Goal: Information Seeking & Learning: Learn about a topic

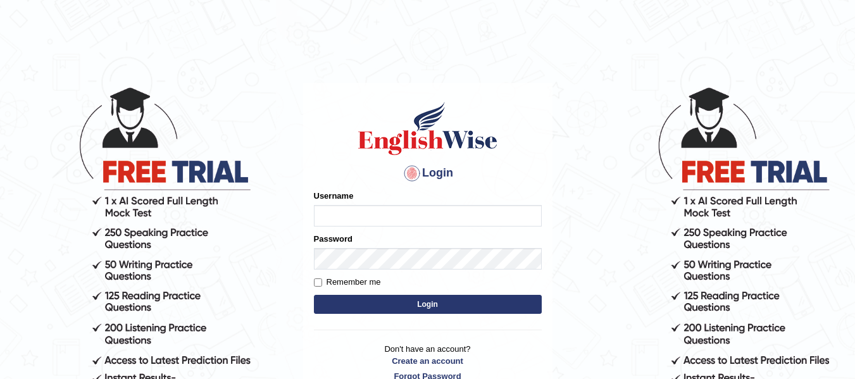
type input "natalie_parramatta"
click at [456, 297] on button "Login" at bounding box center [428, 304] width 228 height 19
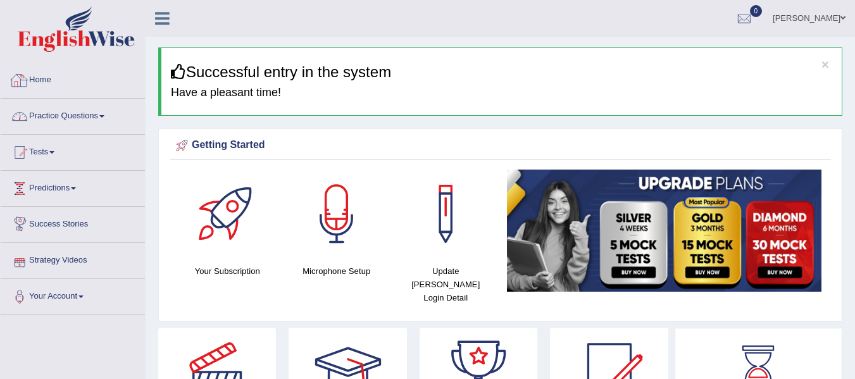
click at [107, 122] on link "Practice Questions" at bounding box center [73, 115] width 144 height 32
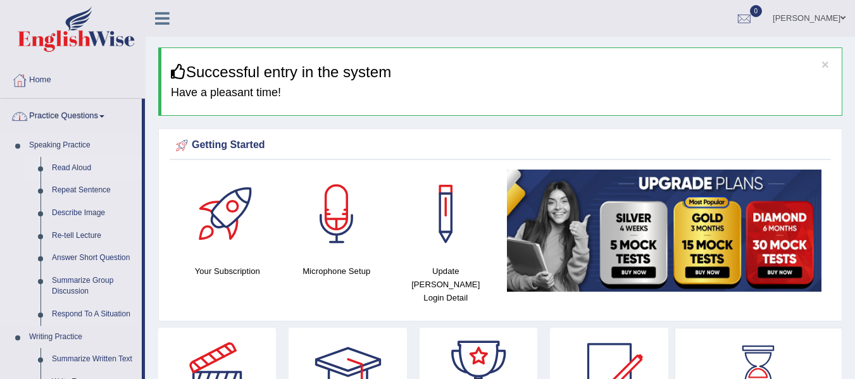
click at [86, 173] on link "Read Aloud" at bounding box center [94, 168] width 96 height 23
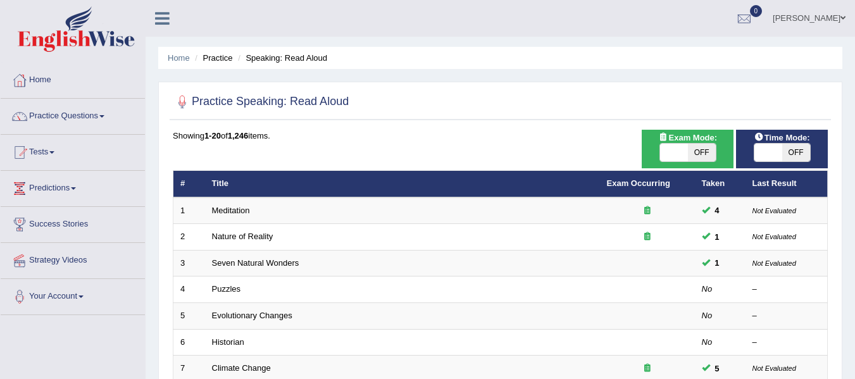
click at [690, 149] on span "OFF" at bounding box center [702, 153] width 28 height 18
checkbox input "true"
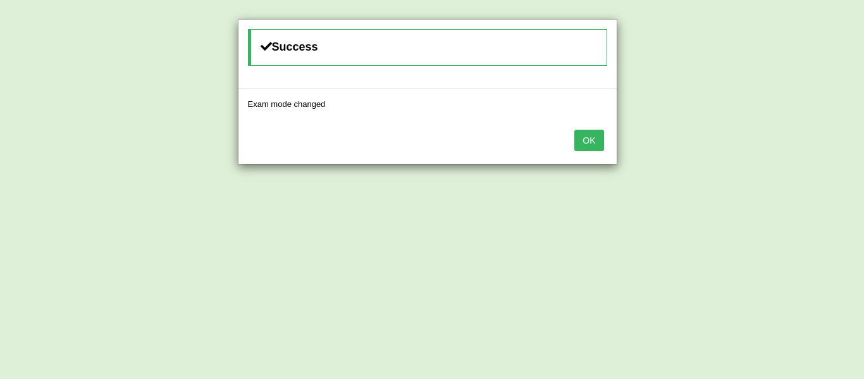
click at [574, 140] on button "OK" at bounding box center [588, 141] width 29 height 22
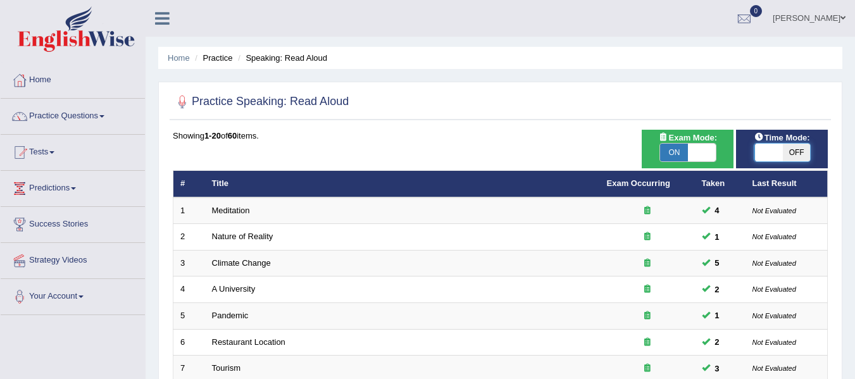
click at [763, 148] on span at bounding box center [769, 153] width 28 height 18
click at [767, 152] on span at bounding box center [768, 153] width 28 height 18
checkbox input "true"
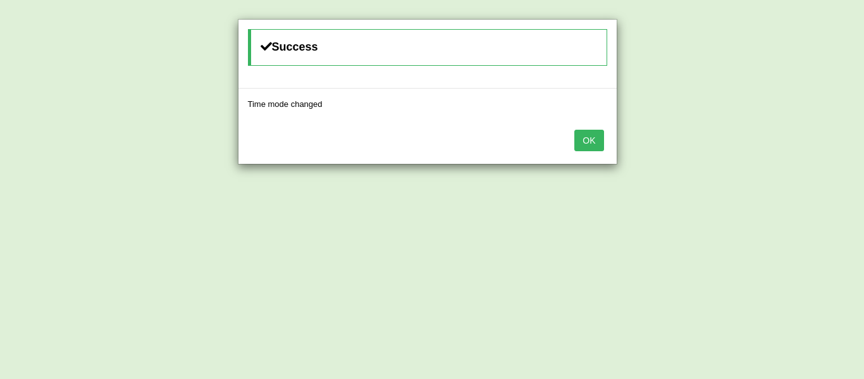
click at [590, 139] on button "OK" at bounding box center [588, 141] width 29 height 22
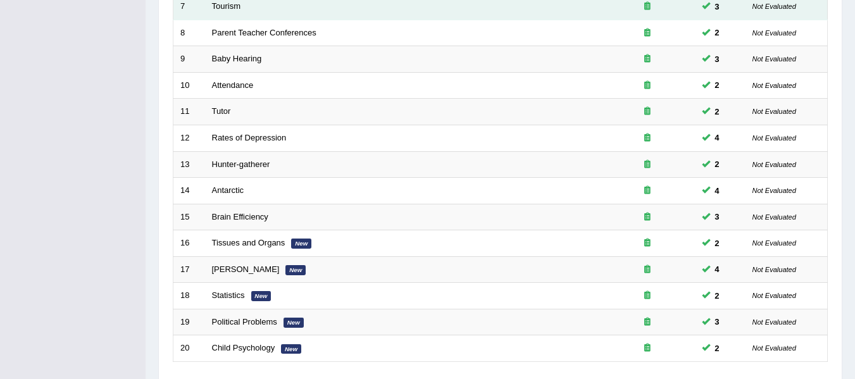
scroll to position [459, 0]
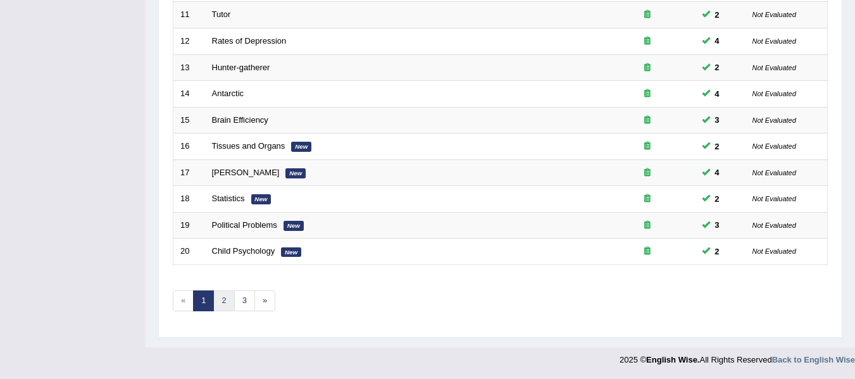
click at [231, 299] on link "2" at bounding box center [223, 300] width 21 height 21
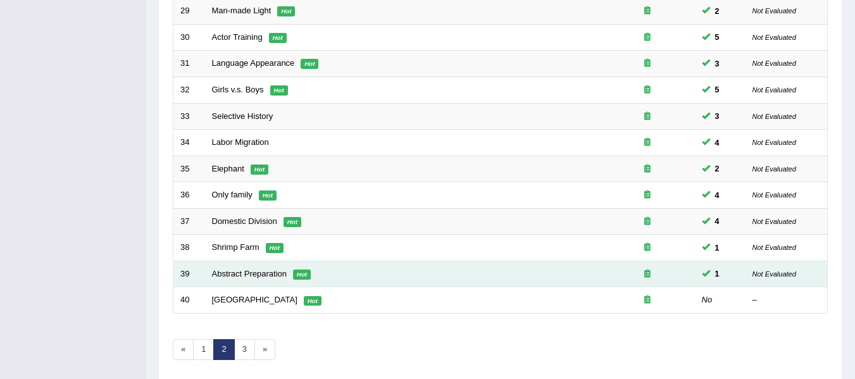
scroll to position [459, 0]
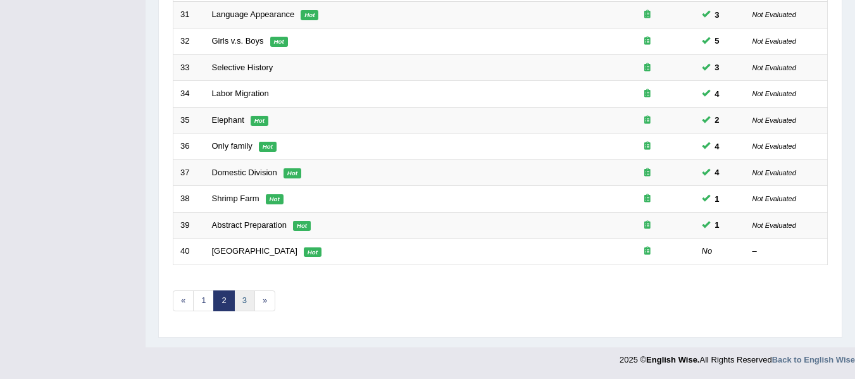
click at [245, 301] on link "3" at bounding box center [244, 300] width 21 height 21
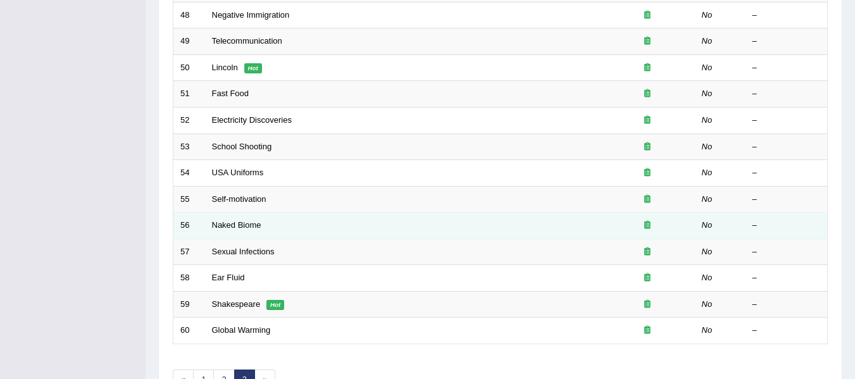
scroll to position [459, 0]
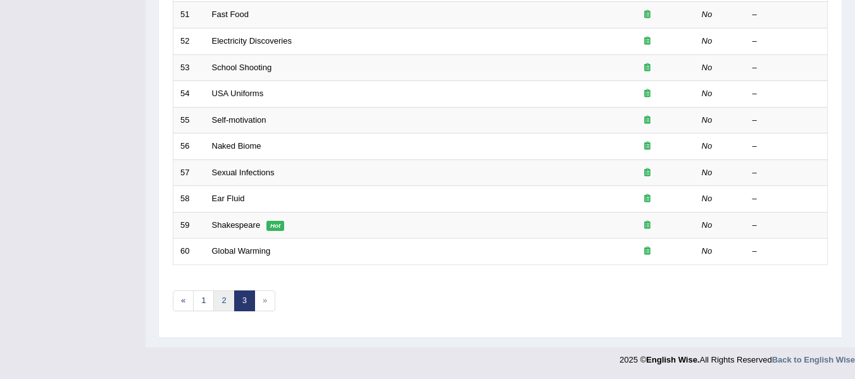
click at [225, 309] on link "2" at bounding box center [223, 300] width 21 height 21
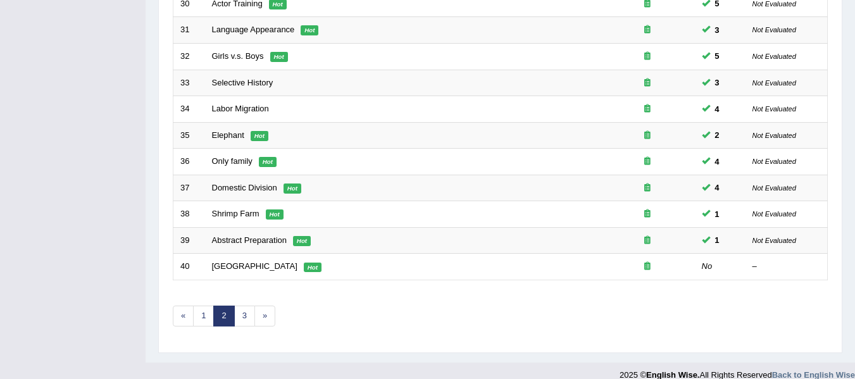
scroll to position [459, 0]
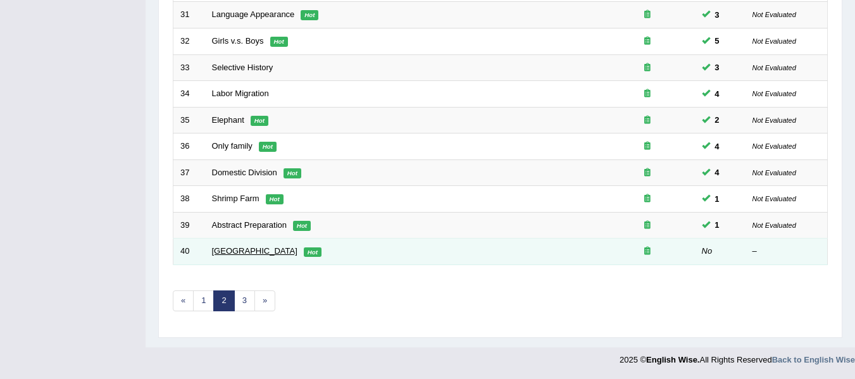
click at [232, 248] on link "[GEOGRAPHIC_DATA]" at bounding box center [254, 250] width 85 height 9
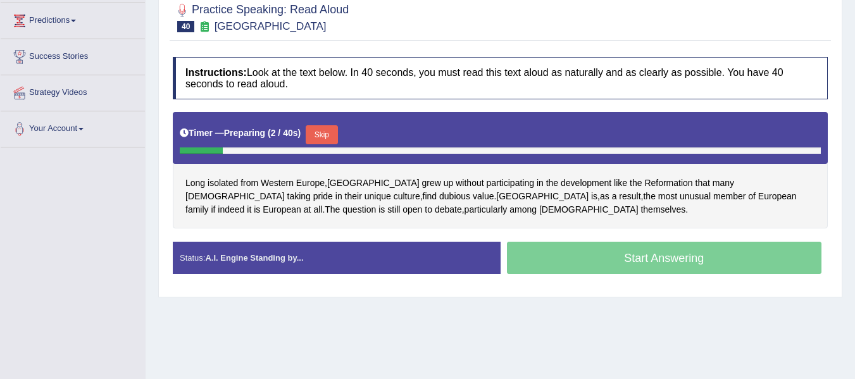
scroll to position [169, 0]
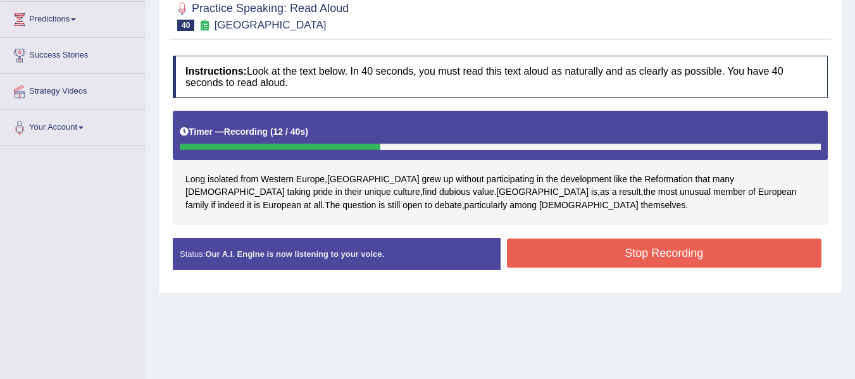
click at [587, 255] on button "Stop Recording" at bounding box center [664, 253] width 315 height 29
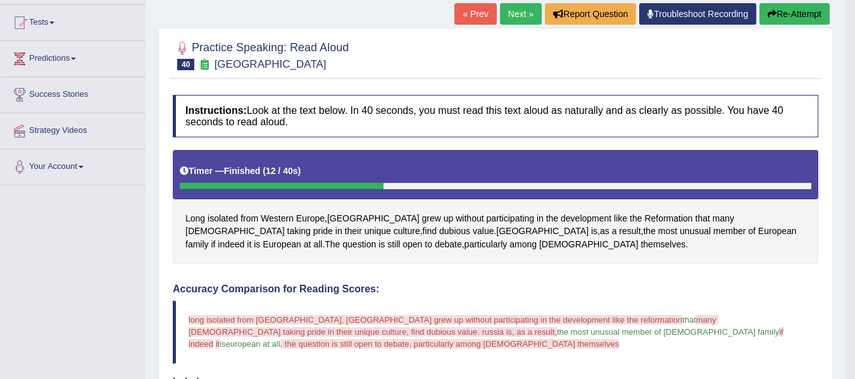
scroll to position [127, 0]
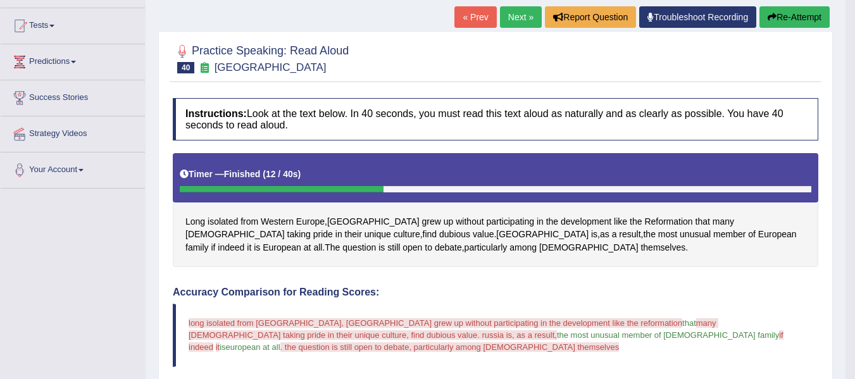
click at [774, 16] on button "Re-Attempt" at bounding box center [794, 17] width 70 height 22
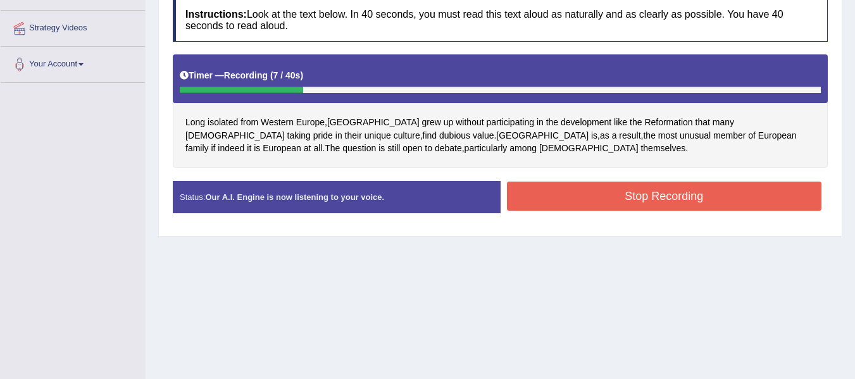
click at [535, 194] on button "Stop Recording" at bounding box center [664, 196] width 315 height 29
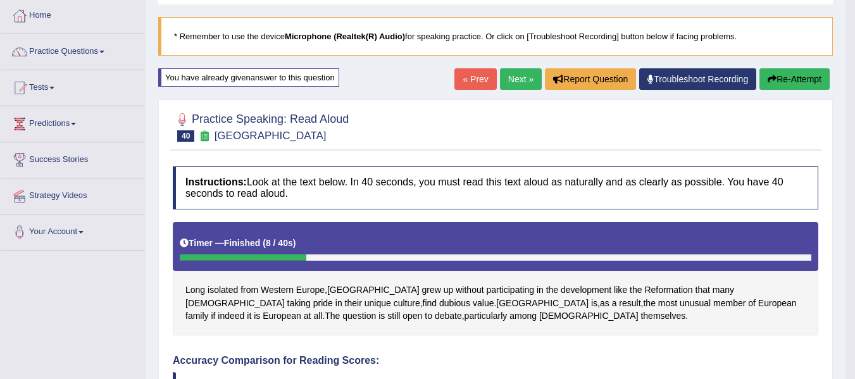
scroll to position [63, 0]
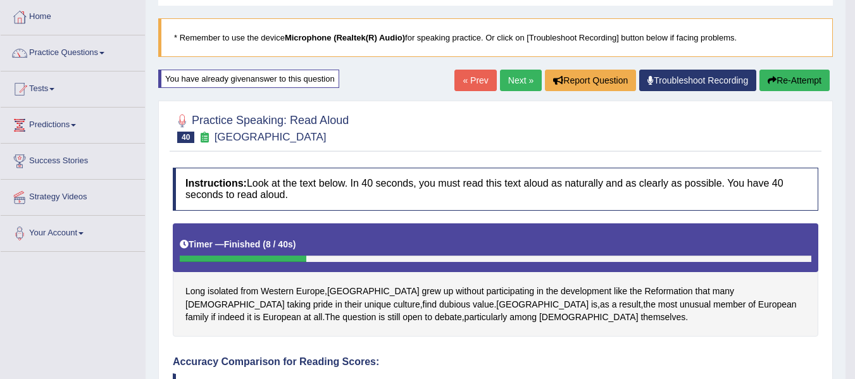
click at [786, 81] on button "Re-Attempt" at bounding box center [794, 81] width 70 height 22
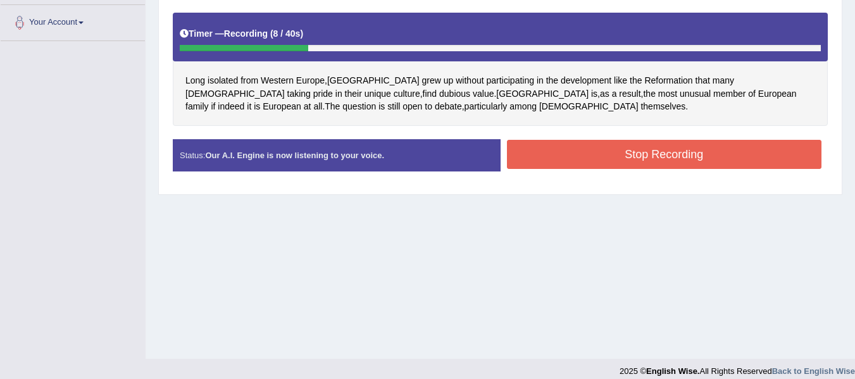
click at [590, 158] on button "Stop Recording" at bounding box center [664, 154] width 315 height 29
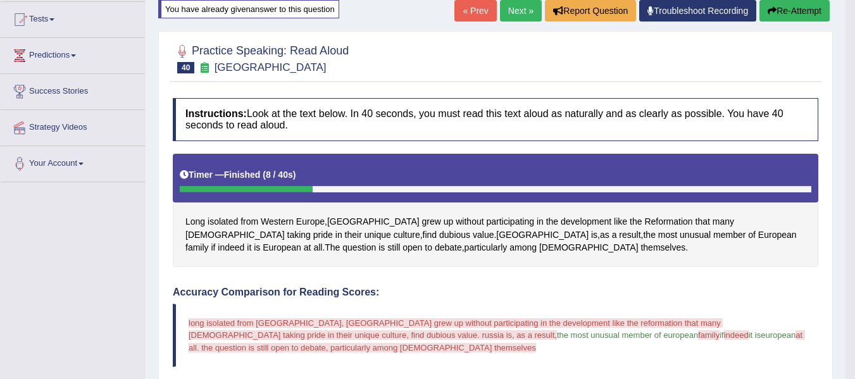
scroll to position [127, 0]
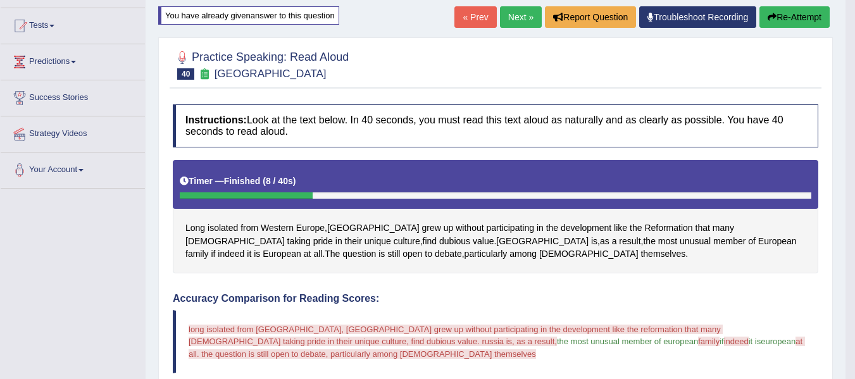
click at [519, 15] on link "Next »" at bounding box center [521, 17] width 42 height 22
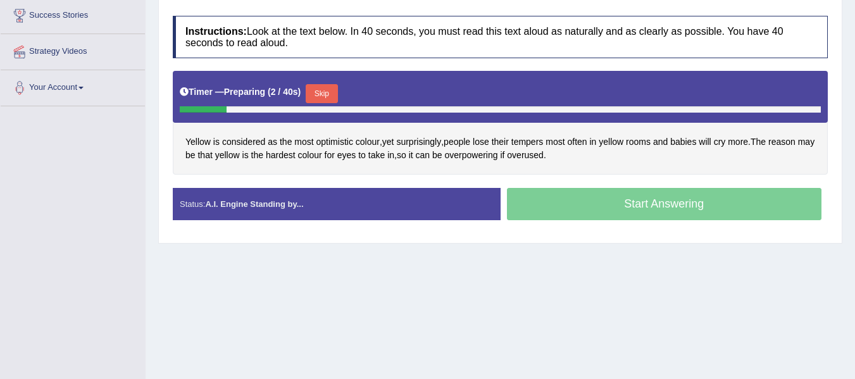
scroll to position [211, 0]
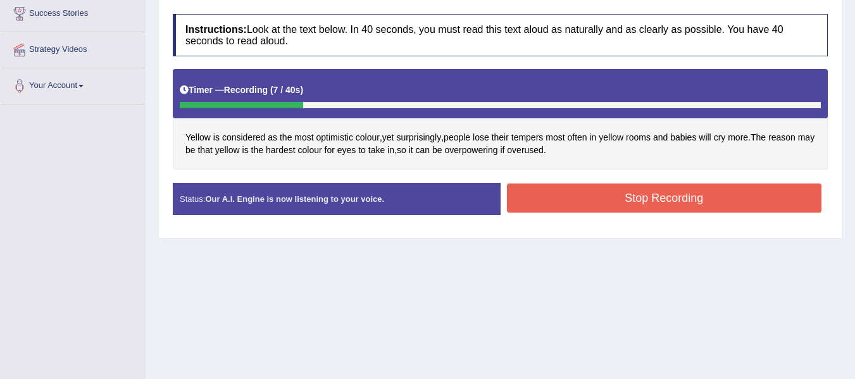
click at [587, 202] on button "Stop Recording" at bounding box center [664, 197] width 315 height 29
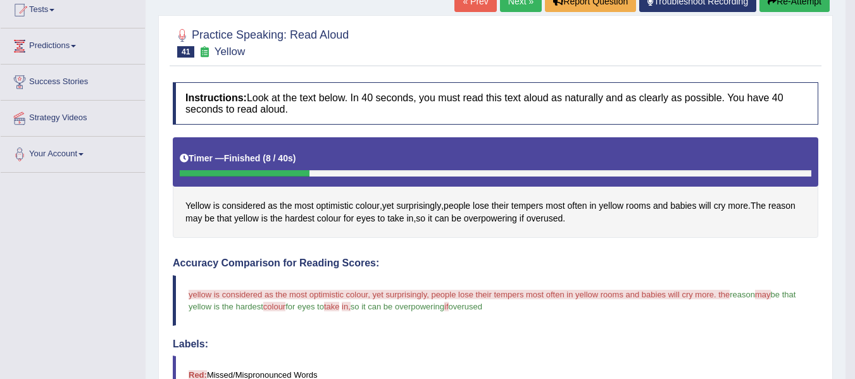
scroll to position [63, 0]
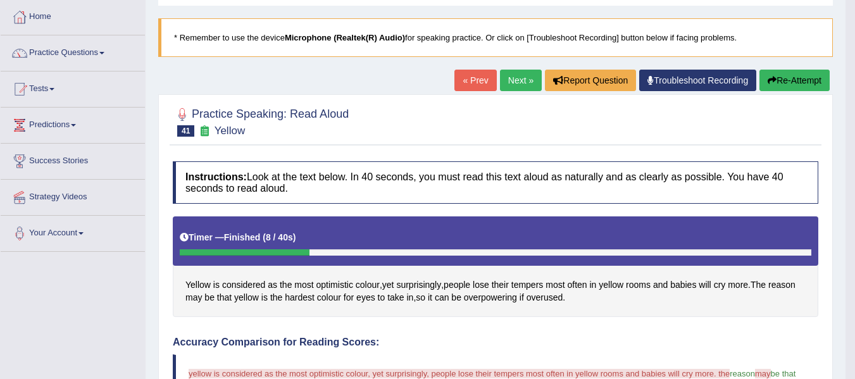
click at [792, 76] on button "Re-Attempt" at bounding box center [794, 81] width 70 height 22
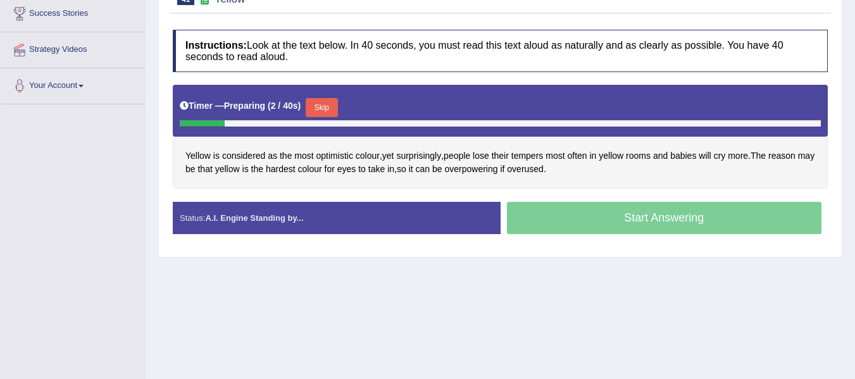
click at [336, 105] on button "Skip" at bounding box center [322, 107] width 32 height 19
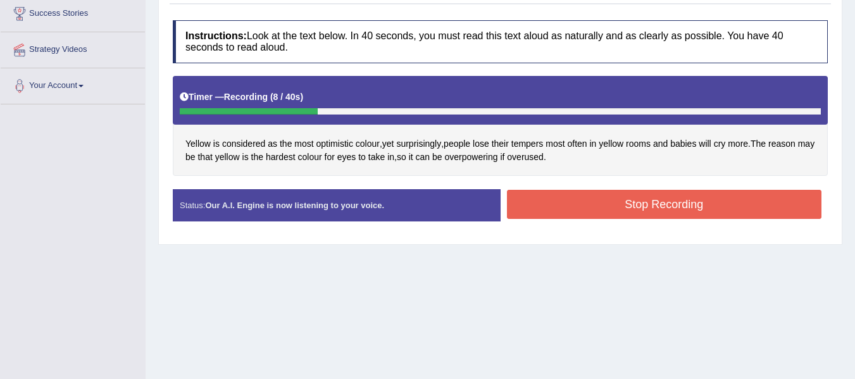
click at [598, 198] on button "Stop Recording" at bounding box center [664, 204] width 315 height 29
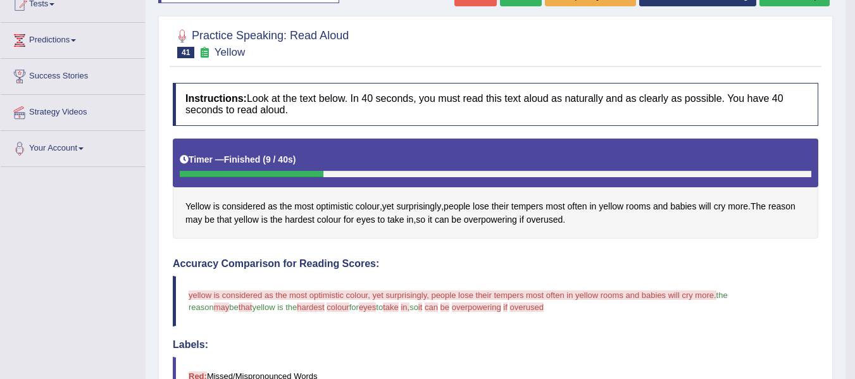
scroll to position [106, 0]
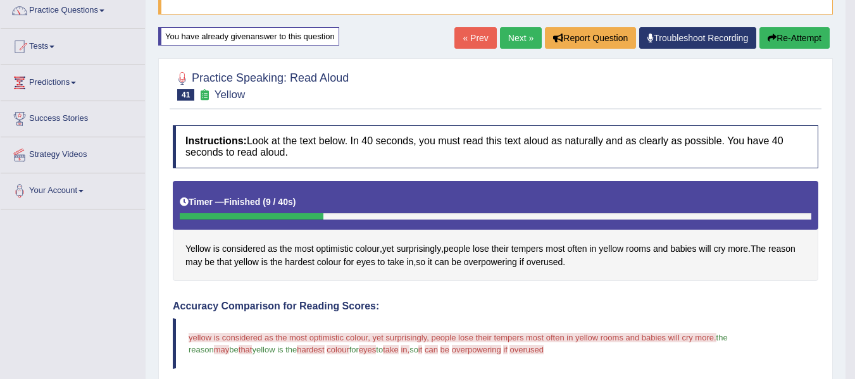
click at [506, 36] on link "Next »" at bounding box center [521, 38] width 42 height 22
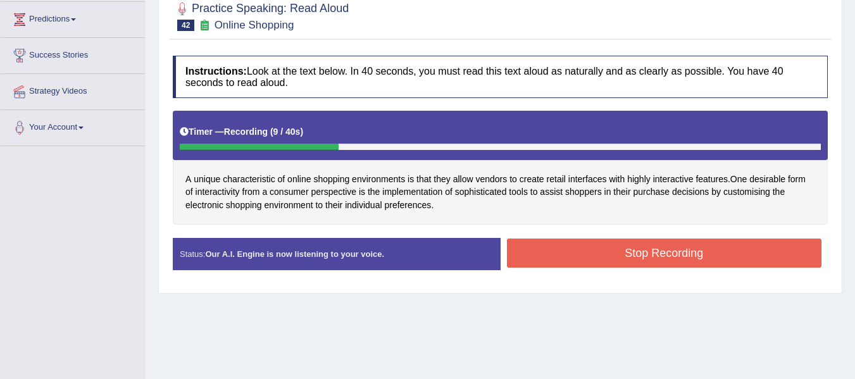
click at [680, 252] on button "Stop Recording" at bounding box center [664, 253] width 315 height 29
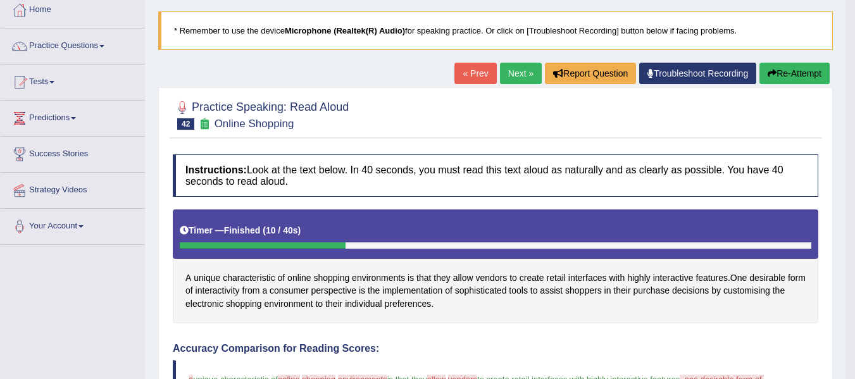
scroll to position [63, 0]
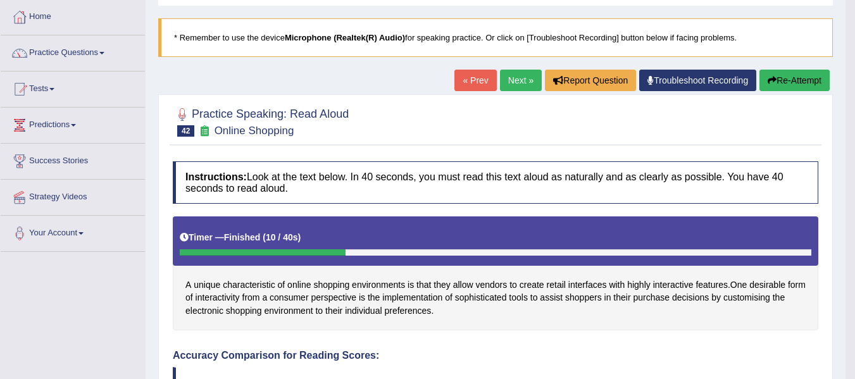
click at [800, 73] on button "Re-Attempt" at bounding box center [794, 81] width 70 height 22
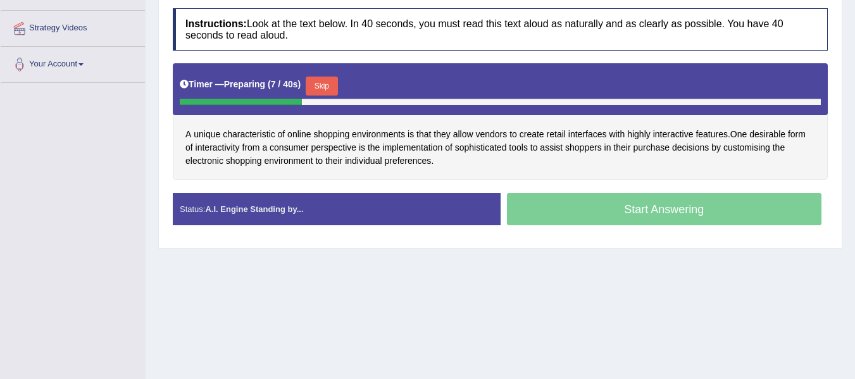
click at [325, 89] on button "Skip" at bounding box center [322, 86] width 32 height 19
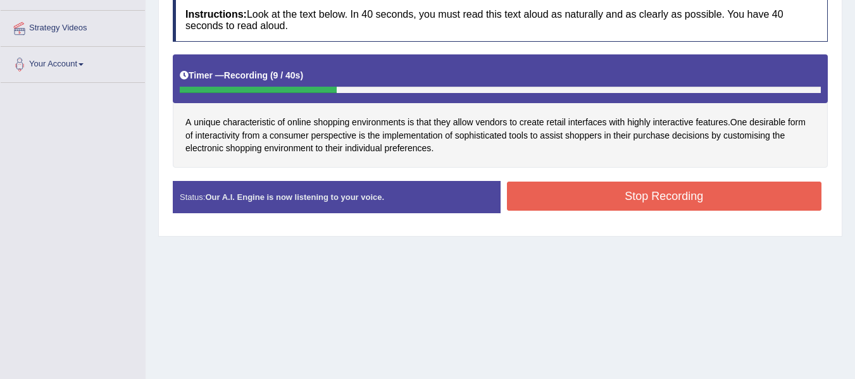
click at [597, 191] on button "Stop Recording" at bounding box center [664, 196] width 315 height 29
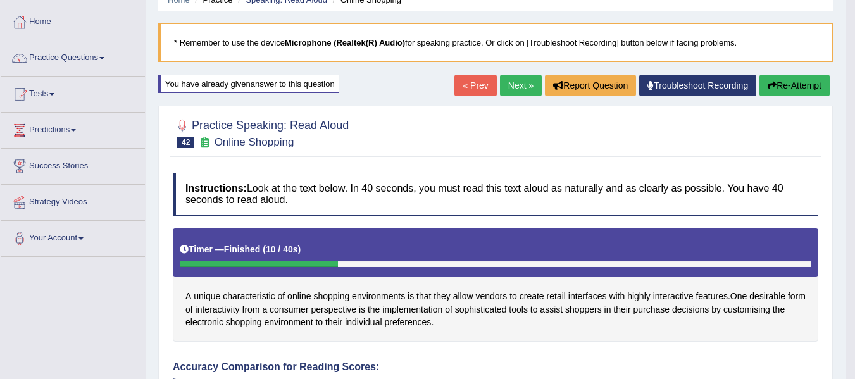
scroll to position [42, 0]
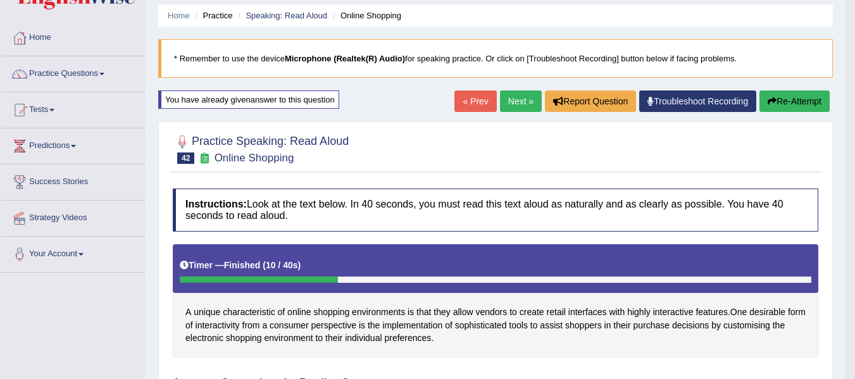
click at [797, 101] on button "Re-Attempt" at bounding box center [794, 101] width 70 height 22
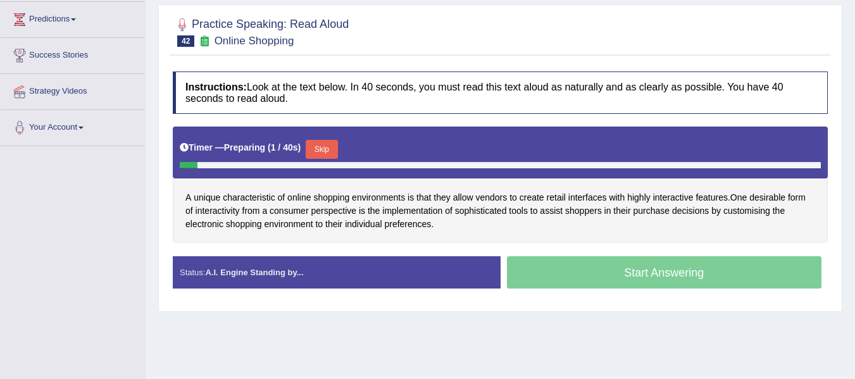
click at [314, 154] on button "Skip" at bounding box center [322, 149] width 32 height 19
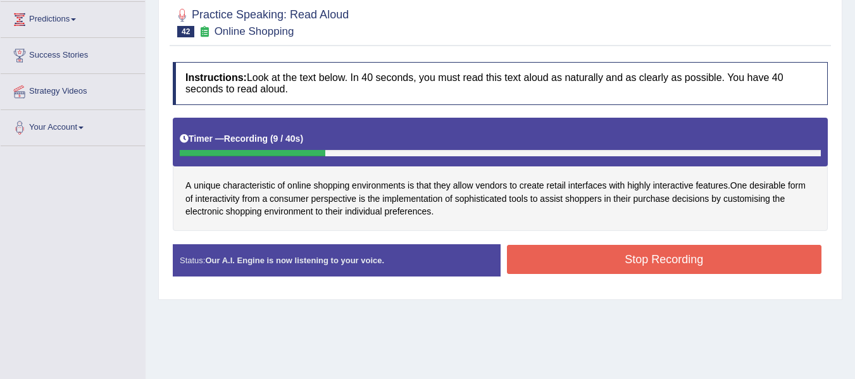
click at [585, 256] on button "Stop Recording" at bounding box center [664, 259] width 315 height 29
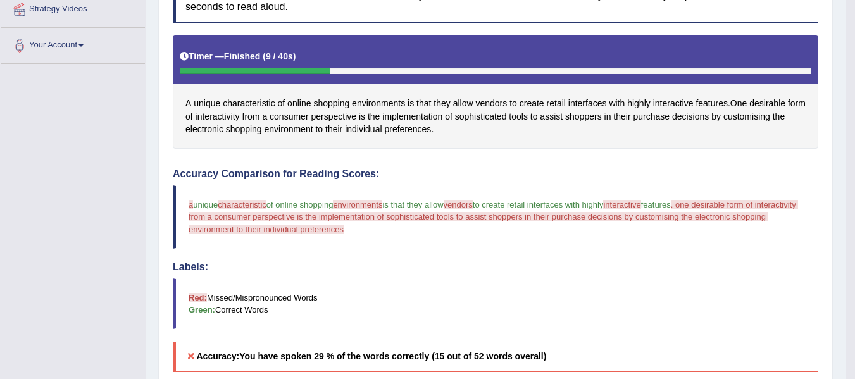
scroll to position [253, 0]
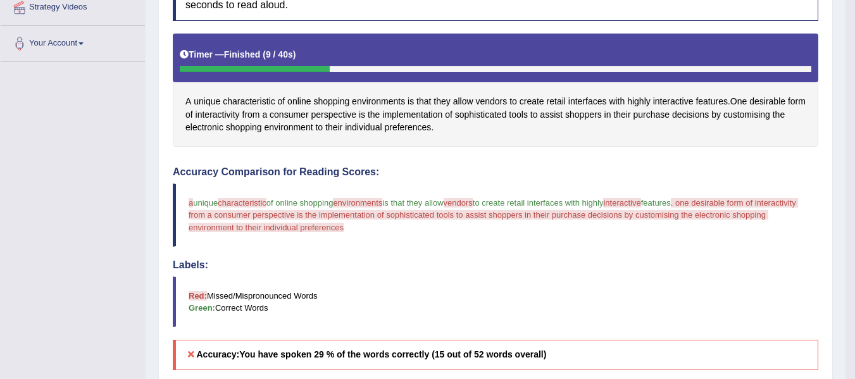
click at [242, 200] on span "characteristic" at bounding box center [242, 202] width 49 height 9
click at [251, 96] on span "characteristic" at bounding box center [249, 101] width 52 height 13
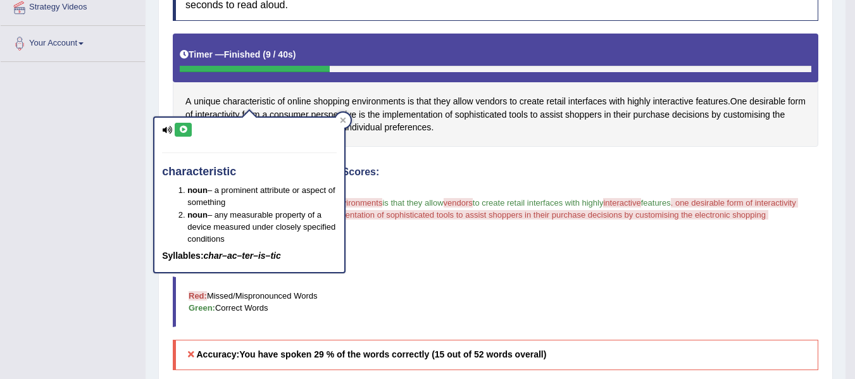
click at [170, 130] on icon at bounding box center [167, 130] width 10 height 8
click at [182, 132] on icon at bounding box center [182, 130] width 9 height 8
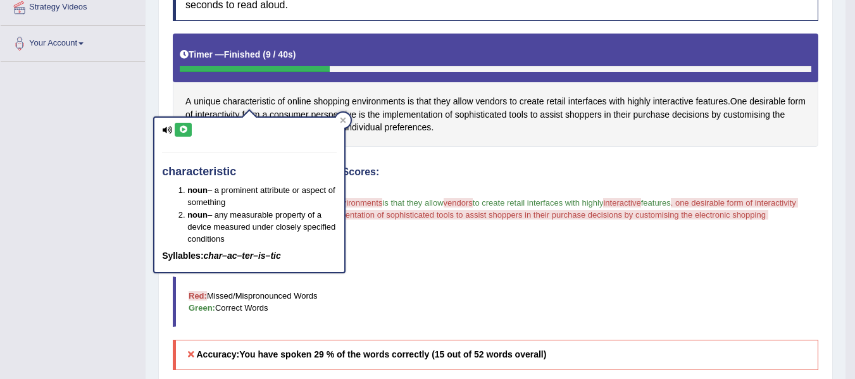
click at [182, 132] on icon at bounding box center [182, 130] width 9 height 8
click at [451, 163] on div "Instructions: Look at the text below. In 40 seconds, you must read this text al…" at bounding box center [496, 315] width 652 height 686
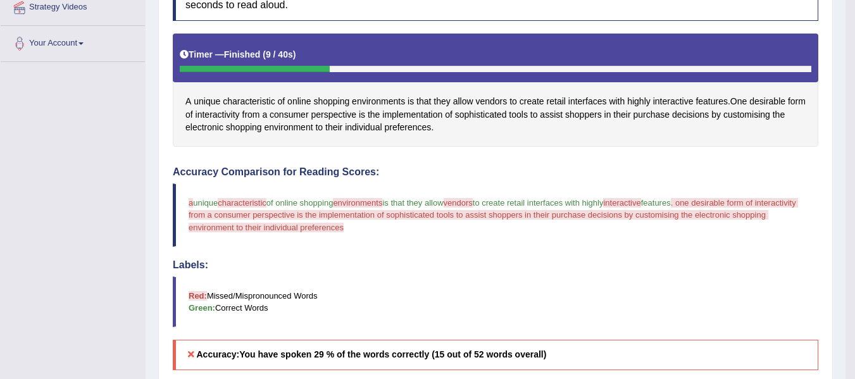
click at [363, 205] on span "environments" at bounding box center [357, 202] width 49 height 9
click at [367, 98] on span "environments" at bounding box center [378, 101] width 53 height 13
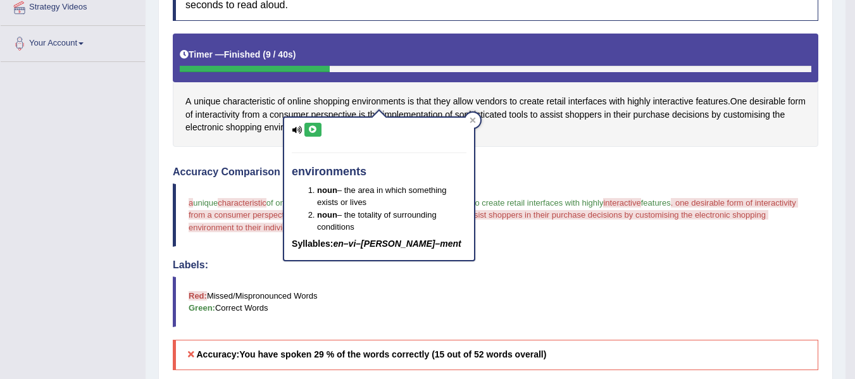
click at [313, 130] on icon at bounding box center [312, 130] width 9 height 8
click at [471, 120] on icon at bounding box center [472, 120] width 6 height 6
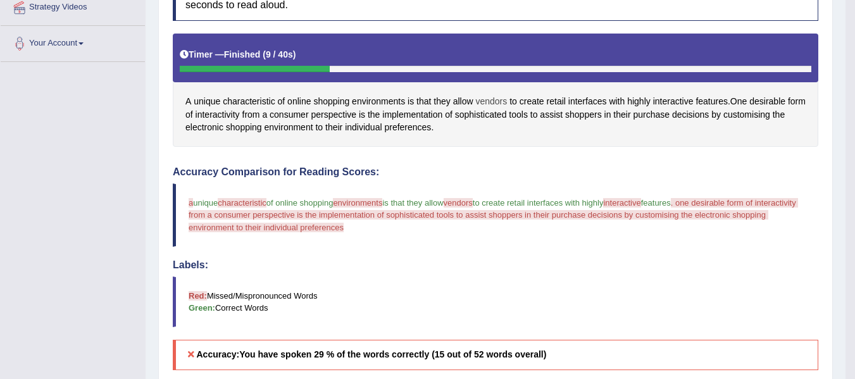
click at [487, 101] on span "vendors" at bounding box center [491, 101] width 32 height 13
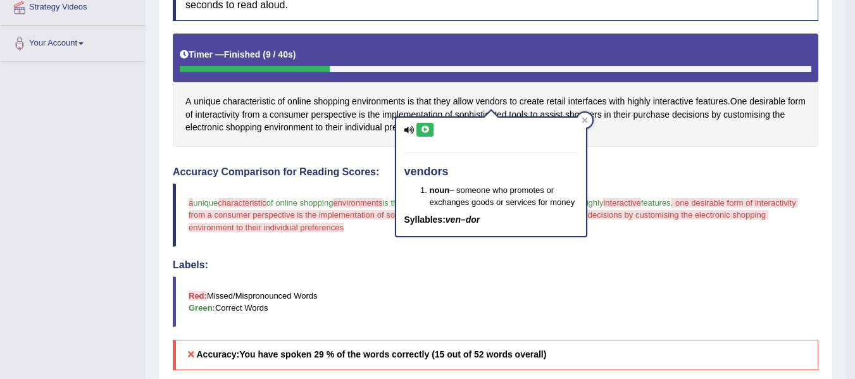
click at [425, 130] on icon at bounding box center [424, 130] width 9 height 8
click at [673, 162] on div "Instructions: Look at the text below. In 40 seconds, you must read this text al…" at bounding box center [496, 315] width 652 height 686
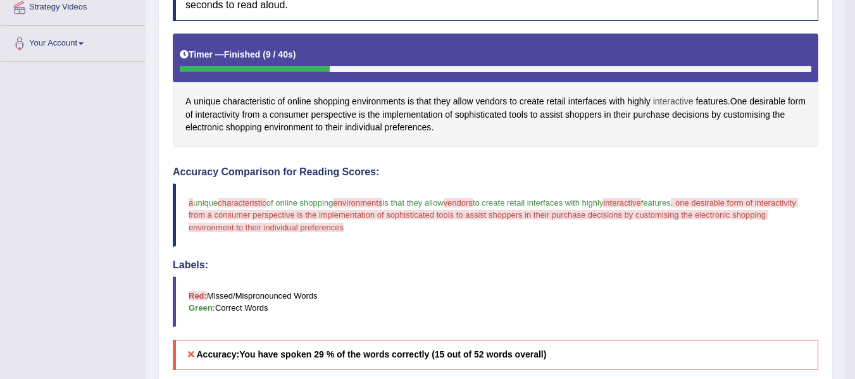
click at [668, 102] on span "interactive" at bounding box center [673, 101] width 40 height 13
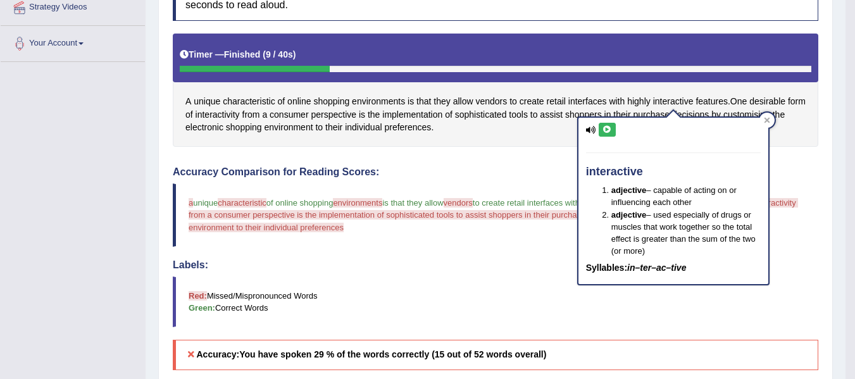
click at [609, 129] on icon at bounding box center [606, 130] width 9 height 8
click at [486, 166] on h4 "Accuracy Comparison for Reading Scores:" at bounding box center [495, 171] width 645 height 11
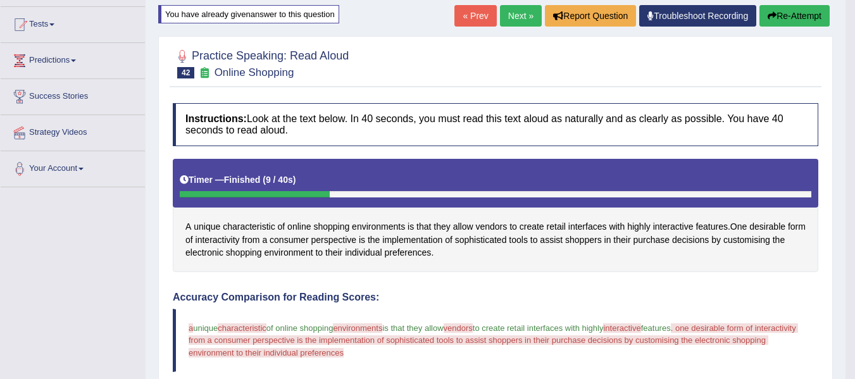
scroll to position [127, 0]
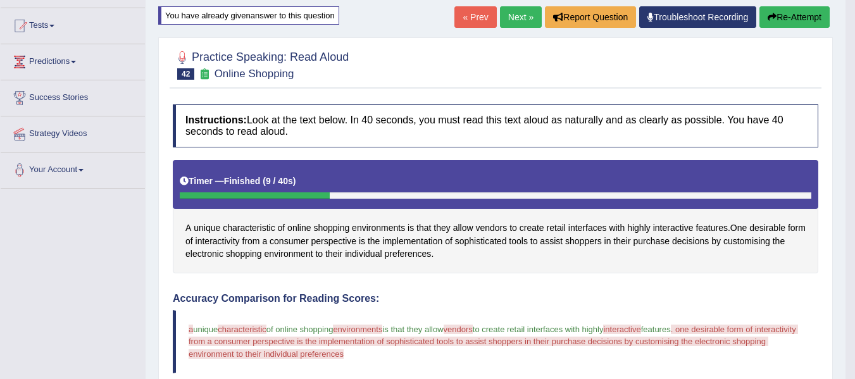
click at [787, 17] on button "Re-Attempt" at bounding box center [794, 17] width 70 height 22
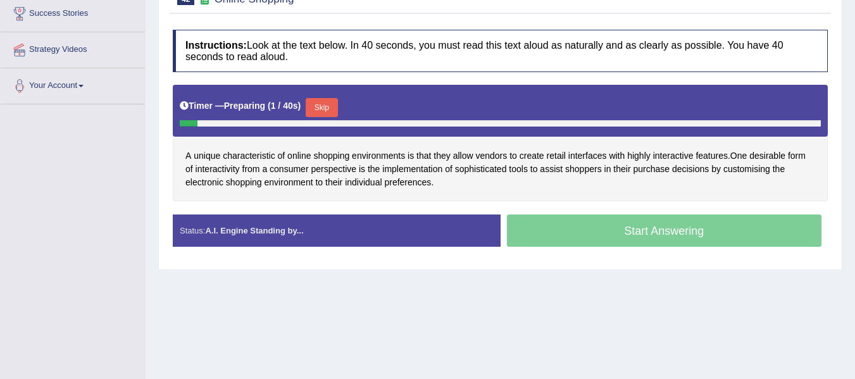
click at [327, 106] on button "Skip" at bounding box center [322, 107] width 32 height 19
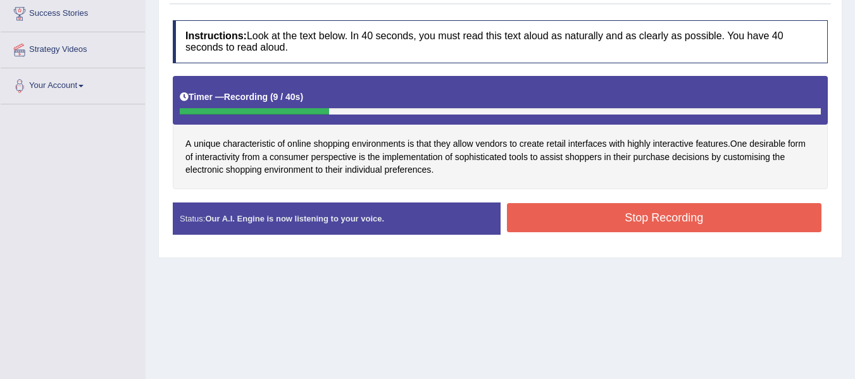
click at [614, 215] on button "Stop Recording" at bounding box center [664, 217] width 315 height 29
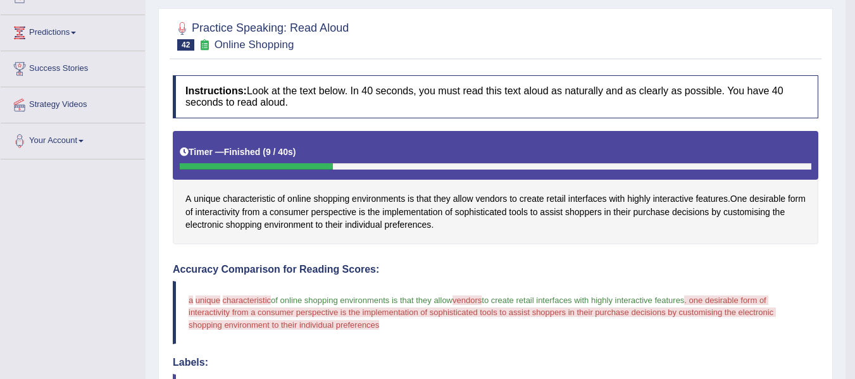
scroll to position [84, 0]
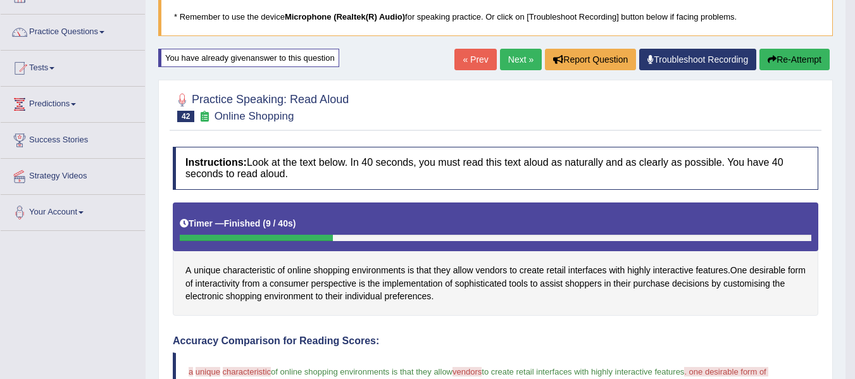
click at [504, 62] on link "Next »" at bounding box center [521, 60] width 42 height 22
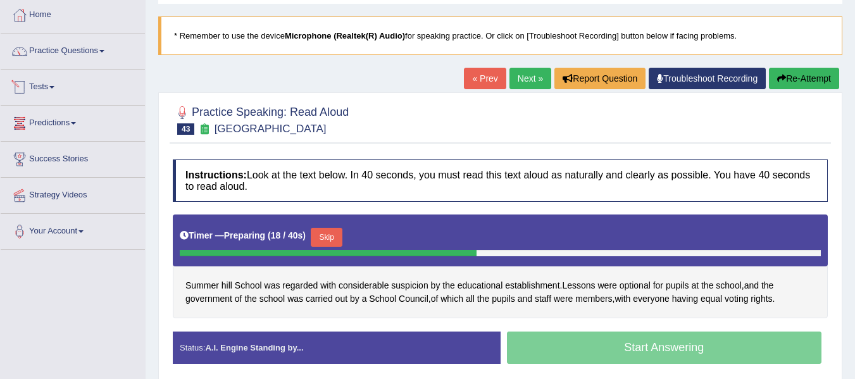
scroll to position [84, 0]
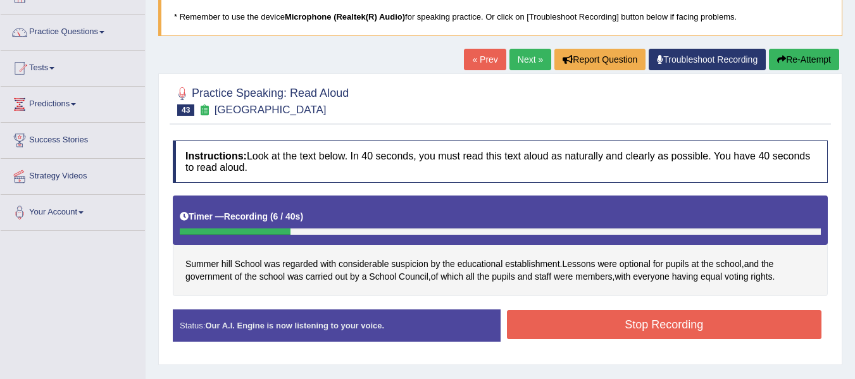
click at [616, 326] on button "Stop Recording" at bounding box center [664, 324] width 315 height 29
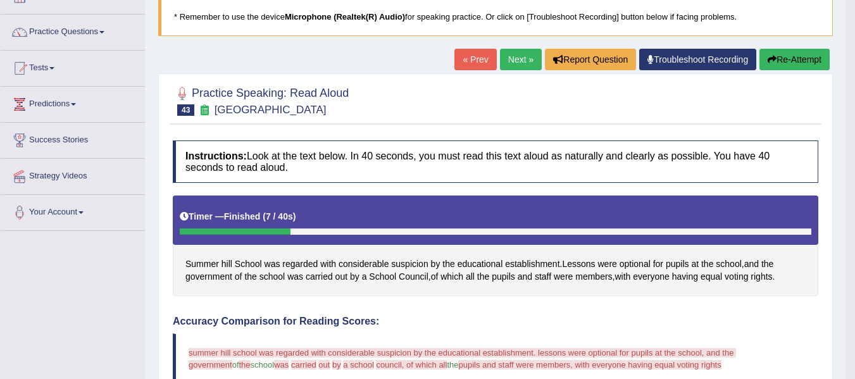
click at [790, 61] on button "Re-Attempt" at bounding box center [794, 60] width 70 height 22
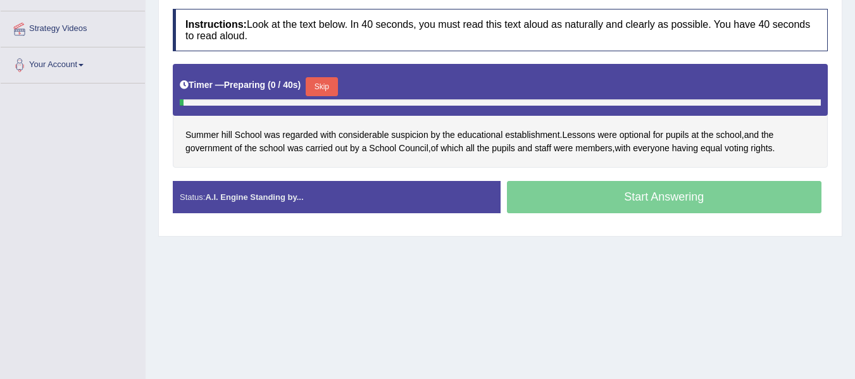
click at [328, 80] on button "Skip" at bounding box center [322, 86] width 32 height 19
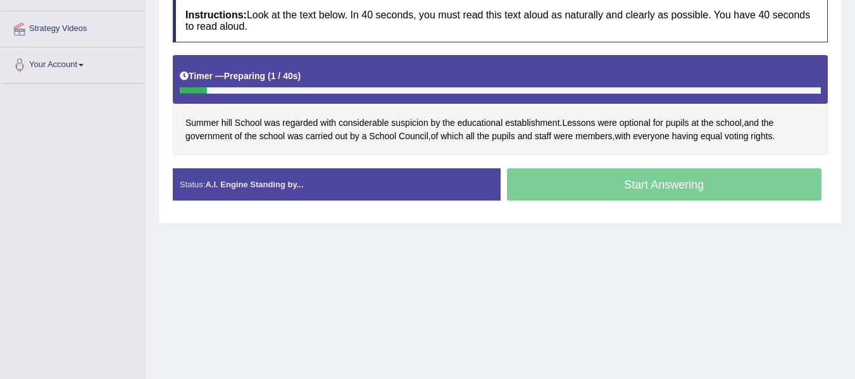
scroll to position [232, 0]
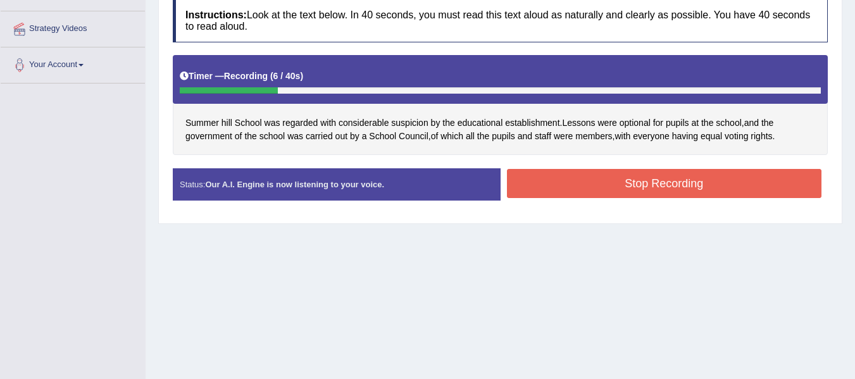
click at [573, 171] on button "Stop Recording" at bounding box center [664, 183] width 315 height 29
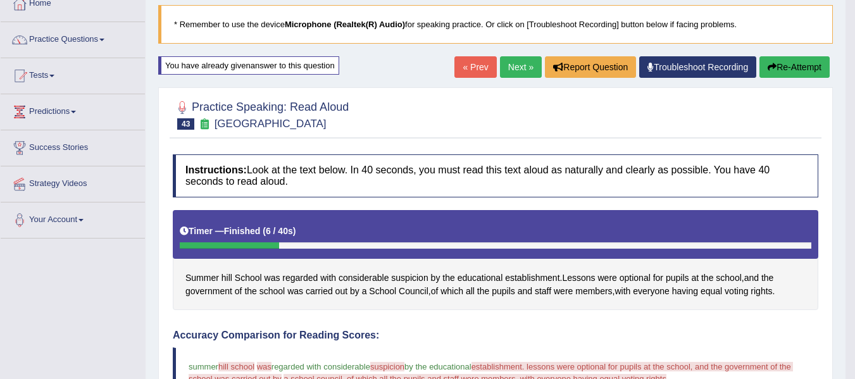
scroll to position [63, 0]
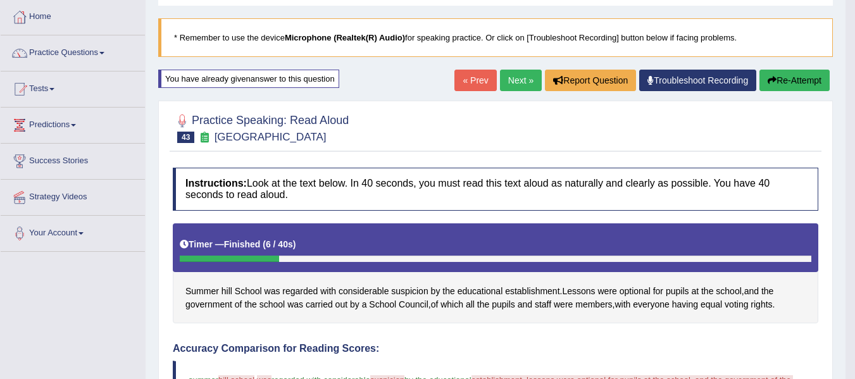
click at [519, 78] on link "Next »" at bounding box center [521, 81] width 42 height 22
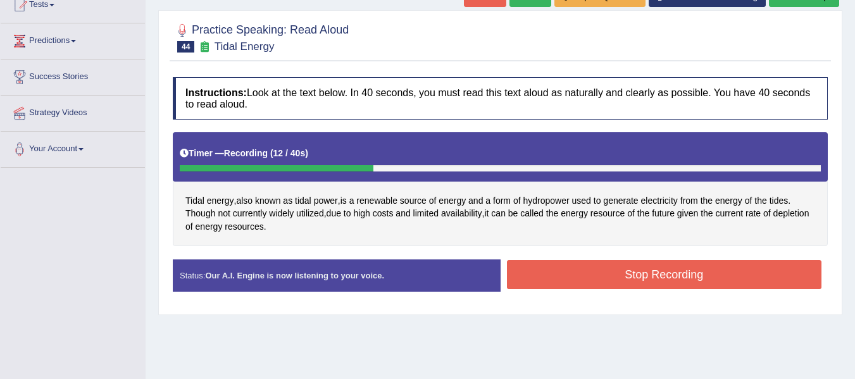
click at [635, 268] on button "Stop Recording" at bounding box center [664, 274] width 315 height 29
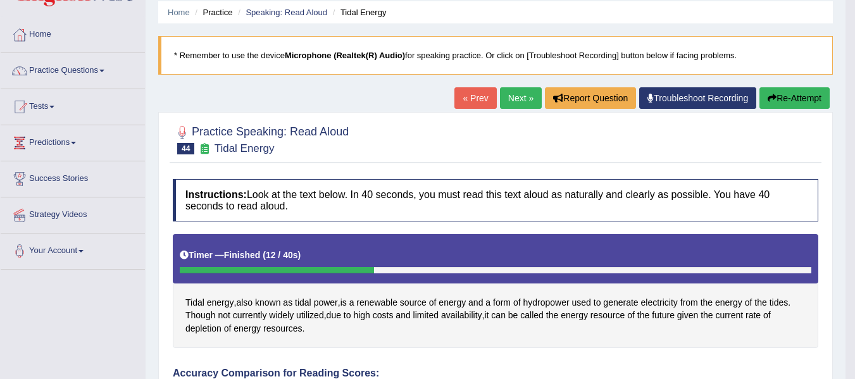
scroll to position [42, 0]
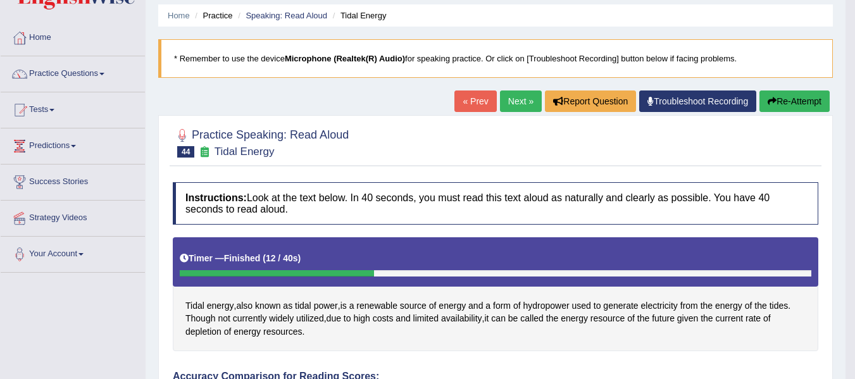
click at [800, 99] on button "Re-Attempt" at bounding box center [794, 101] width 70 height 22
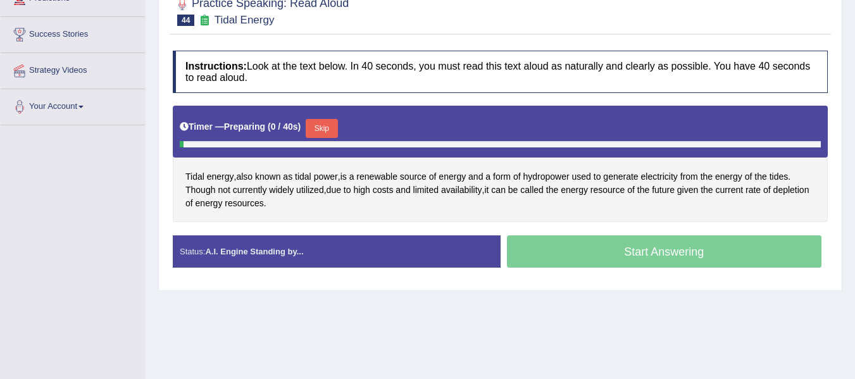
click at [323, 124] on button "Skip" at bounding box center [322, 128] width 32 height 19
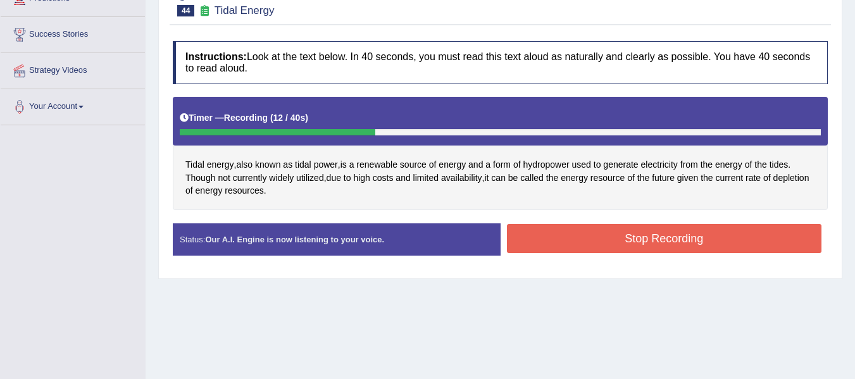
click at [702, 245] on button "Stop Recording" at bounding box center [664, 238] width 315 height 29
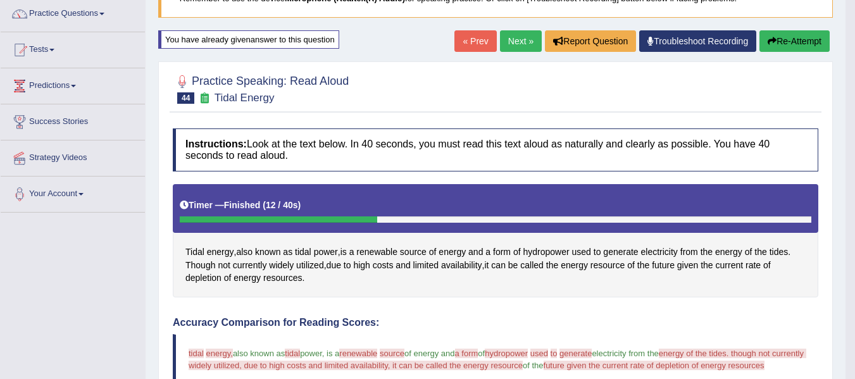
scroll to position [85, 0]
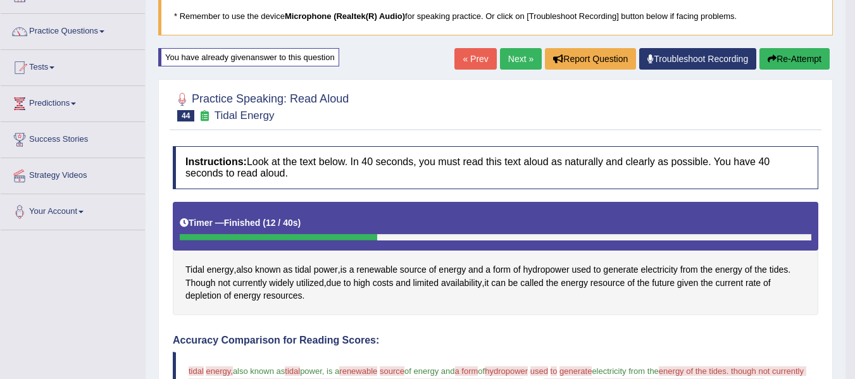
click at [778, 65] on button "Re-Attempt" at bounding box center [794, 59] width 70 height 22
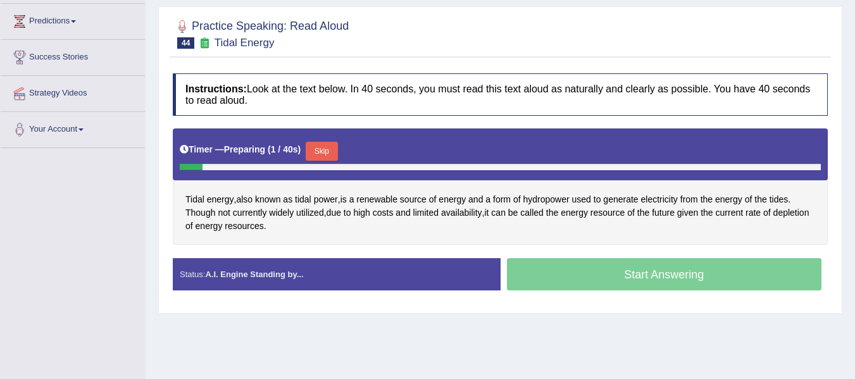
scroll to position [169, 0]
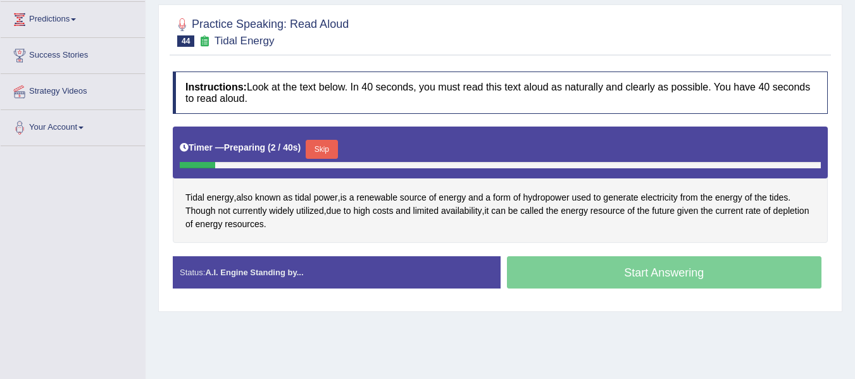
click at [319, 151] on button "Skip" at bounding box center [322, 149] width 32 height 19
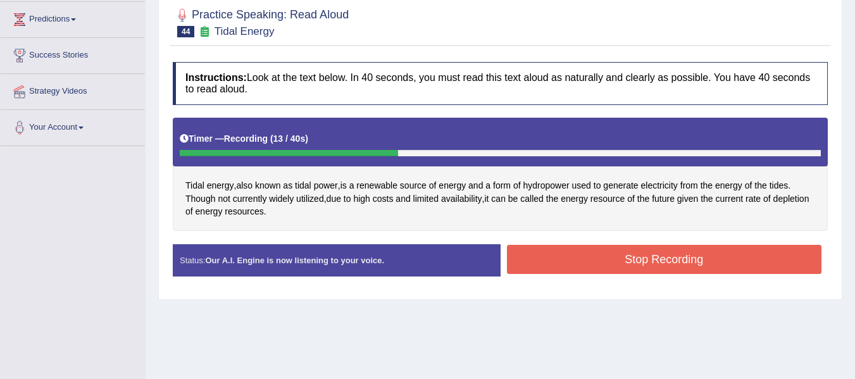
click at [677, 256] on button "Stop Recording" at bounding box center [664, 259] width 315 height 29
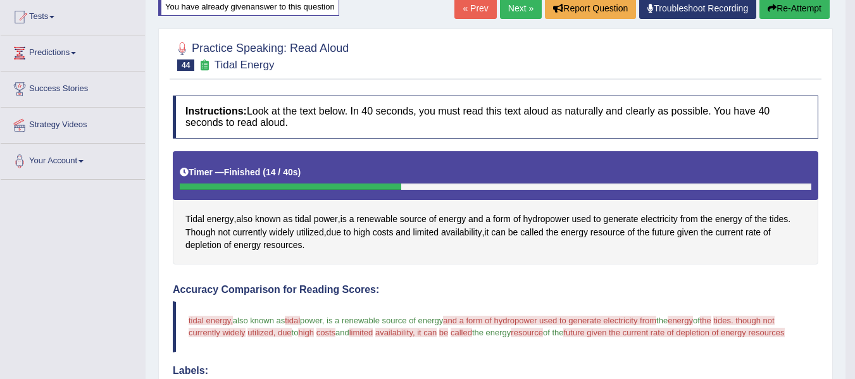
scroll to position [127, 0]
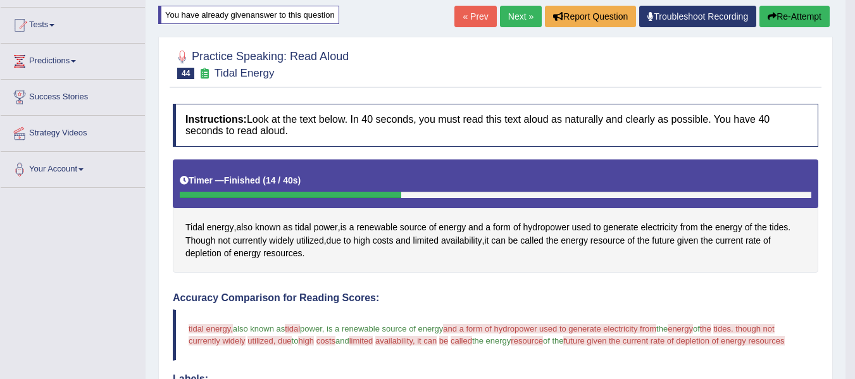
click at [514, 9] on link "Next »" at bounding box center [521, 17] width 42 height 22
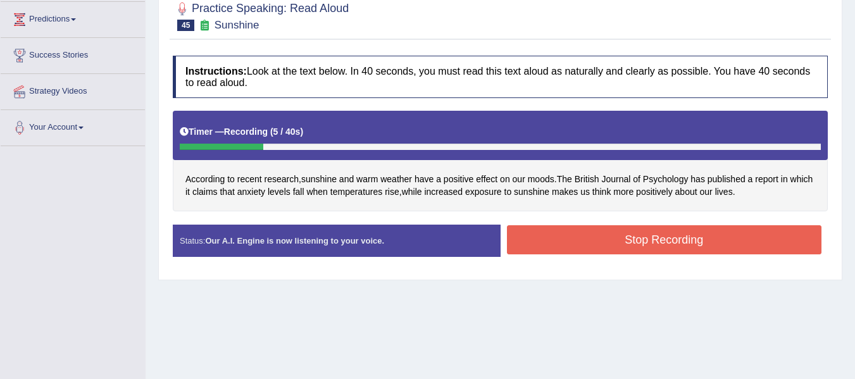
click at [569, 242] on button "Stop Recording" at bounding box center [664, 239] width 315 height 29
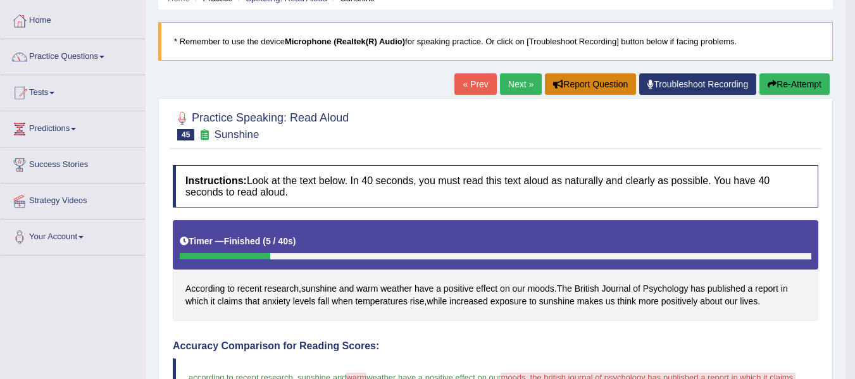
scroll to position [42, 0]
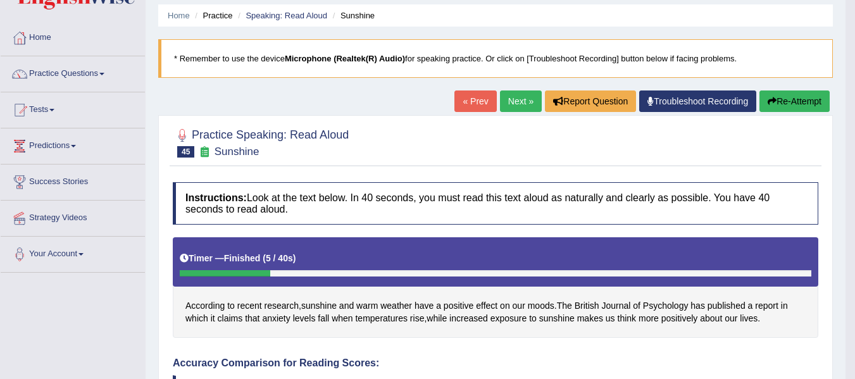
click at [783, 102] on button "Re-Attempt" at bounding box center [794, 101] width 70 height 22
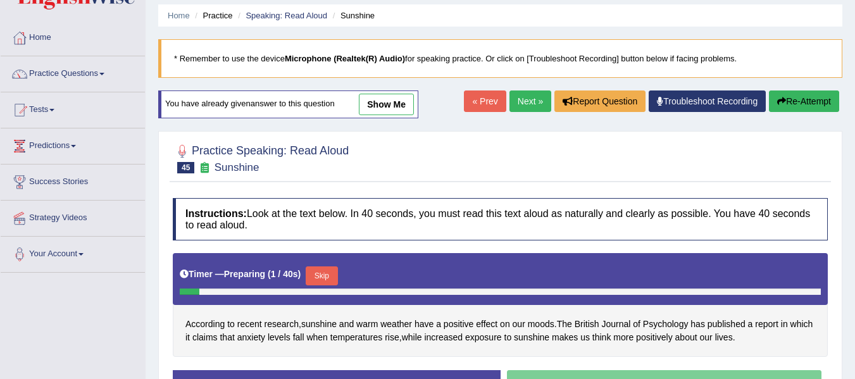
scroll to position [190, 0]
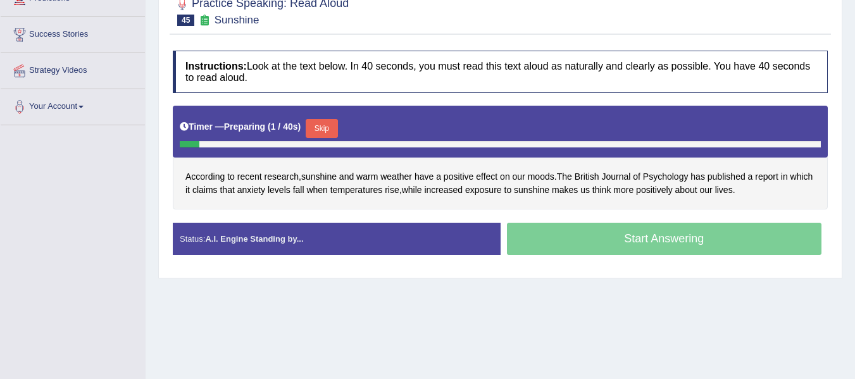
click at [321, 126] on button "Skip" at bounding box center [322, 128] width 32 height 19
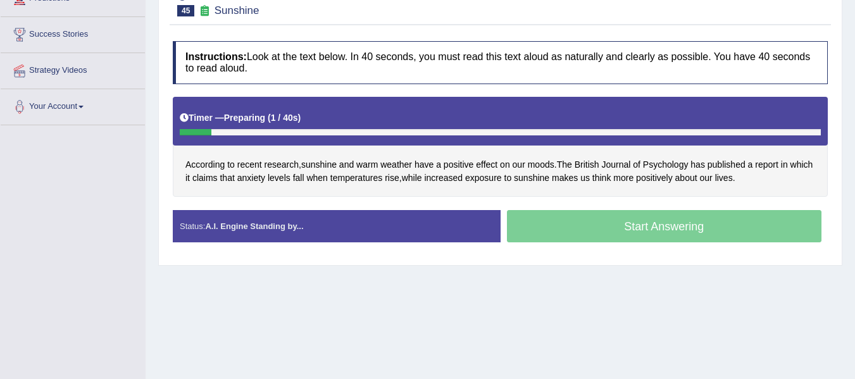
scroll to position [0, 0]
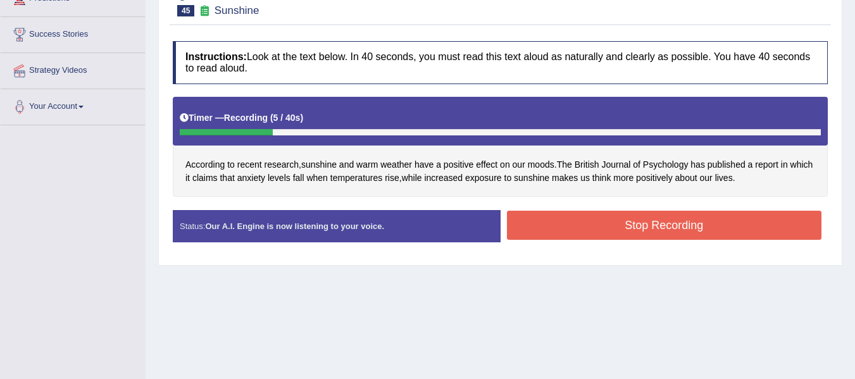
click at [619, 221] on button "Stop Recording" at bounding box center [664, 225] width 315 height 29
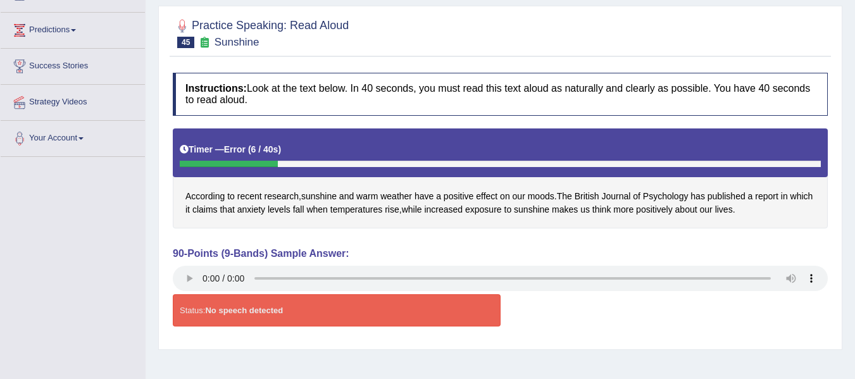
scroll to position [85, 0]
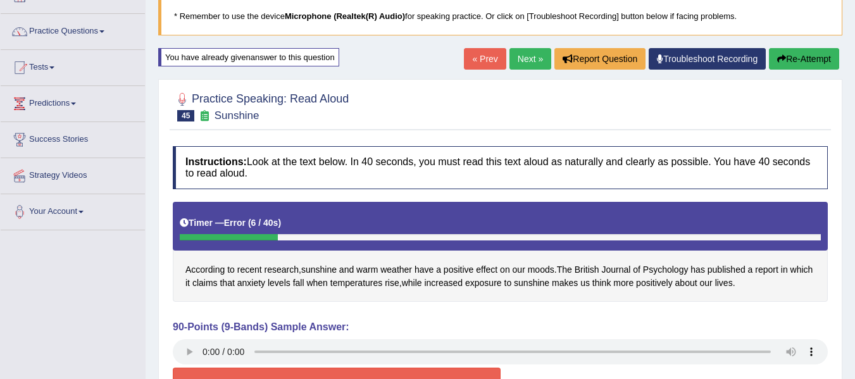
click at [786, 67] on button "Re-Attempt" at bounding box center [804, 59] width 70 height 22
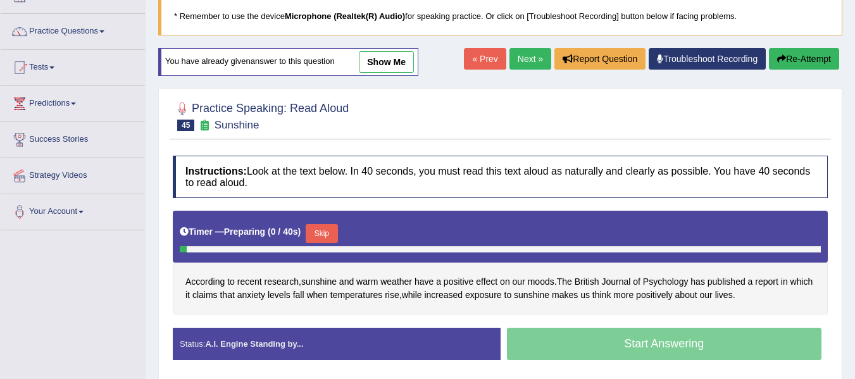
scroll to position [85, 0]
click at [332, 226] on button "Skip" at bounding box center [322, 233] width 32 height 19
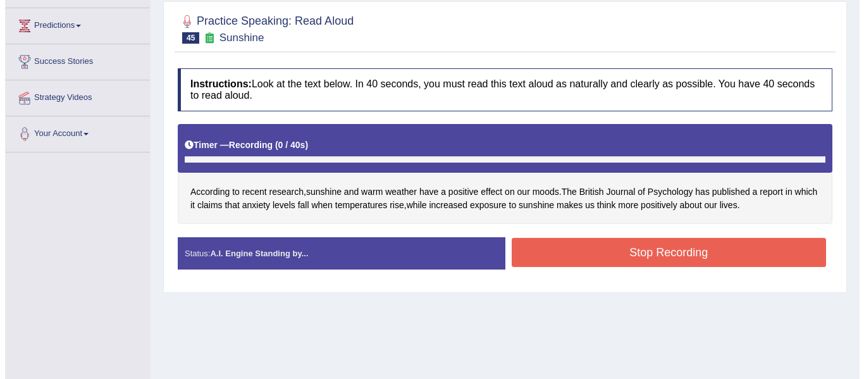
scroll to position [169, 0]
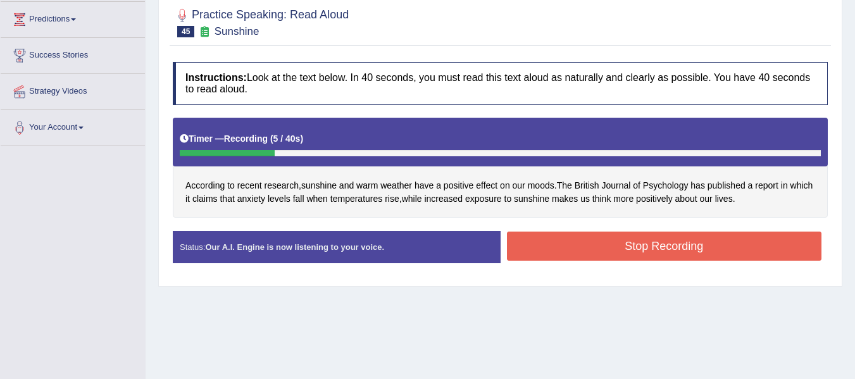
click at [535, 250] on button "Stop Recording" at bounding box center [664, 246] width 315 height 29
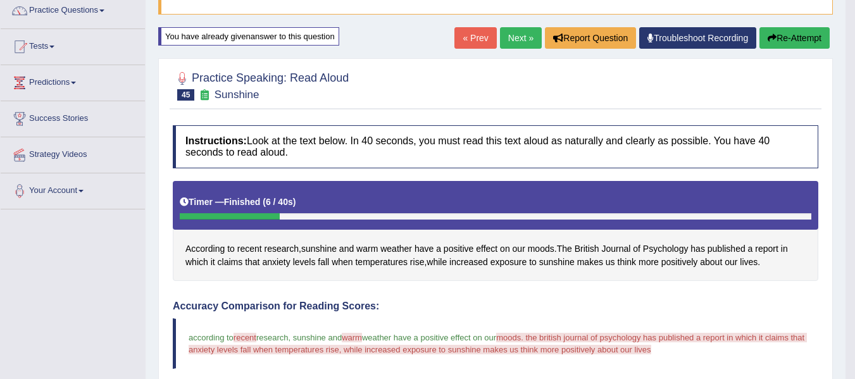
scroll to position [64, 0]
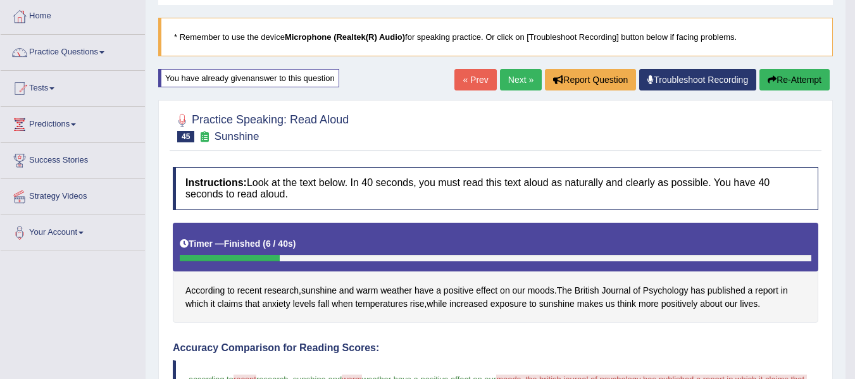
click at [518, 78] on link "Next »" at bounding box center [521, 80] width 42 height 22
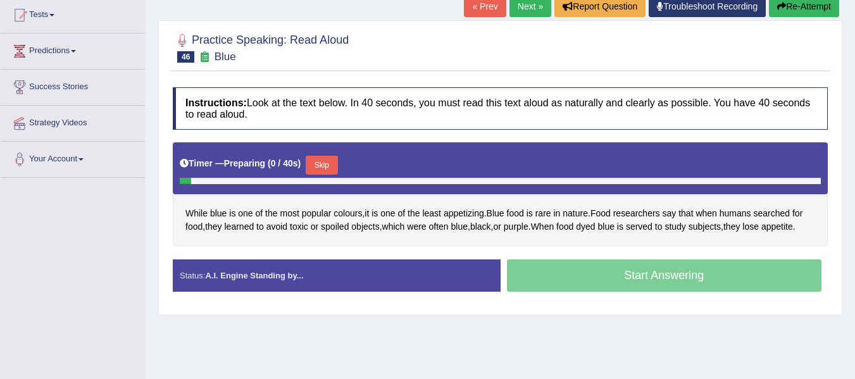
scroll to position [147, 0]
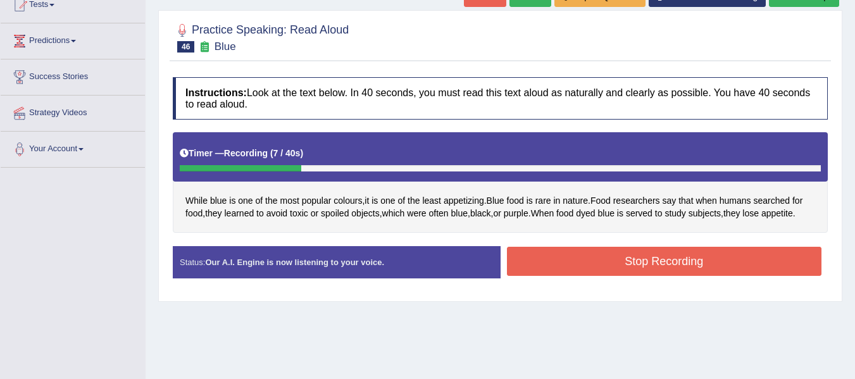
click at [578, 257] on button "Stop Recording" at bounding box center [664, 261] width 315 height 29
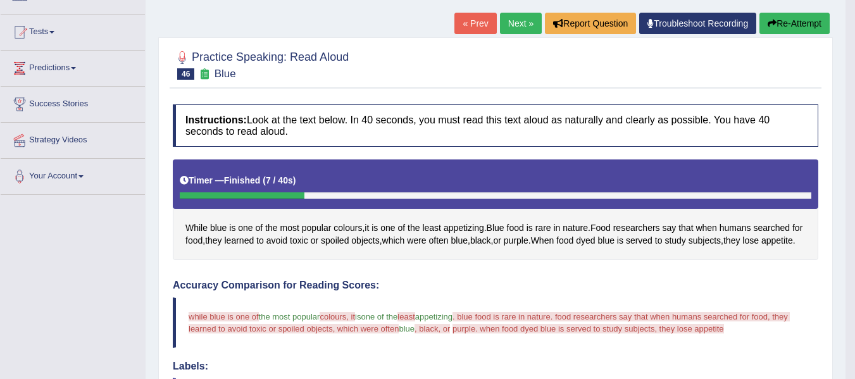
scroll to position [42, 0]
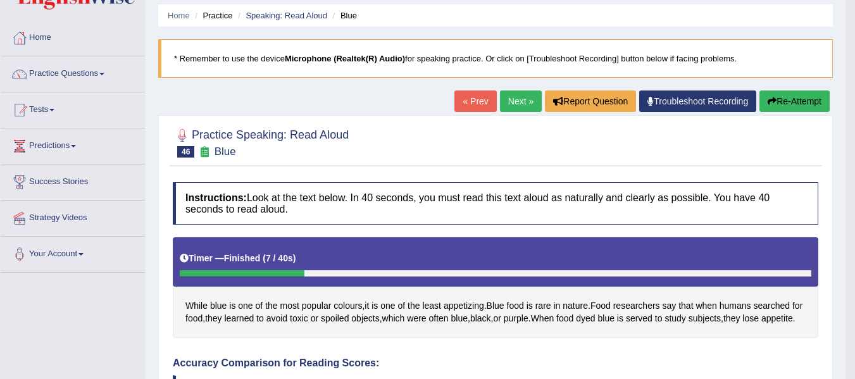
click at [795, 101] on button "Re-Attempt" at bounding box center [794, 101] width 70 height 22
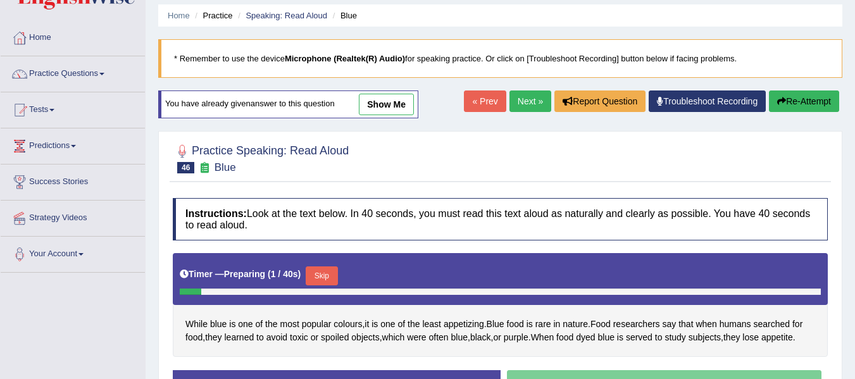
click at [326, 266] on button "Skip" at bounding box center [322, 275] width 32 height 19
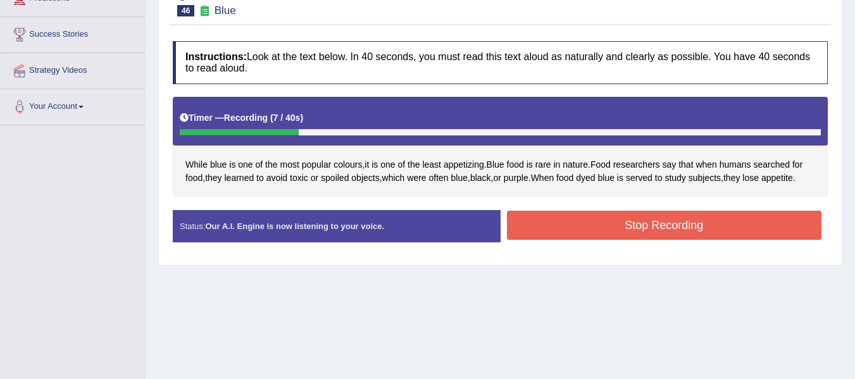
click at [552, 231] on button "Stop Recording" at bounding box center [664, 225] width 315 height 29
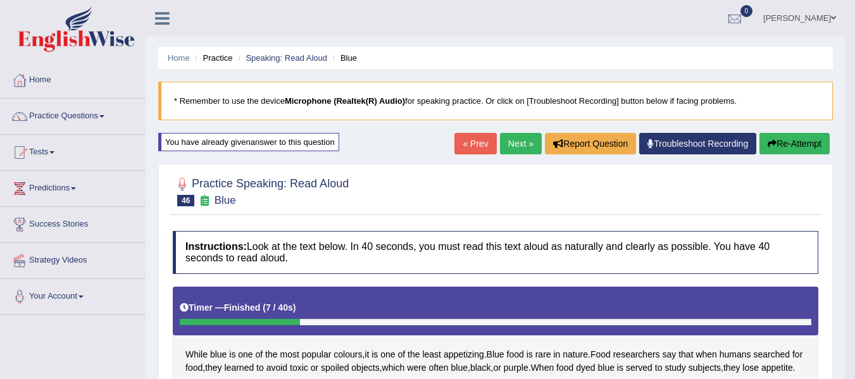
click at [520, 137] on link "Next »" at bounding box center [521, 144] width 42 height 22
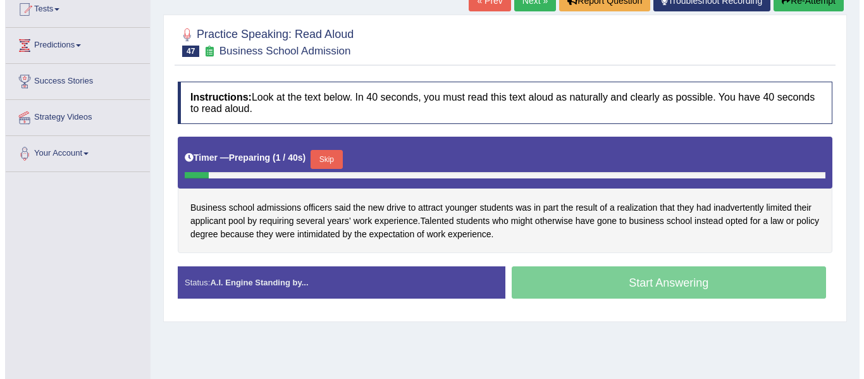
scroll to position [147, 0]
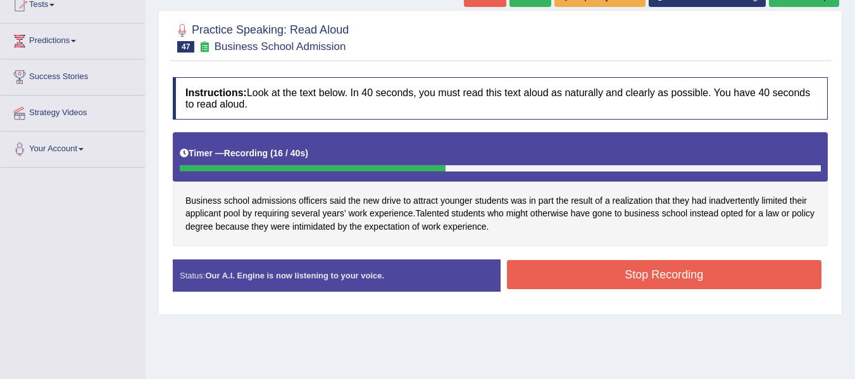
click at [578, 271] on button "Stop Recording" at bounding box center [664, 274] width 315 height 29
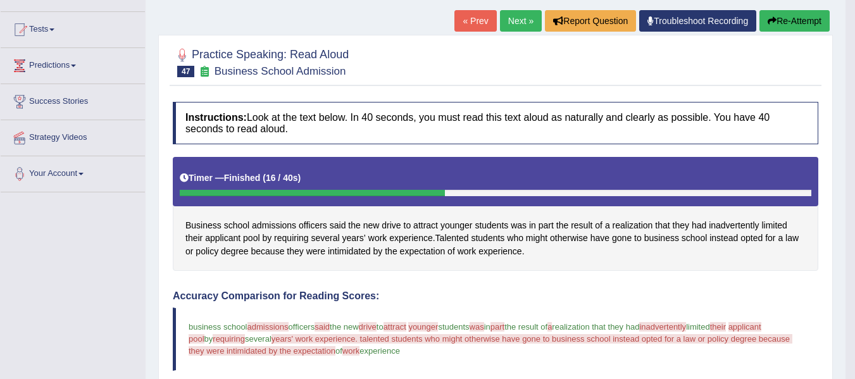
scroll to position [84, 0]
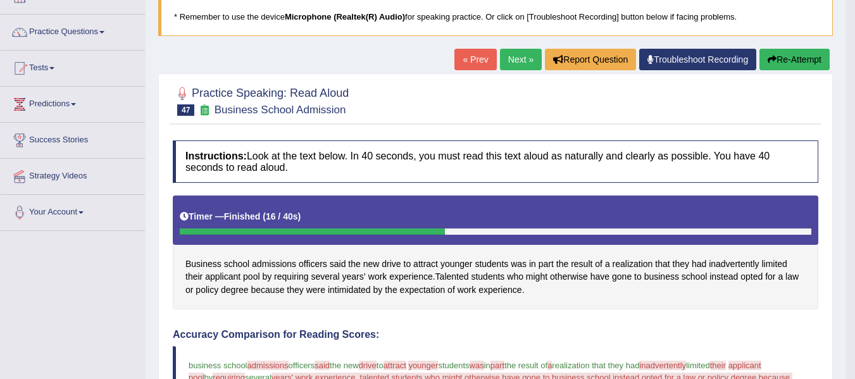
click at [518, 61] on link "Next »" at bounding box center [521, 60] width 42 height 22
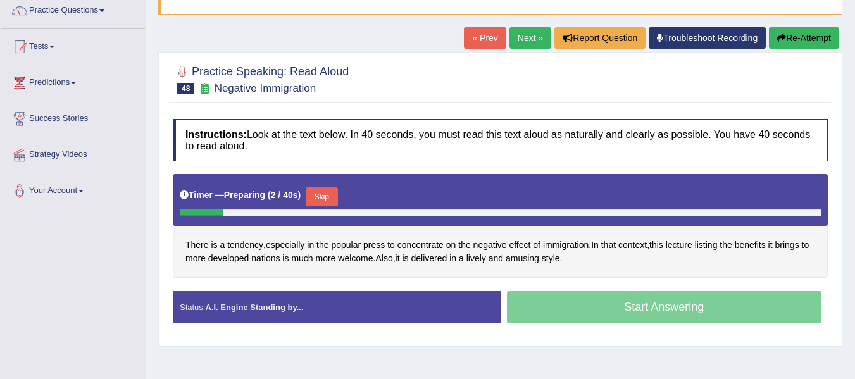
scroll to position [106, 0]
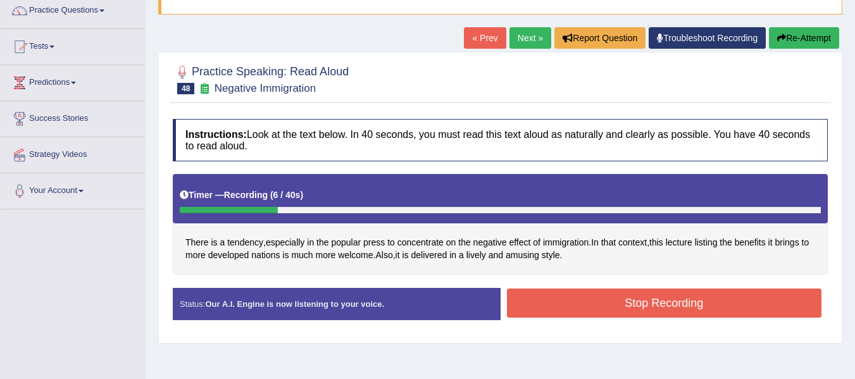
click at [558, 307] on button "Stop Recording" at bounding box center [664, 303] width 315 height 29
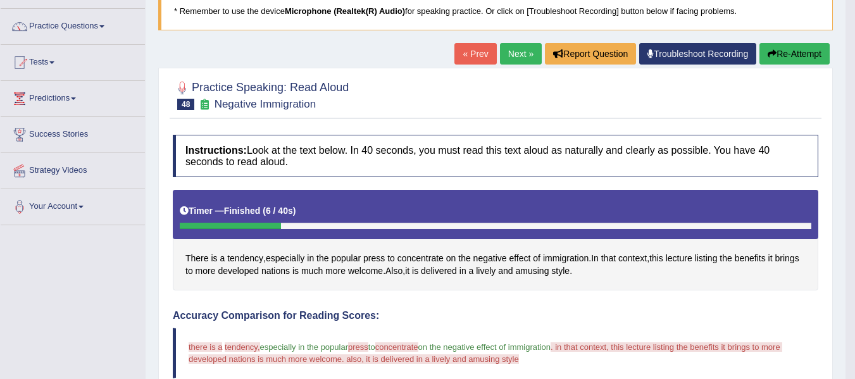
scroll to position [0, 0]
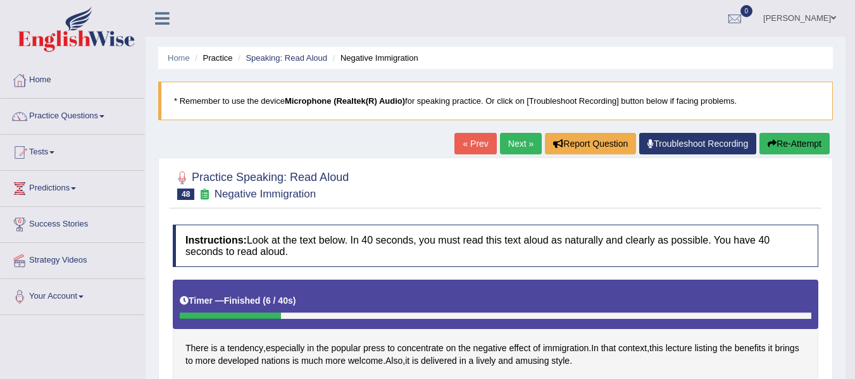
click at [796, 140] on button "Re-Attempt" at bounding box center [794, 144] width 70 height 22
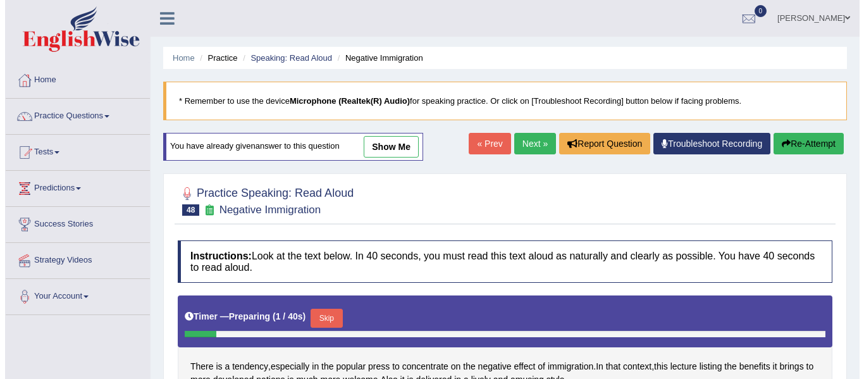
scroll to position [127, 0]
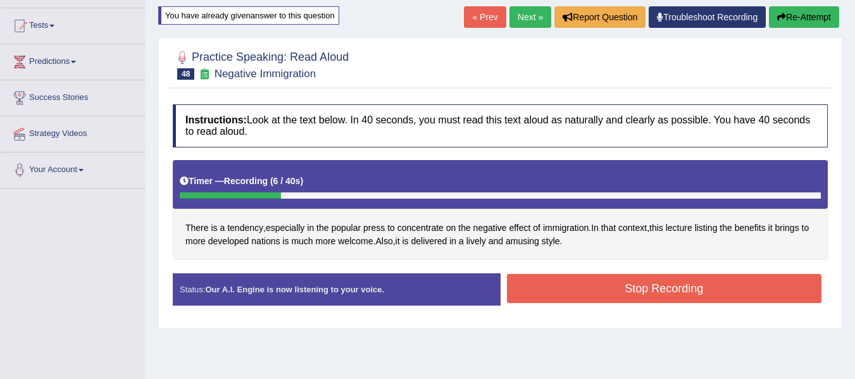
click at [638, 295] on button "Stop Recording" at bounding box center [664, 288] width 315 height 29
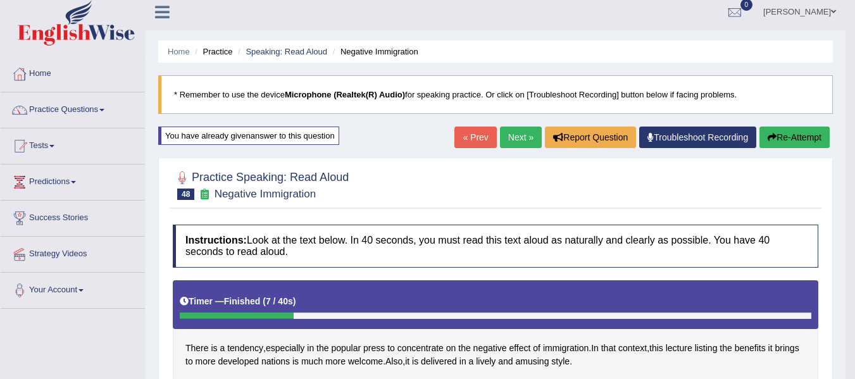
scroll to position [0, 0]
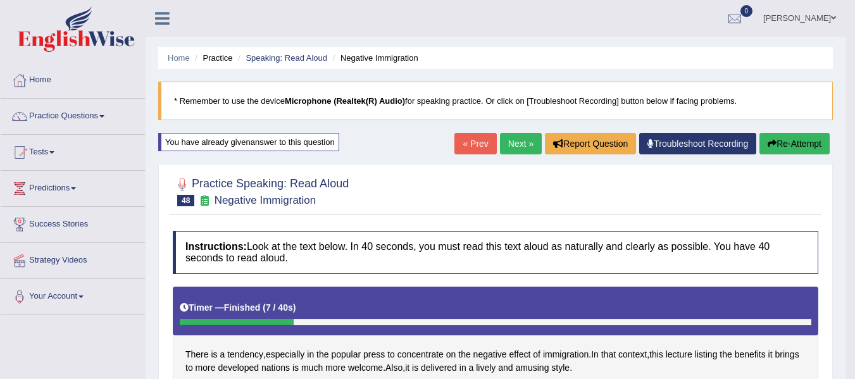
click at [506, 152] on link "Next »" at bounding box center [521, 144] width 42 height 22
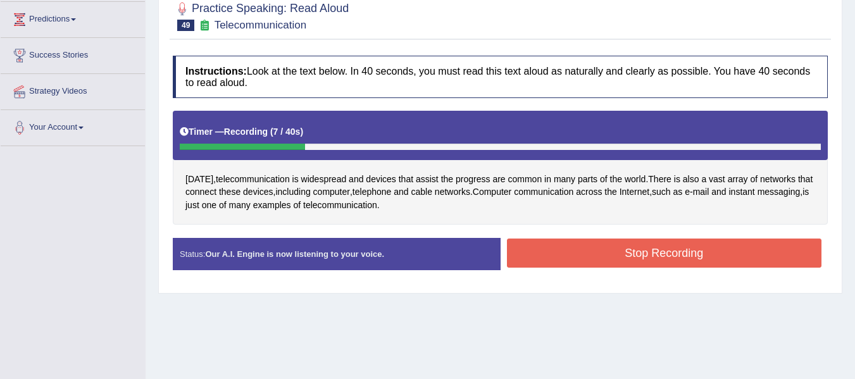
click at [607, 247] on button "Stop Recording" at bounding box center [664, 253] width 315 height 29
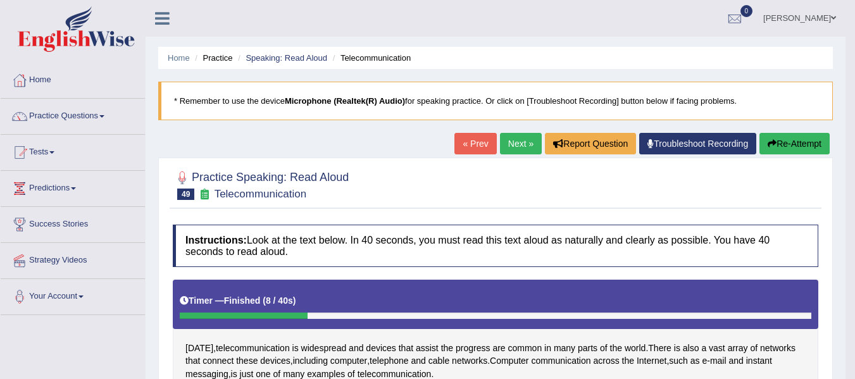
click at [793, 147] on button "Re-Attempt" at bounding box center [794, 144] width 70 height 22
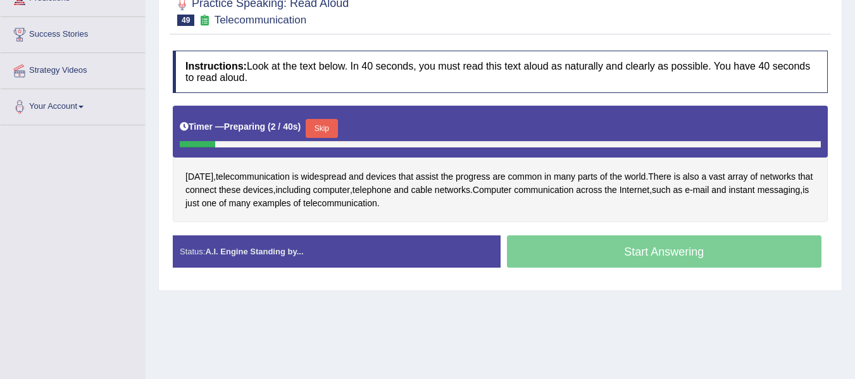
click at [320, 129] on button "Skip" at bounding box center [322, 128] width 32 height 19
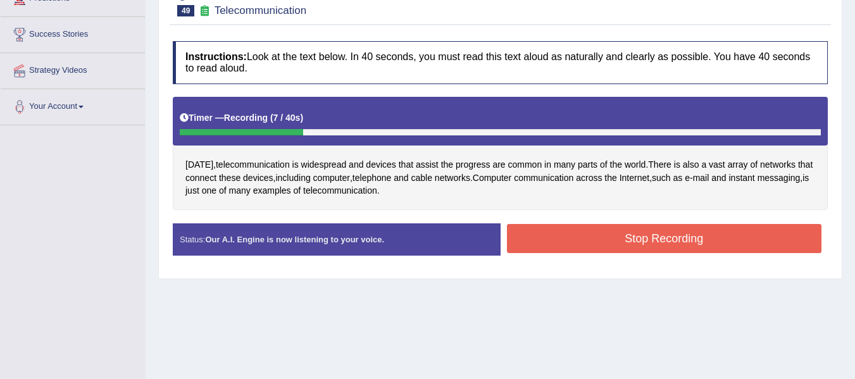
click at [640, 240] on button "Stop Recording" at bounding box center [664, 238] width 315 height 29
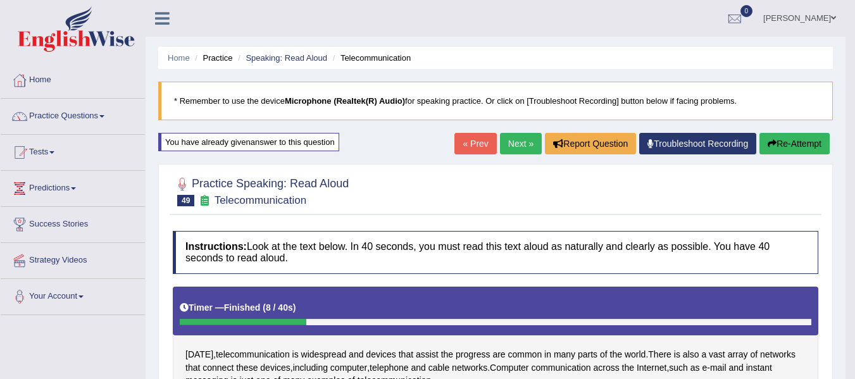
click at [514, 143] on link "Next »" at bounding box center [521, 144] width 42 height 22
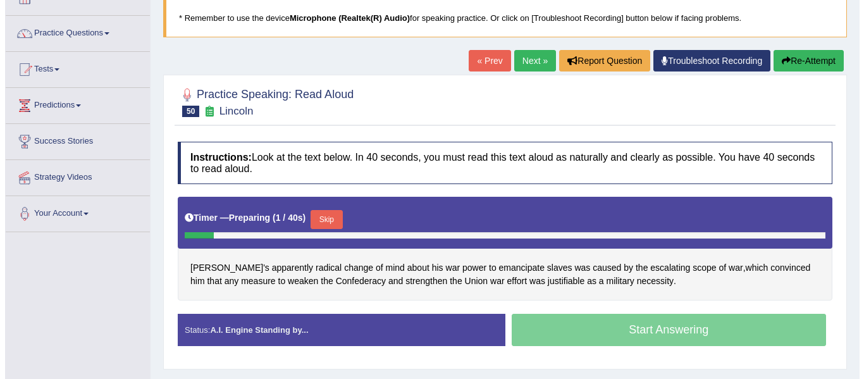
scroll to position [106, 0]
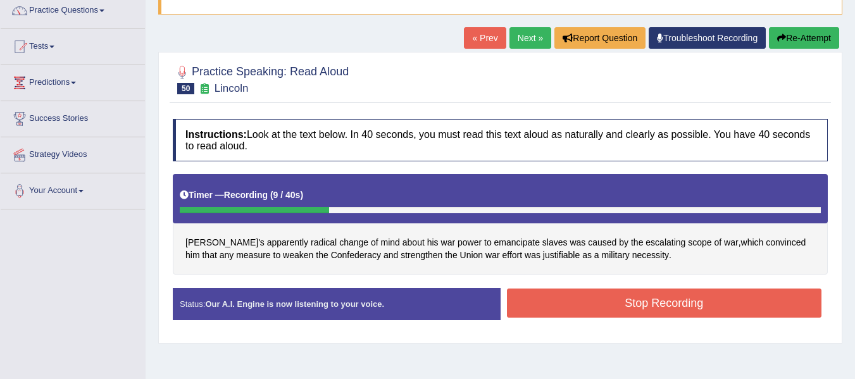
click at [628, 300] on button "Stop Recording" at bounding box center [664, 303] width 315 height 29
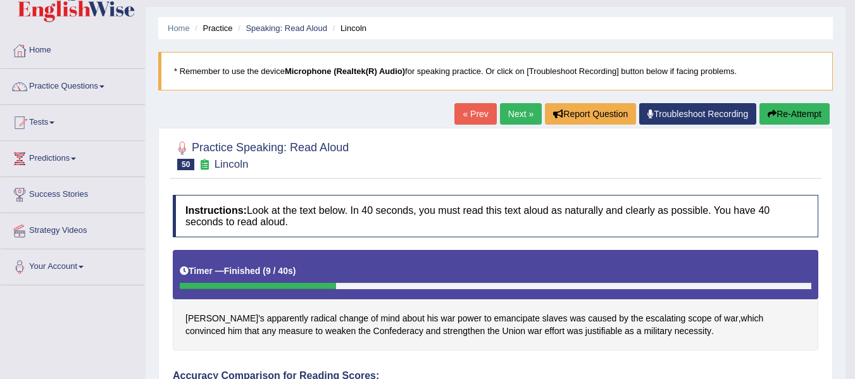
scroll to position [0, 0]
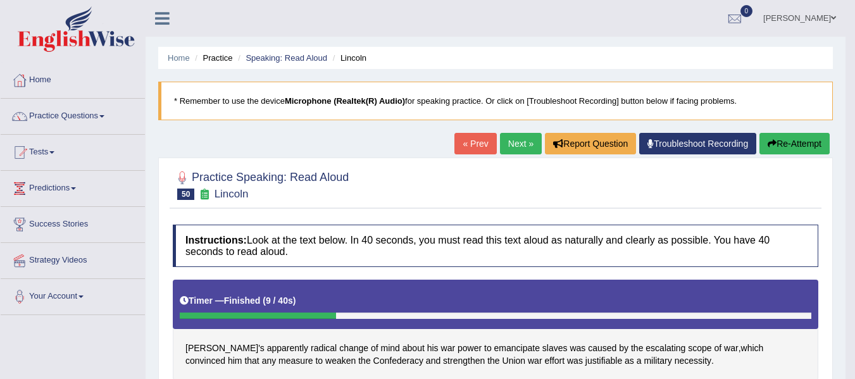
click at [785, 139] on button "Re-Attempt" at bounding box center [794, 144] width 70 height 22
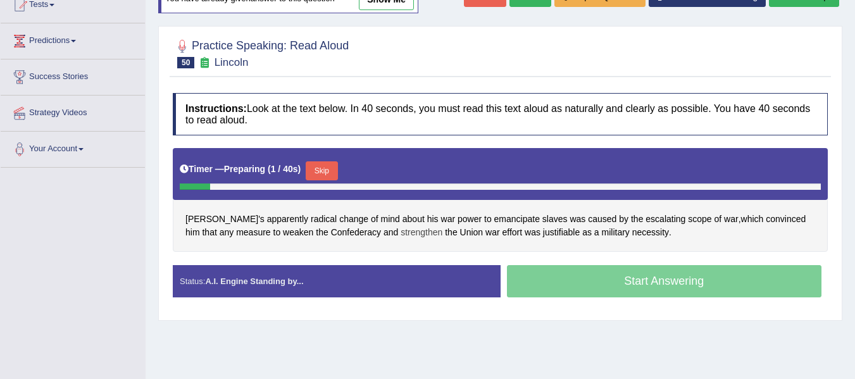
scroll to position [147, 0]
click at [330, 176] on button "Skip" at bounding box center [322, 170] width 32 height 19
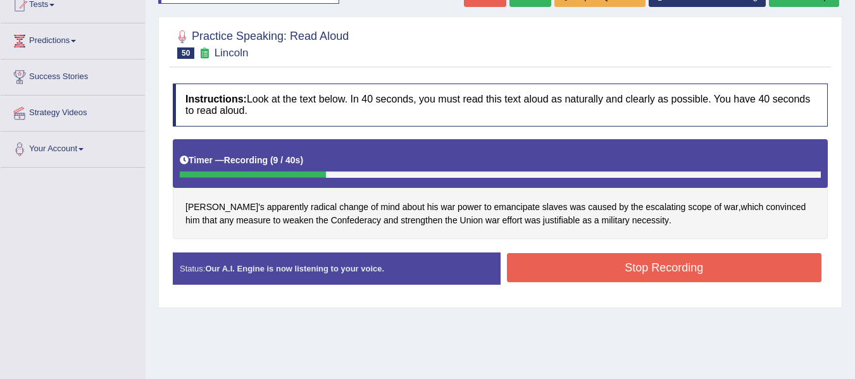
click at [624, 260] on button "Stop Recording" at bounding box center [664, 267] width 315 height 29
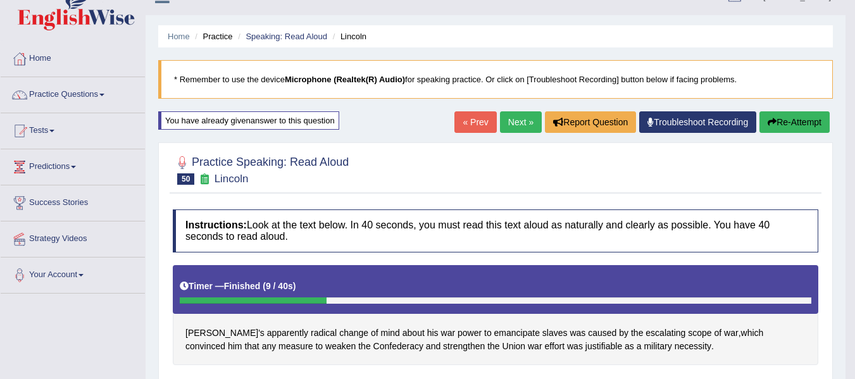
scroll to position [21, 0]
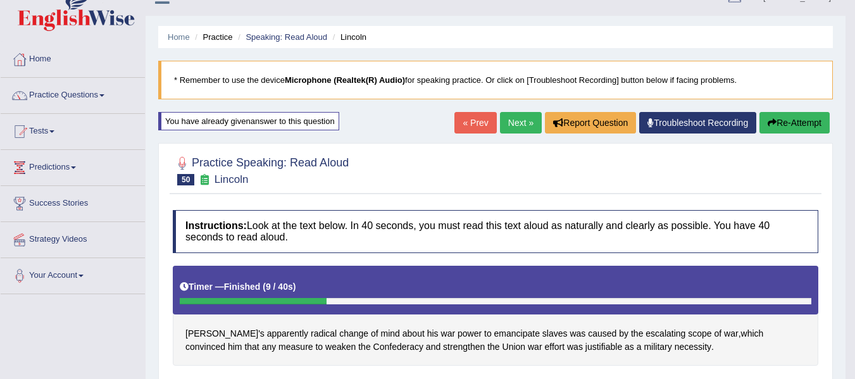
click at [775, 122] on button "Re-Attempt" at bounding box center [794, 123] width 70 height 22
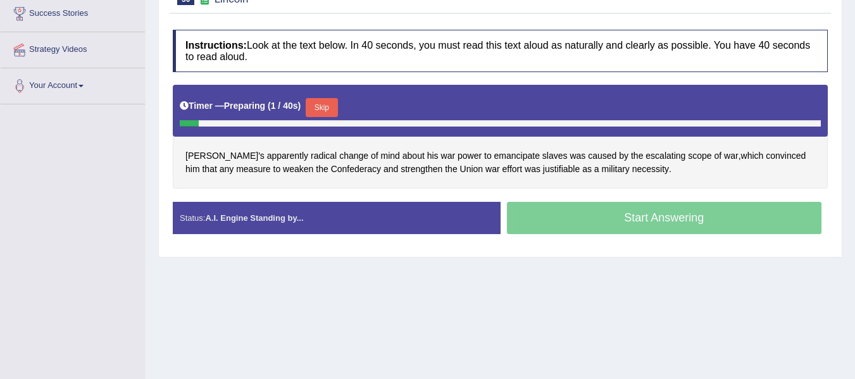
click at [321, 107] on button "Skip" at bounding box center [322, 107] width 32 height 19
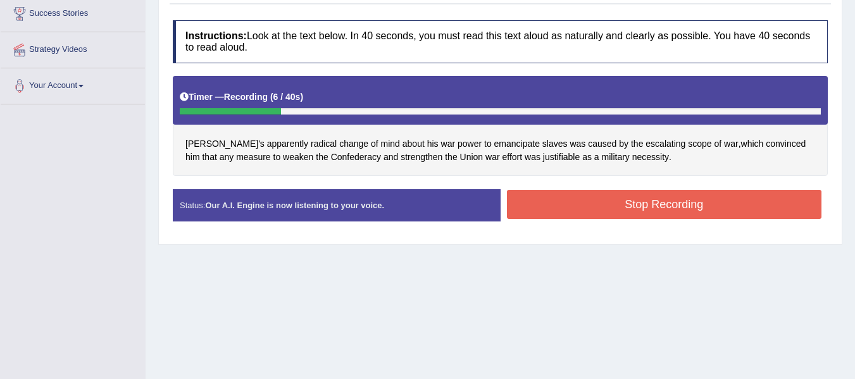
click at [645, 199] on button "Stop Recording" at bounding box center [664, 204] width 315 height 29
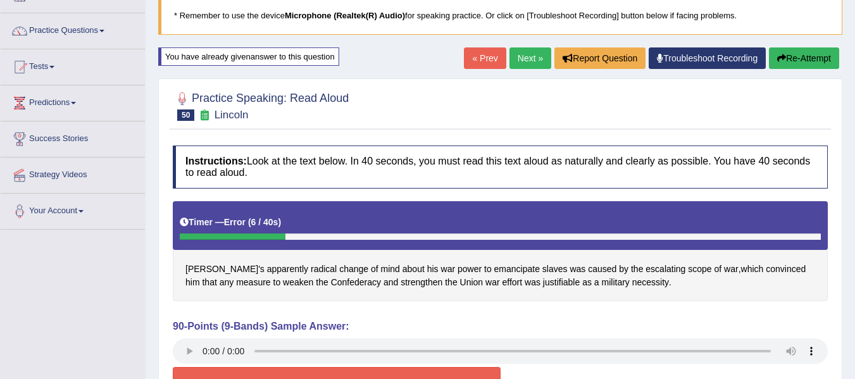
scroll to position [84, 0]
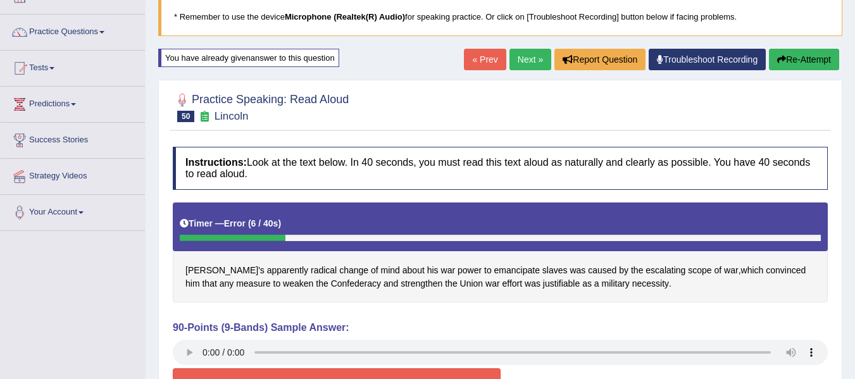
click at [807, 62] on button "Re-Attempt" at bounding box center [804, 60] width 70 height 22
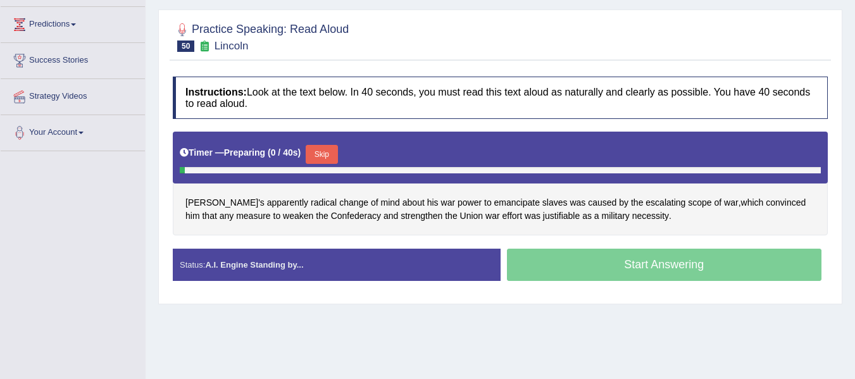
scroll to position [168, 0]
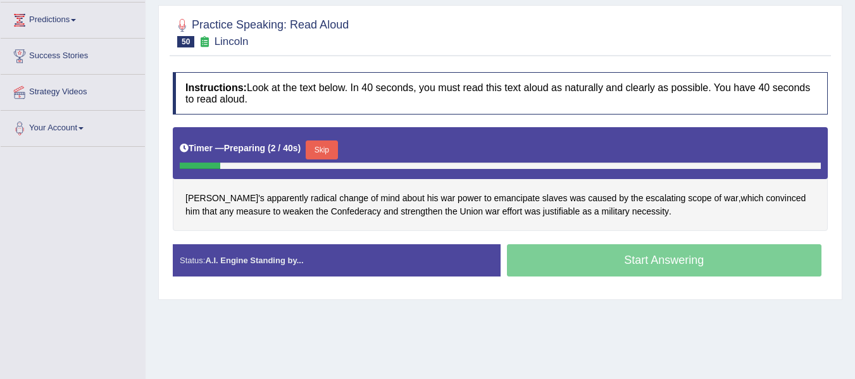
click at [326, 150] on button "Skip" at bounding box center [322, 149] width 32 height 19
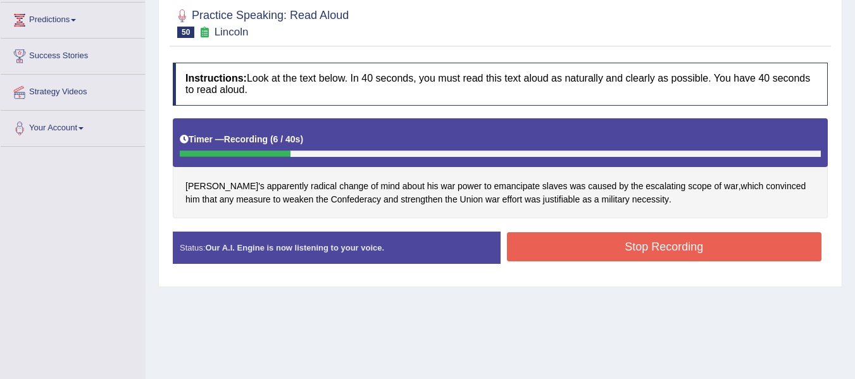
click at [633, 249] on button "Stop Recording" at bounding box center [664, 246] width 315 height 29
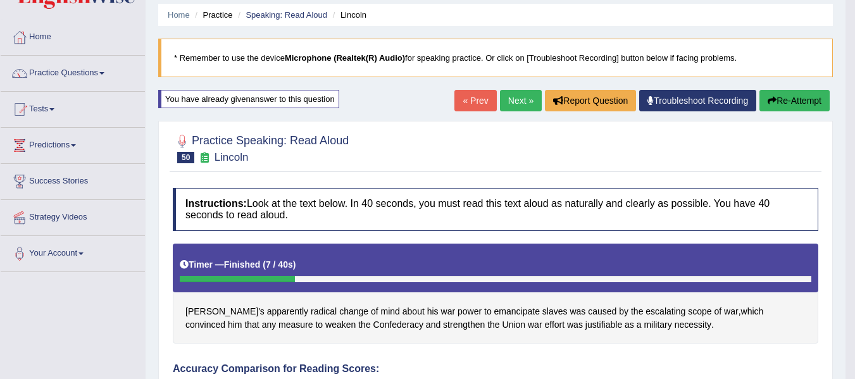
scroll to position [42, 0]
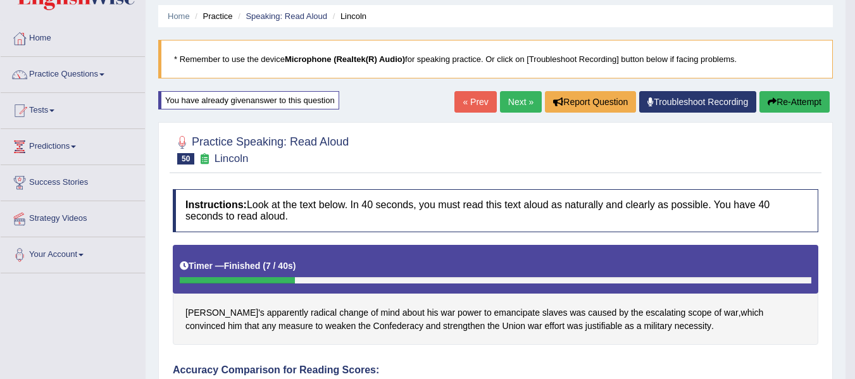
click at [512, 105] on link "Next »" at bounding box center [521, 102] width 42 height 22
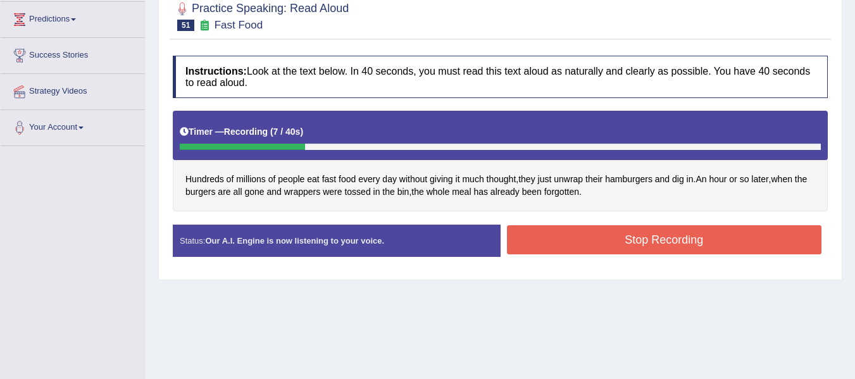
click at [668, 240] on button "Stop Recording" at bounding box center [664, 239] width 315 height 29
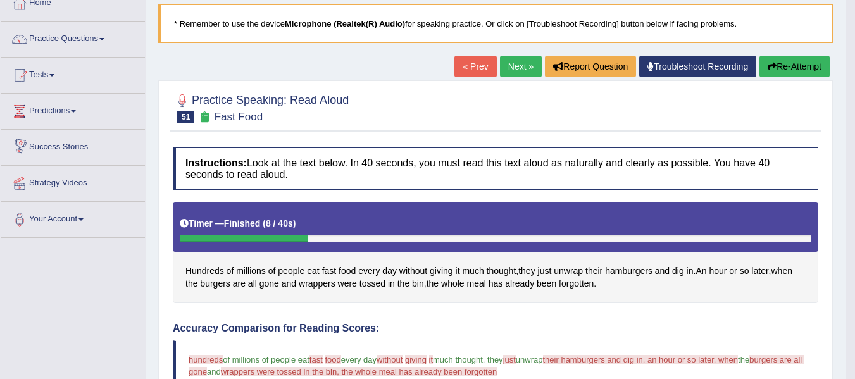
scroll to position [63, 0]
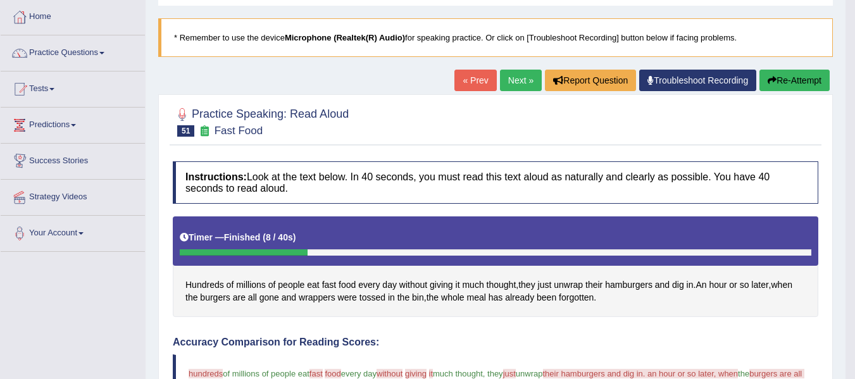
click at [806, 84] on button "Re-Attempt" at bounding box center [794, 81] width 70 height 22
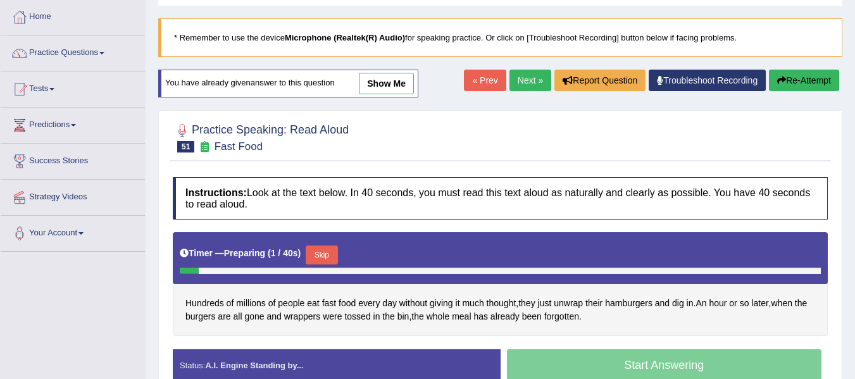
scroll to position [190, 0]
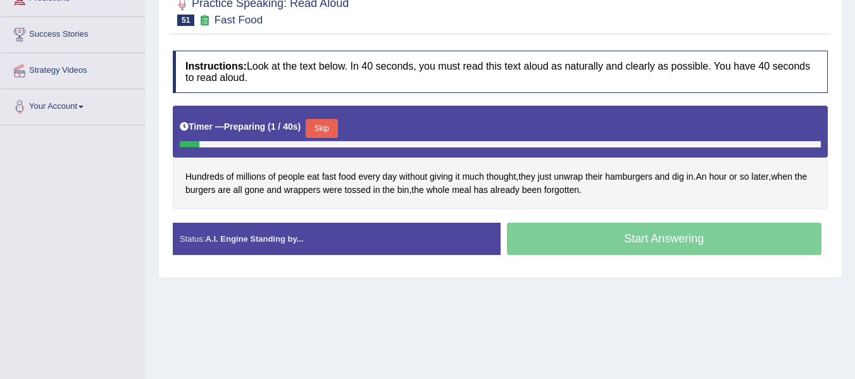
click at [329, 130] on button "Skip" at bounding box center [322, 128] width 32 height 19
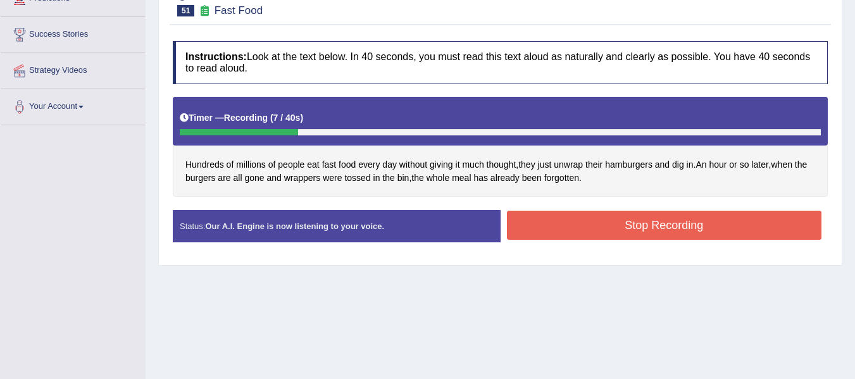
click at [637, 234] on button "Stop Recording" at bounding box center [664, 225] width 315 height 29
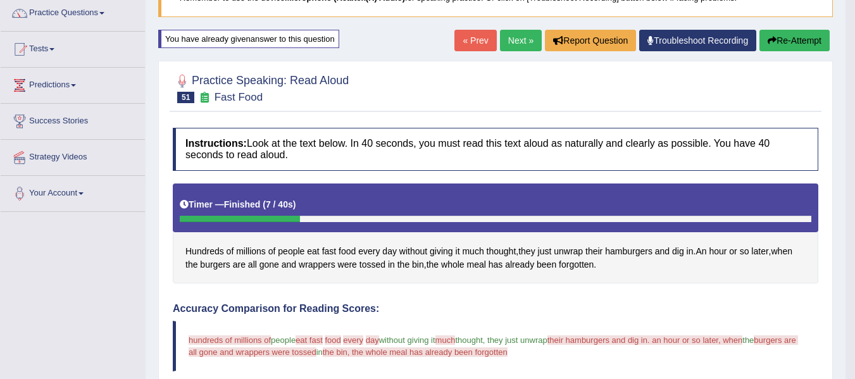
scroll to position [42, 0]
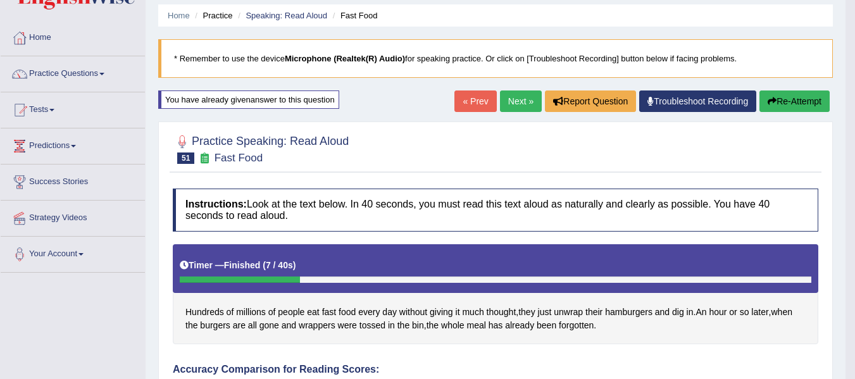
click at [519, 102] on link "Next »" at bounding box center [521, 101] width 42 height 22
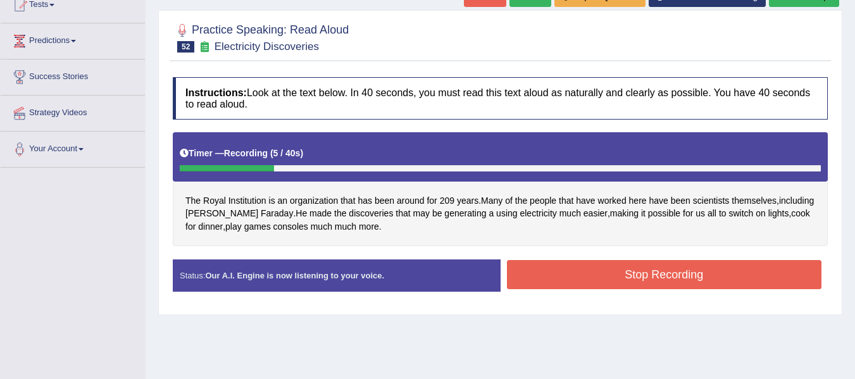
click at [665, 273] on button "Stop Recording" at bounding box center [664, 274] width 315 height 29
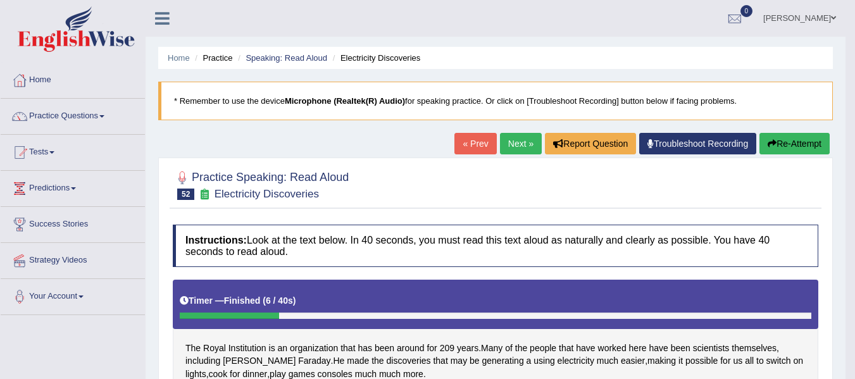
click at [790, 144] on button "Re-Attempt" at bounding box center [794, 144] width 70 height 22
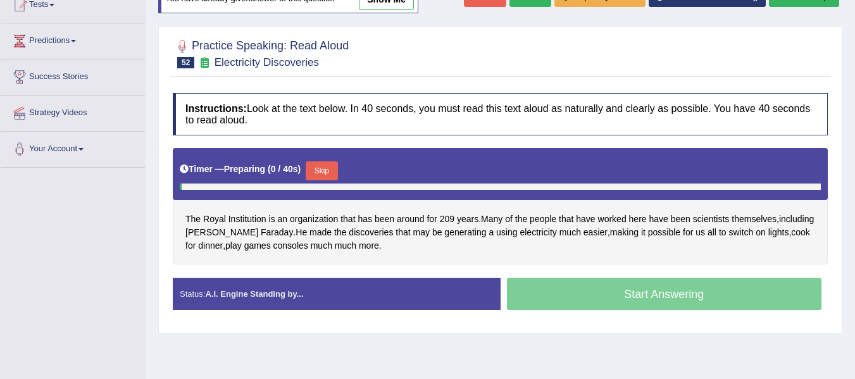
click at [320, 170] on button "Skip" at bounding box center [322, 170] width 32 height 19
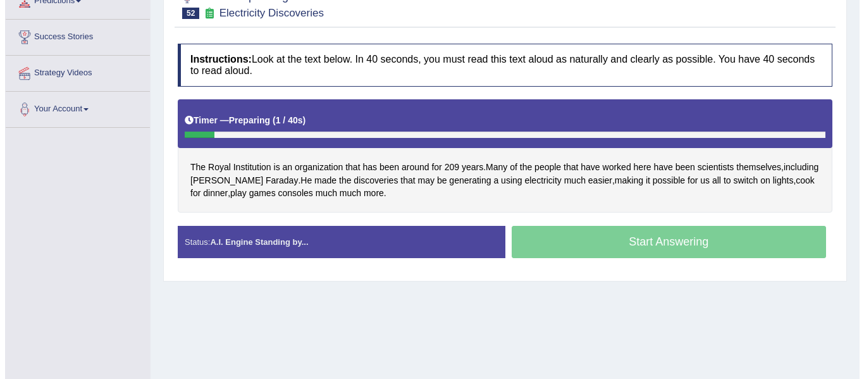
scroll to position [190, 0]
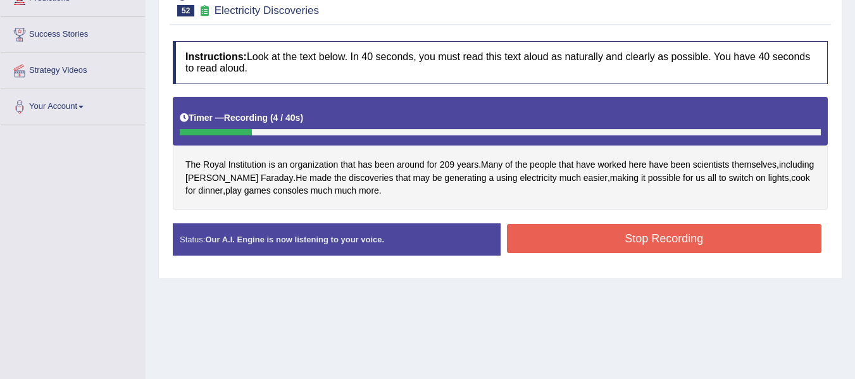
click at [706, 240] on button "Stop Recording" at bounding box center [664, 238] width 315 height 29
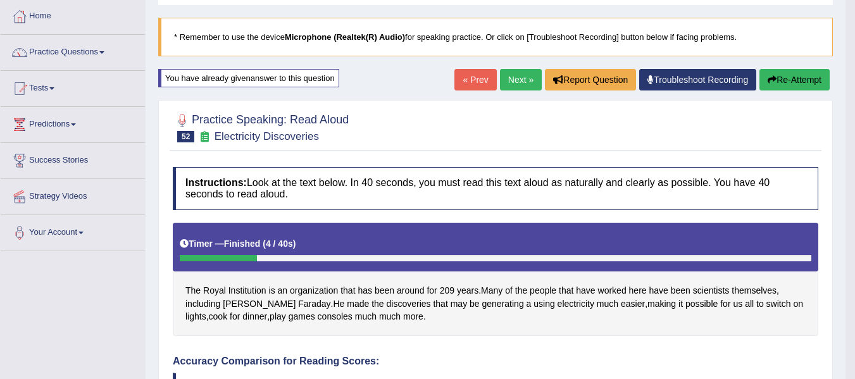
scroll to position [63, 0]
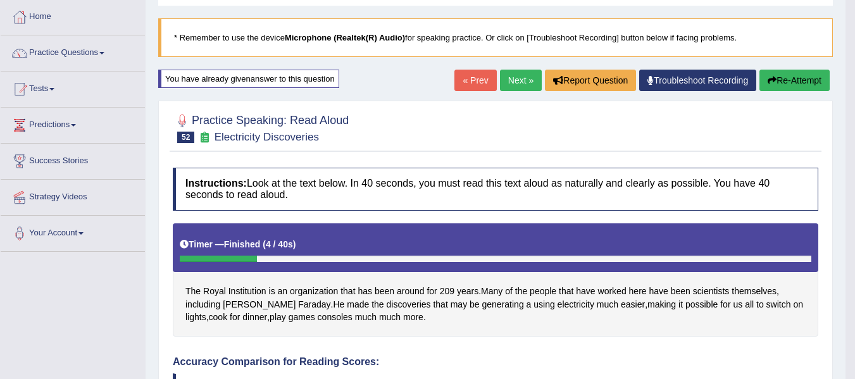
click at [791, 83] on button "Re-Attempt" at bounding box center [794, 81] width 70 height 22
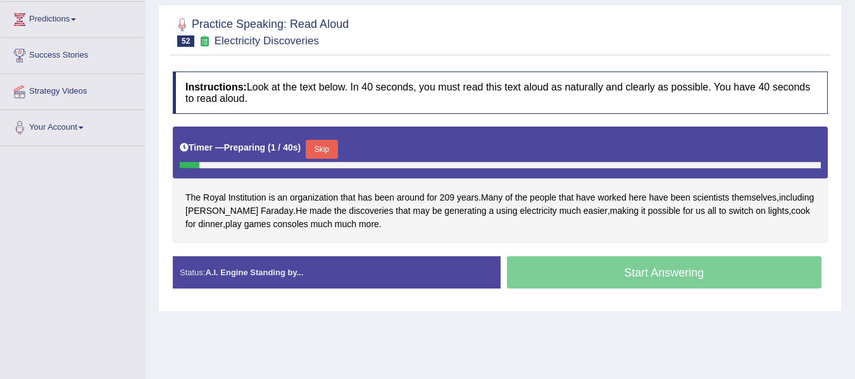
click at [337, 142] on button "Skip" at bounding box center [322, 149] width 32 height 19
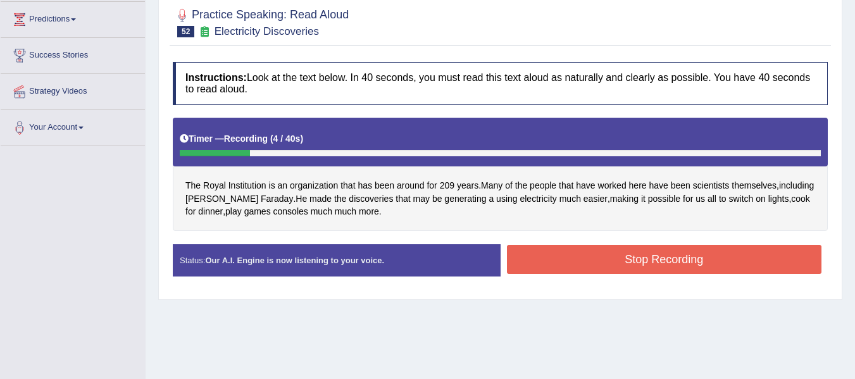
click at [562, 261] on button "Stop Recording" at bounding box center [664, 259] width 315 height 29
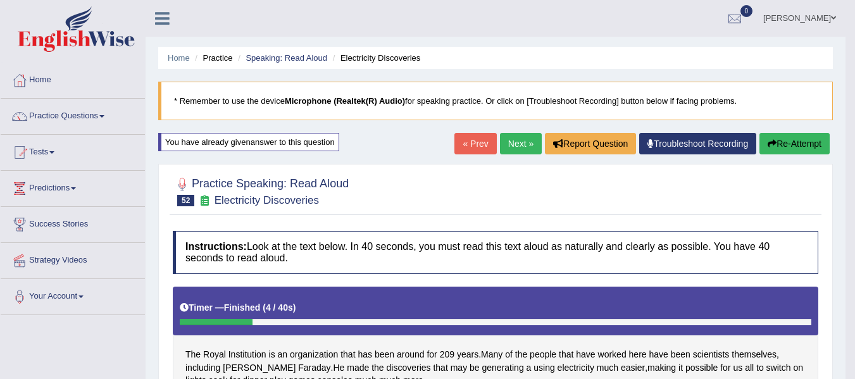
click at [785, 139] on button "Re-Attempt" at bounding box center [794, 144] width 70 height 22
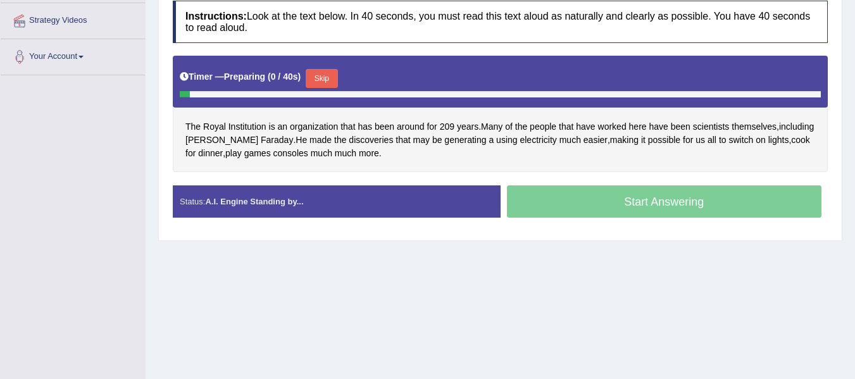
scroll to position [253, 0]
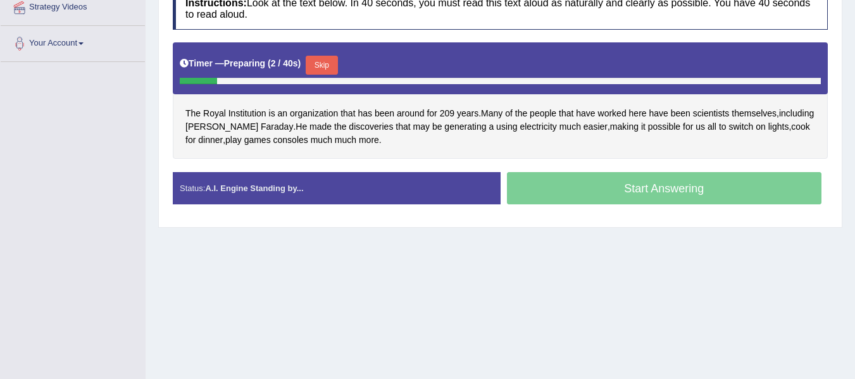
click at [321, 61] on button "Skip" at bounding box center [322, 65] width 32 height 19
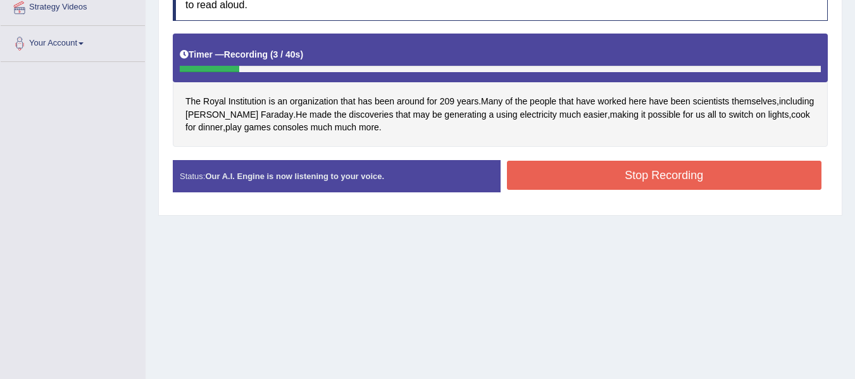
click at [574, 177] on button "Stop Recording" at bounding box center [664, 175] width 315 height 29
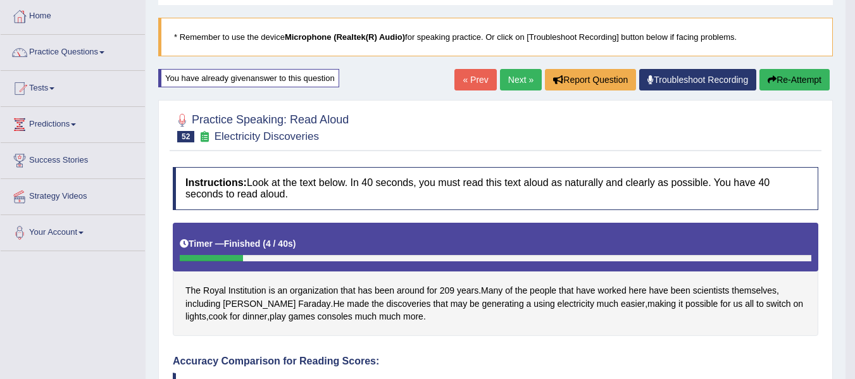
scroll to position [63, 0]
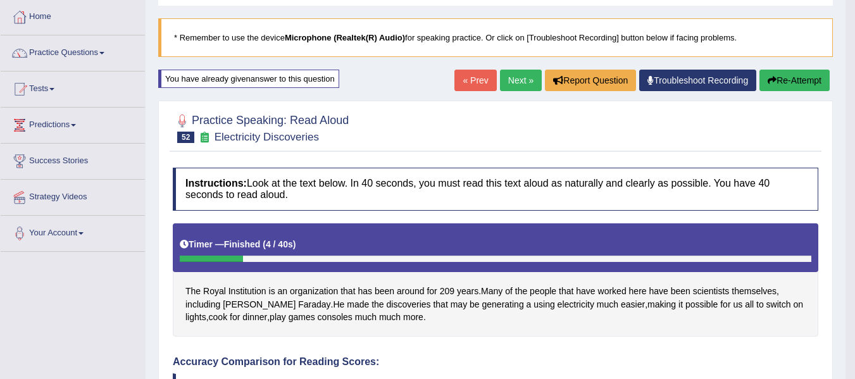
click at [779, 88] on button "Re-Attempt" at bounding box center [794, 81] width 70 height 22
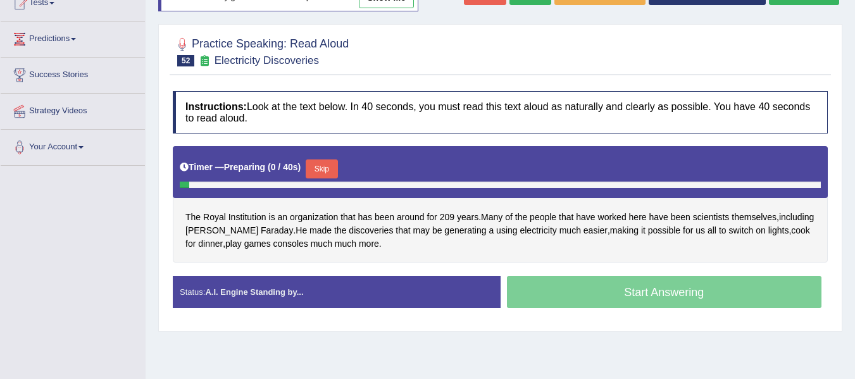
scroll to position [211, 0]
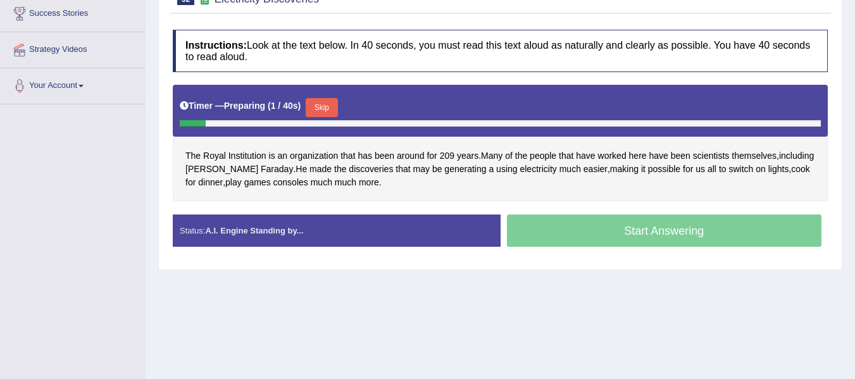
click at [315, 109] on button "Skip" at bounding box center [322, 107] width 32 height 19
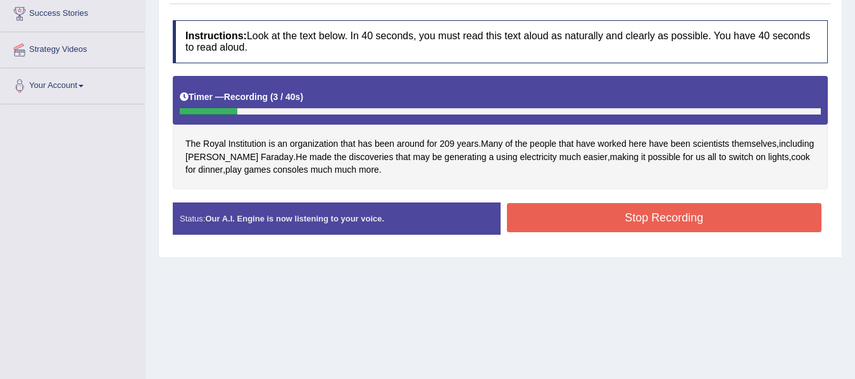
click at [704, 224] on button "Stop Recording" at bounding box center [664, 217] width 315 height 29
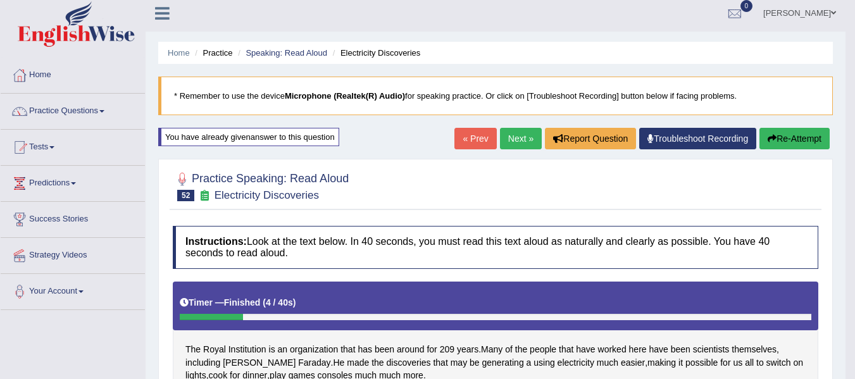
scroll to position [0, 0]
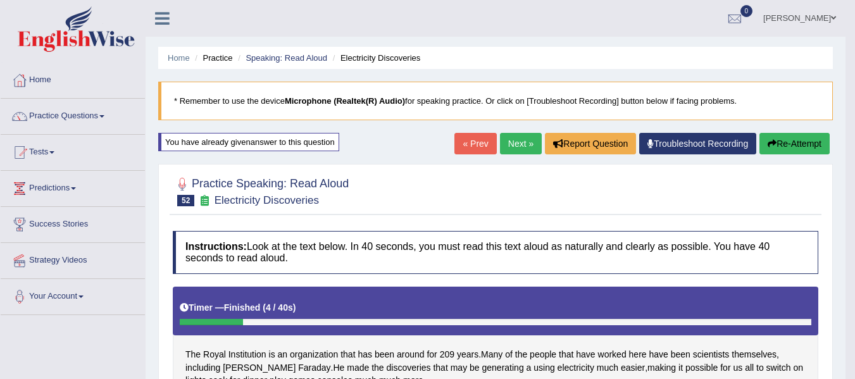
click at [791, 148] on button "Re-Attempt" at bounding box center [794, 144] width 70 height 22
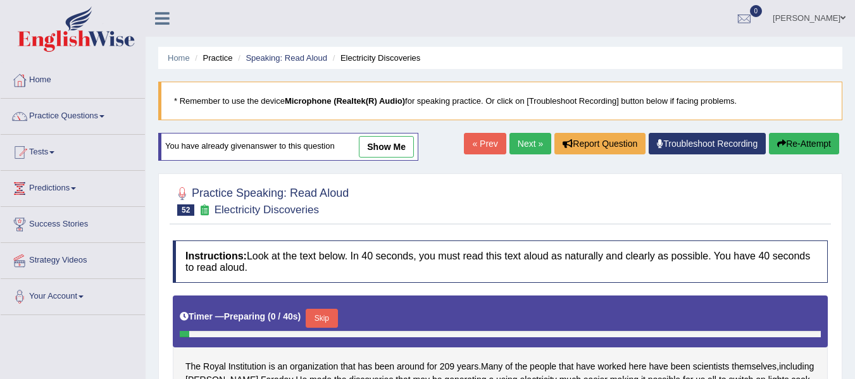
scroll to position [169, 0]
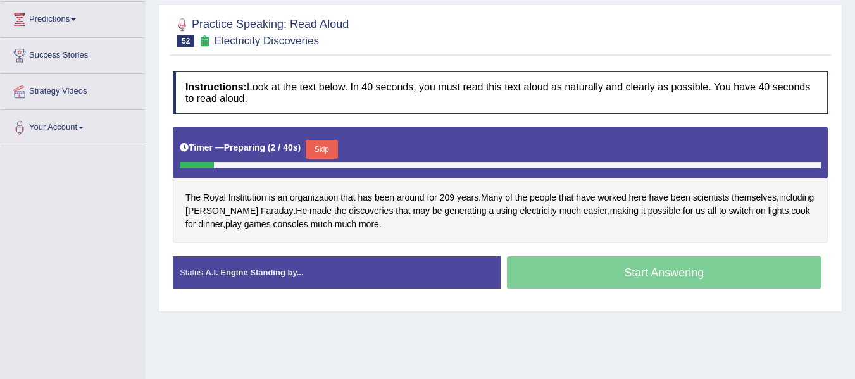
click at [316, 141] on button "Skip" at bounding box center [322, 149] width 32 height 19
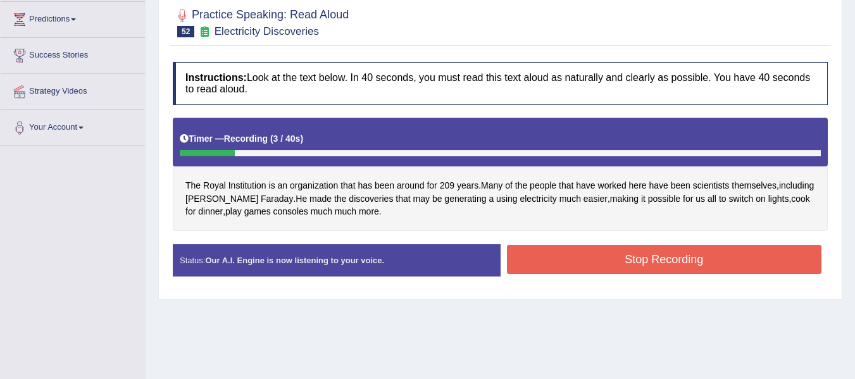
click at [681, 254] on button "Stop Recording" at bounding box center [664, 259] width 315 height 29
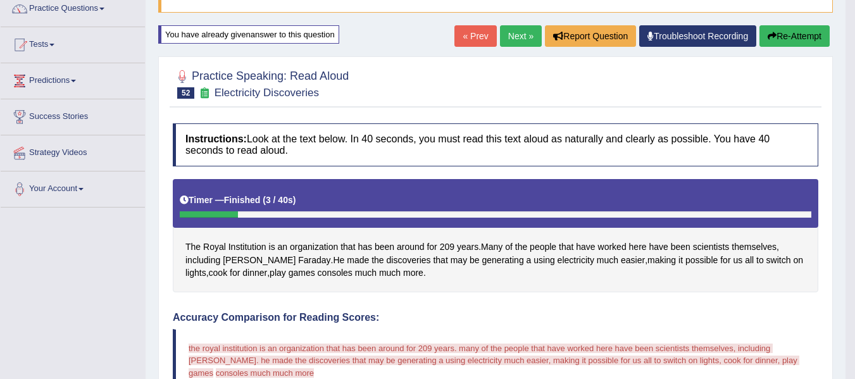
scroll to position [106, 0]
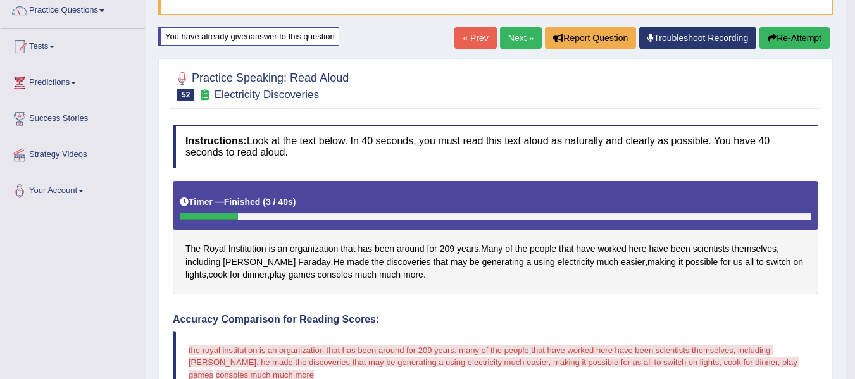
click at [783, 35] on button "Re-Attempt" at bounding box center [794, 38] width 70 height 22
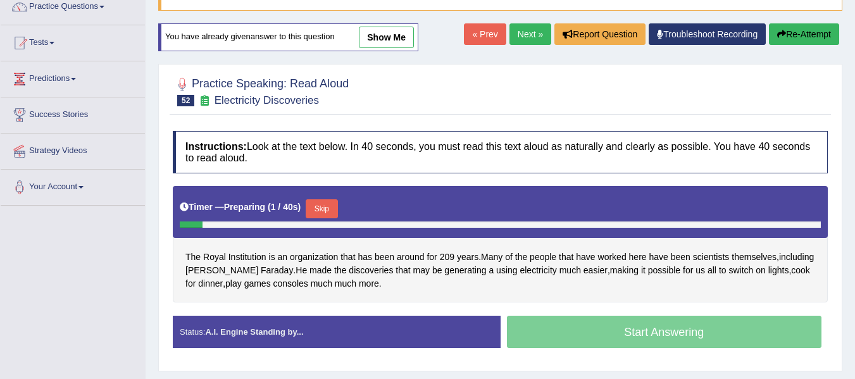
click at [336, 210] on button "Skip" at bounding box center [322, 208] width 32 height 19
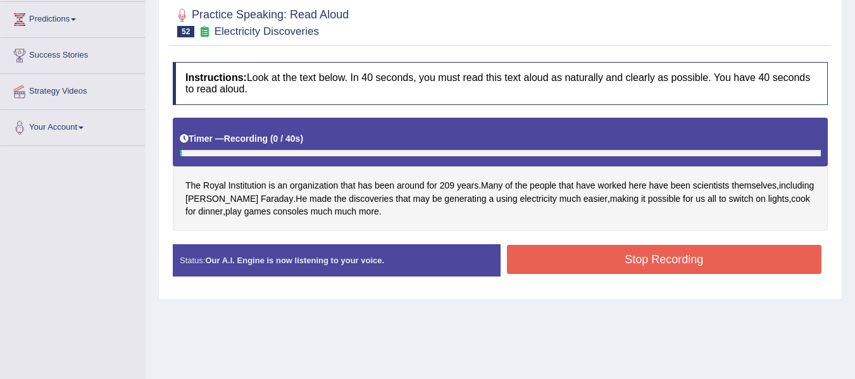
scroll to position [173, 0]
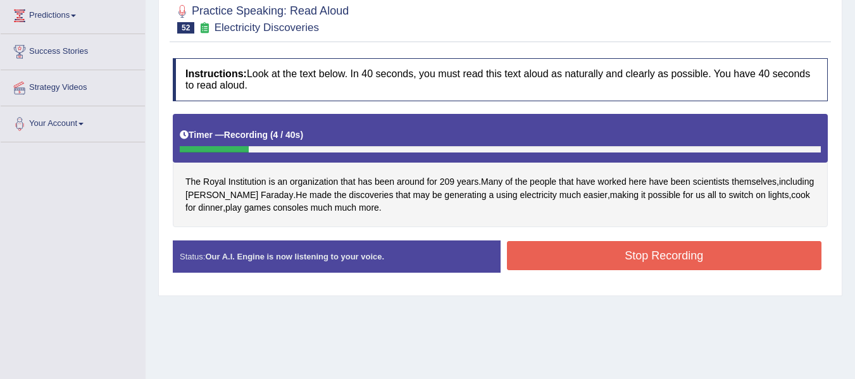
click at [623, 255] on button "Stop Recording" at bounding box center [664, 255] width 315 height 29
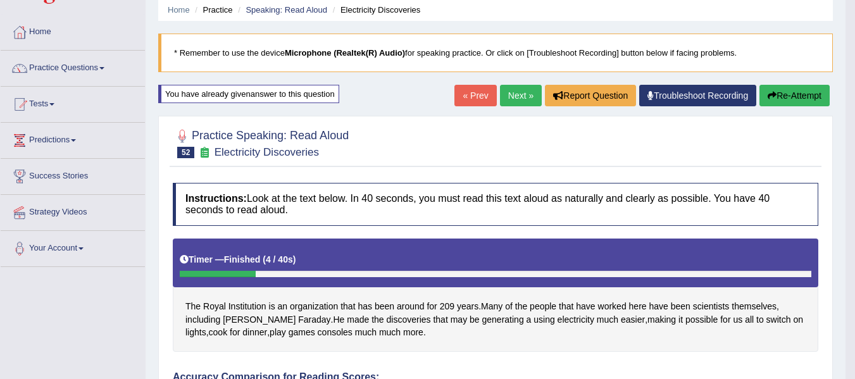
scroll to position [0, 0]
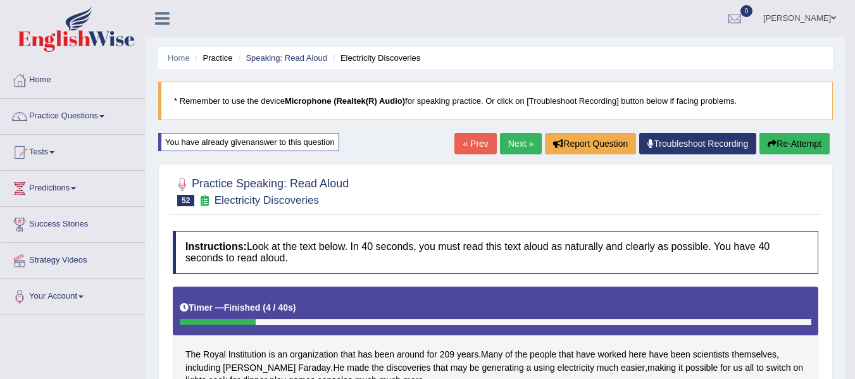
click at [525, 142] on link "Next »" at bounding box center [521, 144] width 42 height 22
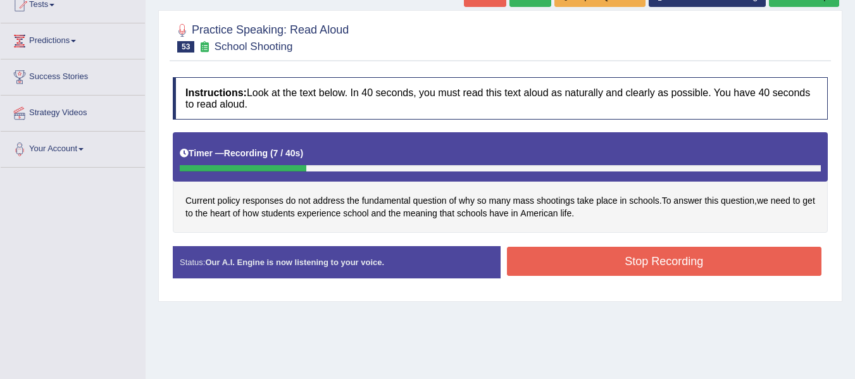
click at [645, 258] on button "Stop Recording" at bounding box center [664, 261] width 315 height 29
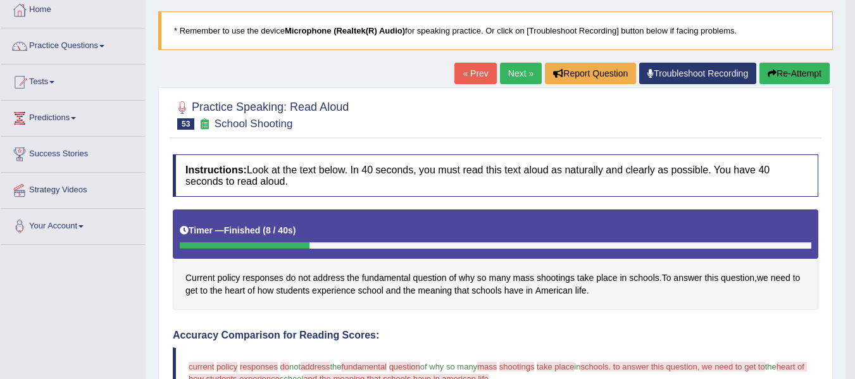
scroll to position [63, 0]
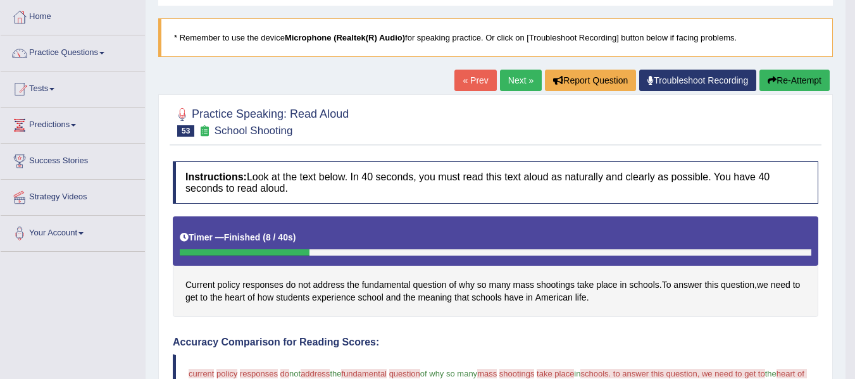
click at [784, 87] on button "Re-Attempt" at bounding box center [794, 81] width 70 height 22
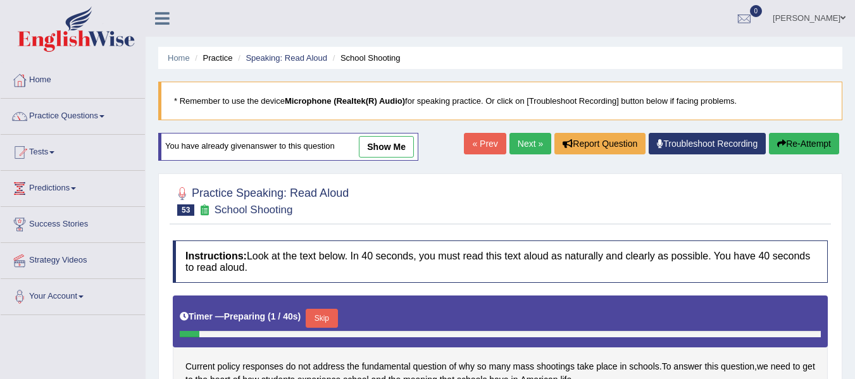
click at [326, 173] on div "Practice Speaking: Read Aloud 53 School Shooting Instructions: Look at the text…" at bounding box center [500, 320] width 684 height 294
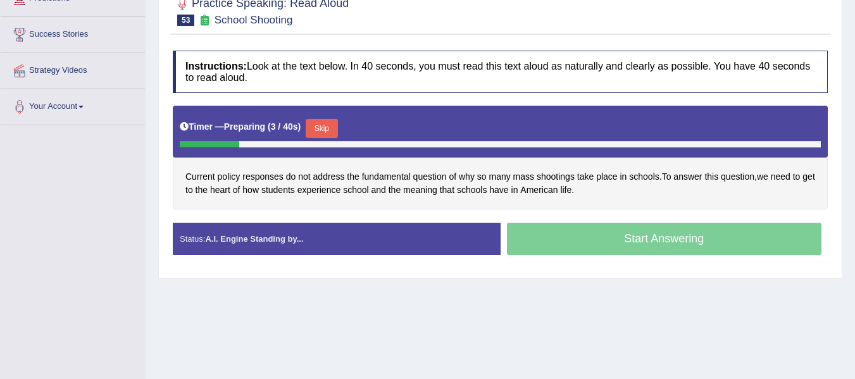
click at [328, 133] on button "Skip" at bounding box center [322, 128] width 32 height 19
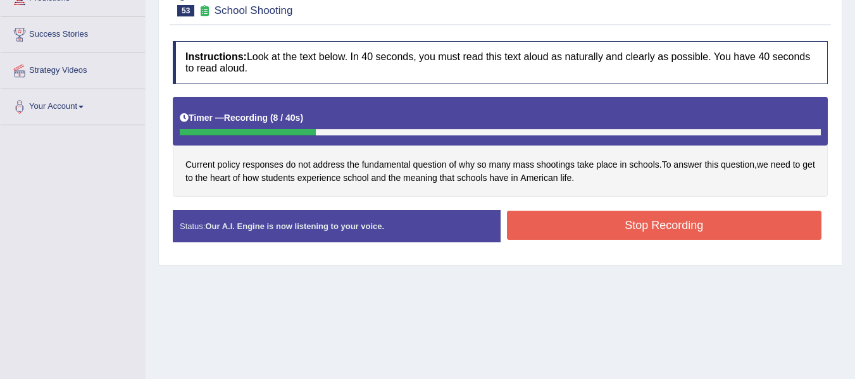
click at [654, 233] on button "Stop Recording" at bounding box center [664, 225] width 315 height 29
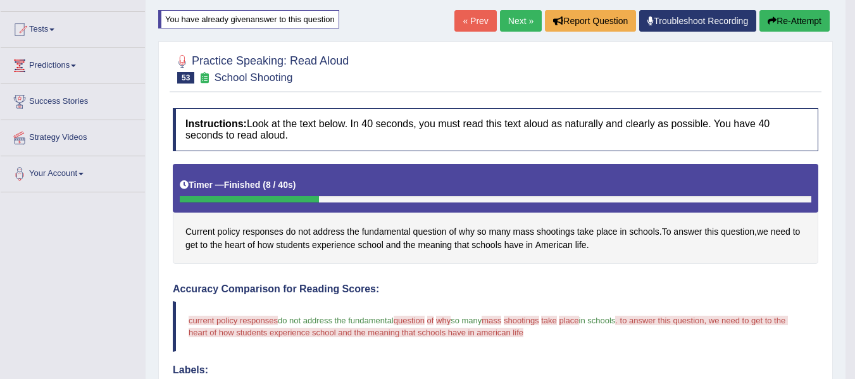
scroll to position [84, 0]
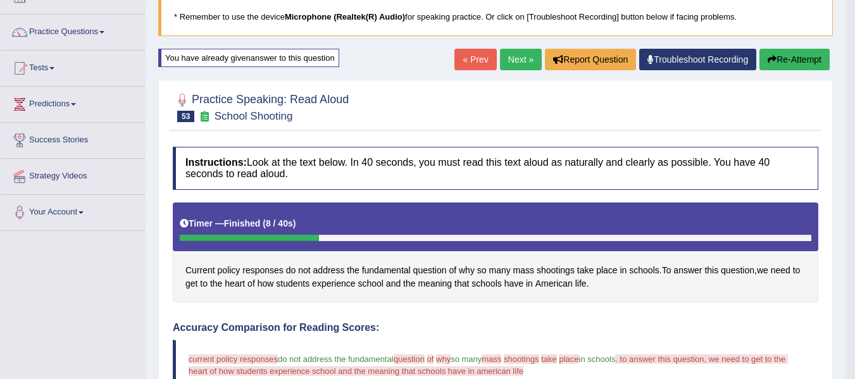
click at [779, 61] on button "Re-Attempt" at bounding box center [794, 60] width 70 height 22
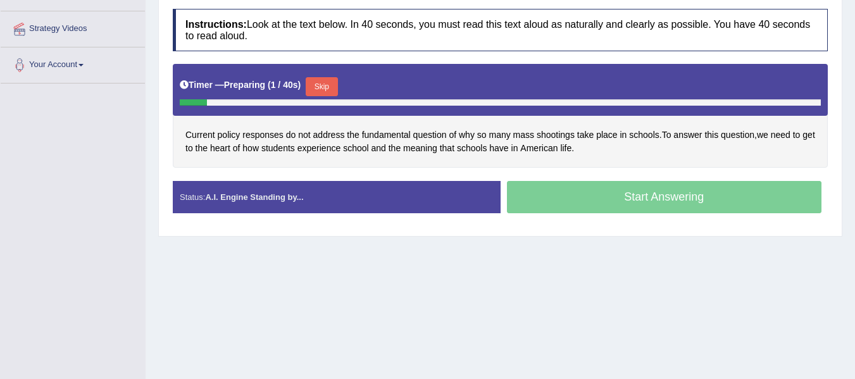
click at [318, 89] on button "Skip" at bounding box center [322, 86] width 32 height 19
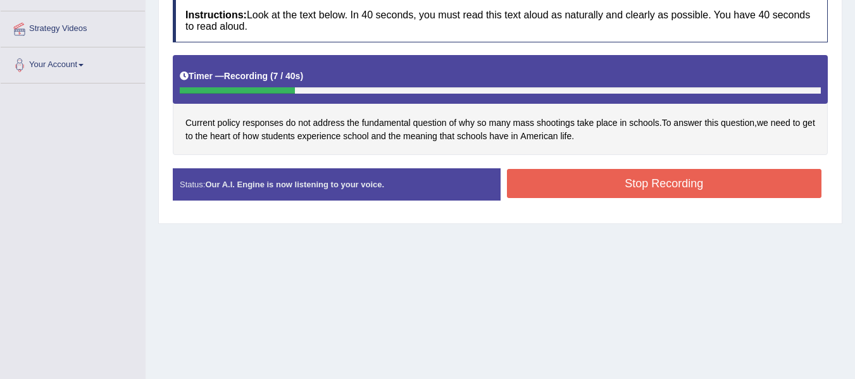
click at [604, 194] on button "Stop Recording" at bounding box center [664, 183] width 315 height 29
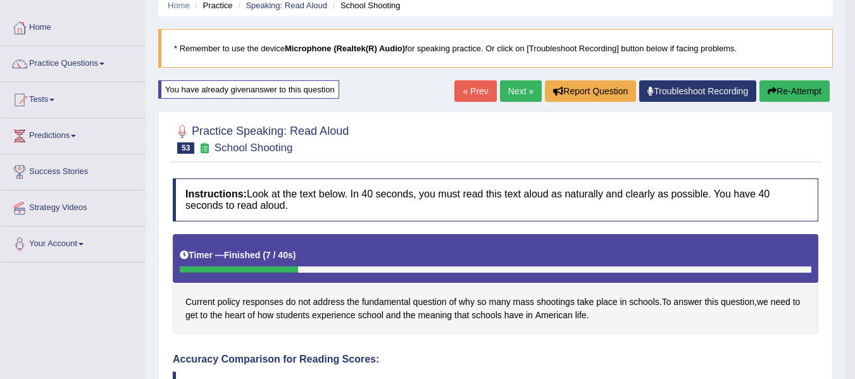
scroll to position [42, 0]
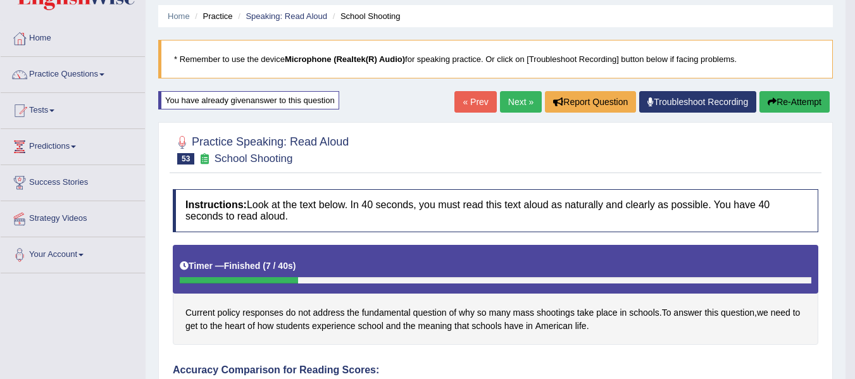
click at [510, 97] on link "Next »" at bounding box center [521, 102] width 42 height 22
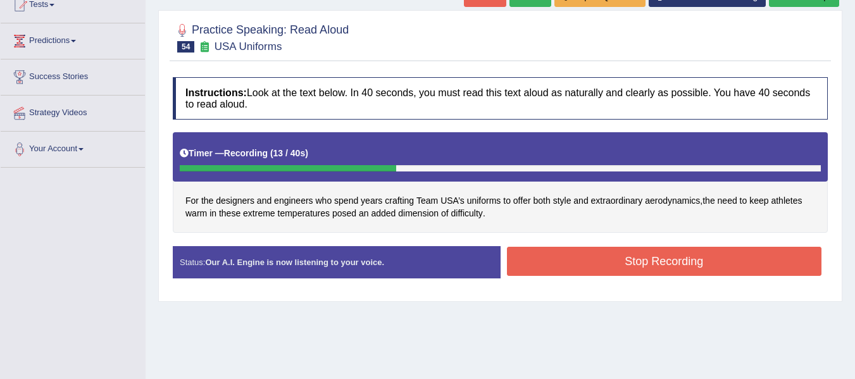
click at [564, 256] on button "Stop Recording" at bounding box center [664, 261] width 315 height 29
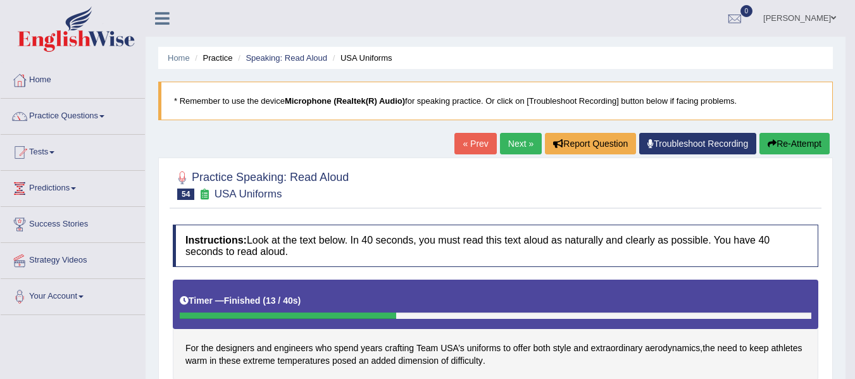
click at [788, 145] on button "Re-Attempt" at bounding box center [794, 144] width 70 height 22
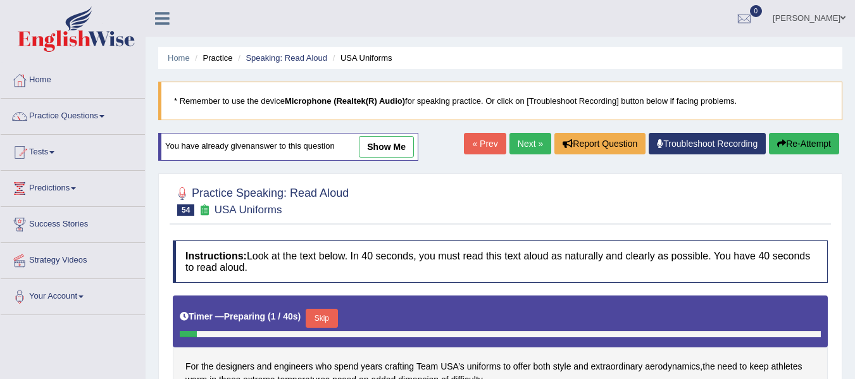
click at [327, 145] on div "Home Practice Speaking: Read Aloud USA Uniforms * Remember to use the device Mi…" at bounding box center [500, 316] width 709 height 633
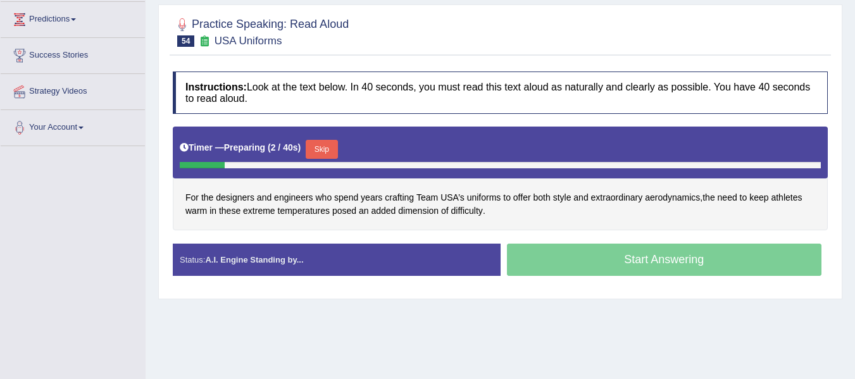
click at [324, 152] on button "Skip" at bounding box center [322, 149] width 32 height 19
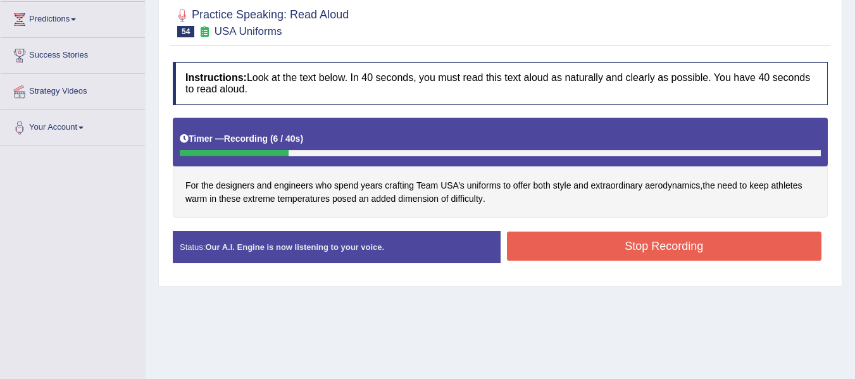
click at [595, 246] on button "Stop Recording" at bounding box center [664, 246] width 315 height 29
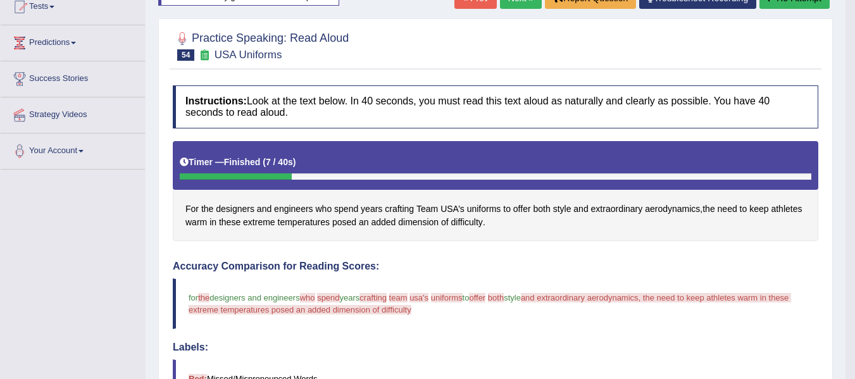
scroll to position [42, 0]
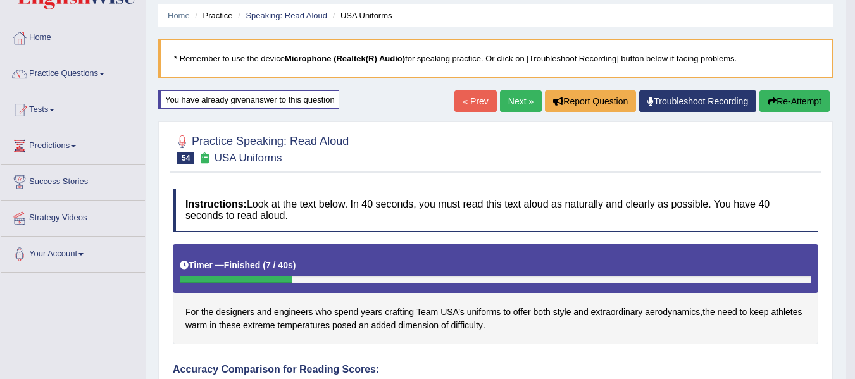
click at [514, 100] on link "Next »" at bounding box center [521, 101] width 42 height 22
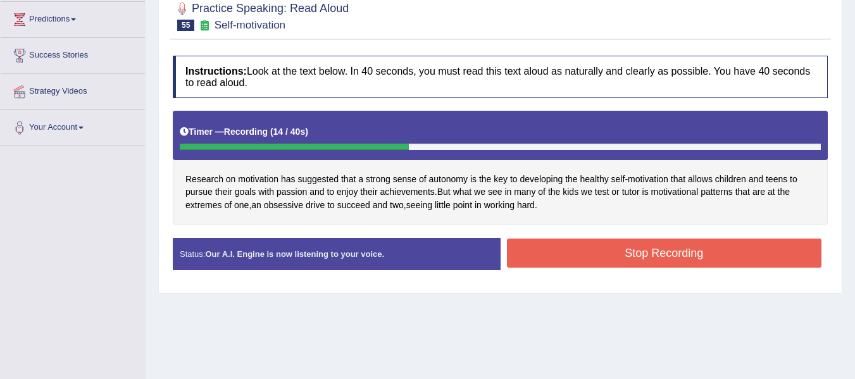
click at [578, 250] on button "Stop Recording" at bounding box center [664, 253] width 315 height 29
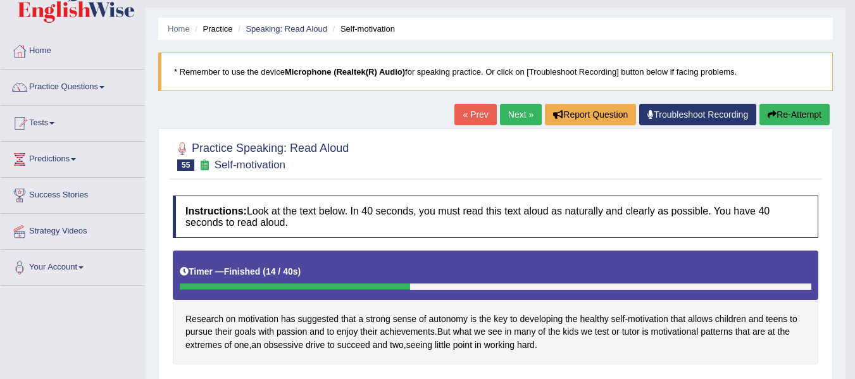
scroll to position [21, 0]
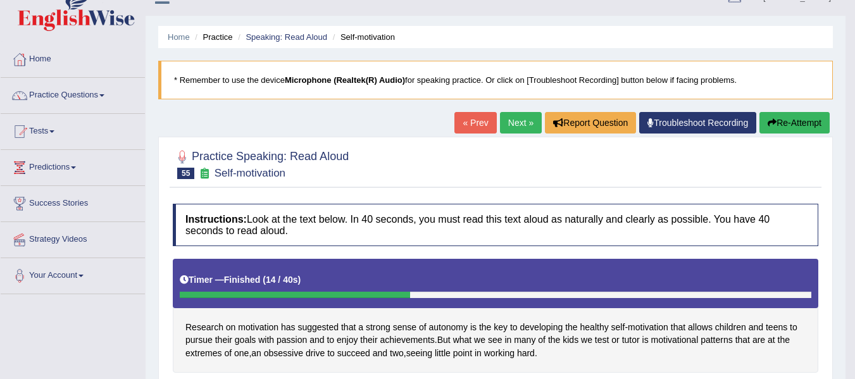
click at [520, 123] on link "Next »" at bounding box center [521, 123] width 42 height 22
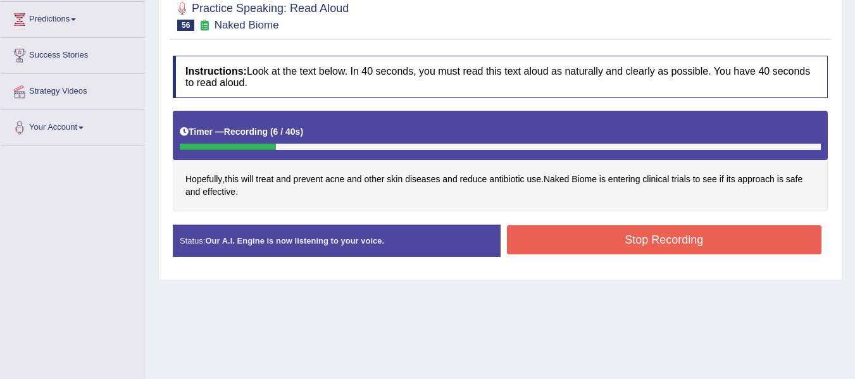
click at [546, 241] on button "Stop Recording" at bounding box center [664, 239] width 315 height 29
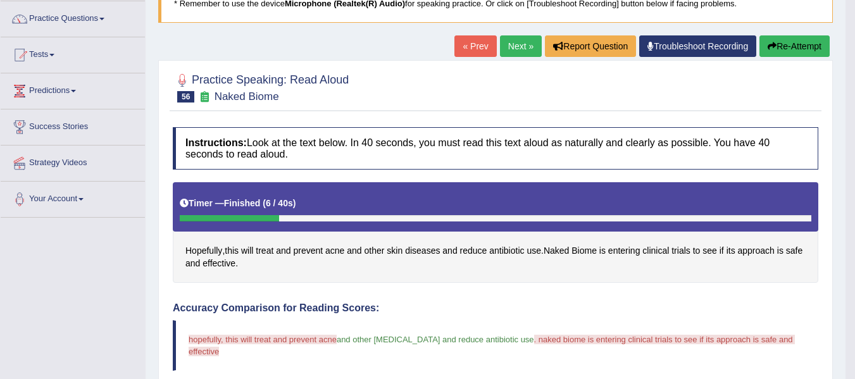
scroll to position [63, 0]
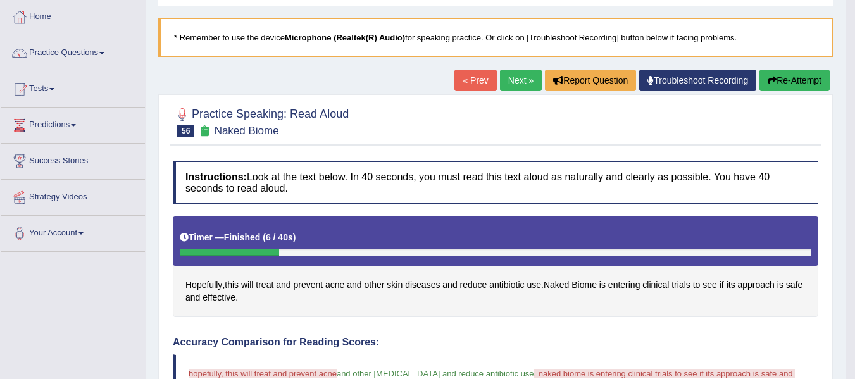
click at [783, 89] on button "Re-Attempt" at bounding box center [794, 81] width 70 height 22
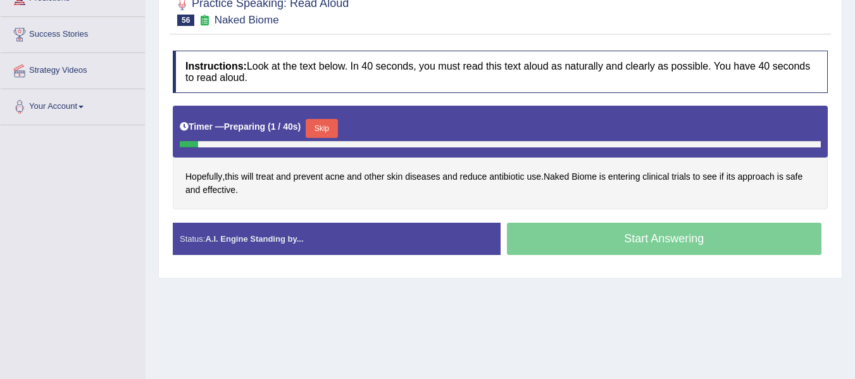
click at [317, 137] on button "Skip" at bounding box center [322, 128] width 32 height 19
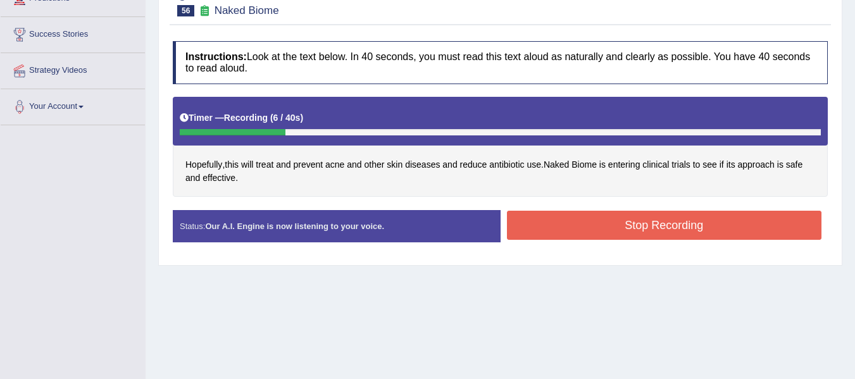
click at [599, 234] on button "Stop Recording" at bounding box center [664, 225] width 315 height 29
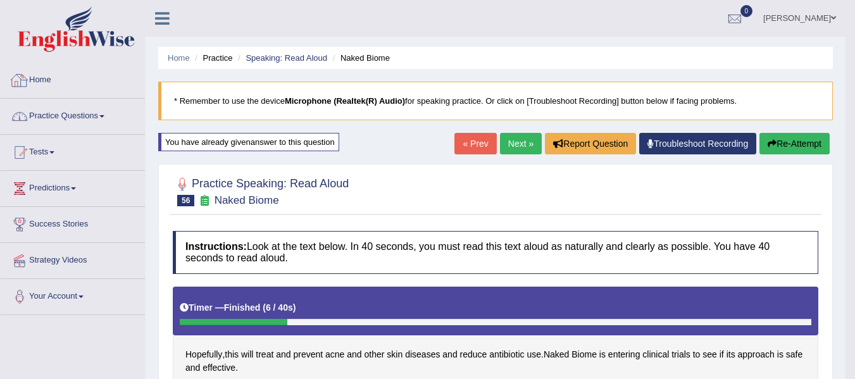
click at [77, 125] on link "Practice Questions" at bounding box center [73, 115] width 144 height 32
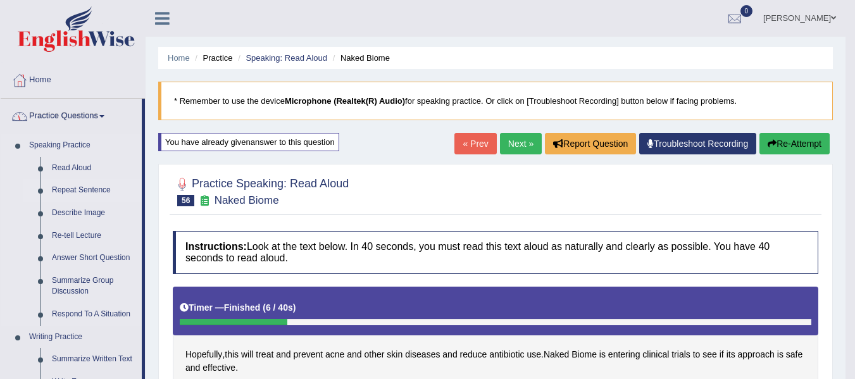
click at [78, 188] on link "Repeat Sentence" at bounding box center [94, 190] width 96 height 23
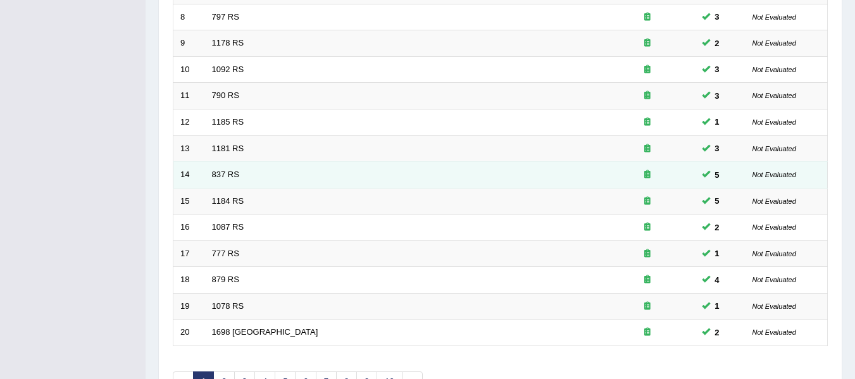
scroll to position [459, 0]
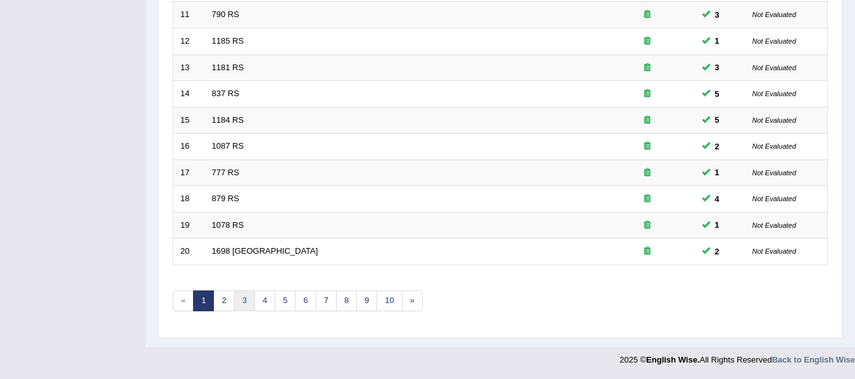
click at [247, 301] on link "3" at bounding box center [244, 300] width 21 height 21
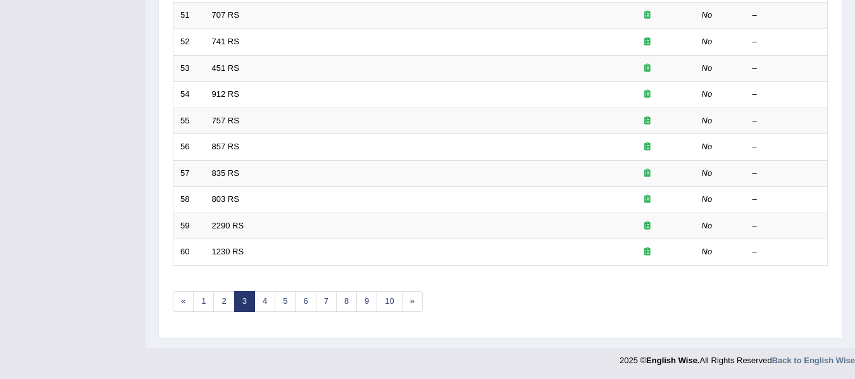
scroll to position [459, 0]
click at [223, 303] on link "2" at bounding box center [223, 300] width 21 height 21
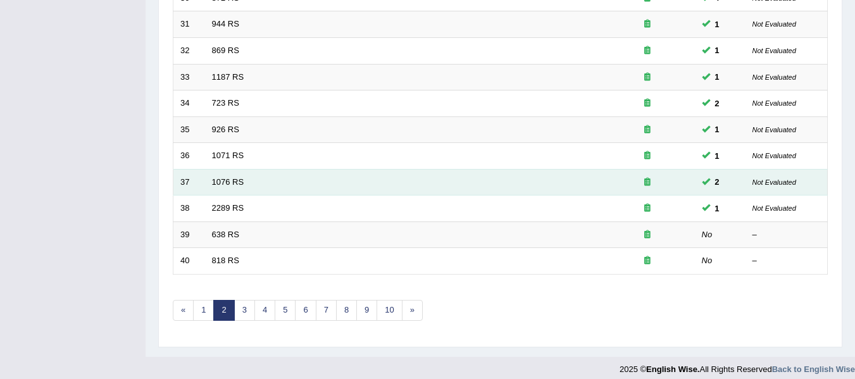
scroll to position [459, 0]
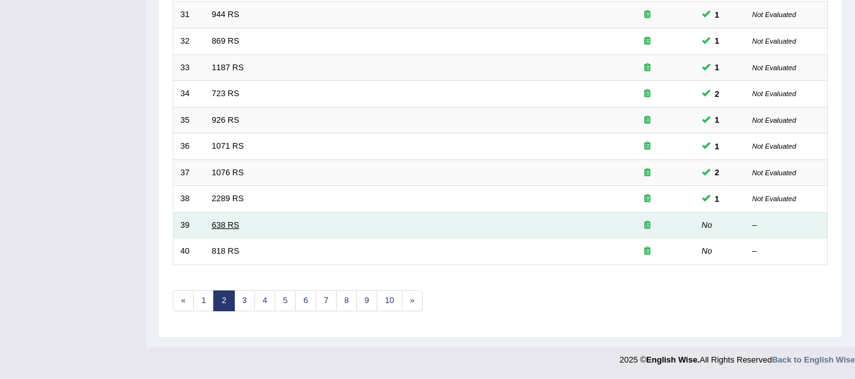
click at [229, 229] on link "638 RS" at bounding box center [225, 224] width 27 height 9
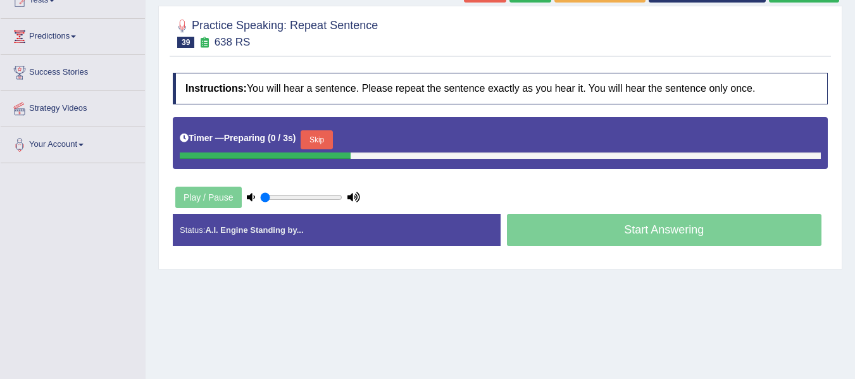
scroll to position [169, 0]
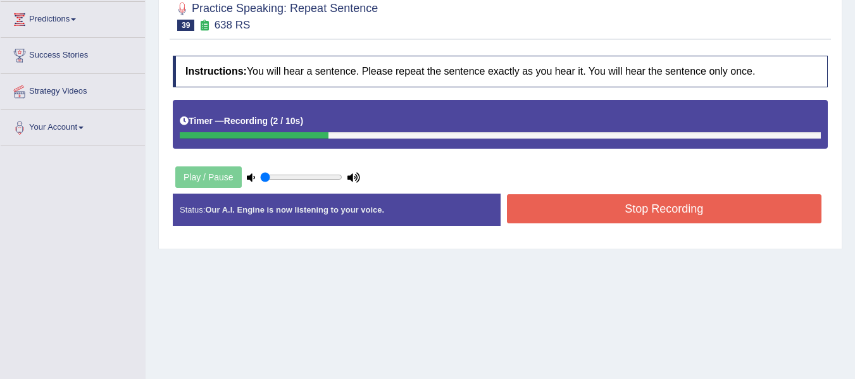
click at [522, 216] on button "Stop Recording" at bounding box center [664, 208] width 315 height 29
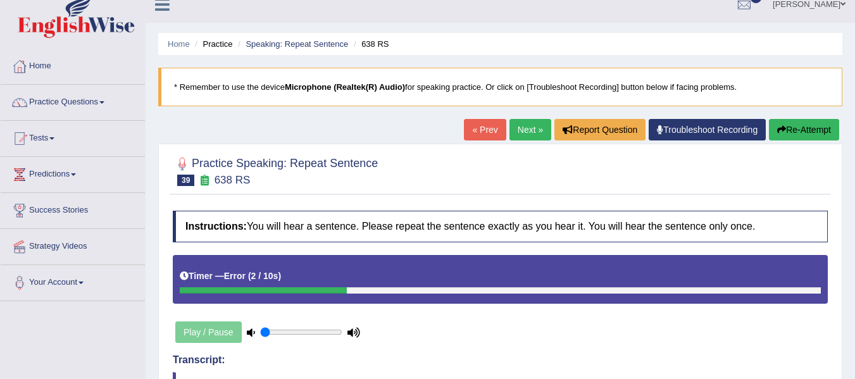
scroll to position [0, 0]
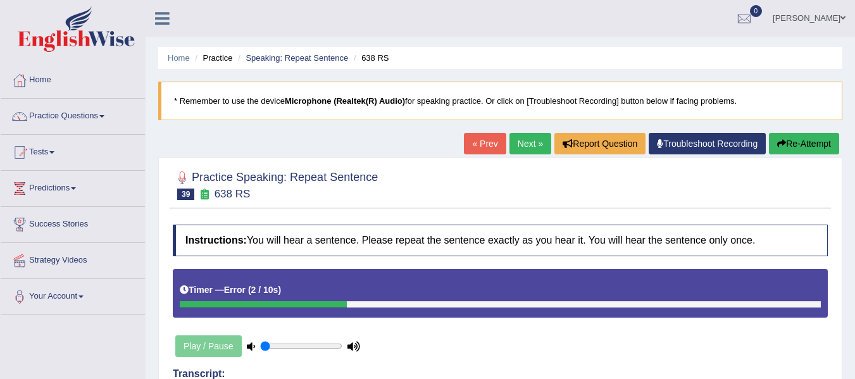
click at [783, 142] on button "Re-Attempt" at bounding box center [804, 144] width 70 height 22
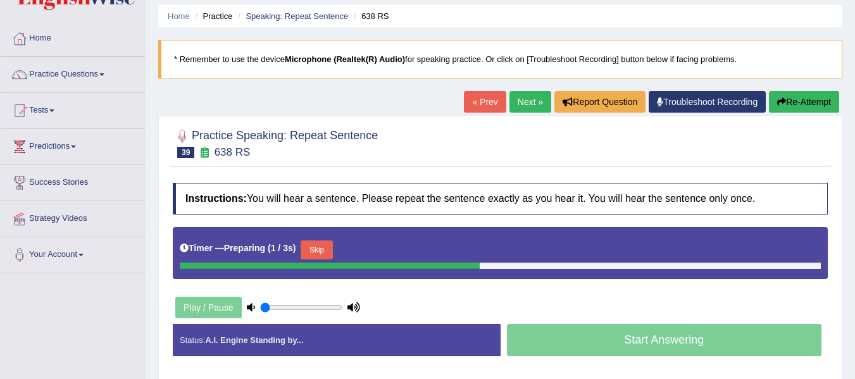
scroll to position [127, 0]
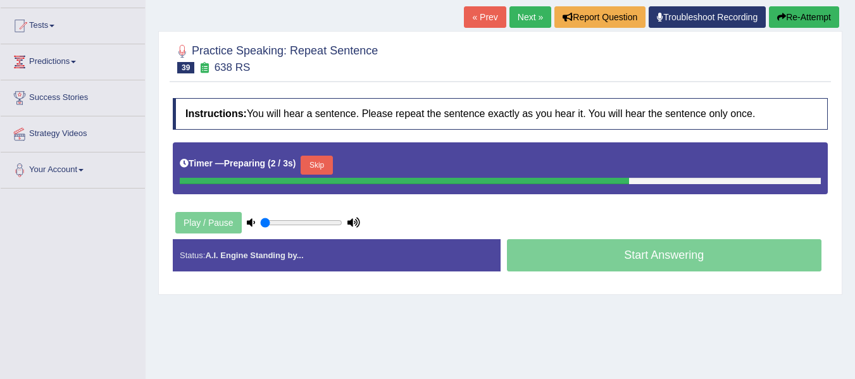
click at [322, 163] on button "Skip" at bounding box center [317, 165] width 32 height 19
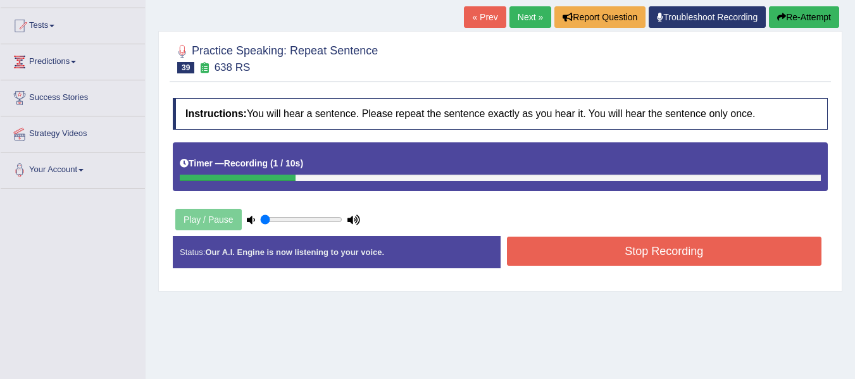
click at [616, 258] on button "Stop Recording" at bounding box center [664, 251] width 315 height 29
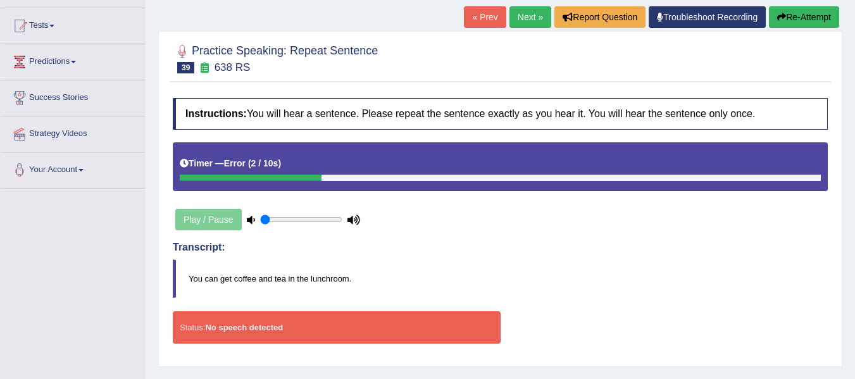
click at [790, 16] on button "Re-Attempt" at bounding box center [804, 17] width 70 height 22
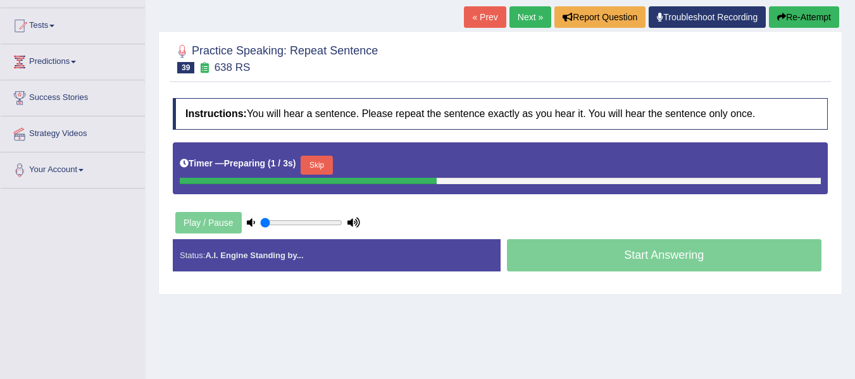
click at [328, 158] on button "Skip" at bounding box center [317, 165] width 32 height 19
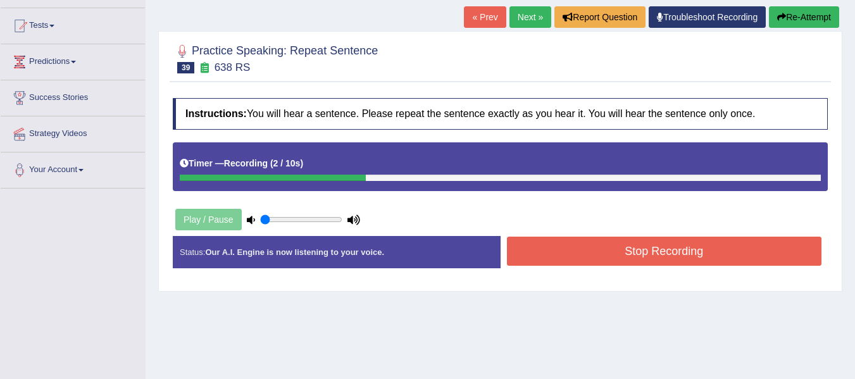
click at [573, 242] on button "Stop Recording" at bounding box center [664, 251] width 315 height 29
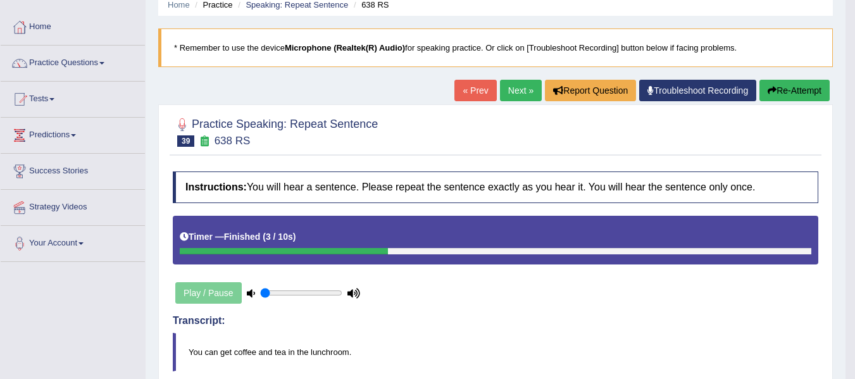
scroll to position [42, 0]
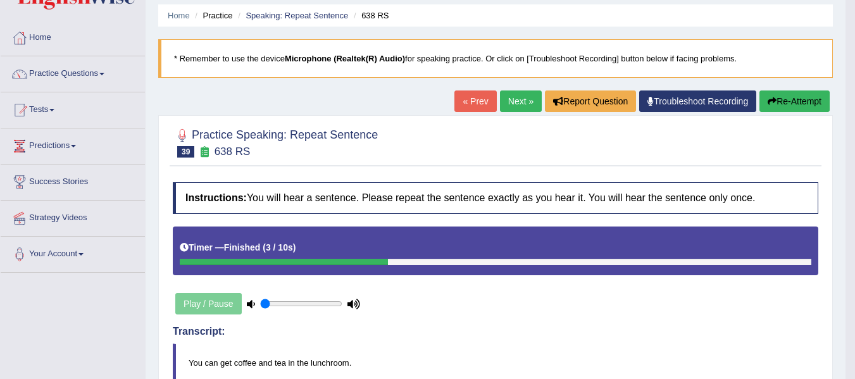
click at [519, 99] on link "Next »" at bounding box center [521, 101] width 42 height 22
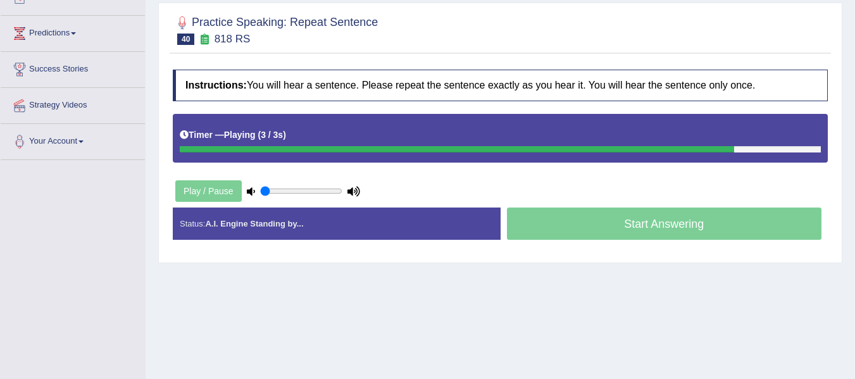
scroll to position [147, 0]
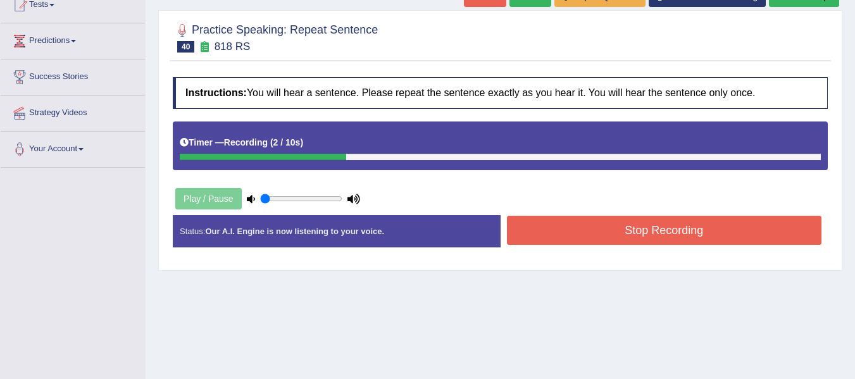
click at [552, 228] on button "Stop Recording" at bounding box center [664, 230] width 315 height 29
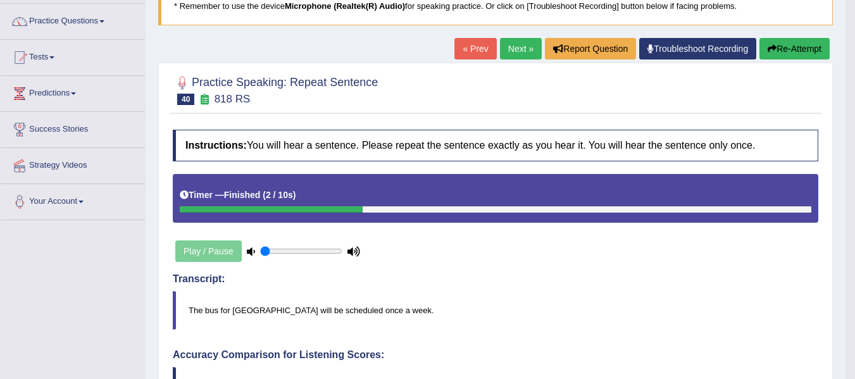
scroll to position [21, 0]
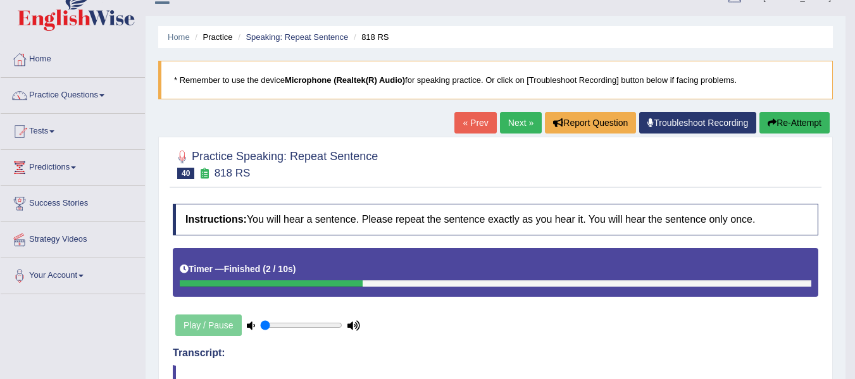
click at [519, 122] on link "Next »" at bounding box center [521, 123] width 42 height 22
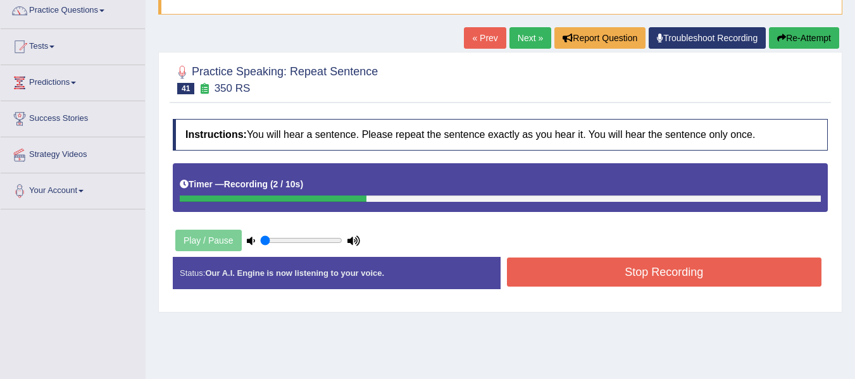
click at [617, 266] on button "Stop Recording" at bounding box center [664, 272] width 315 height 29
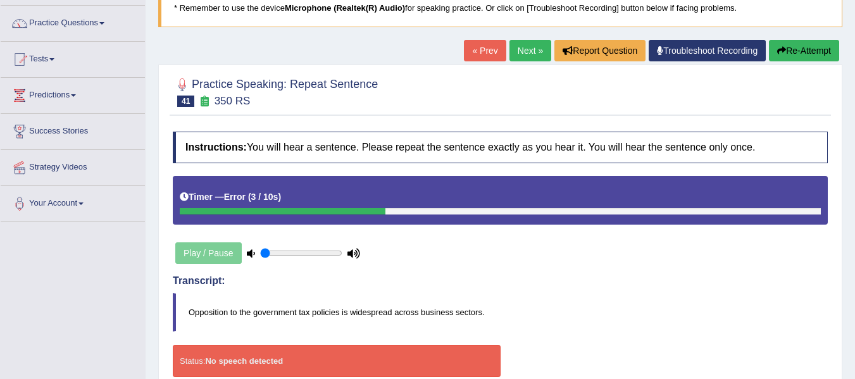
scroll to position [84, 0]
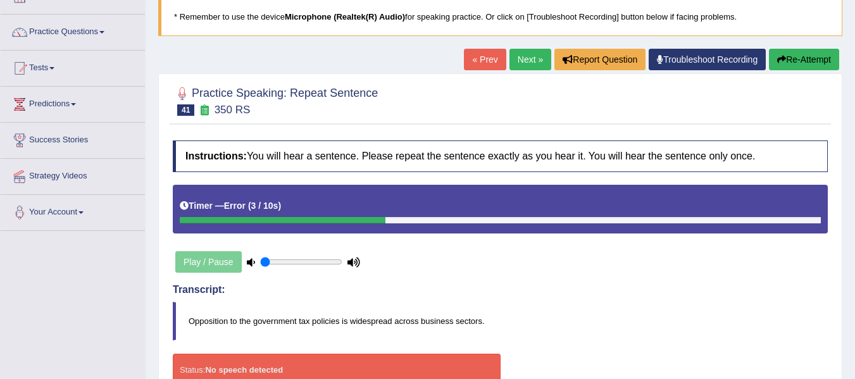
click at [792, 59] on button "Re-Attempt" at bounding box center [804, 60] width 70 height 22
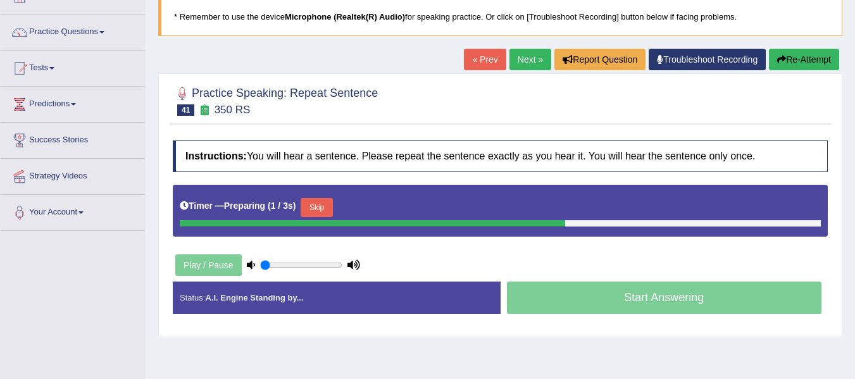
click at [325, 204] on button "Skip" at bounding box center [317, 207] width 32 height 19
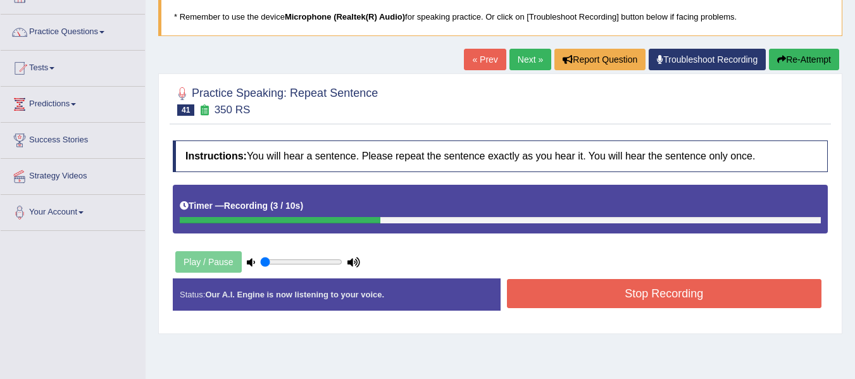
click at [637, 285] on button "Stop Recording" at bounding box center [664, 293] width 315 height 29
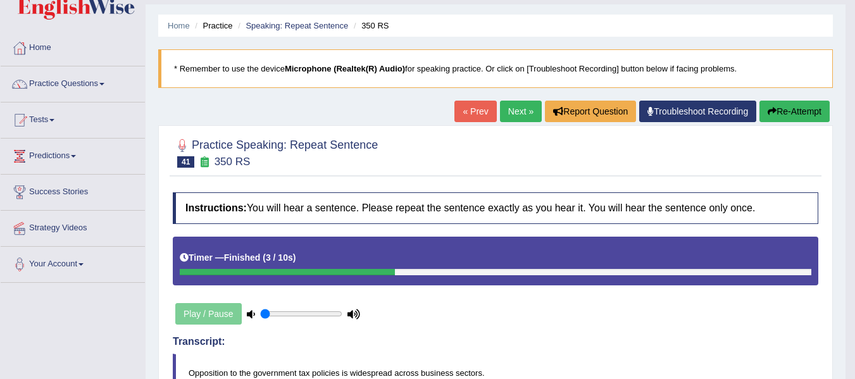
scroll to position [21, 0]
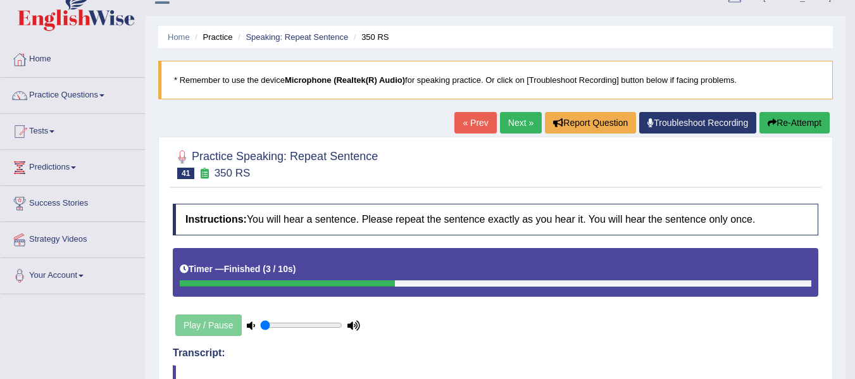
click at [781, 126] on button "Re-Attempt" at bounding box center [794, 123] width 70 height 22
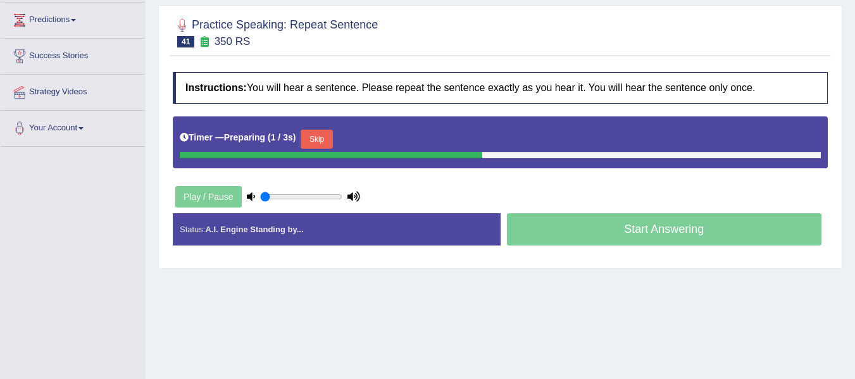
click at [328, 137] on button "Skip" at bounding box center [317, 139] width 32 height 19
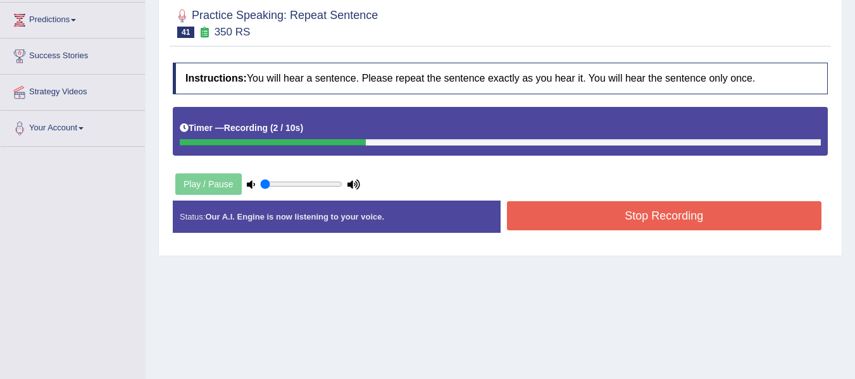
click at [626, 215] on button "Stop Recording" at bounding box center [664, 215] width 315 height 29
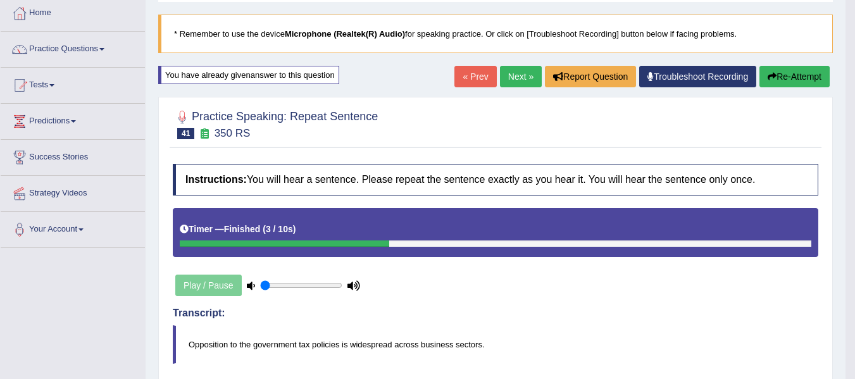
scroll to position [63, 0]
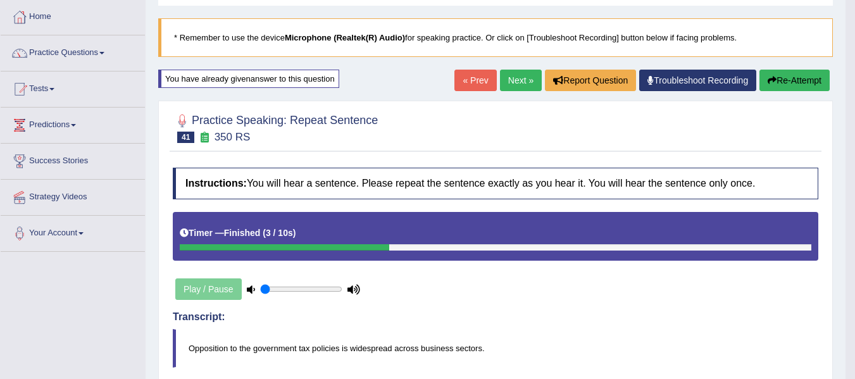
click at [795, 85] on button "Re-Attempt" at bounding box center [794, 81] width 70 height 22
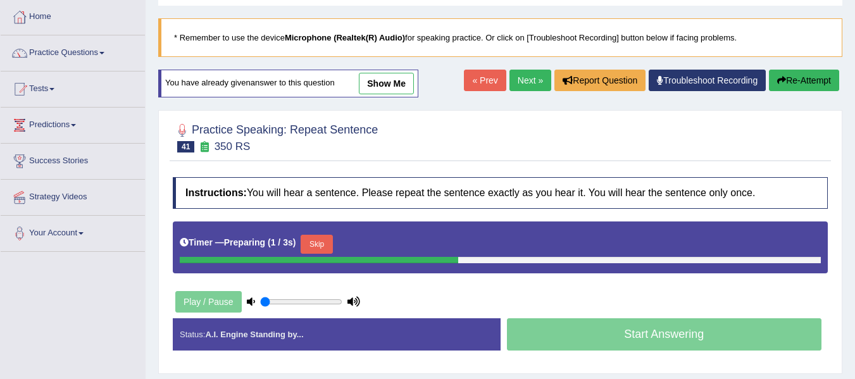
click at [313, 244] on button "Skip" at bounding box center [317, 244] width 32 height 19
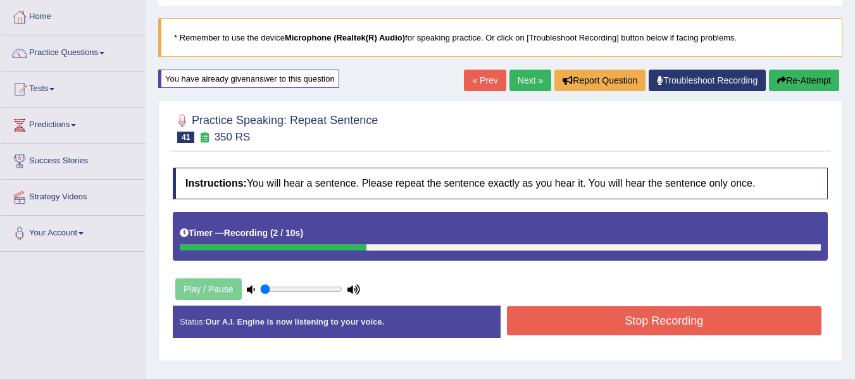
click at [574, 326] on button "Stop Recording" at bounding box center [664, 320] width 315 height 29
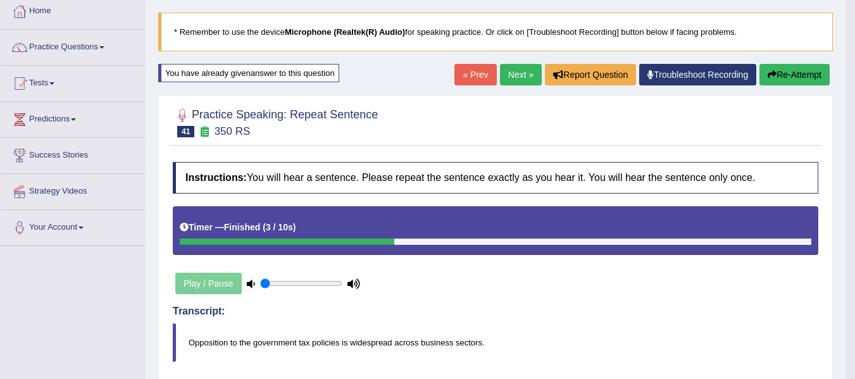
scroll to position [63, 0]
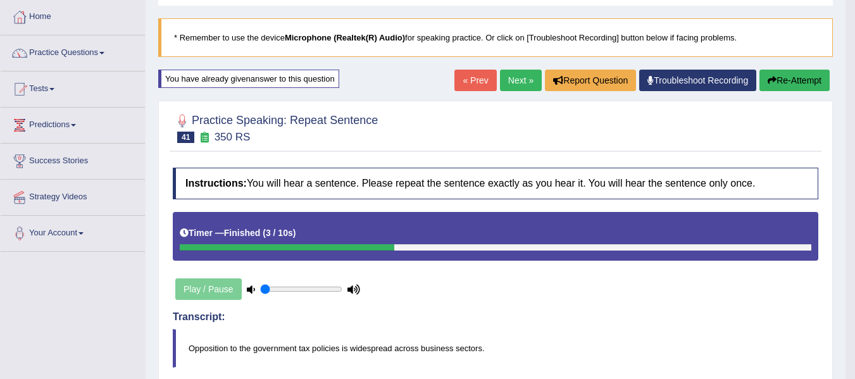
click at [775, 84] on button "Re-Attempt" at bounding box center [794, 81] width 70 height 22
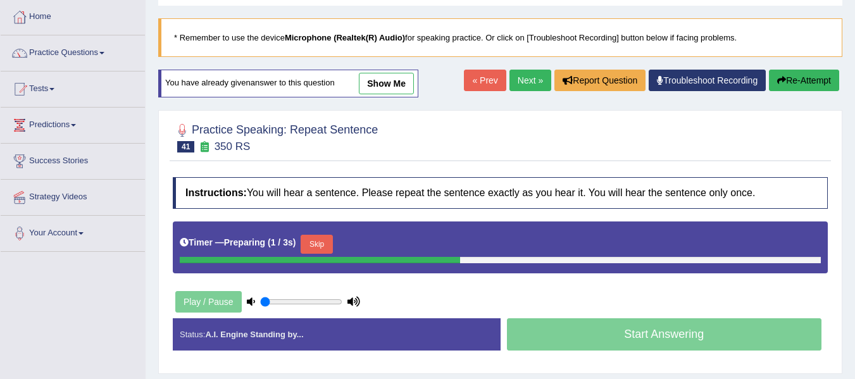
scroll to position [147, 0]
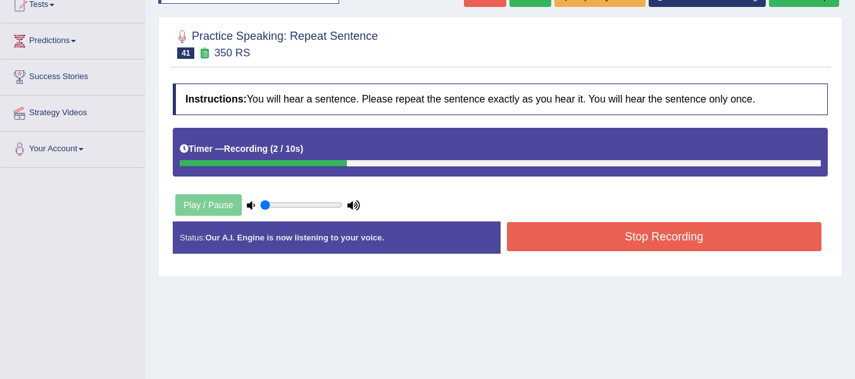
click at [592, 232] on button "Stop Recording" at bounding box center [664, 236] width 315 height 29
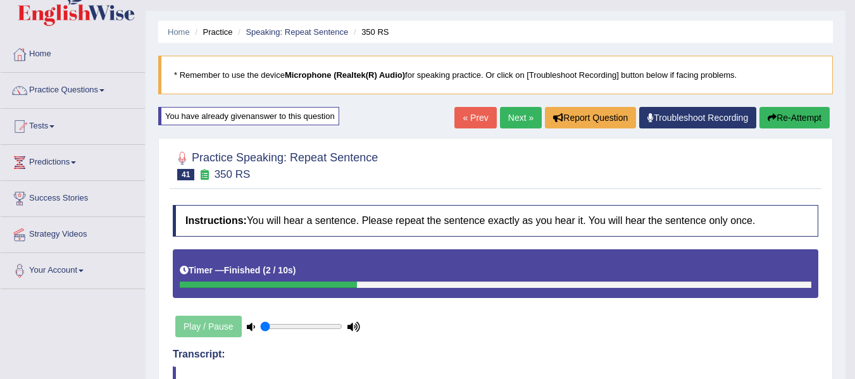
scroll to position [0, 0]
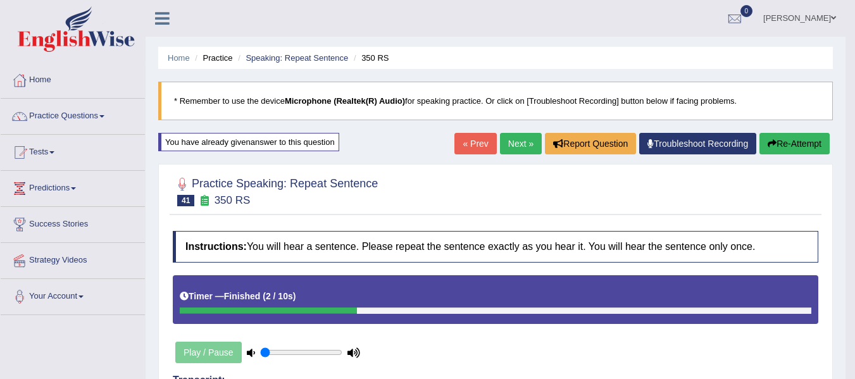
click at [528, 143] on link "Next »" at bounding box center [521, 144] width 42 height 22
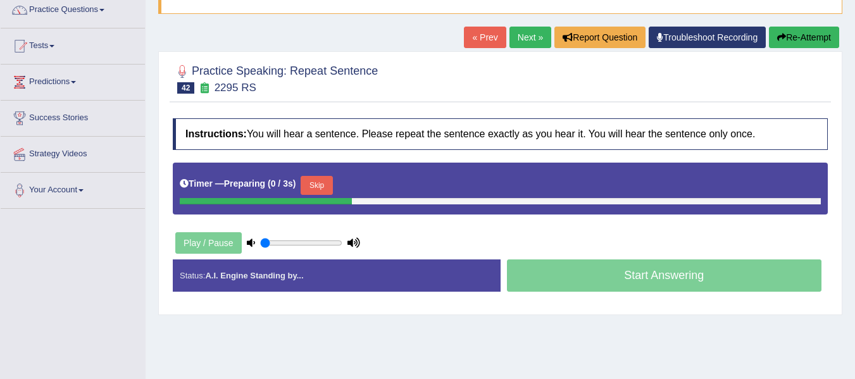
scroll to position [147, 0]
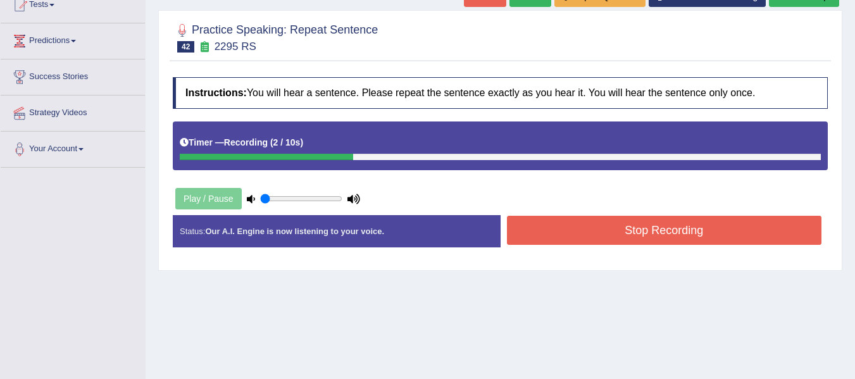
click at [556, 227] on button "Stop Recording" at bounding box center [664, 230] width 315 height 29
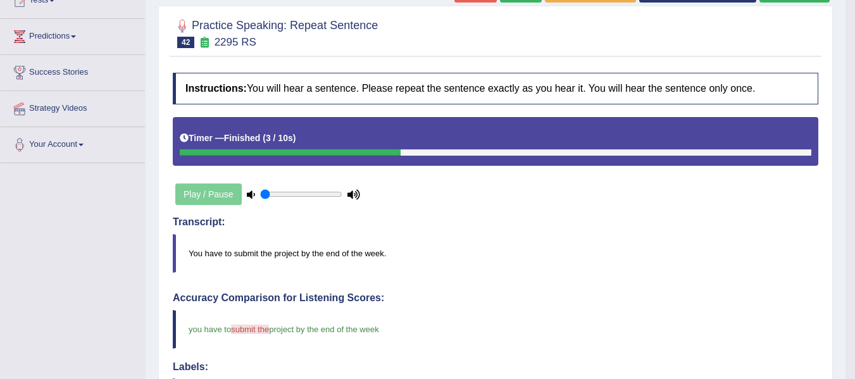
scroll to position [42, 0]
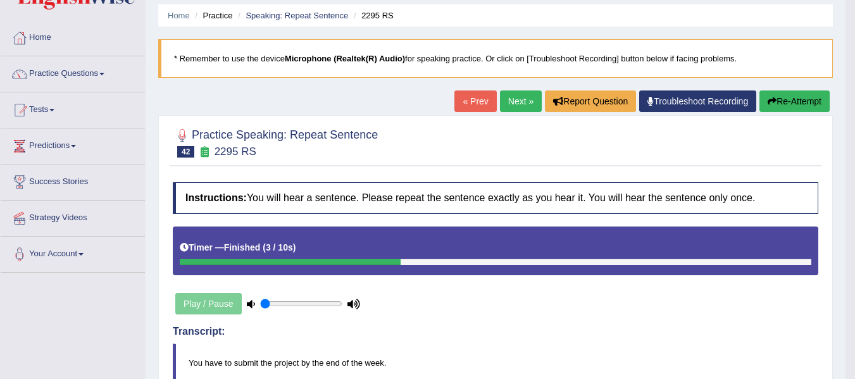
click at [503, 104] on link "Next »" at bounding box center [521, 101] width 42 height 22
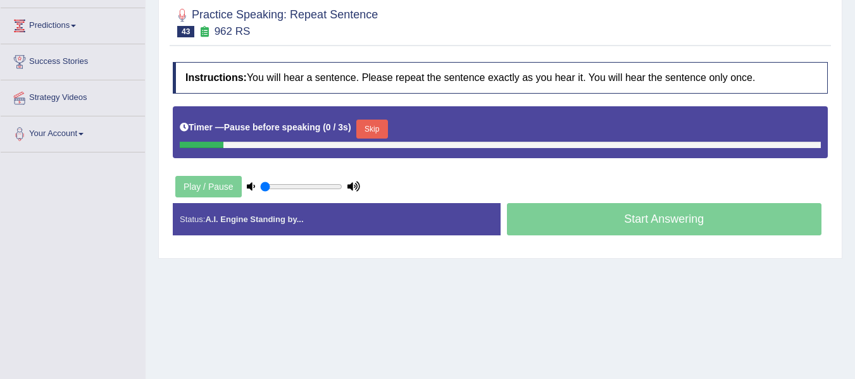
scroll to position [169, 0]
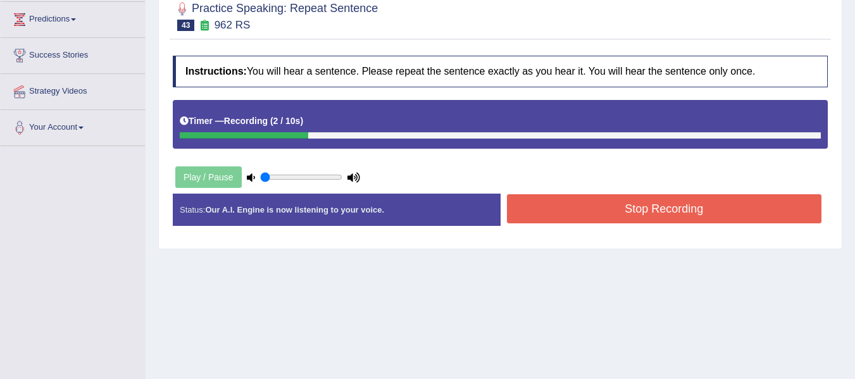
click at [552, 213] on button "Stop Recording" at bounding box center [664, 208] width 315 height 29
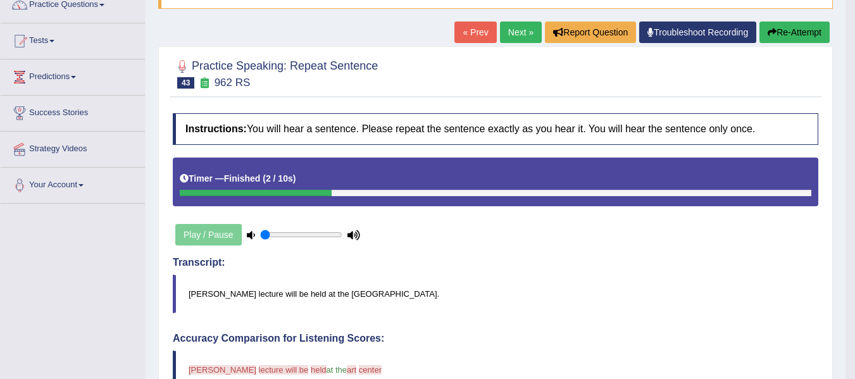
scroll to position [106, 0]
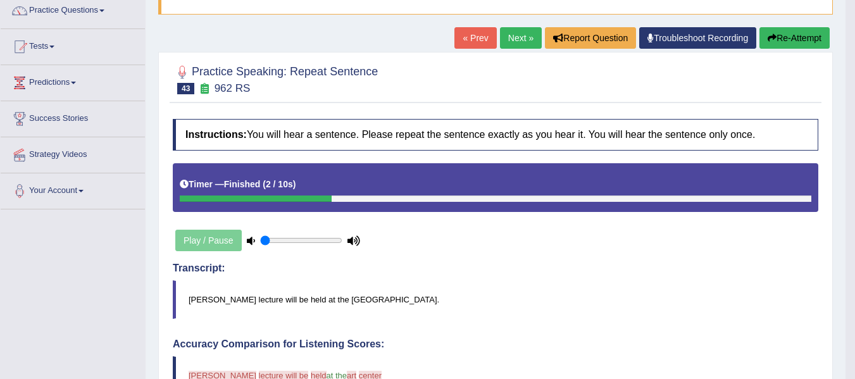
click at [769, 46] on button "Re-Attempt" at bounding box center [794, 38] width 70 height 22
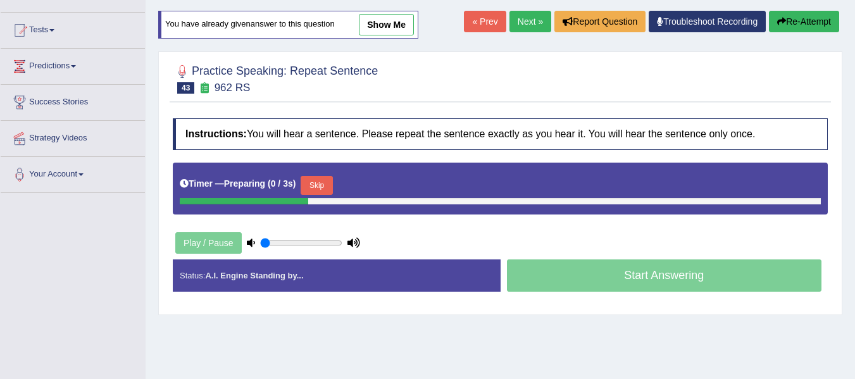
scroll to position [173, 0]
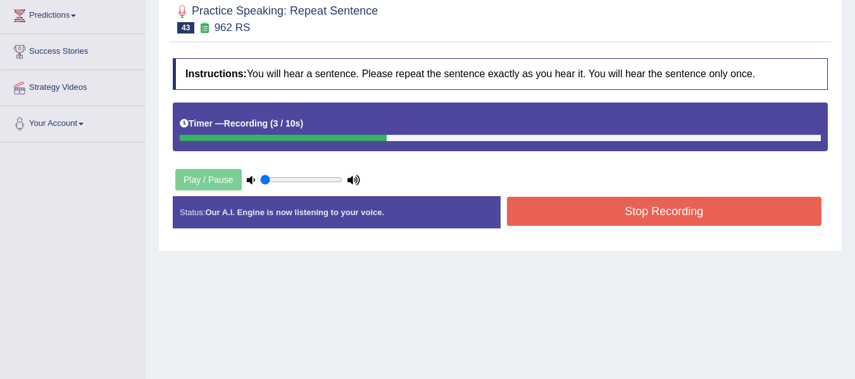
click at [587, 220] on button "Stop Recording" at bounding box center [664, 211] width 315 height 29
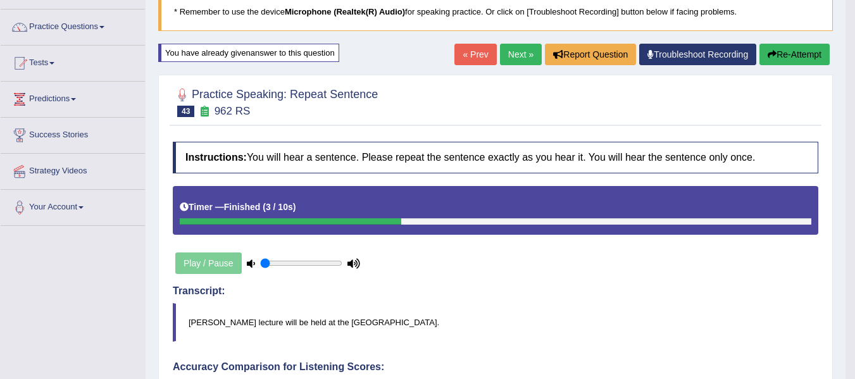
scroll to position [89, 0]
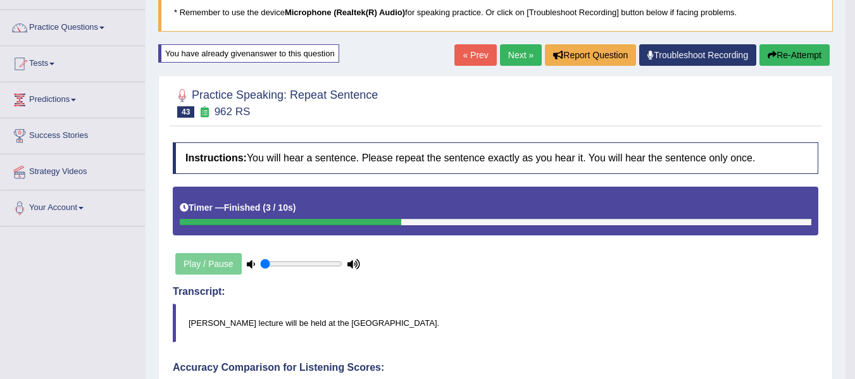
click at [516, 59] on link "Next »" at bounding box center [521, 55] width 42 height 22
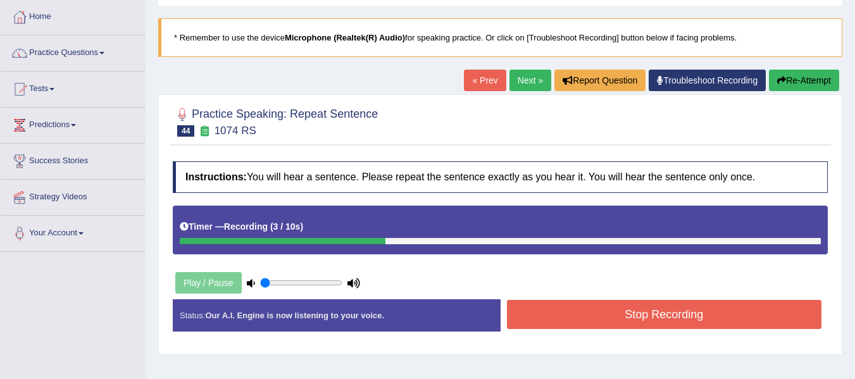
click at [584, 301] on button "Stop Recording" at bounding box center [664, 314] width 315 height 29
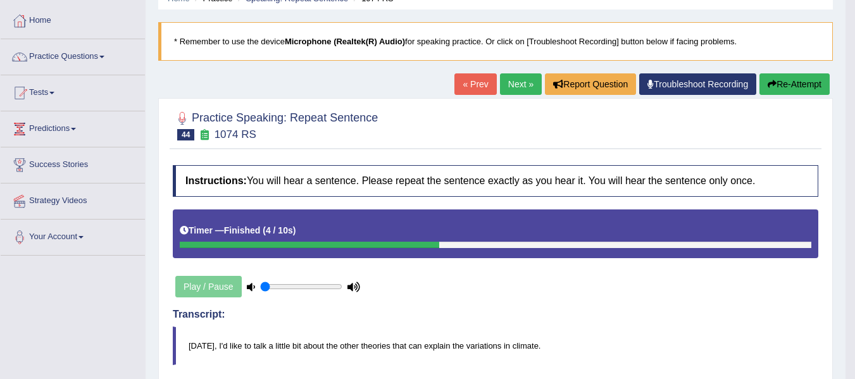
scroll to position [42, 0]
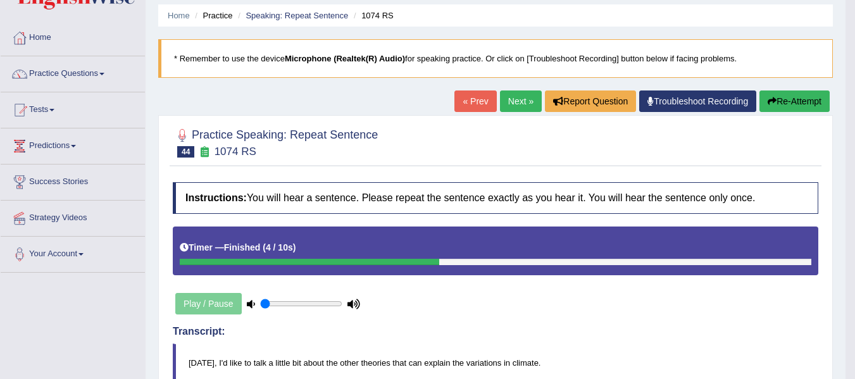
click at [793, 108] on button "Re-Attempt" at bounding box center [794, 101] width 70 height 22
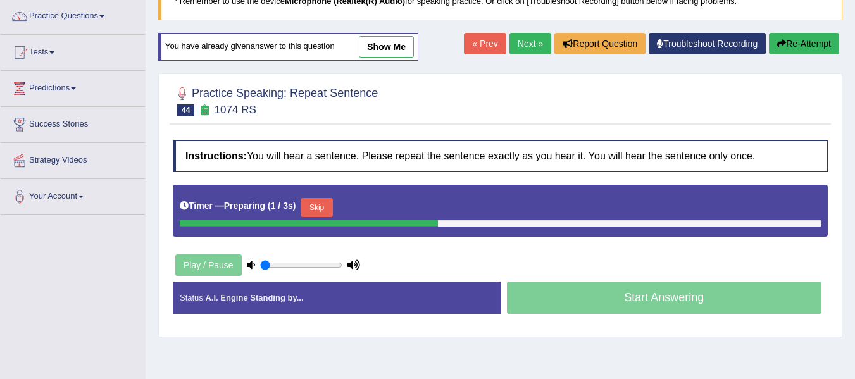
scroll to position [106, 0]
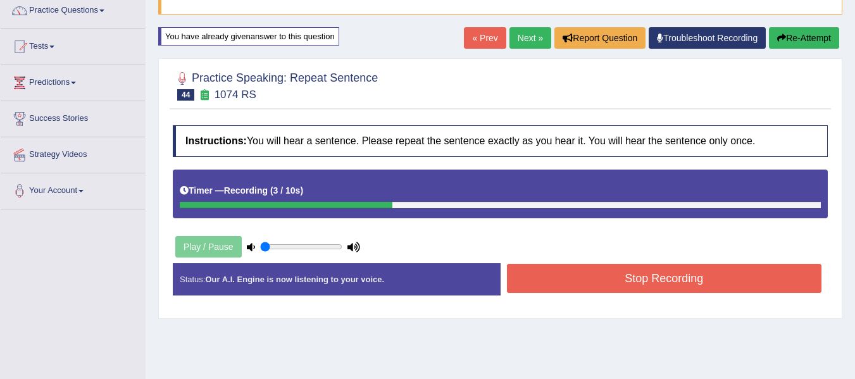
click at [575, 276] on button "Stop Recording" at bounding box center [664, 278] width 315 height 29
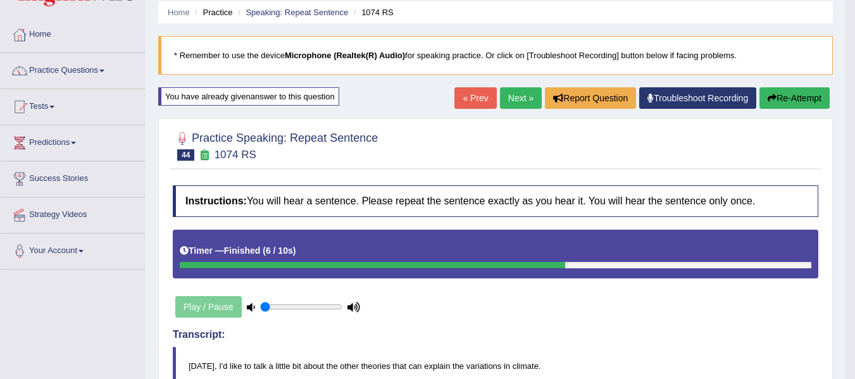
scroll to position [42, 0]
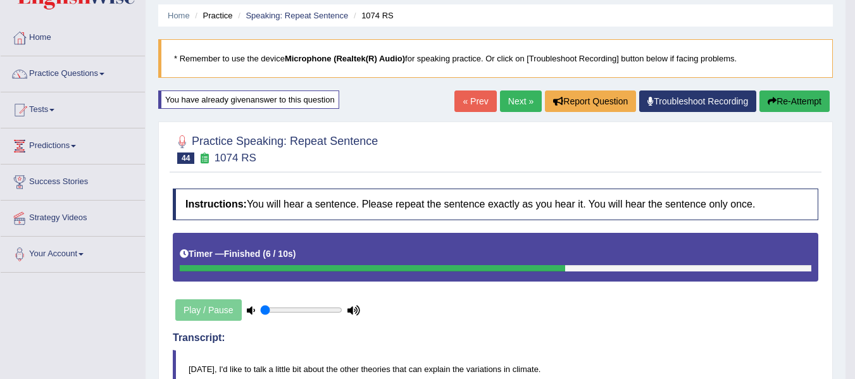
click at [513, 105] on link "Next »" at bounding box center [521, 101] width 42 height 22
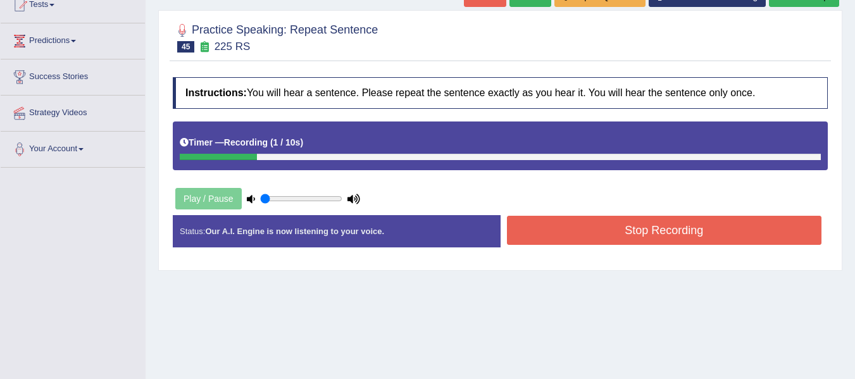
click at [621, 215] on div "Status: Our A.I. Engine is now listening to your voice. Start Answering Stop Re…" at bounding box center [500, 237] width 655 height 45
click at [624, 221] on button "Stop Recording" at bounding box center [664, 230] width 315 height 29
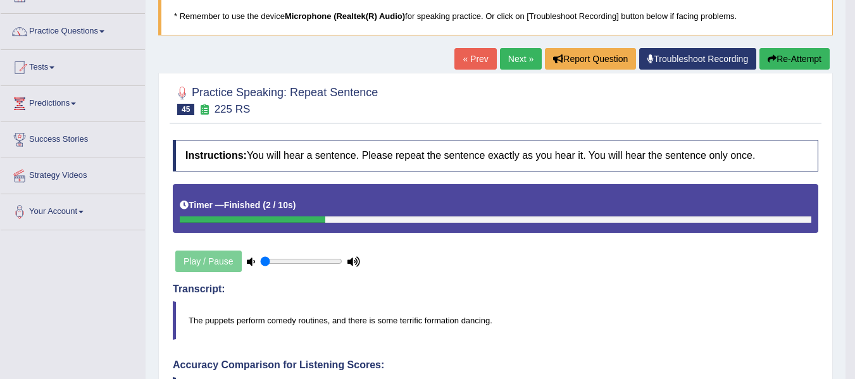
scroll to position [84, 0]
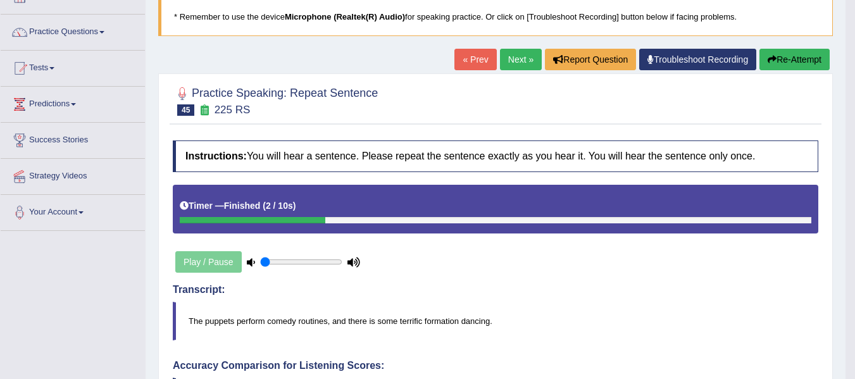
click at [778, 53] on button "Re-Attempt" at bounding box center [794, 60] width 70 height 22
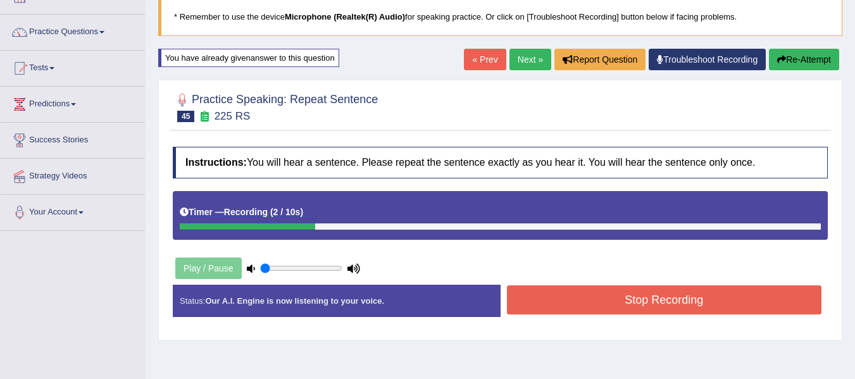
click at [580, 304] on button "Stop Recording" at bounding box center [664, 299] width 315 height 29
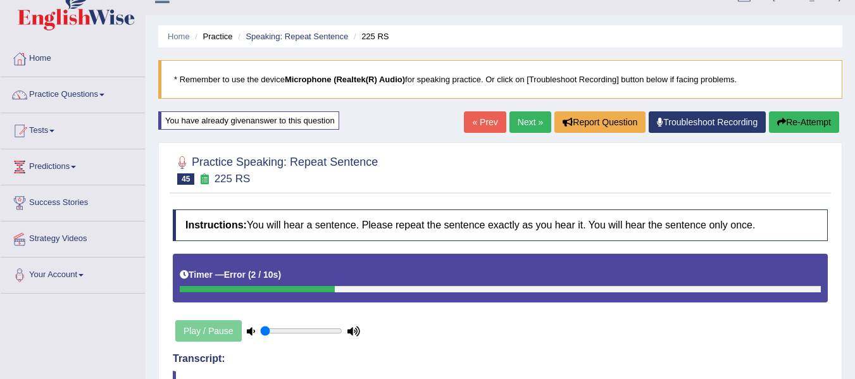
scroll to position [21, 0]
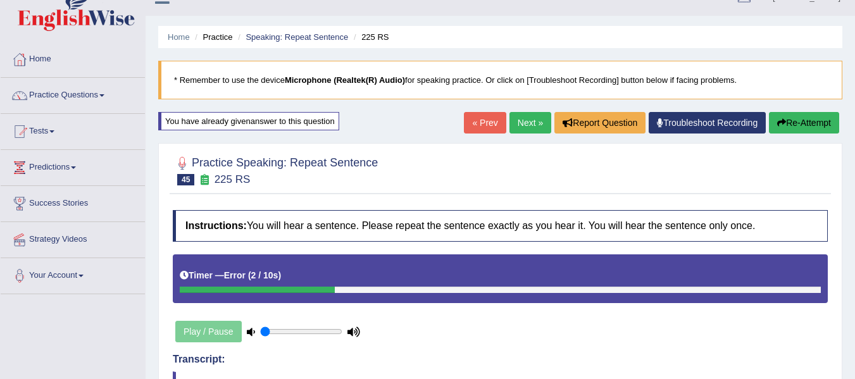
click at [791, 129] on button "Re-Attempt" at bounding box center [804, 123] width 70 height 22
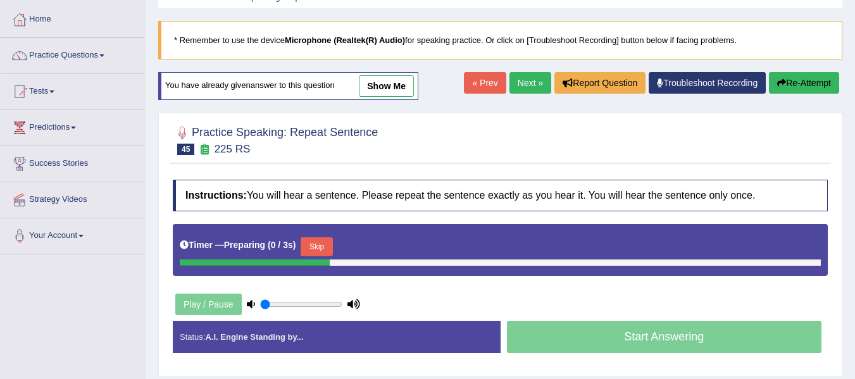
scroll to position [190, 0]
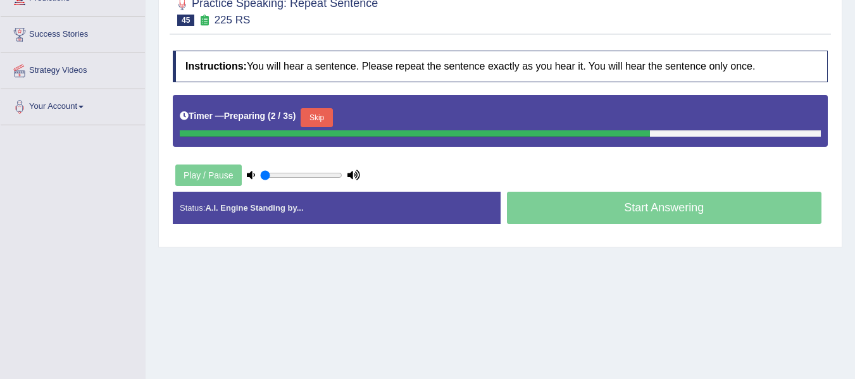
click at [328, 113] on button "Skip" at bounding box center [317, 117] width 32 height 19
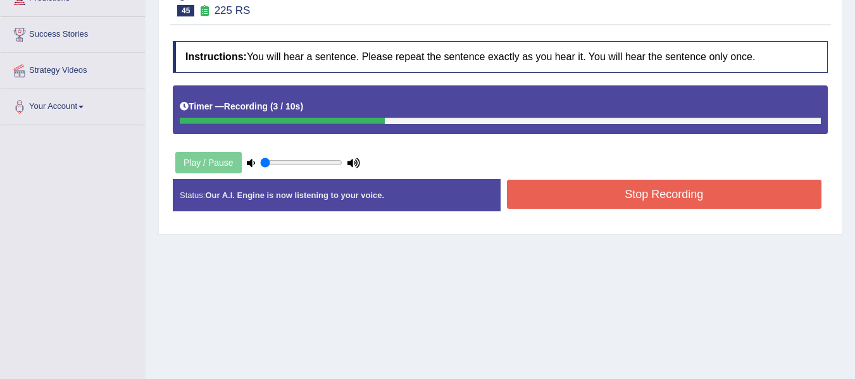
click at [567, 190] on button "Stop Recording" at bounding box center [664, 194] width 315 height 29
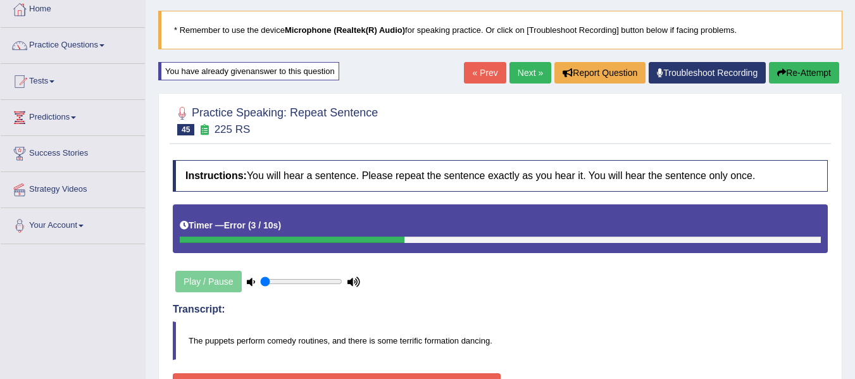
scroll to position [63, 0]
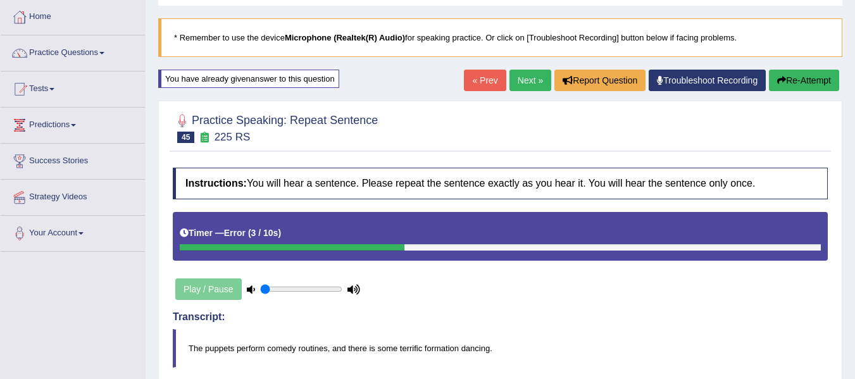
click at [805, 78] on button "Re-Attempt" at bounding box center [804, 81] width 70 height 22
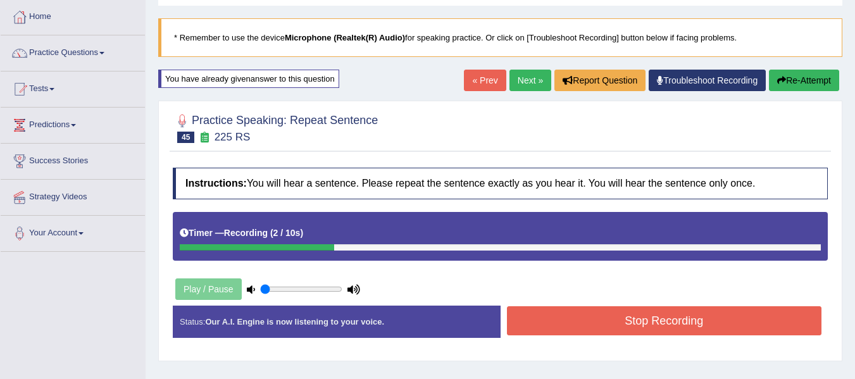
click at [569, 325] on button "Stop Recording" at bounding box center [664, 320] width 315 height 29
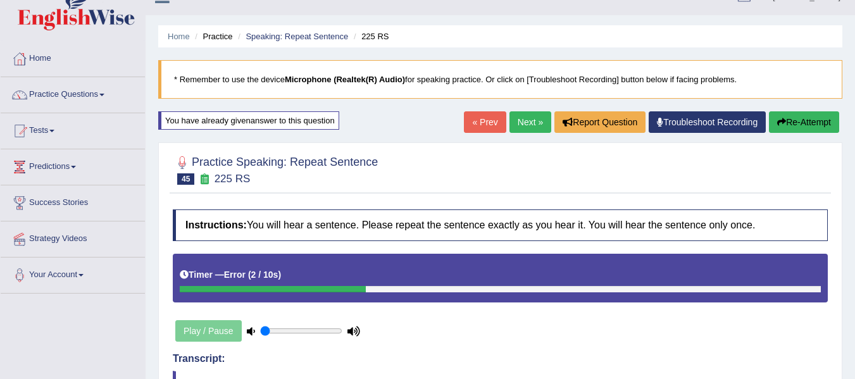
scroll to position [21, 0]
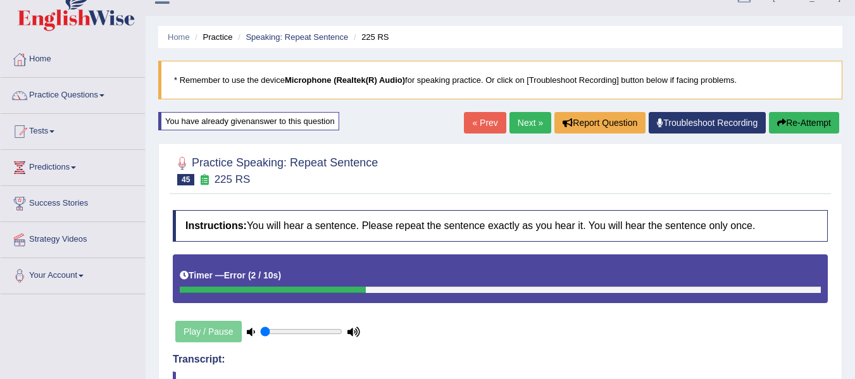
click at [788, 123] on button "Re-Attempt" at bounding box center [804, 123] width 70 height 22
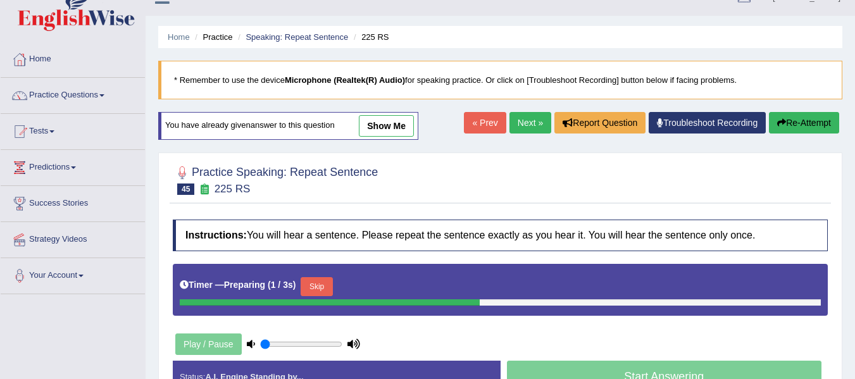
click at [328, 282] on button "Skip" at bounding box center [317, 286] width 32 height 19
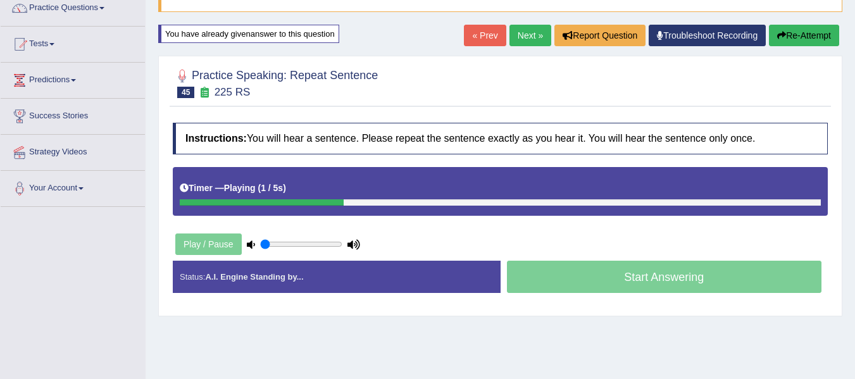
scroll to position [127, 0]
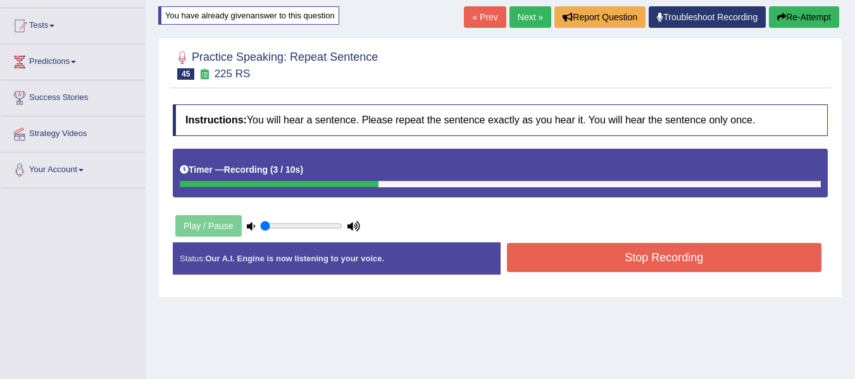
click at [599, 247] on button "Stop Recording" at bounding box center [664, 257] width 315 height 29
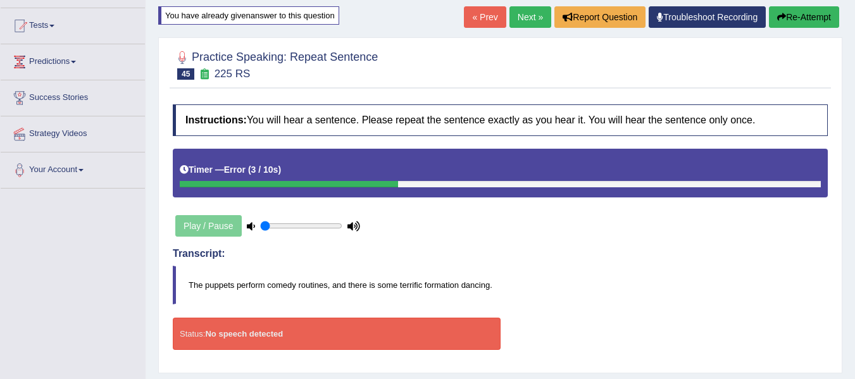
click at [525, 16] on link "Next »" at bounding box center [530, 17] width 42 height 22
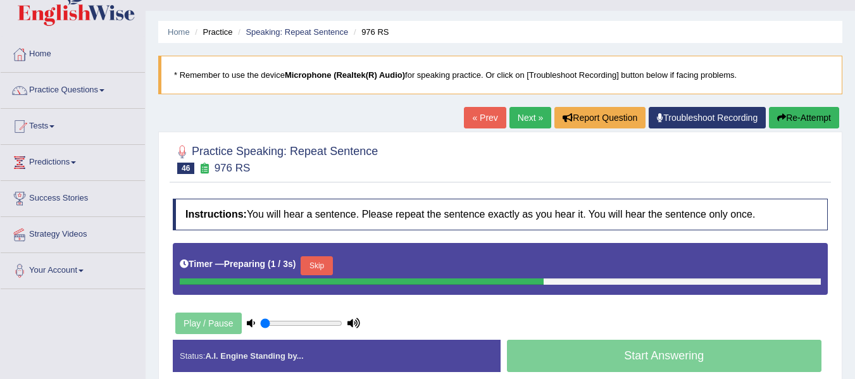
scroll to position [84, 0]
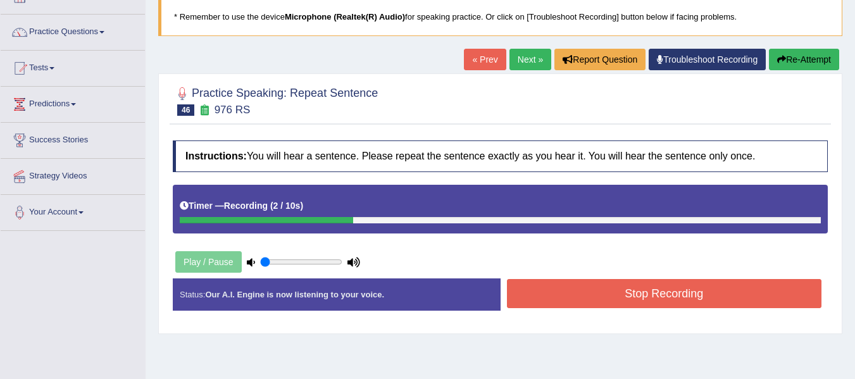
click at [568, 295] on button "Stop Recording" at bounding box center [664, 293] width 315 height 29
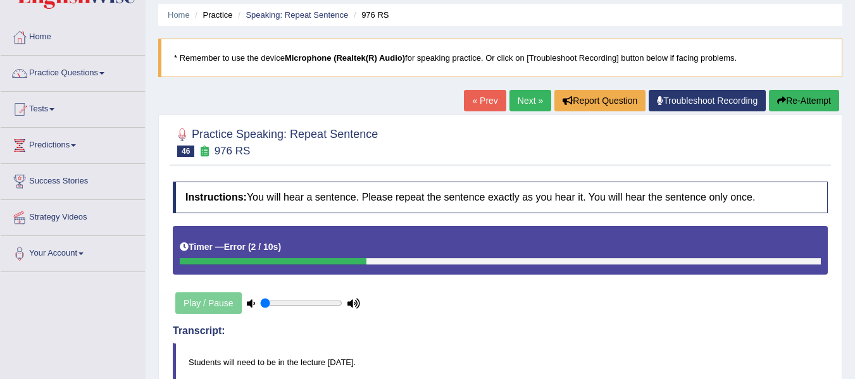
scroll to position [42, 0]
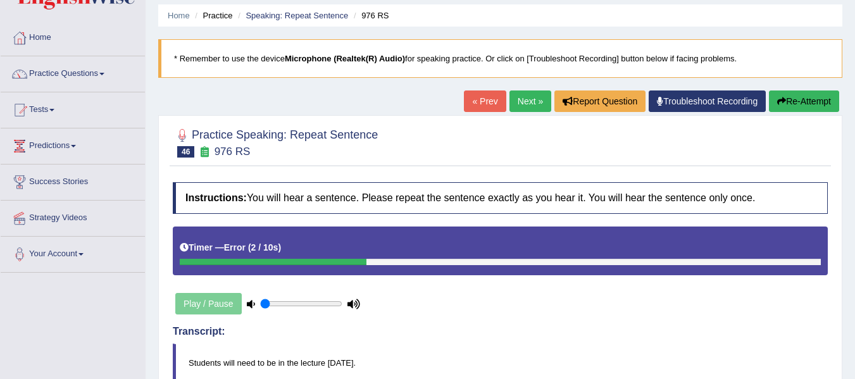
click at [806, 99] on button "Re-Attempt" at bounding box center [804, 101] width 70 height 22
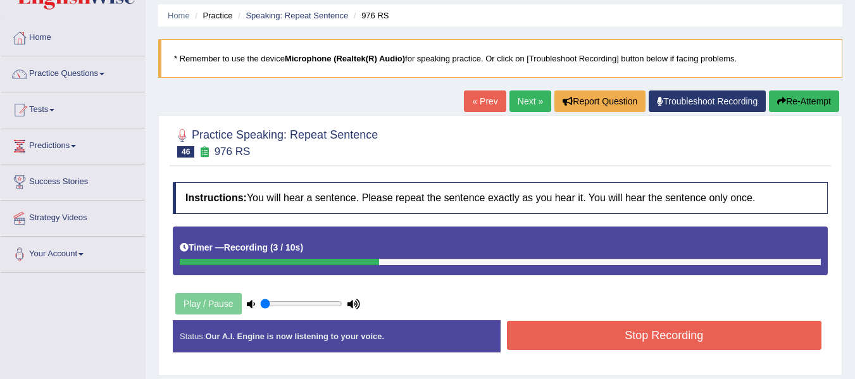
click at [597, 335] on button "Stop Recording" at bounding box center [664, 335] width 315 height 29
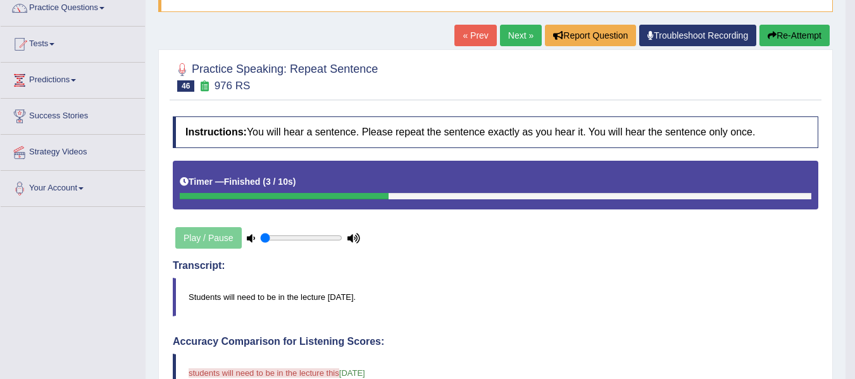
scroll to position [106, 0]
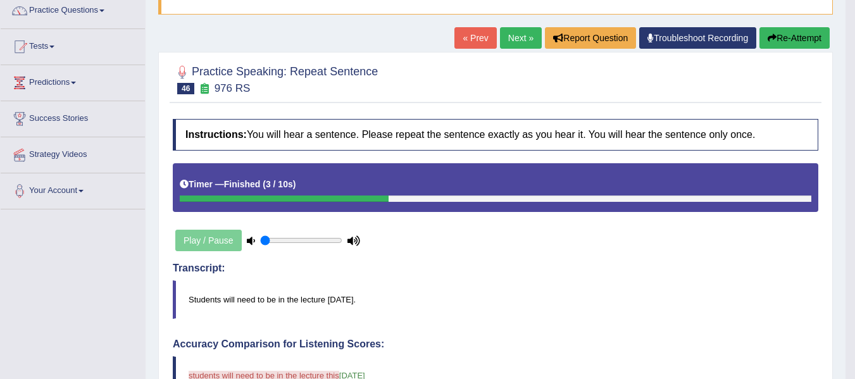
click at [780, 43] on button "Re-Attempt" at bounding box center [794, 38] width 70 height 22
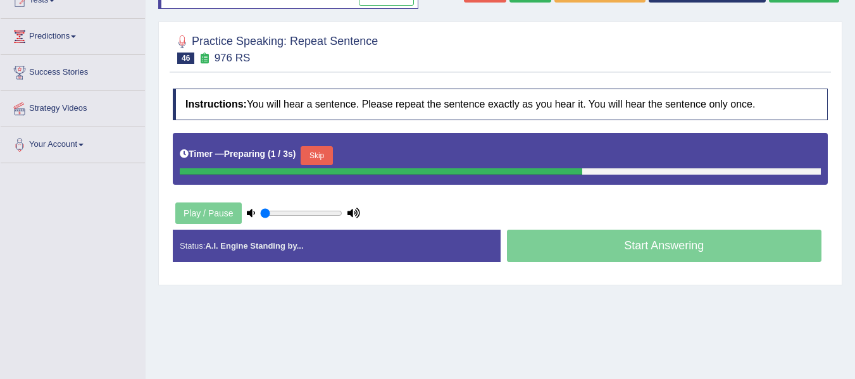
scroll to position [152, 0]
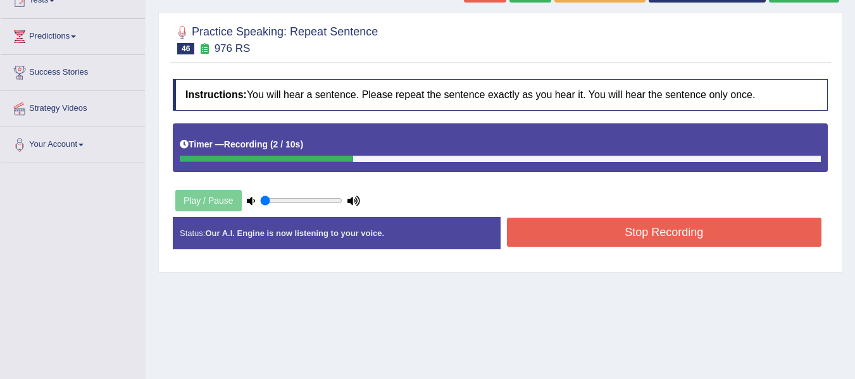
click at [630, 231] on button "Stop Recording" at bounding box center [664, 232] width 315 height 29
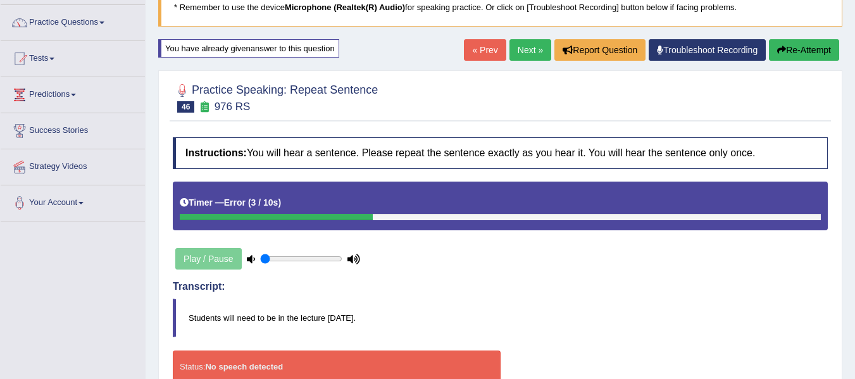
scroll to position [89, 0]
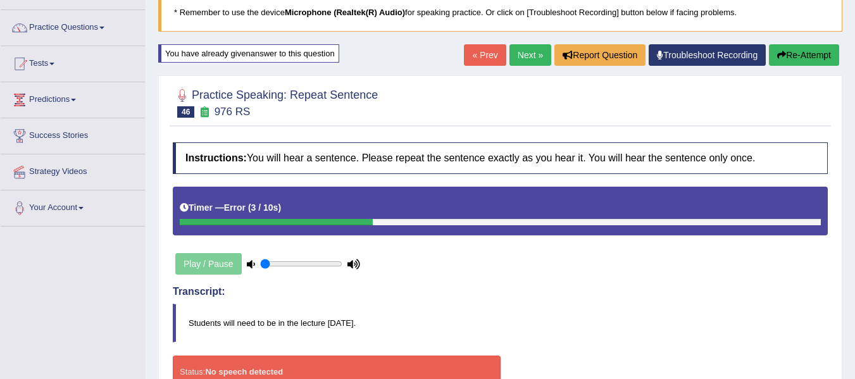
click at [784, 56] on button "Re-Attempt" at bounding box center [804, 55] width 70 height 22
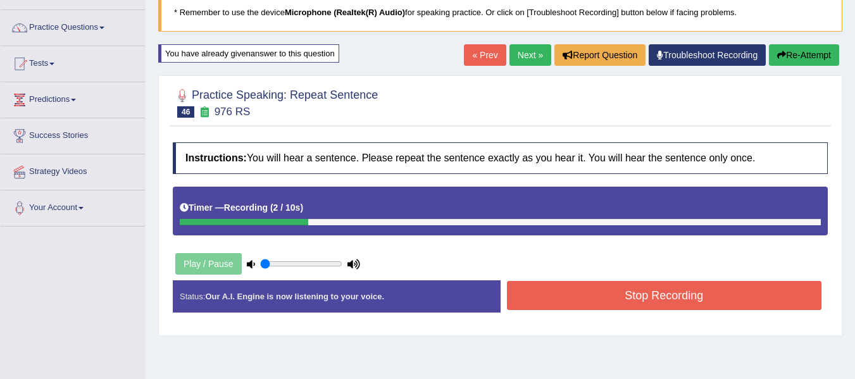
click at [667, 290] on button "Stop Recording" at bounding box center [664, 295] width 315 height 29
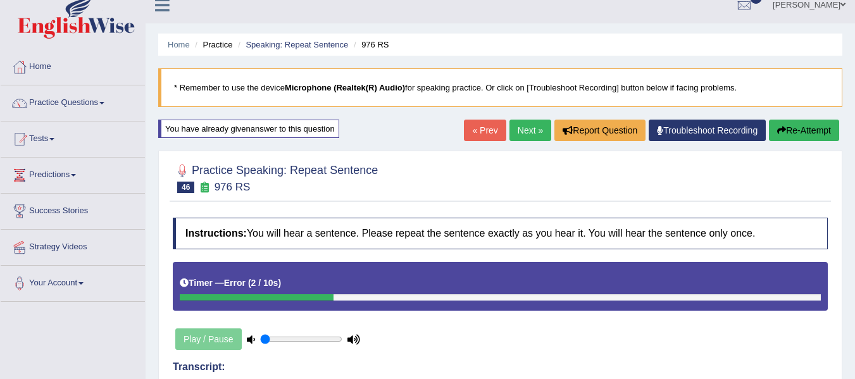
scroll to position [4, 0]
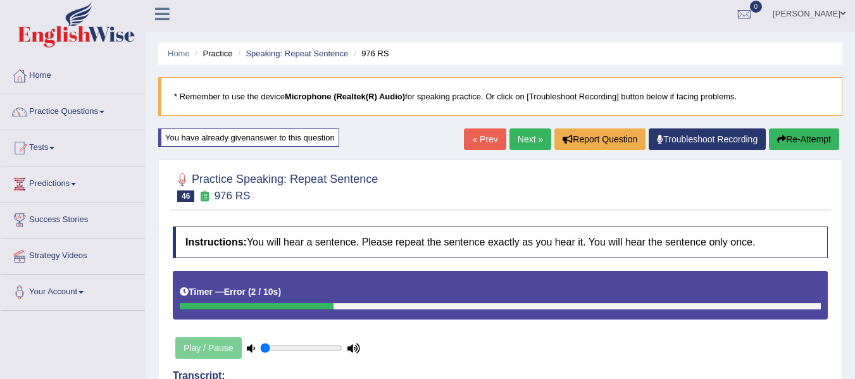
click at [779, 142] on icon "button" at bounding box center [781, 139] width 9 height 9
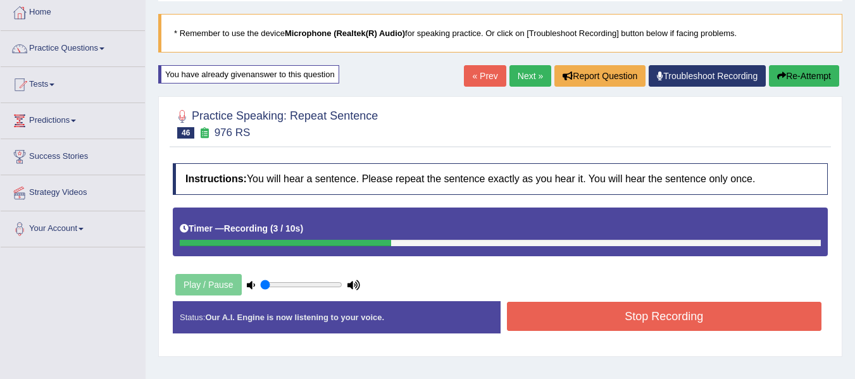
click at [615, 309] on button "Stop Recording" at bounding box center [664, 316] width 315 height 29
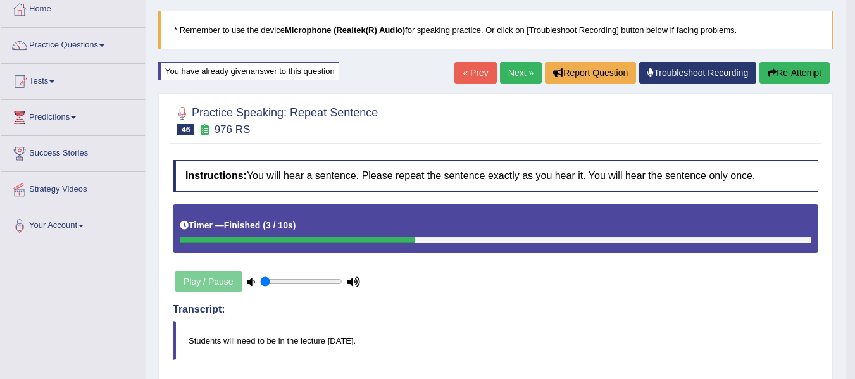
scroll to position [68, 0]
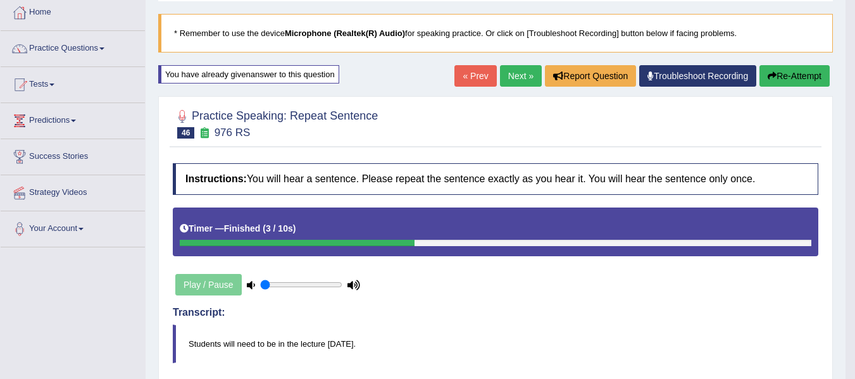
click at [779, 72] on button "Re-Attempt" at bounding box center [794, 76] width 70 height 22
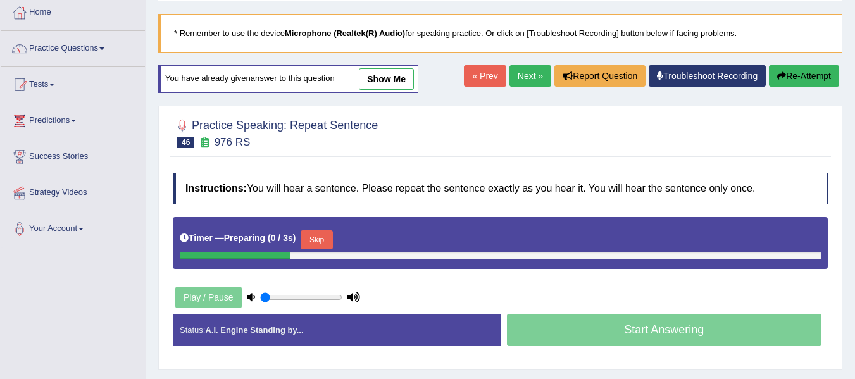
scroll to position [68, 0]
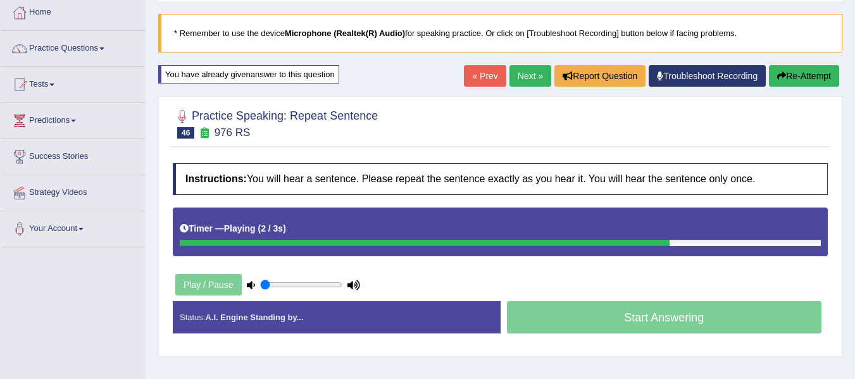
click at [540, 75] on link "Next »" at bounding box center [530, 76] width 42 height 22
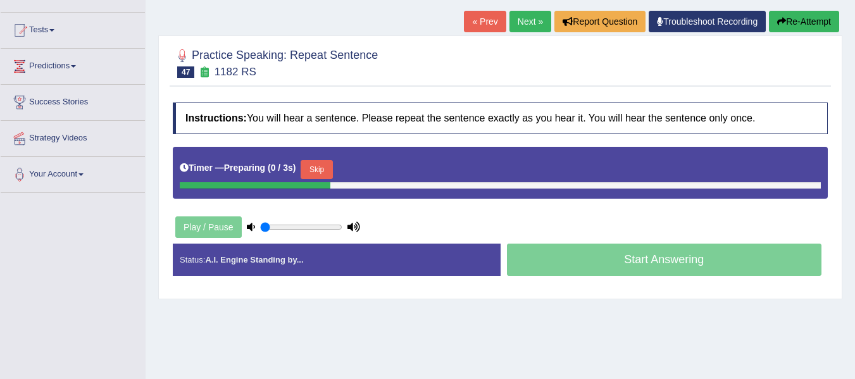
scroll to position [127, 0]
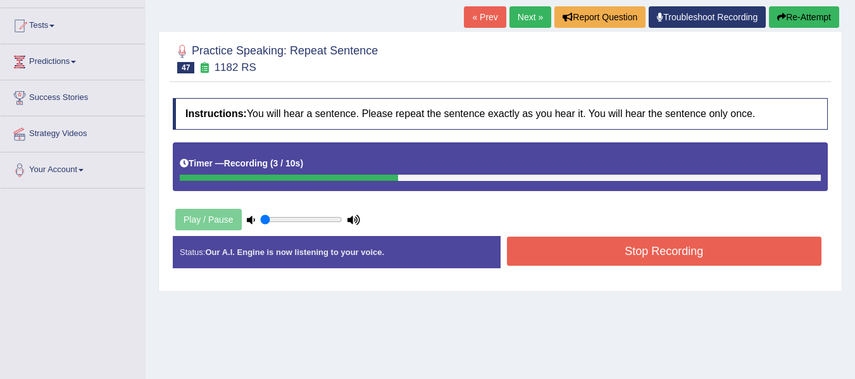
click at [585, 239] on button "Stop Recording" at bounding box center [664, 251] width 315 height 29
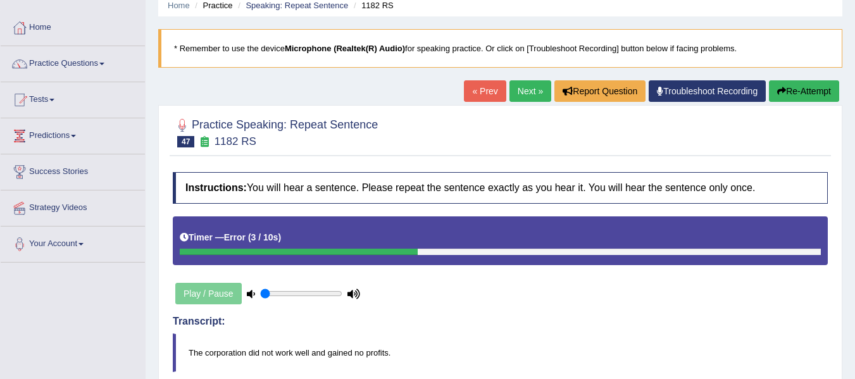
scroll to position [42, 0]
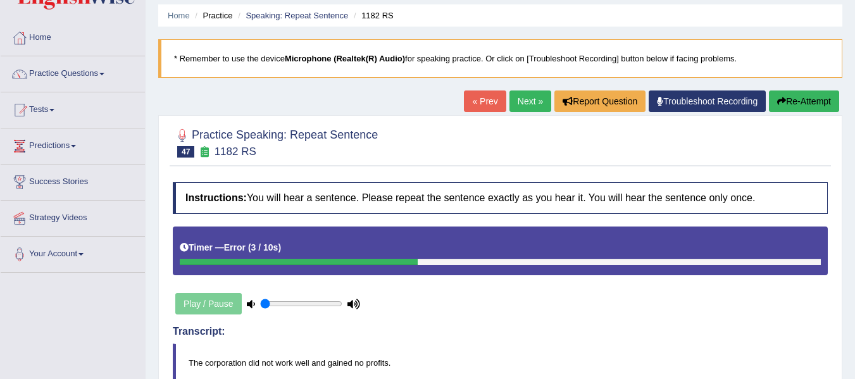
click at [797, 100] on button "Re-Attempt" at bounding box center [804, 101] width 70 height 22
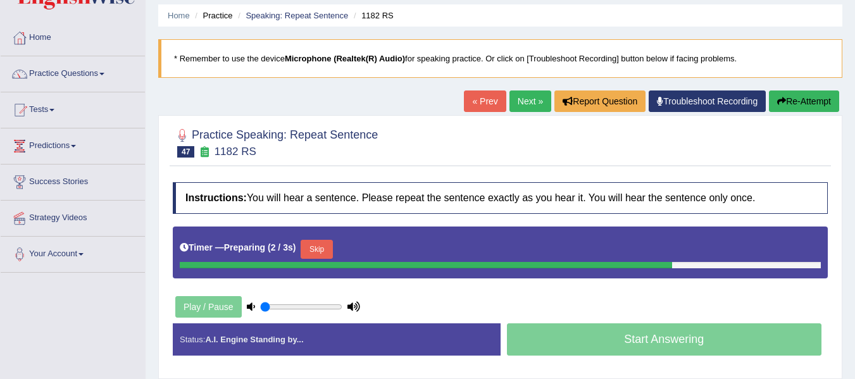
click at [310, 247] on button "Skip" at bounding box center [317, 249] width 32 height 19
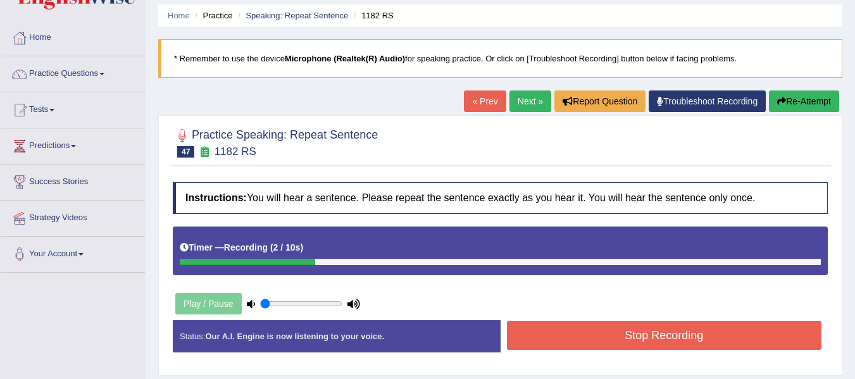
click at [578, 338] on button "Stop Recording" at bounding box center [664, 335] width 315 height 29
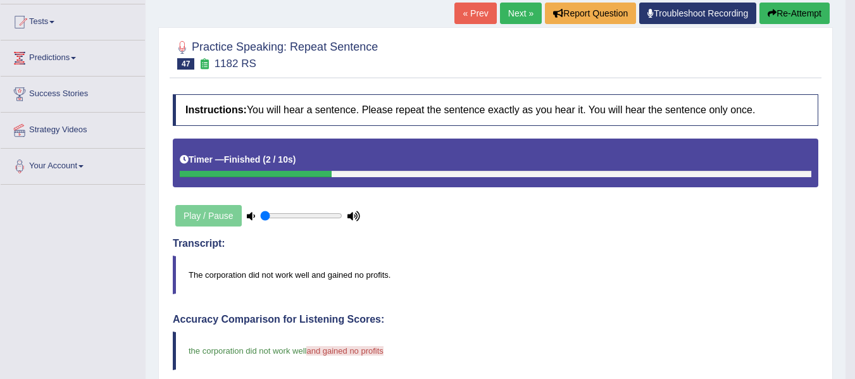
scroll to position [128, 0]
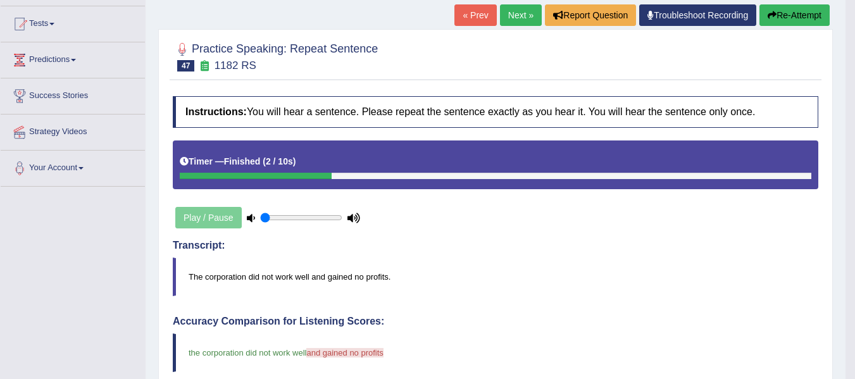
click at [790, 17] on button "Re-Attempt" at bounding box center [794, 15] width 70 height 22
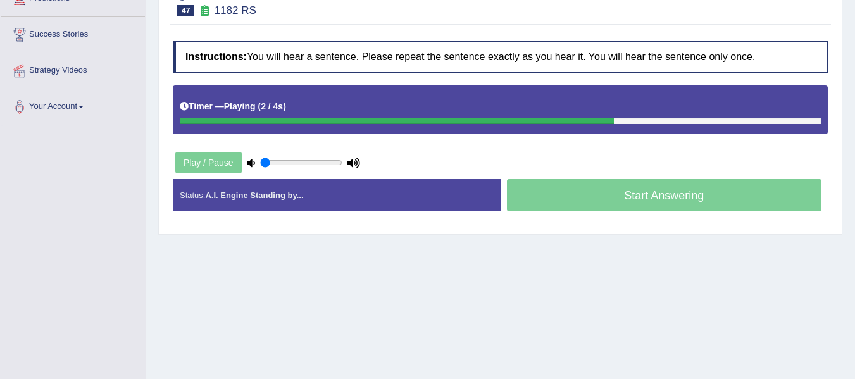
scroll to position [201, 0]
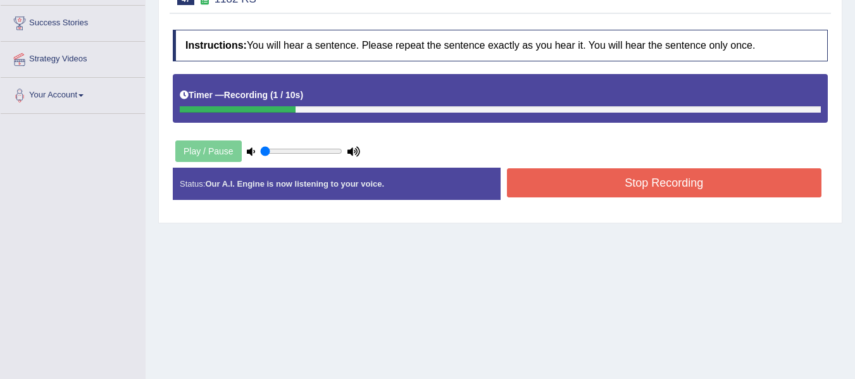
click at [525, 190] on button "Stop Recording" at bounding box center [664, 182] width 315 height 29
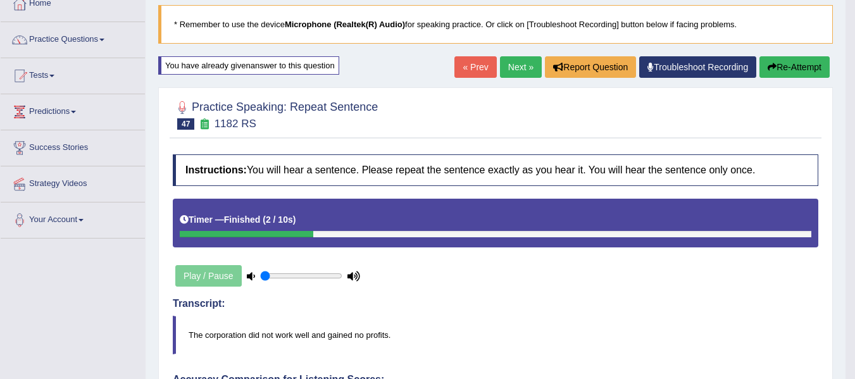
scroll to position [75, 0]
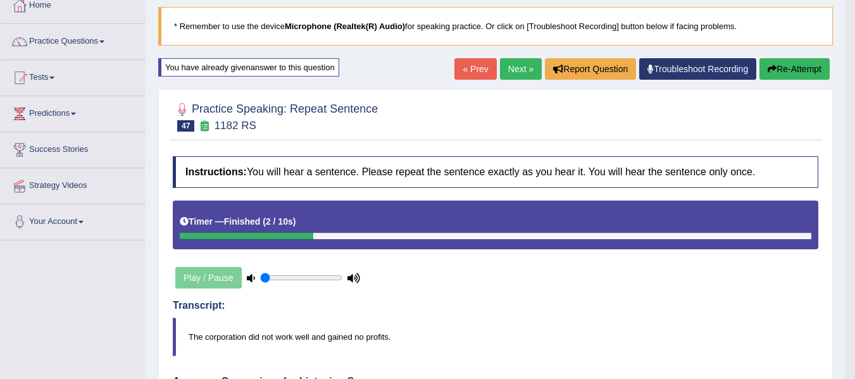
click at [512, 73] on link "Next »" at bounding box center [521, 69] width 42 height 22
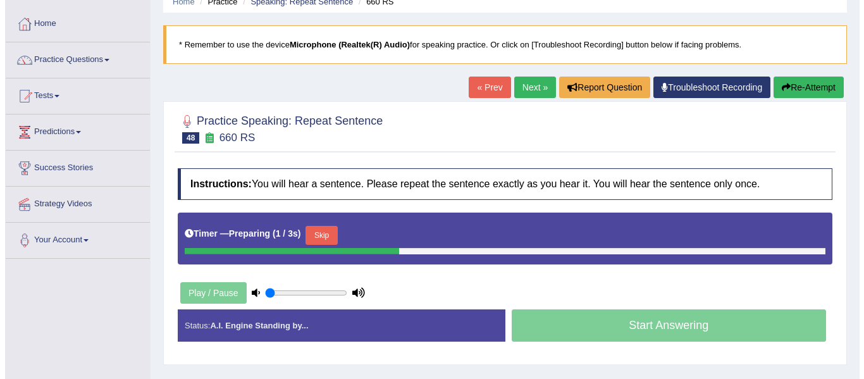
scroll to position [84, 0]
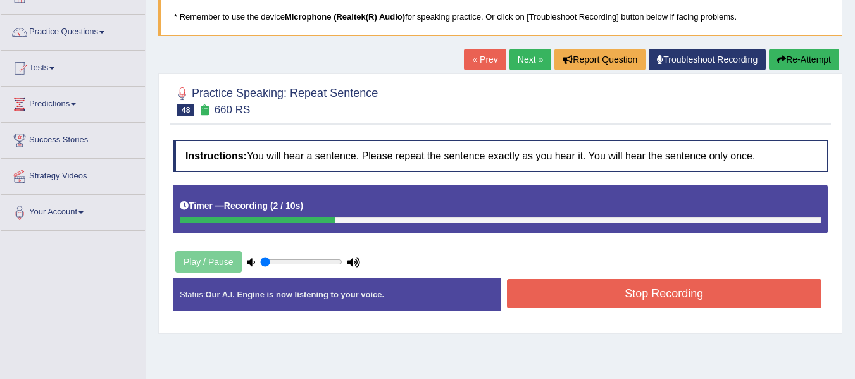
click at [563, 291] on button "Stop Recording" at bounding box center [664, 293] width 315 height 29
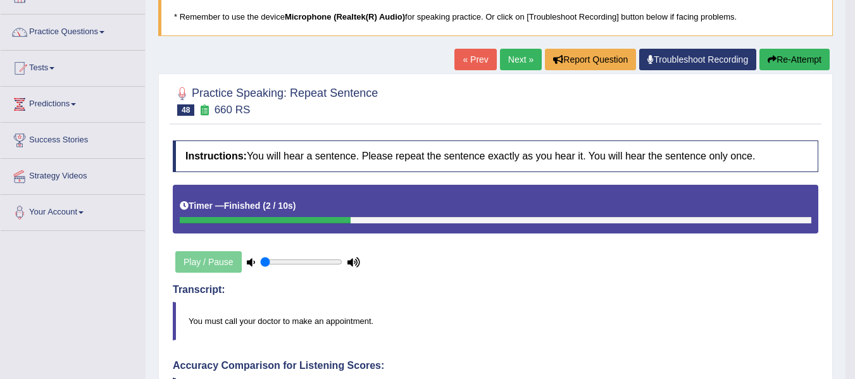
click at [778, 59] on button "Re-Attempt" at bounding box center [794, 60] width 70 height 22
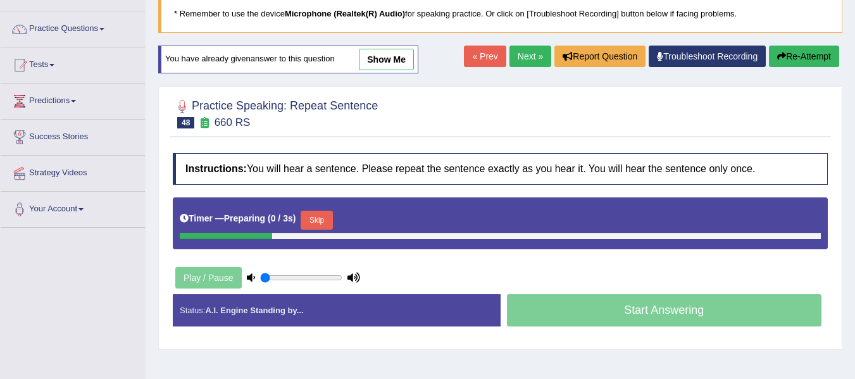
scroll to position [147, 0]
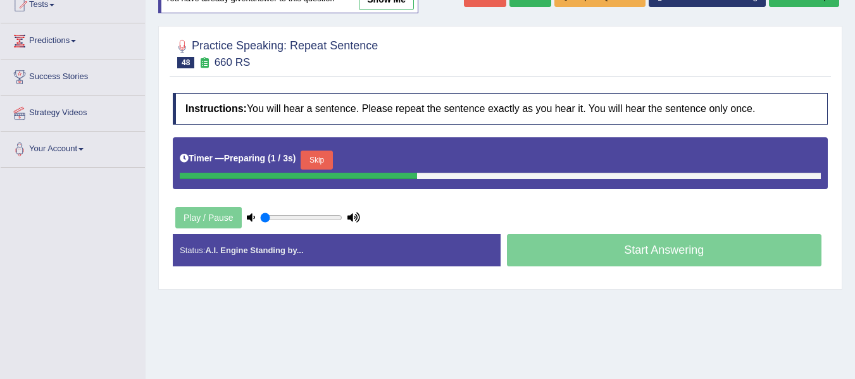
click at [325, 158] on button "Skip" at bounding box center [317, 160] width 32 height 19
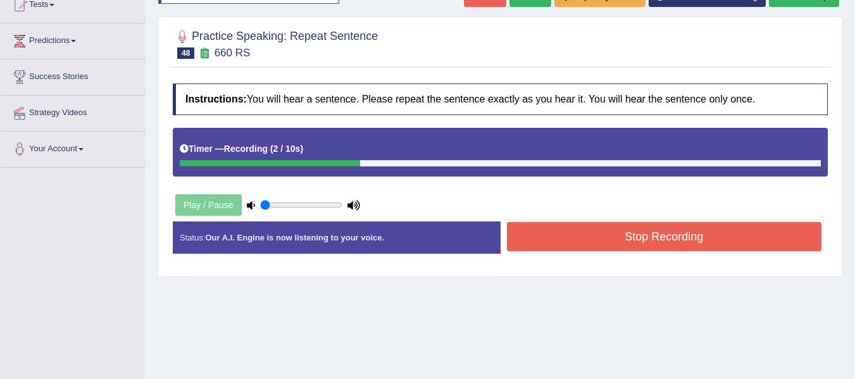
click at [602, 244] on button "Stop Recording" at bounding box center [664, 236] width 315 height 29
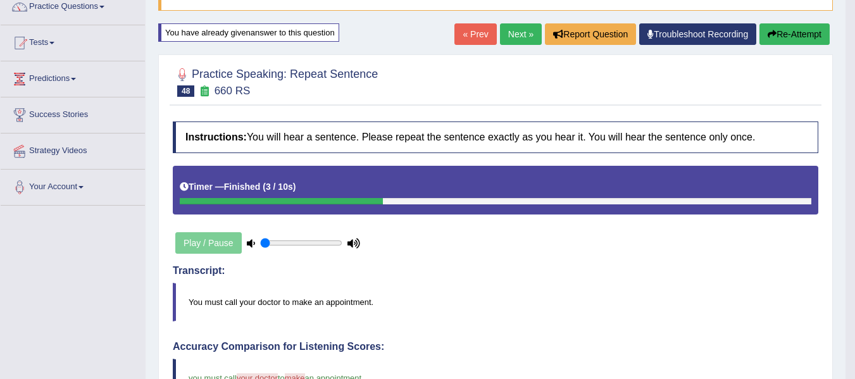
scroll to position [105, 0]
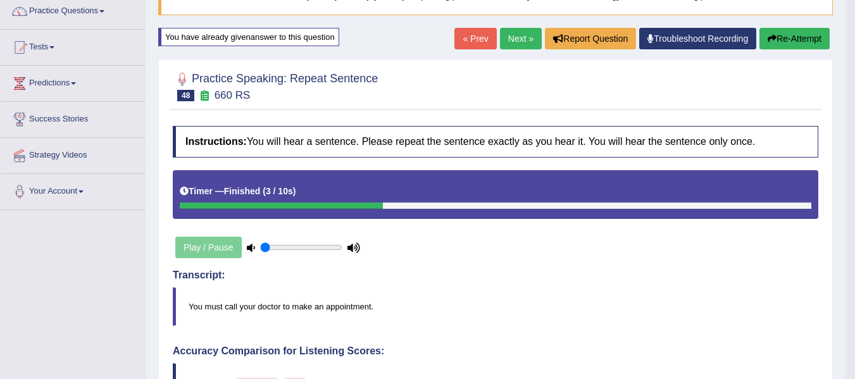
click at [787, 35] on button "Re-Attempt" at bounding box center [794, 39] width 70 height 22
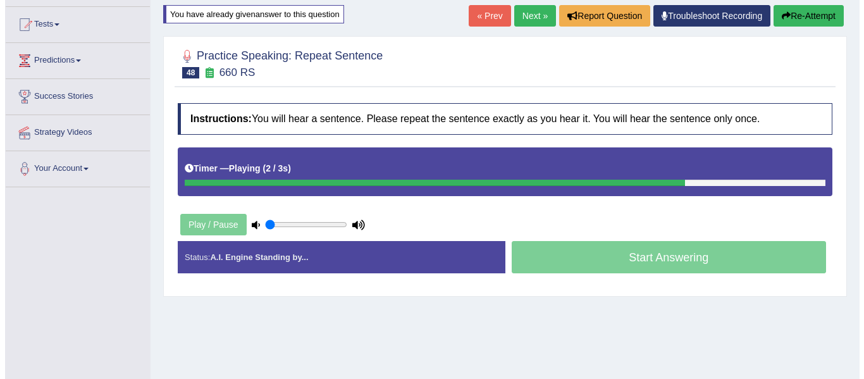
scroll to position [130, 0]
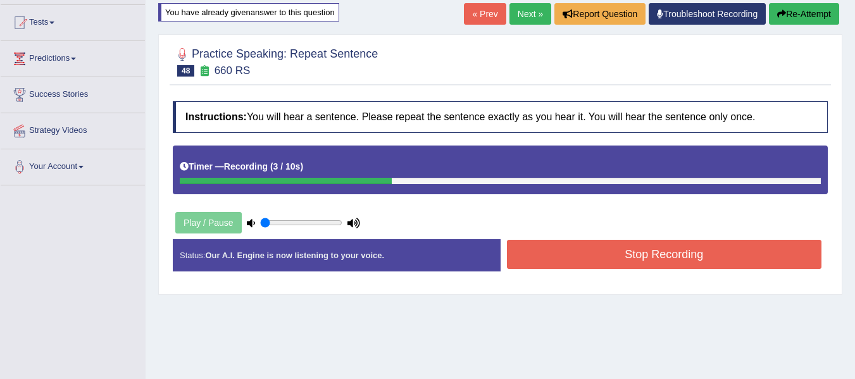
click at [535, 257] on button "Stop Recording" at bounding box center [664, 254] width 315 height 29
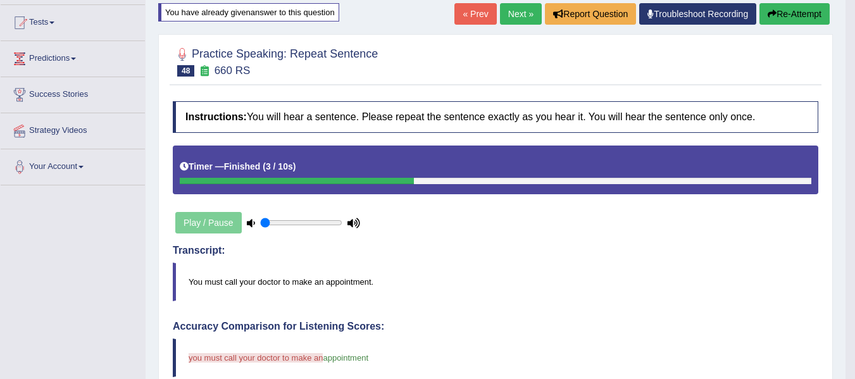
click at [511, 9] on link "Next »" at bounding box center [521, 14] width 42 height 22
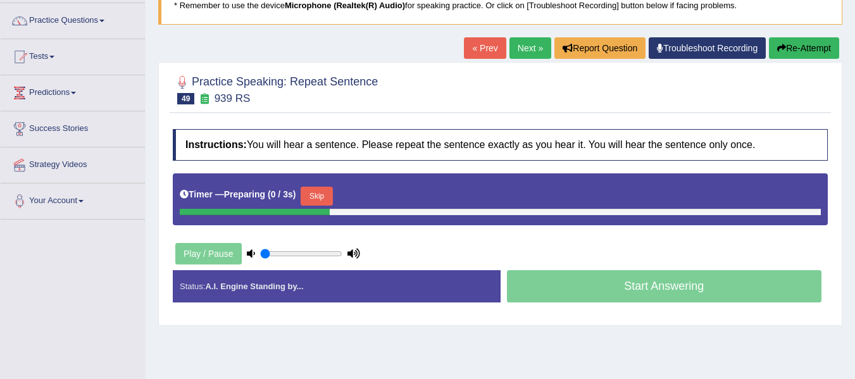
scroll to position [127, 0]
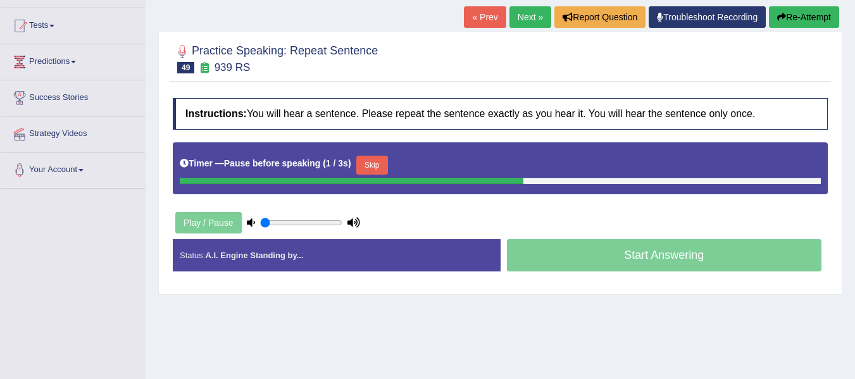
click at [785, 18] on button "Re-Attempt" at bounding box center [804, 17] width 70 height 22
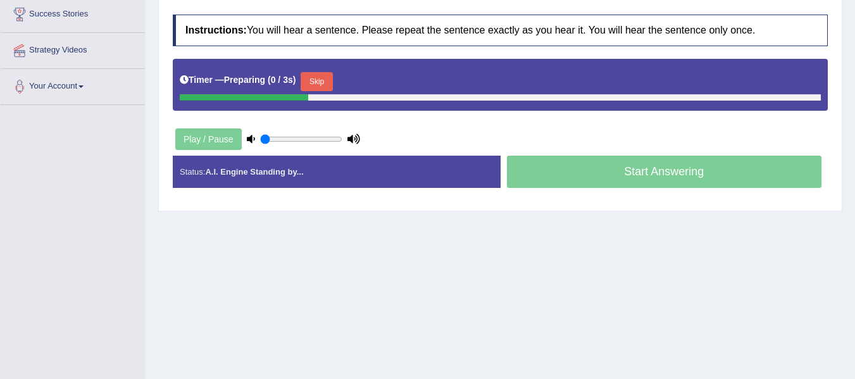
scroll to position [211, 0]
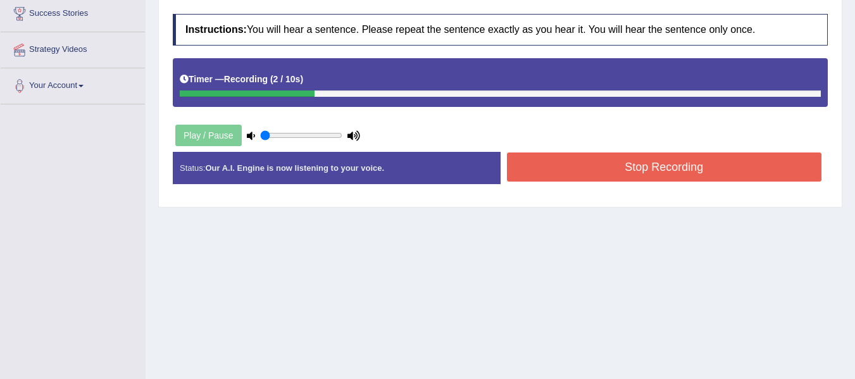
click at [641, 170] on button "Stop Recording" at bounding box center [664, 166] width 315 height 29
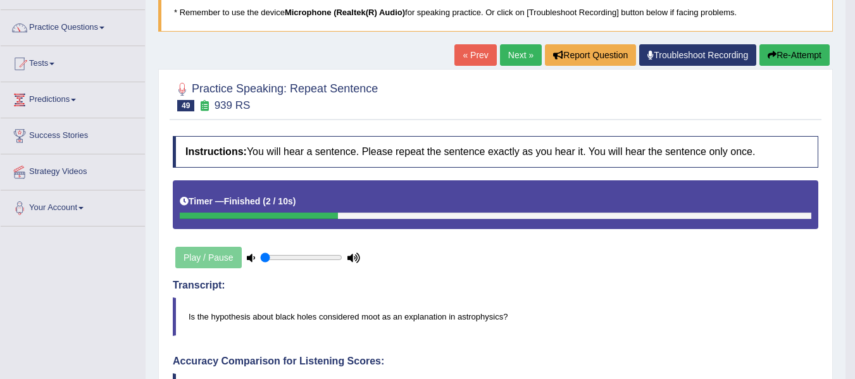
scroll to position [84, 0]
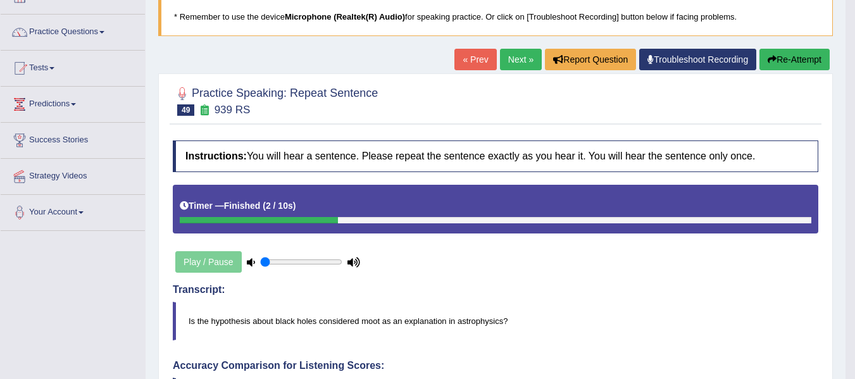
click at [783, 65] on button "Re-Attempt" at bounding box center [794, 60] width 70 height 22
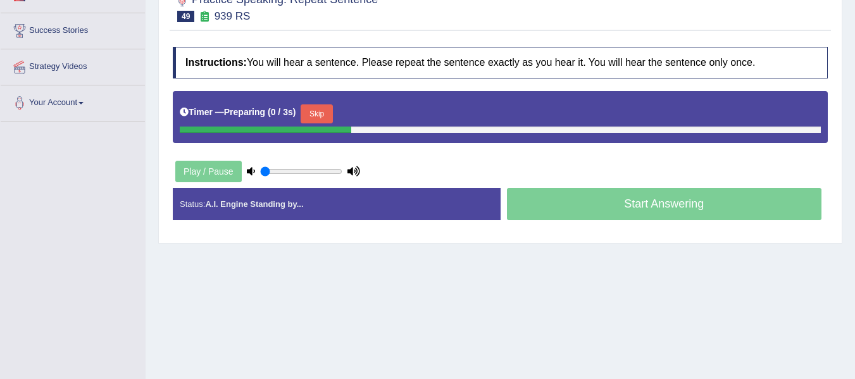
scroll to position [211, 0]
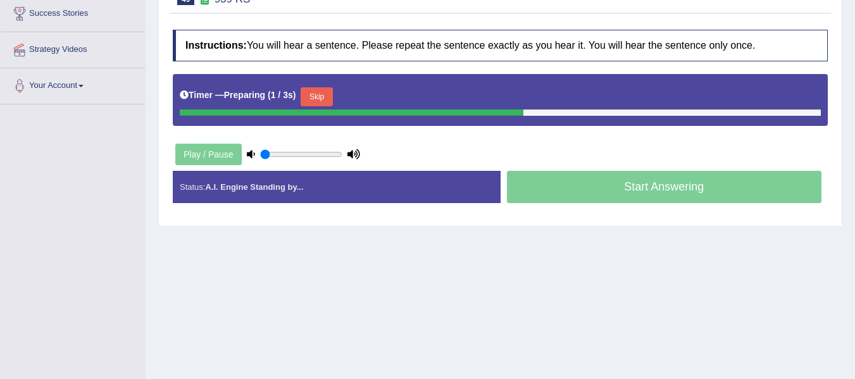
click at [322, 101] on button "Skip" at bounding box center [317, 96] width 32 height 19
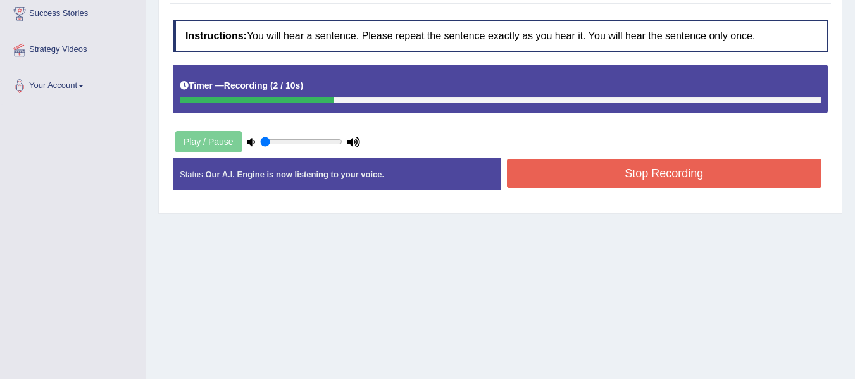
click at [566, 171] on button "Stop Recording" at bounding box center [664, 173] width 315 height 29
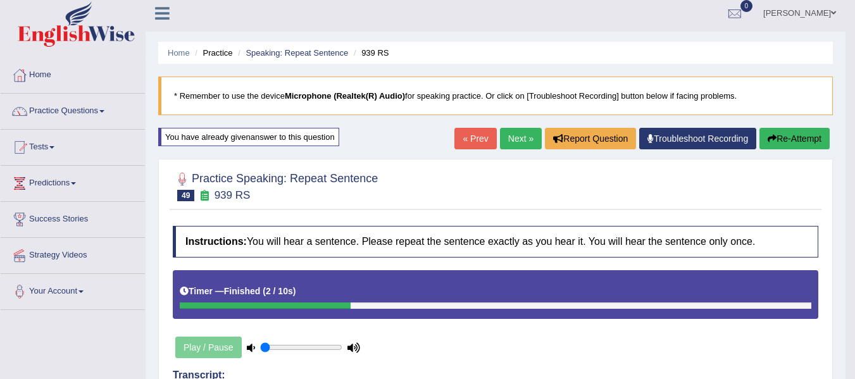
scroll to position [0, 0]
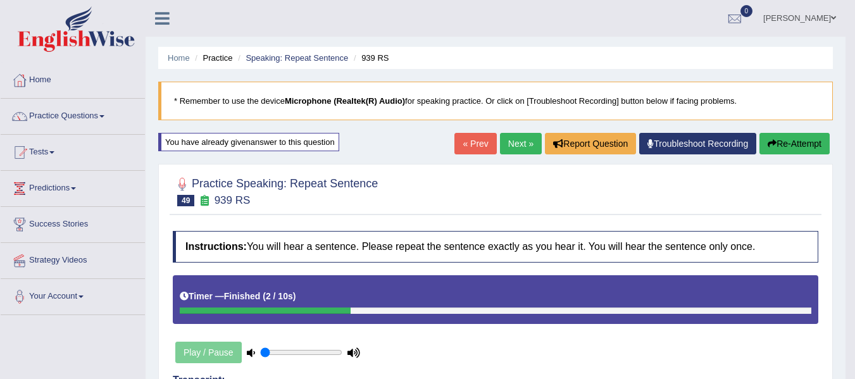
click at [518, 137] on link "Next »" at bounding box center [521, 144] width 42 height 22
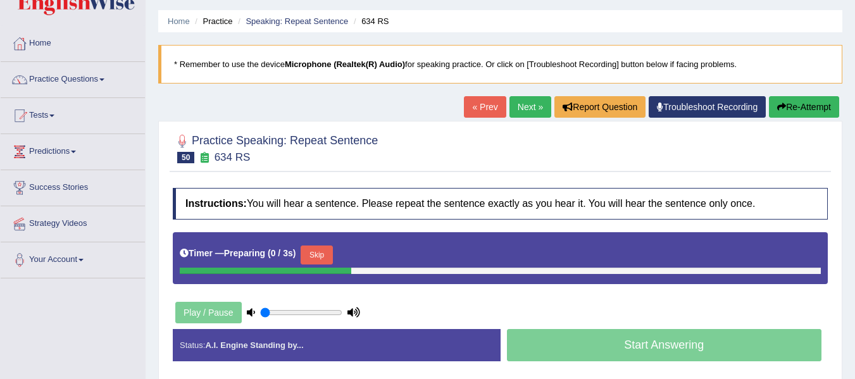
scroll to position [127, 0]
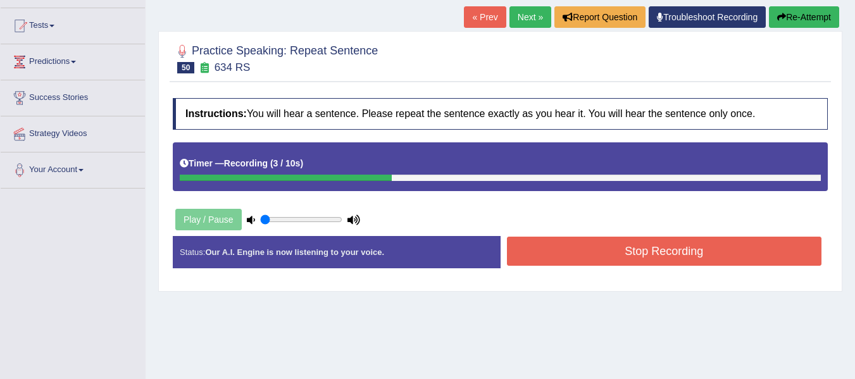
click at [583, 237] on button "Stop Recording" at bounding box center [664, 251] width 315 height 29
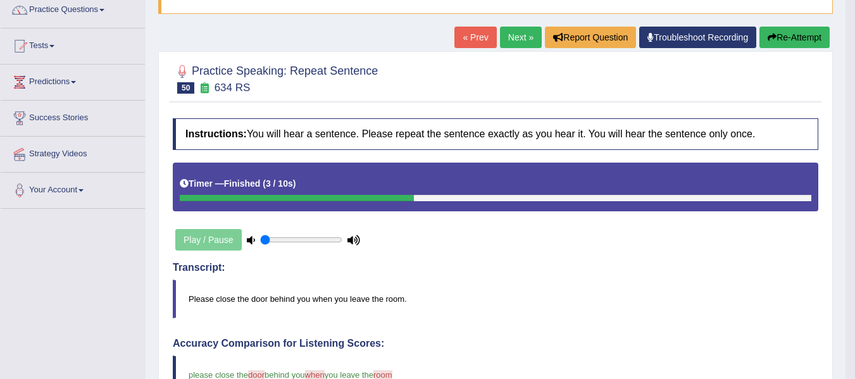
scroll to position [106, 0]
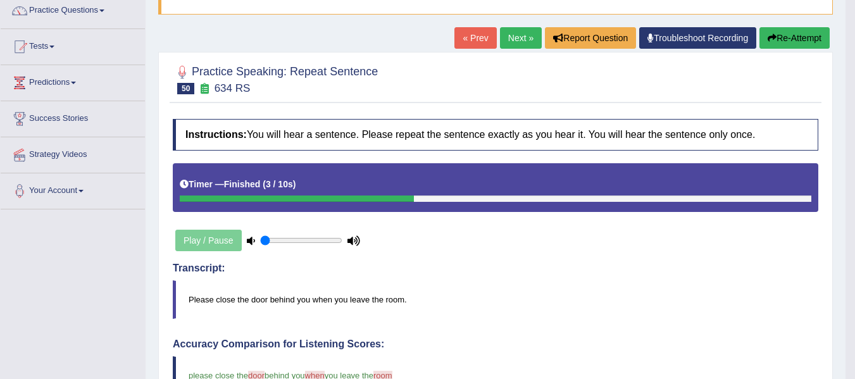
click at [509, 46] on link "Next »" at bounding box center [521, 38] width 42 height 22
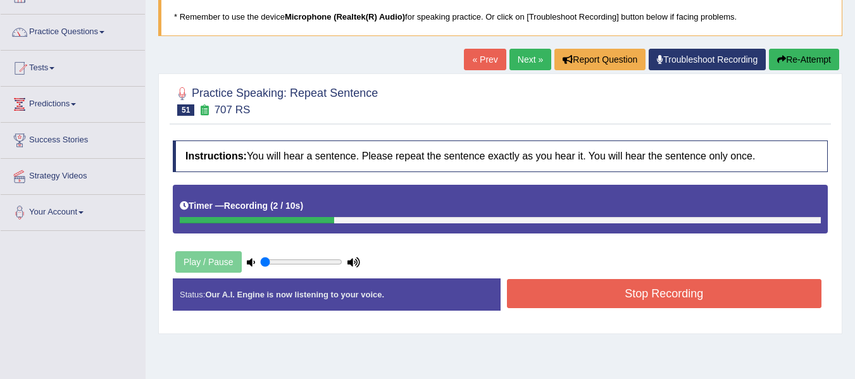
click at [569, 283] on button "Stop Recording" at bounding box center [664, 293] width 315 height 29
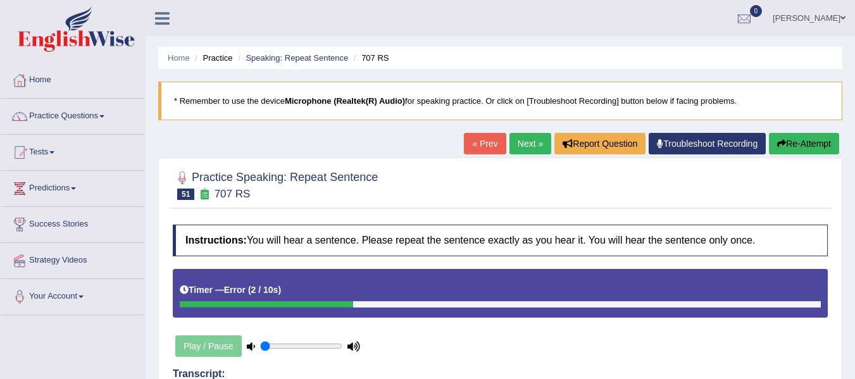
click at [794, 151] on button "Re-Attempt" at bounding box center [804, 144] width 70 height 22
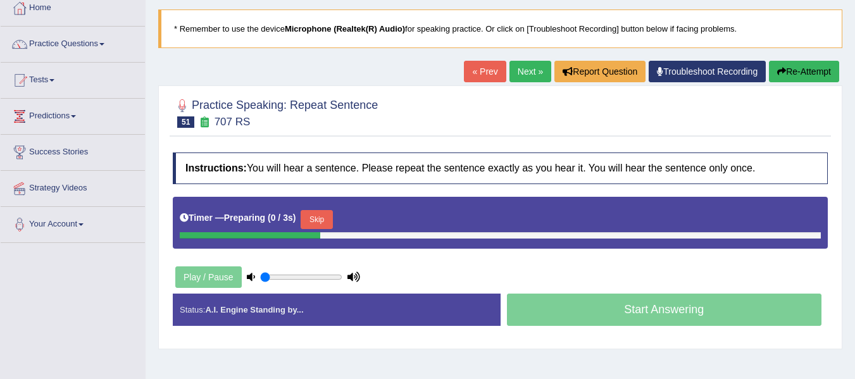
scroll to position [84, 0]
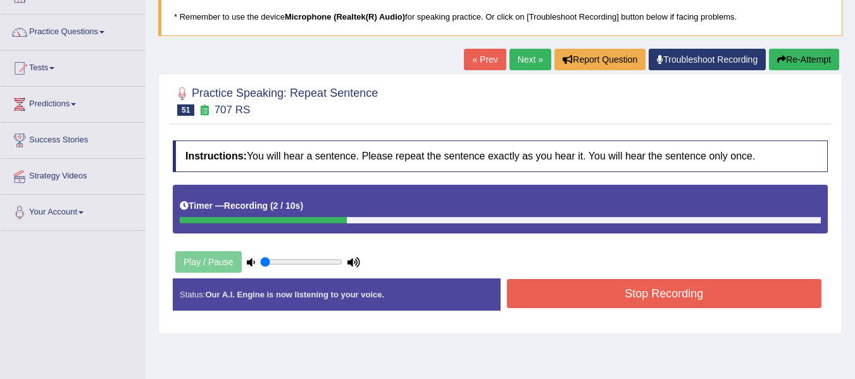
click at [801, 61] on button "Re-Attempt" at bounding box center [804, 60] width 70 height 22
click at [640, 290] on button "Stop Recording" at bounding box center [664, 293] width 315 height 29
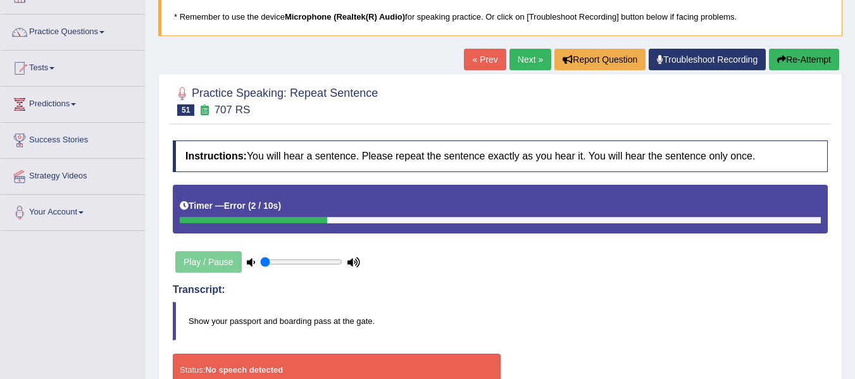
click at [797, 61] on button "Re-Attempt" at bounding box center [804, 60] width 70 height 22
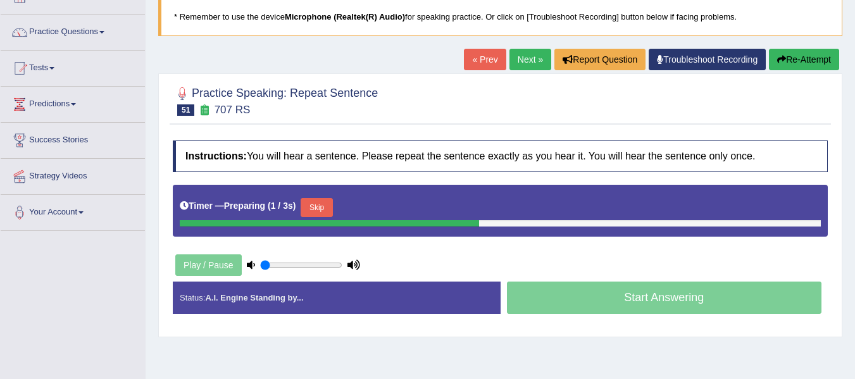
click at [327, 204] on button "Skip" at bounding box center [317, 207] width 32 height 19
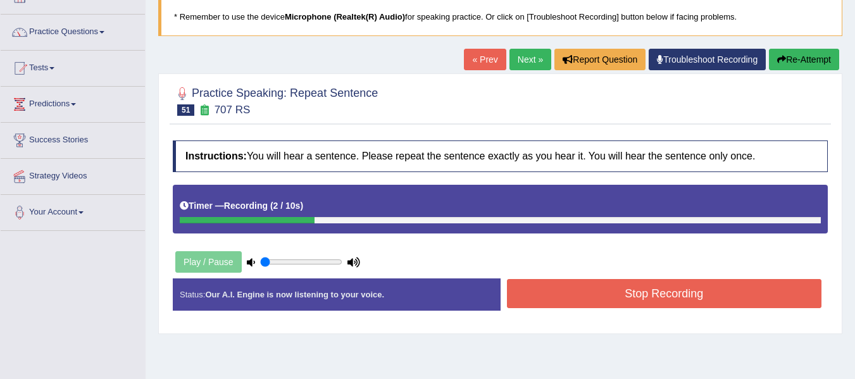
click at [587, 295] on button "Stop Recording" at bounding box center [664, 293] width 315 height 29
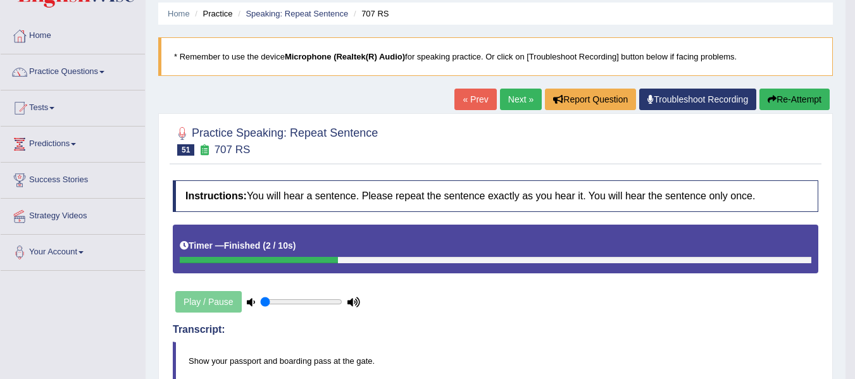
scroll to position [42, 0]
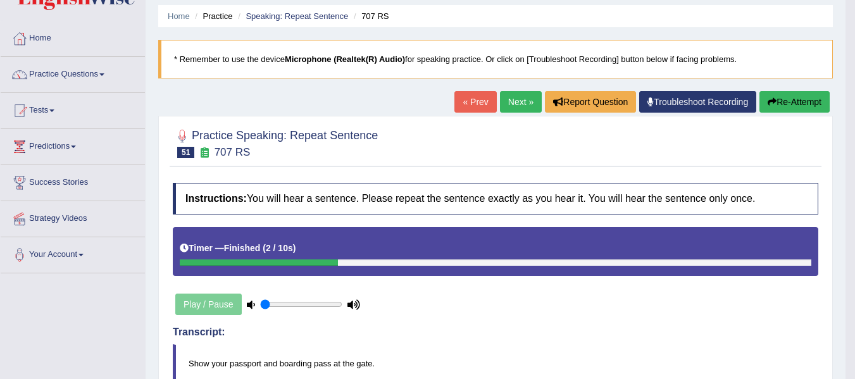
click at [790, 99] on button "Re-Attempt" at bounding box center [794, 102] width 70 height 22
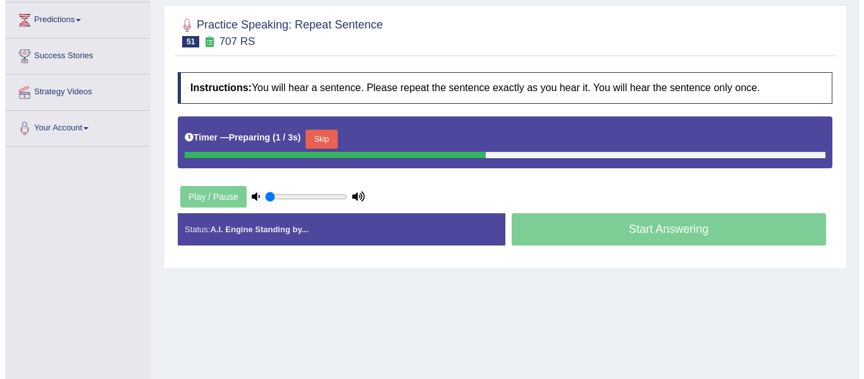
scroll to position [189, 0]
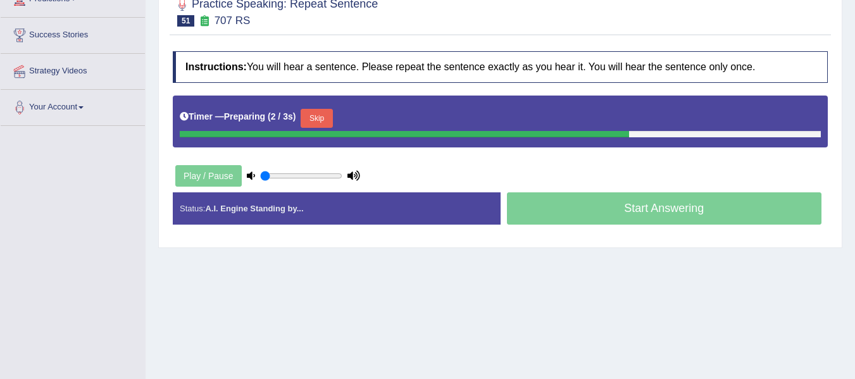
click at [324, 118] on button "Skip" at bounding box center [317, 118] width 32 height 19
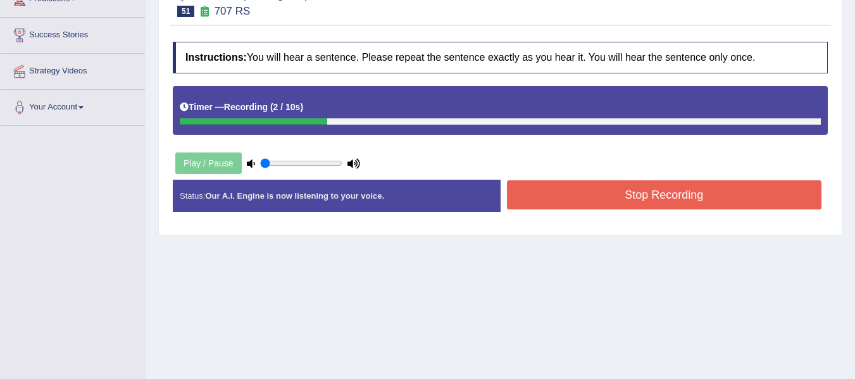
click at [575, 190] on button "Stop Recording" at bounding box center [664, 194] width 315 height 29
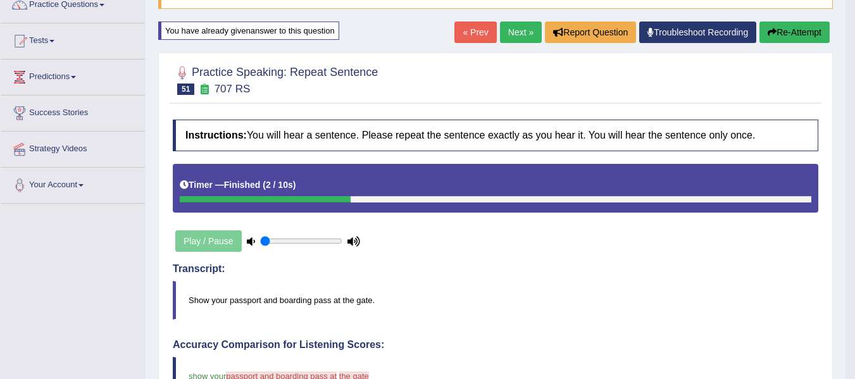
scroll to position [105, 0]
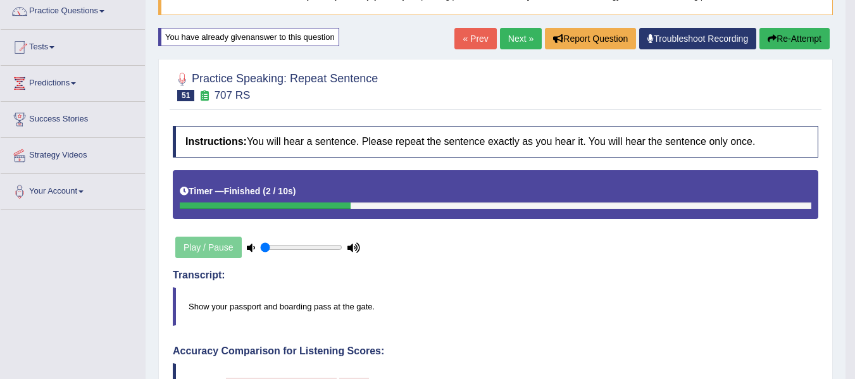
click at [796, 33] on button "Re-Attempt" at bounding box center [794, 39] width 70 height 22
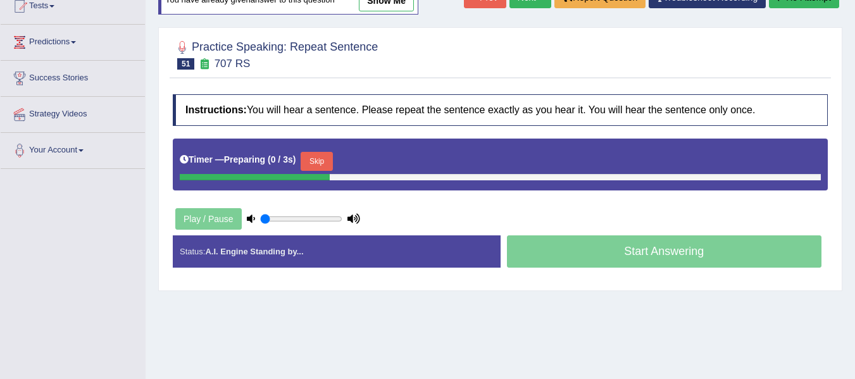
scroll to position [172, 0]
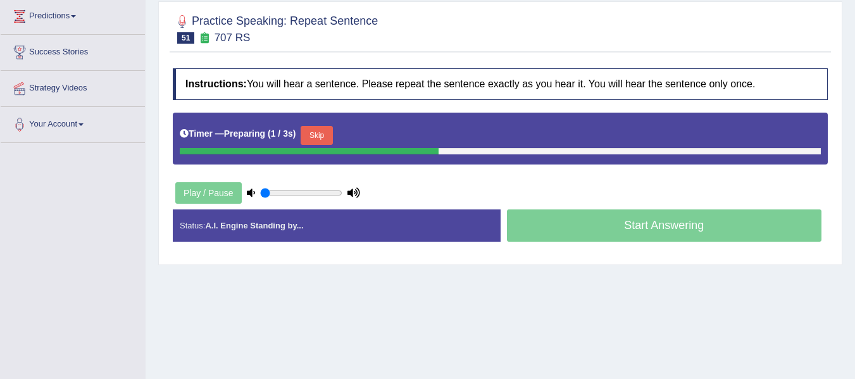
click at [323, 135] on button "Skip" at bounding box center [317, 135] width 32 height 19
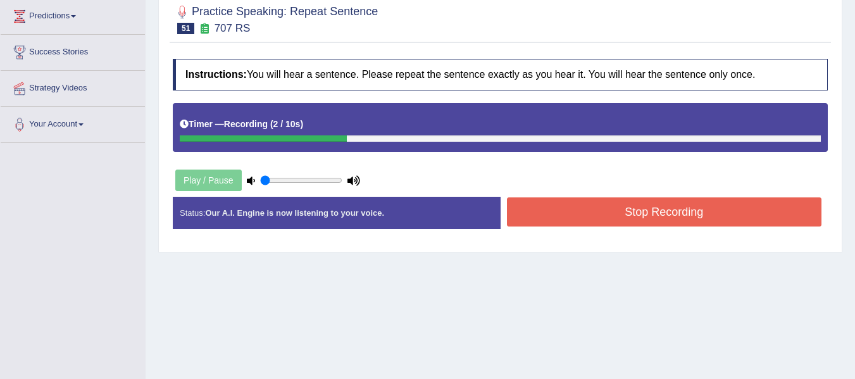
click at [594, 205] on button "Stop Recording" at bounding box center [664, 211] width 315 height 29
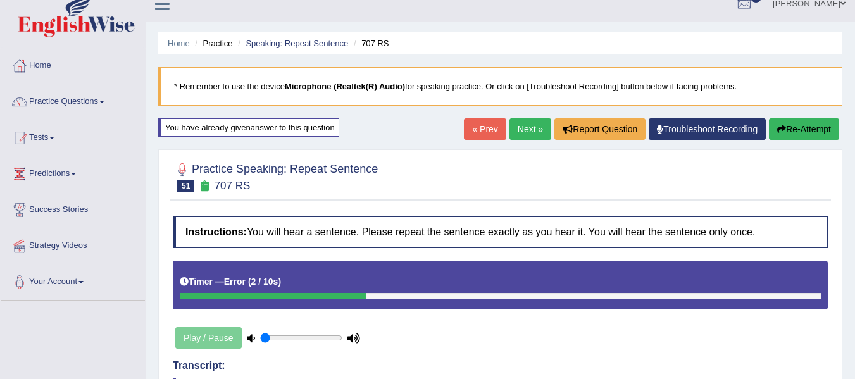
scroll to position [0, 0]
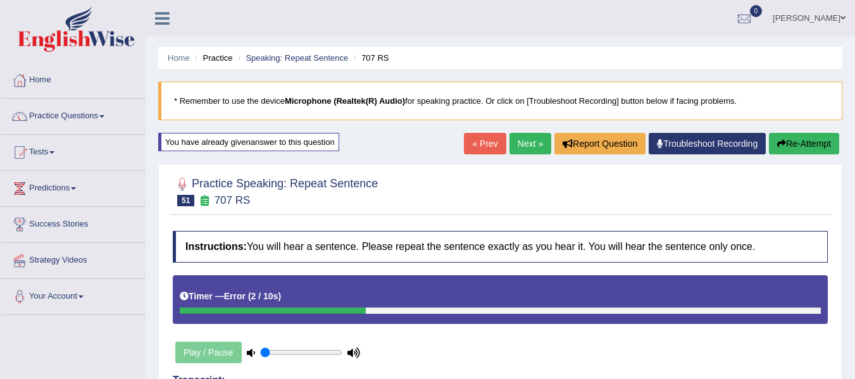
click at [525, 143] on link "Next »" at bounding box center [530, 144] width 42 height 22
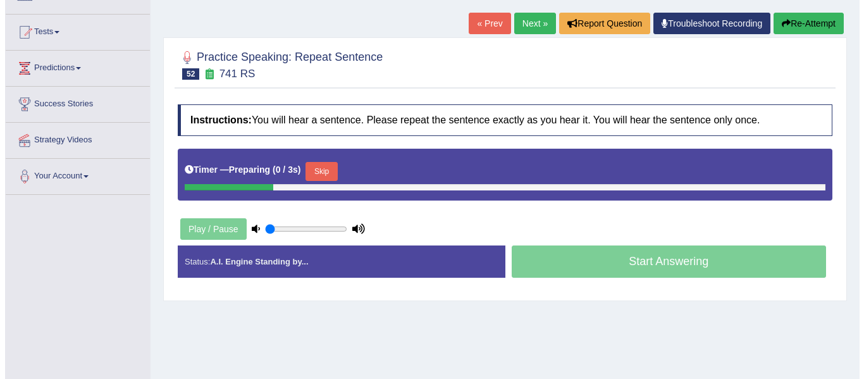
scroll to position [147, 0]
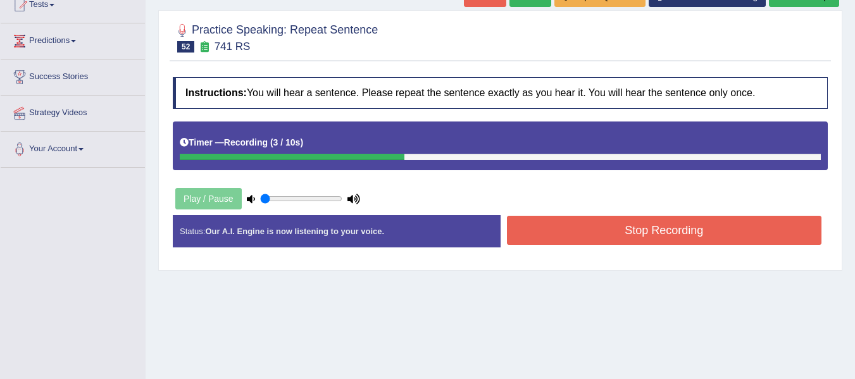
click at [576, 227] on button "Stop Recording" at bounding box center [664, 230] width 315 height 29
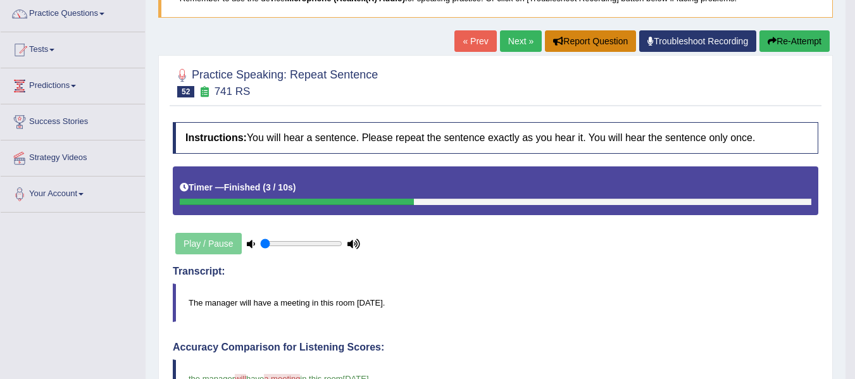
scroll to position [42, 0]
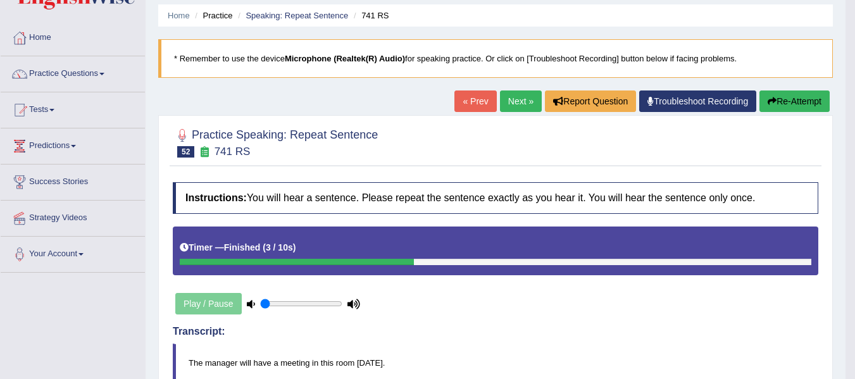
click at [508, 95] on link "Next »" at bounding box center [521, 101] width 42 height 22
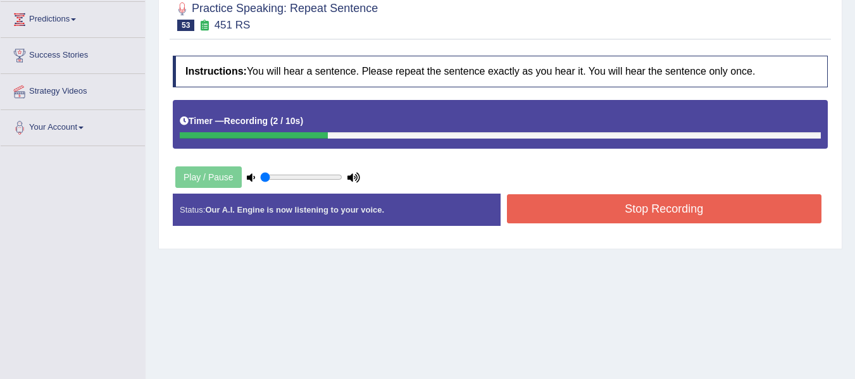
click at [593, 197] on button "Stop Recording" at bounding box center [664, 208] width 315 height 29
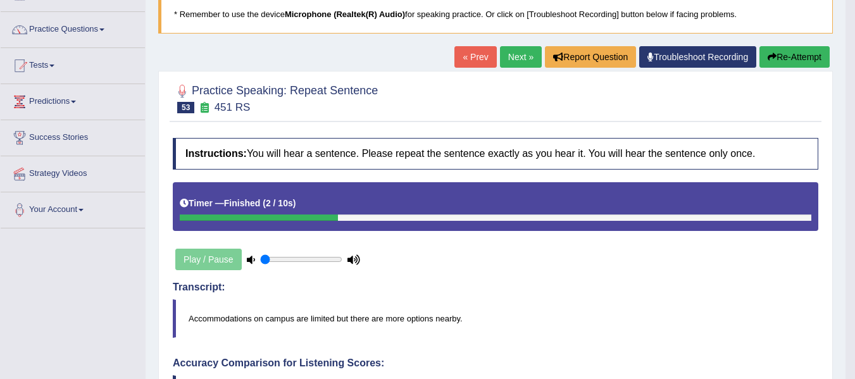
scroll to position [84, 0]
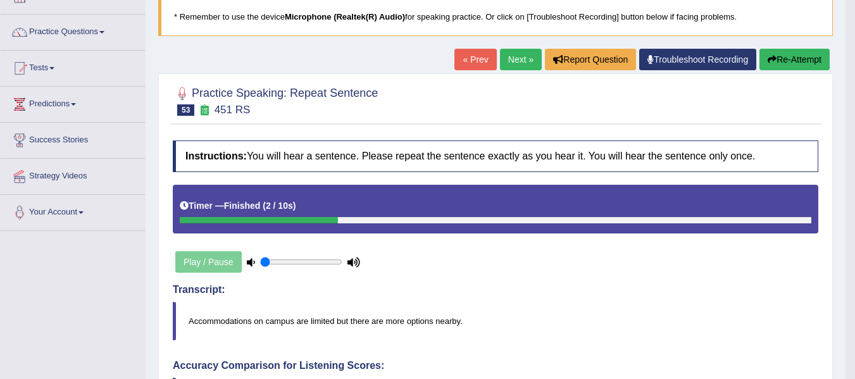
click at [770, 51] on button "Re-Attempt" at bounding box center [794, 60] width 70 height 22
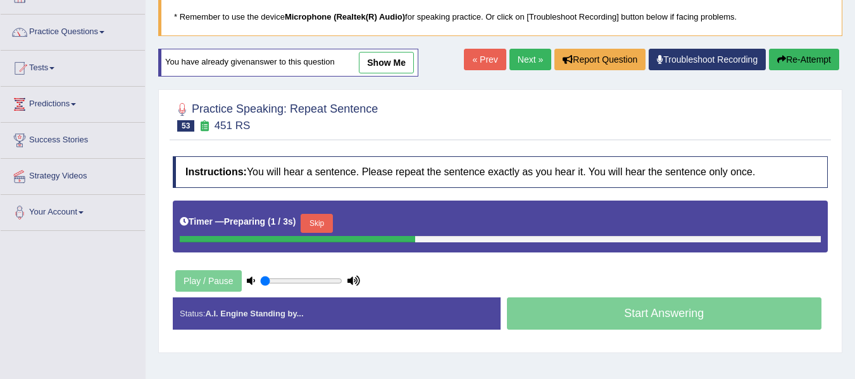
click at [323, 221] on button "Skip" at bounding box center [317, 223] width 32 height 19
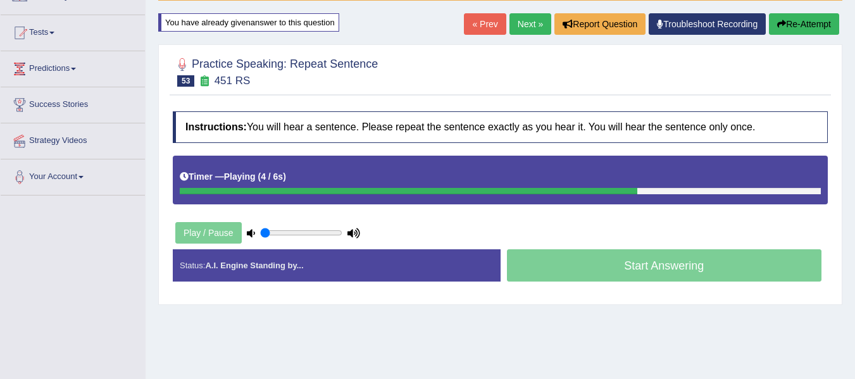
scroll to position [127, 0]
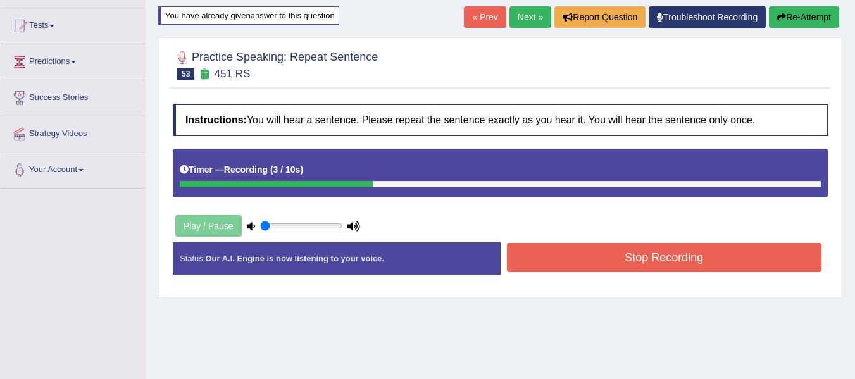
click at [542, 246] on button "Stop Recording" at bounding box center [664, 257] width 315 height 29
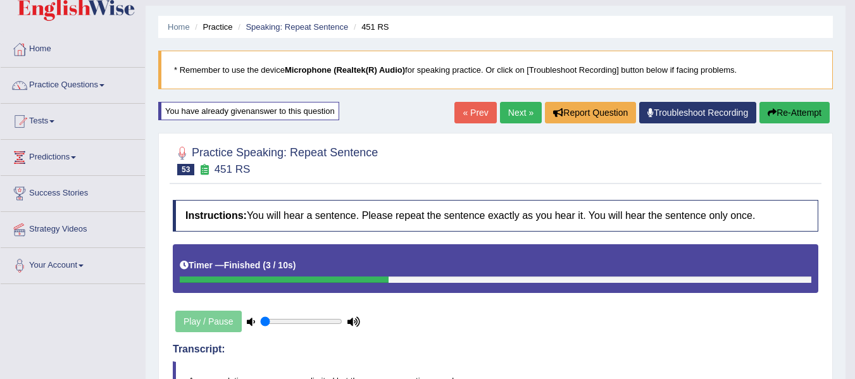
scroll to position [21, 0]
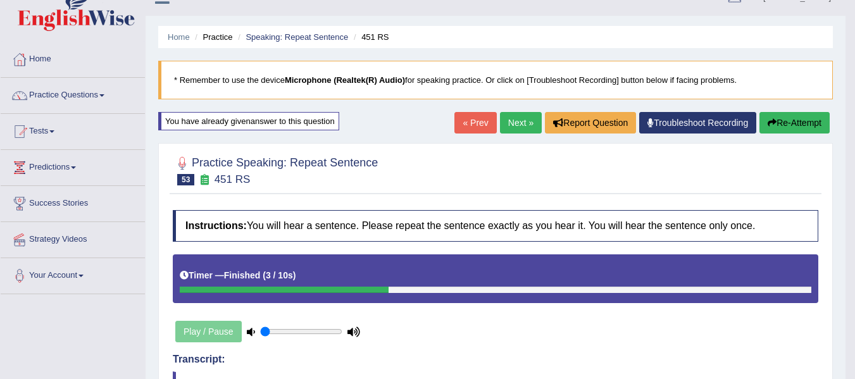
click at [785, 122] on button "Re-Attempt" at bounding box center [794, 123] width 70 height 22
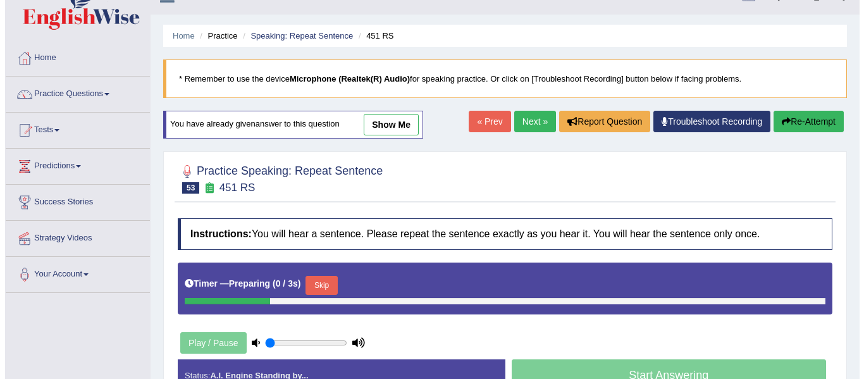
scroll to position [147, 0]
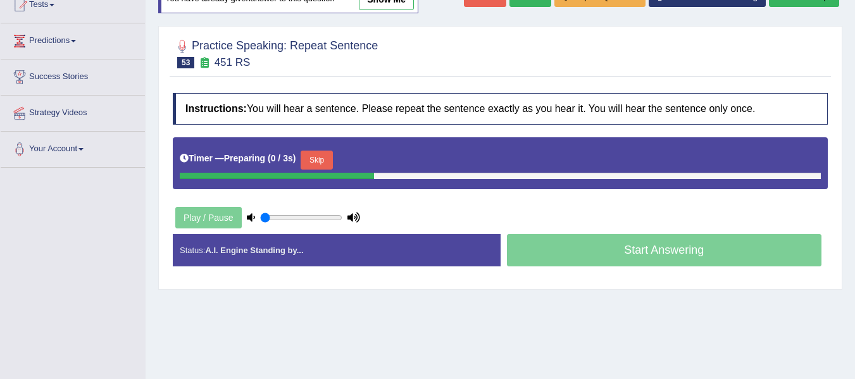
click at [314, 164] on button "Skip" at bounding box center [317, 160] width 32 height 19
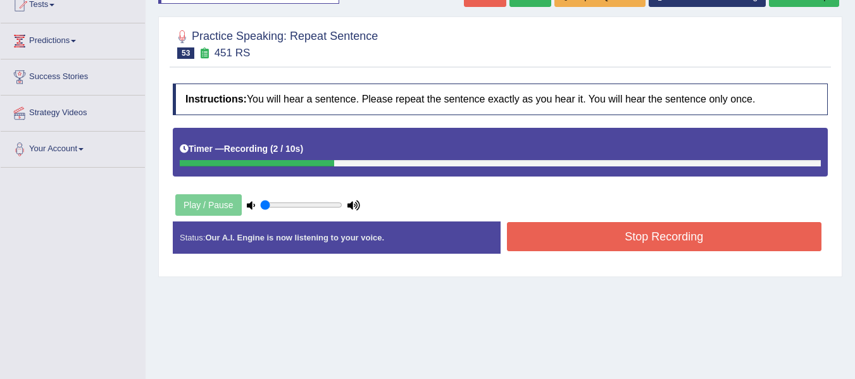
click at [542, 238] on button "Stop Recording" at bounding box center [664, 236] width 315 height 29
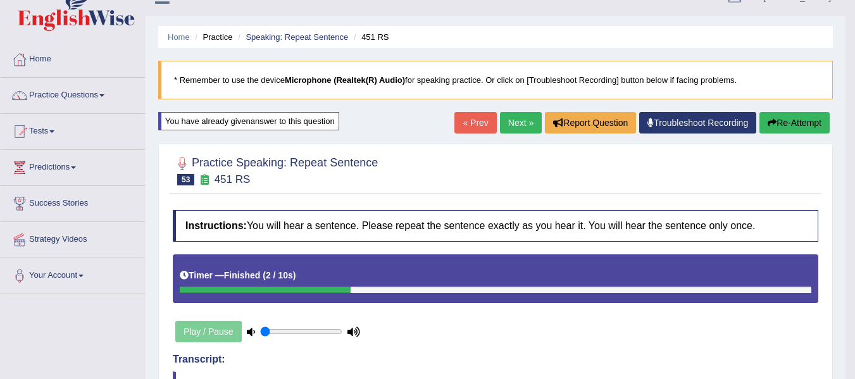
scroll to position [0, 0]
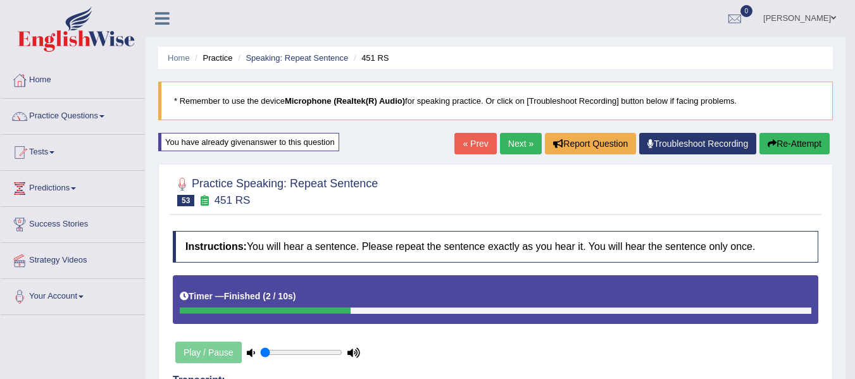
click at [501, 146] on link "Next »" at bounding box center [521, 144] width 42 height 22
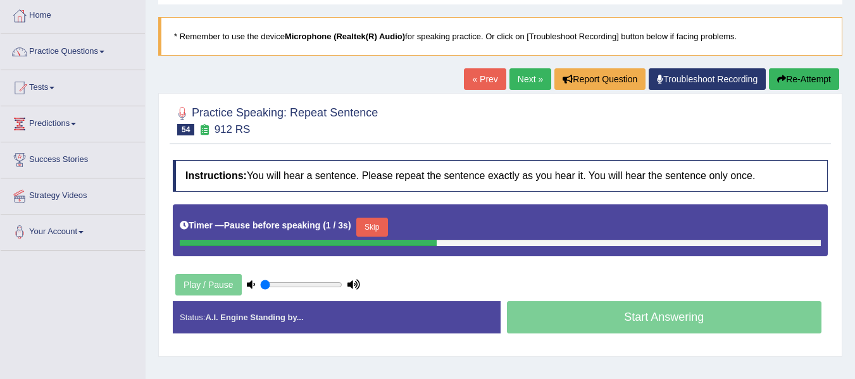
scroll to position [63, 0]
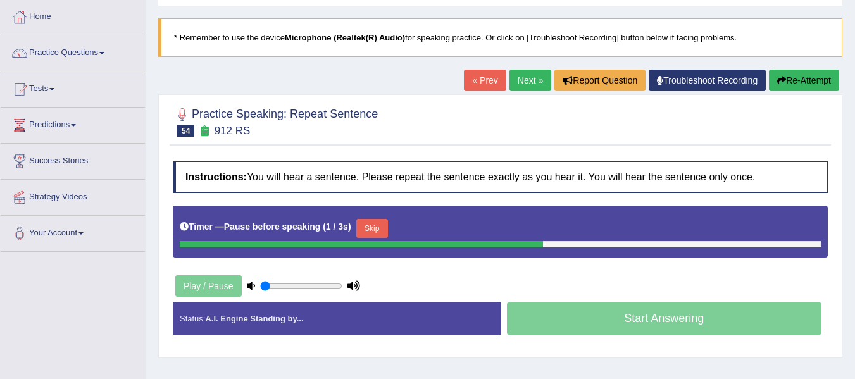
click at [831, 76] on button "Re-Attempt" at bounding box center [804, 81] width 70 height 22
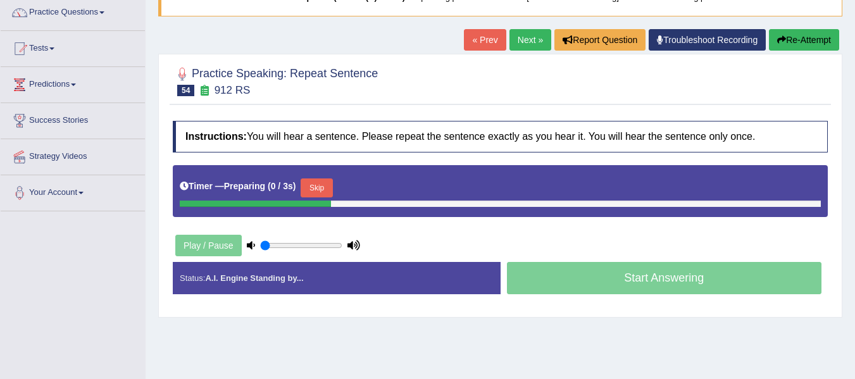
scroll to position [106, 0]
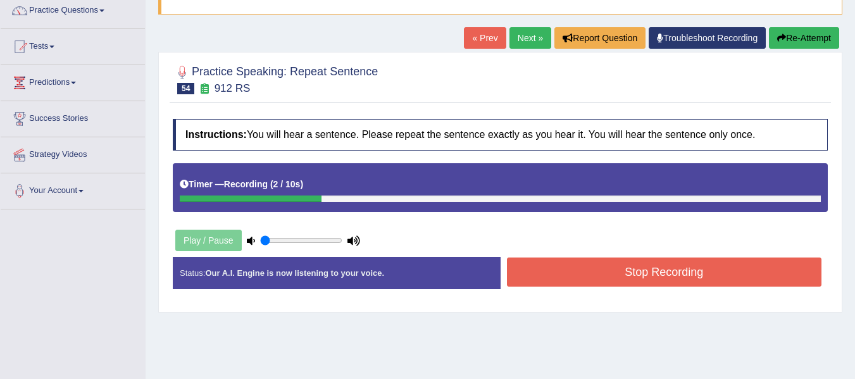
click at [568, 268] on button "Stop Recording" at bounding box center [664, 272] width 315 height 29
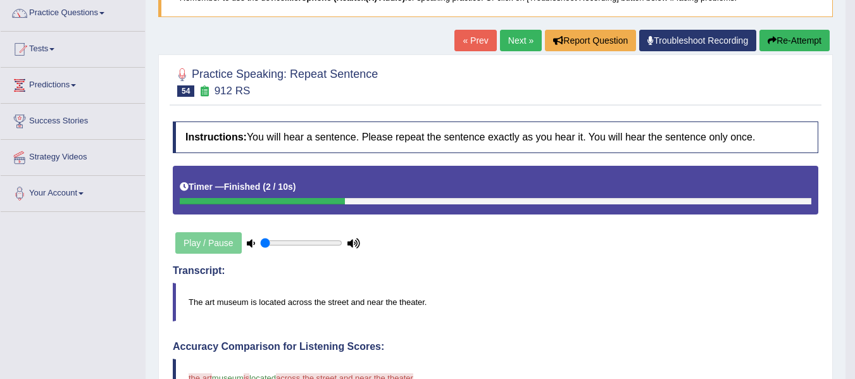
scroll to position [84, 0]
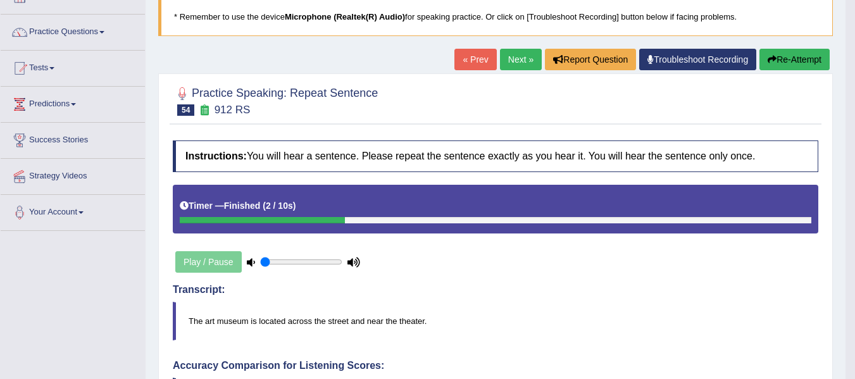
click at [783, 46] on div "Home Practice Speaking: Repeat Sentence 912 RS * Remember to use the device Mic…" at bounding box center [496, 354] width 700 height 876
click at [795, 60] on button "Re-Attempt" at bounding box center [794, 60] width 70 height 22
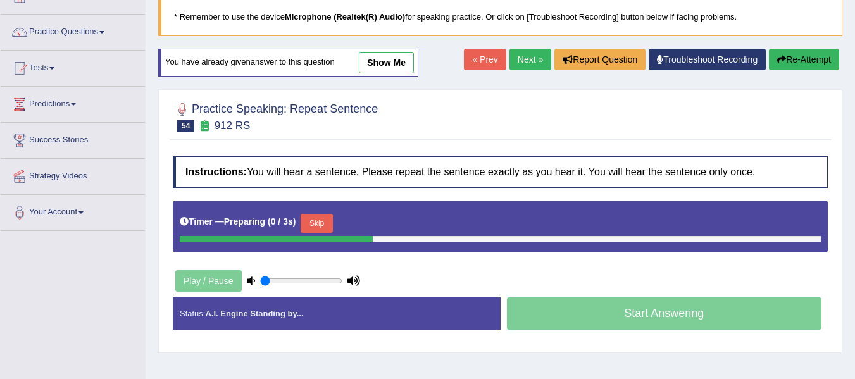
click at [321, 216] on button "Skip" at bounding box center [317, 223] width 32 height 19
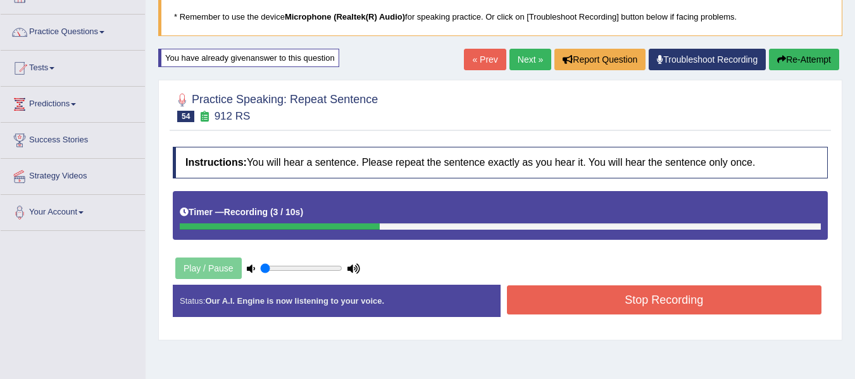
click at [651, 302] on button "Stop Recording" at bounding box center [664, 299] width 315 height 29
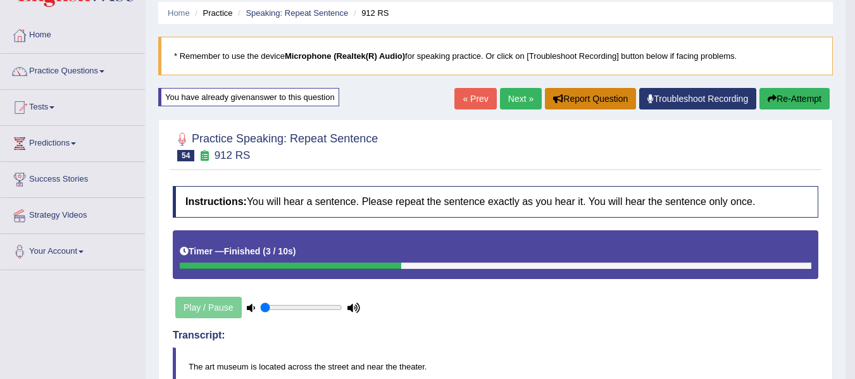
scroll to position [42, 0]
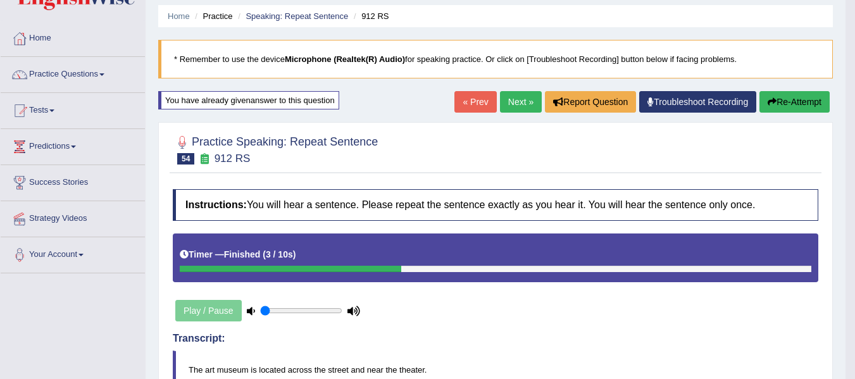
click at [769, 100] on icon "button" at bounding box center [771, 101] width 9 height 9
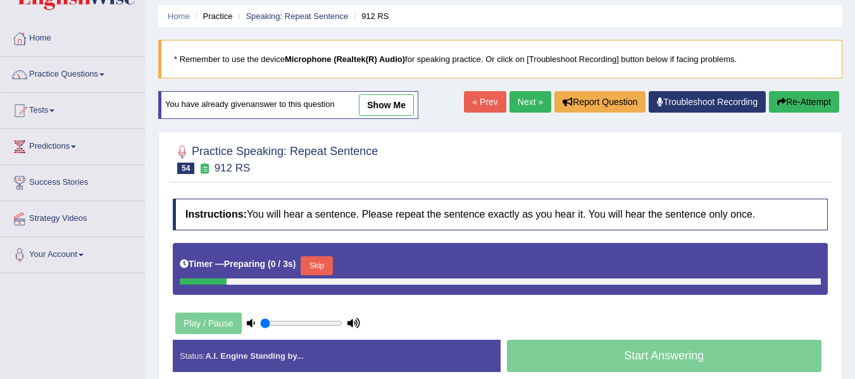
click at [318, 263] on button "Skip" at bounding box center [317, 265] width 32 height 19
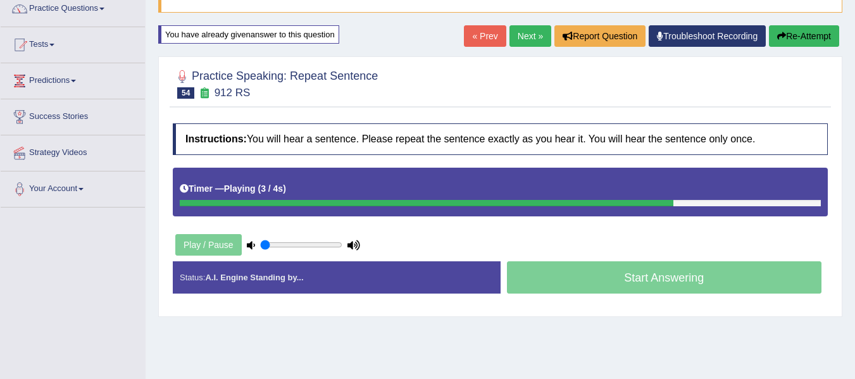
scroll to position [105, 0]
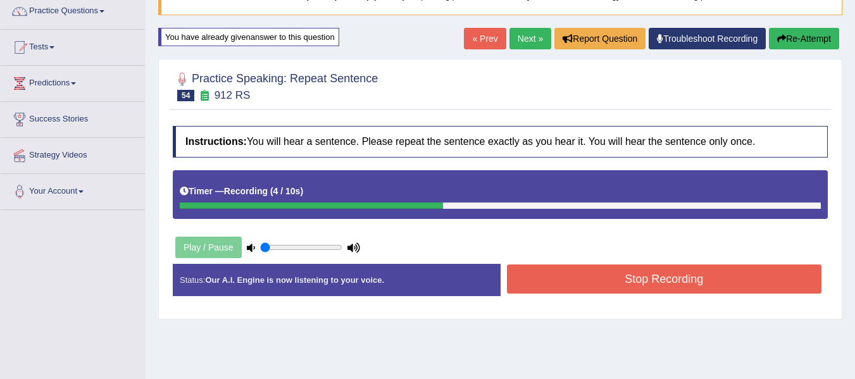
click at [607, 278] on button "Stop Recording" at bounding box center [664, 278] width 315 height 29
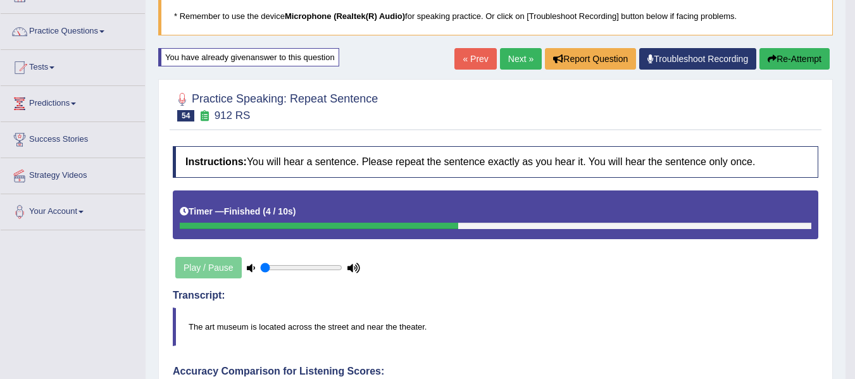
scroll to position [63, 0]
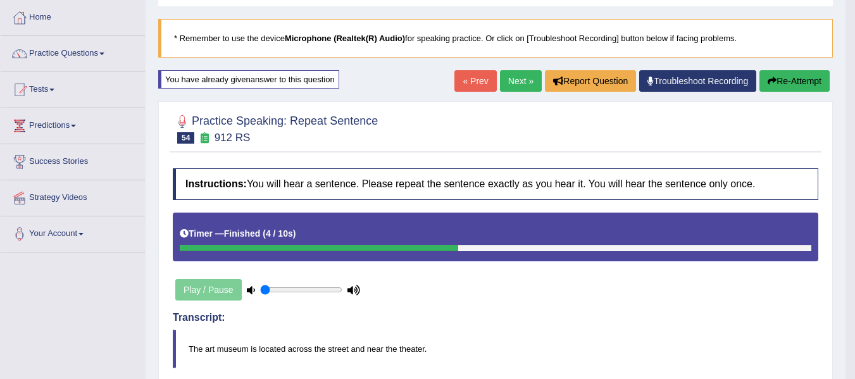
click at [791, 85] on button "Re-Attempt" at bounding box center [794, 81] width 70 height 22
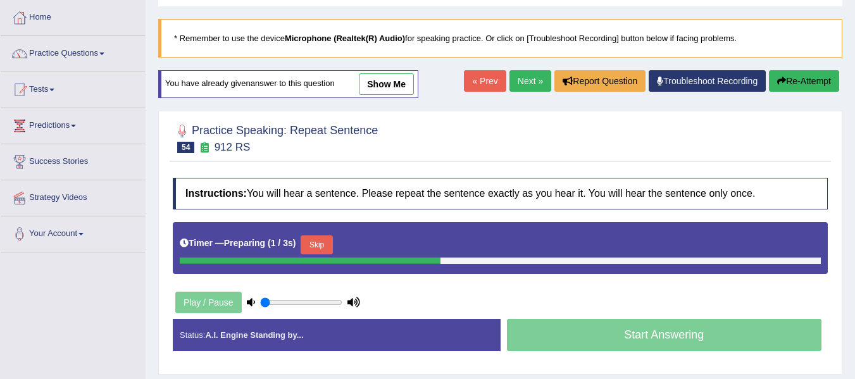
click at [311, 253] on button "Skip" at bounding box center [317, 244] width 32 height 19
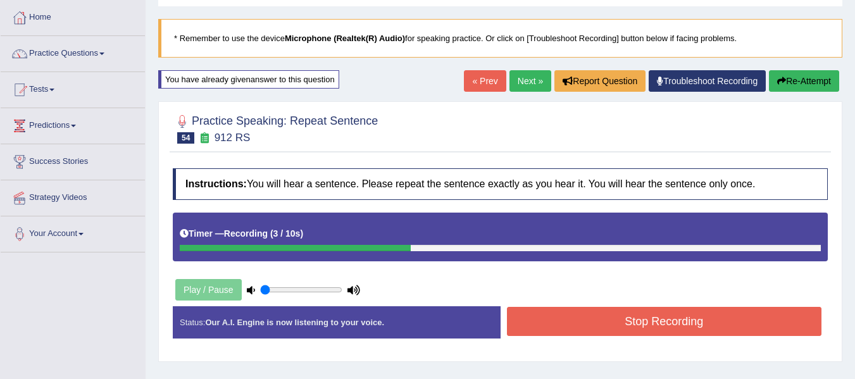
click at [579, 330] on button "Stop Recording" at bounding box center [664, 321] width 315 height 29
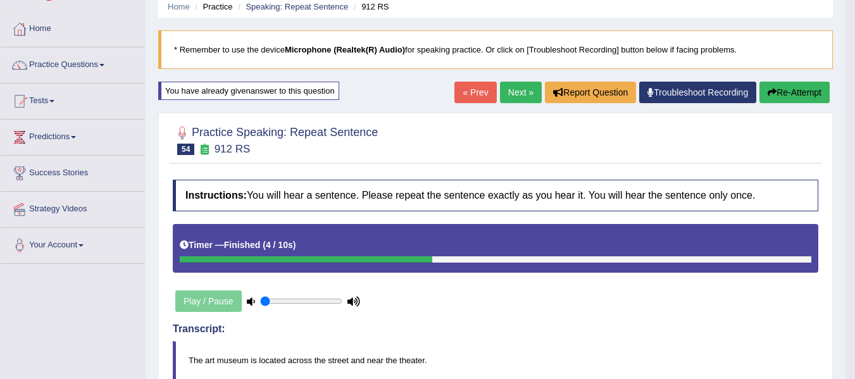
scroll to position [42, 0]
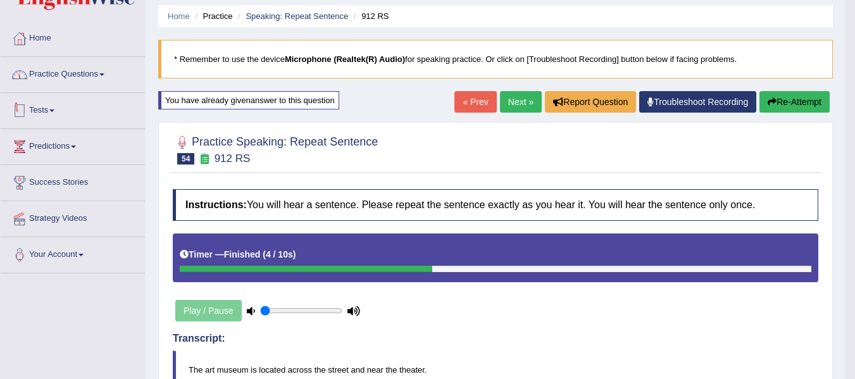
click at [70, 81] on link "Practice Questions" at bounding box center [73, 73] width 144 height 32
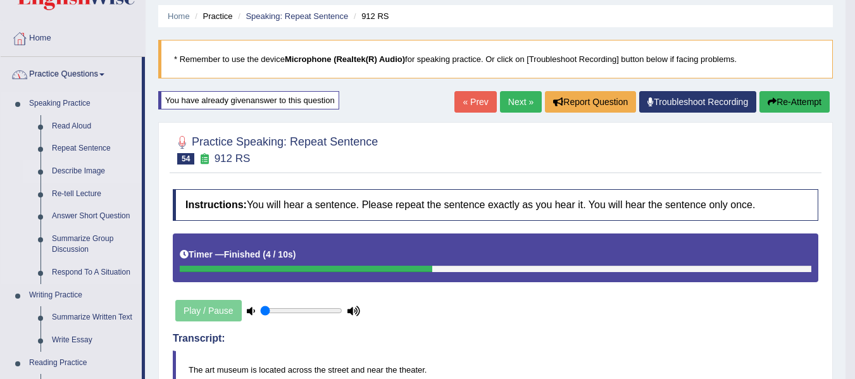
click at [81, 175] on link "Describe Image" at bounding box center [94, 171] width 96 height 23
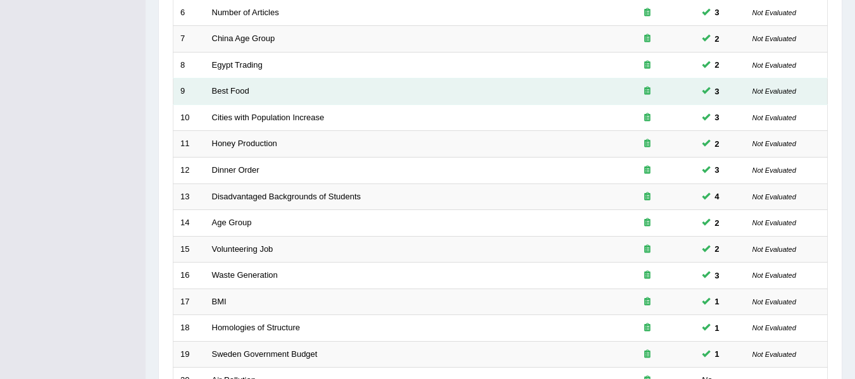
scroll to position [459, 0]
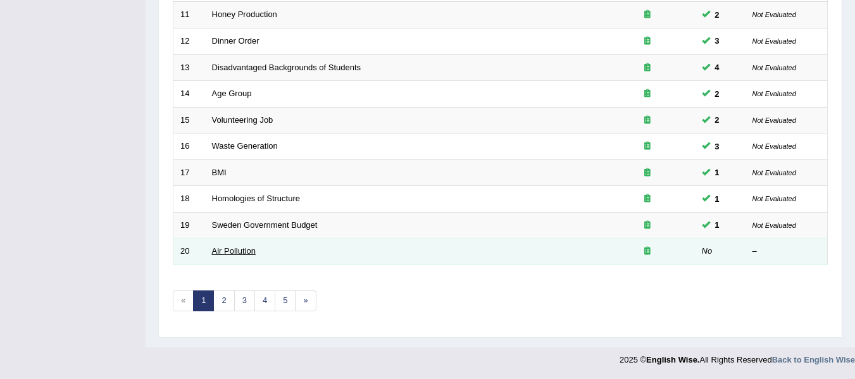
click at [229, 252] on link "Air Pollution" at bounding box center [234, 250] width 44 height 9
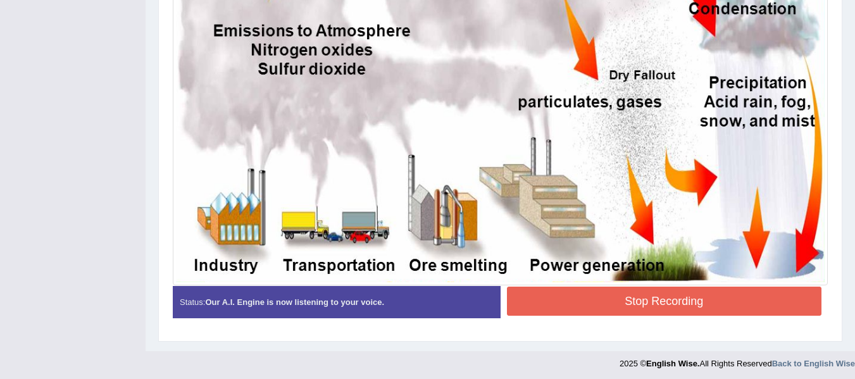
scroll to position [423, 0]
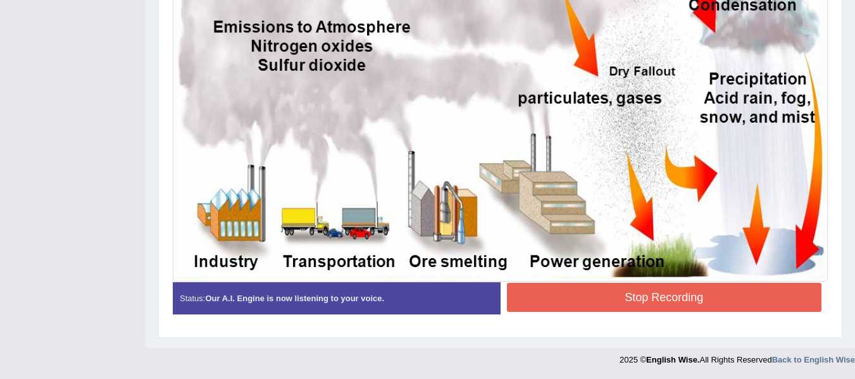
click at [691, 296] on button "Stop Recording" at bounding box center [664, 297] width 315 height 29
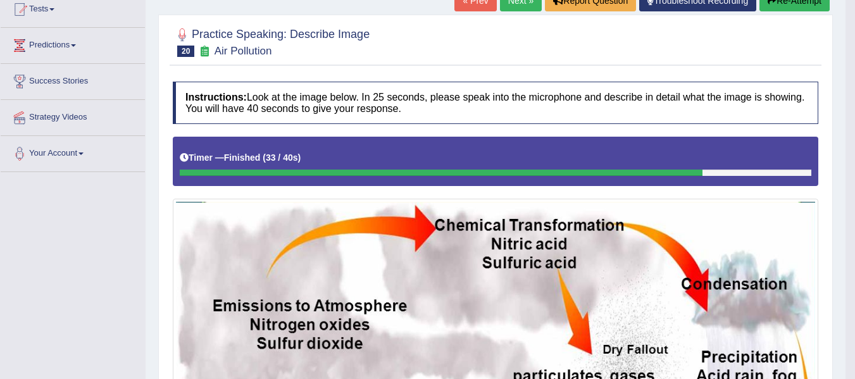
scroll to position [86, 0]
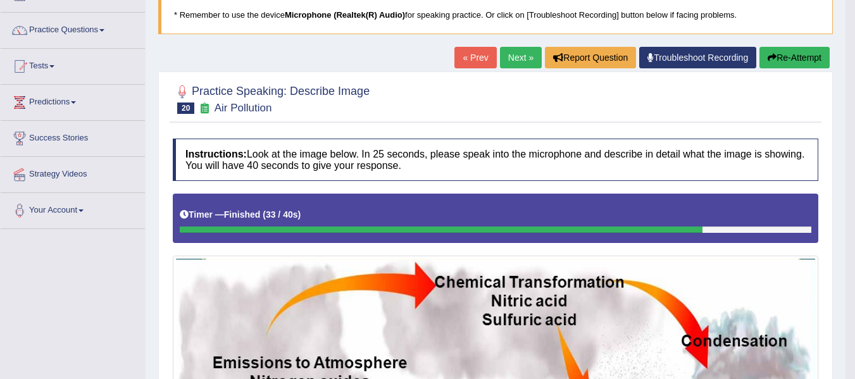
click at [790, 57] on button "Re-Attempt" at bounding box center [794, 58] width 70 height 22
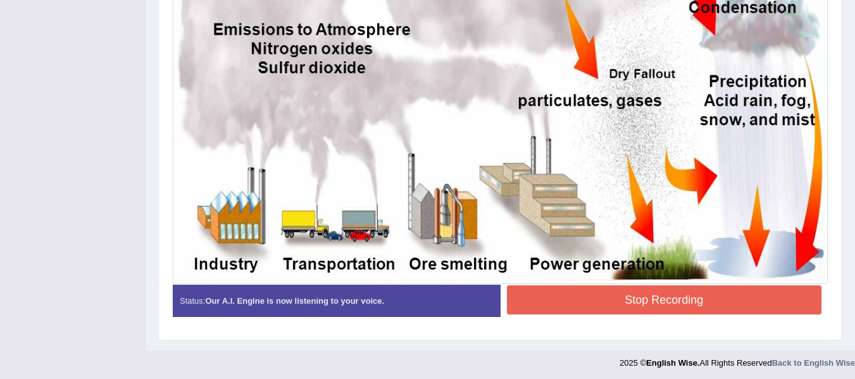
scroll to position [430, 0]
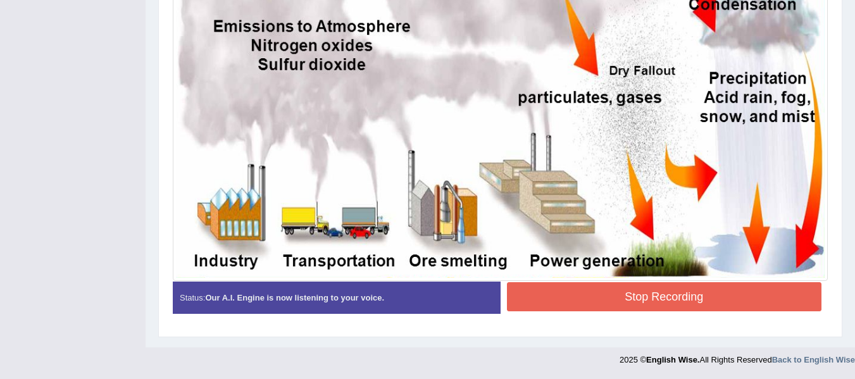
click at [697, 293] on button "Stop Recording" at bounding box center [664, 296] width 315 height 29
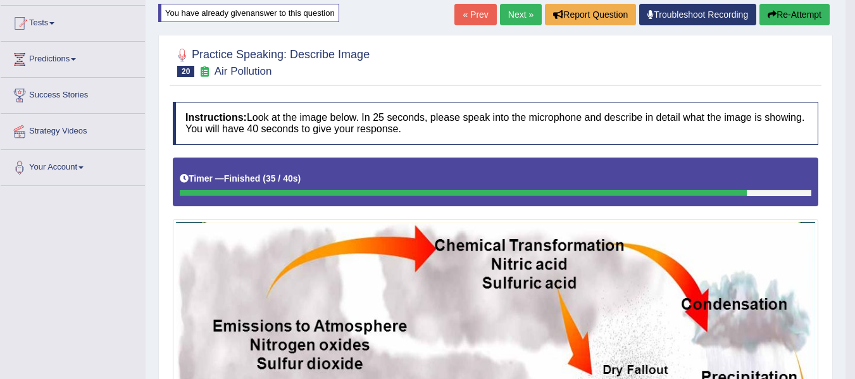
scroll to position [120, 0]
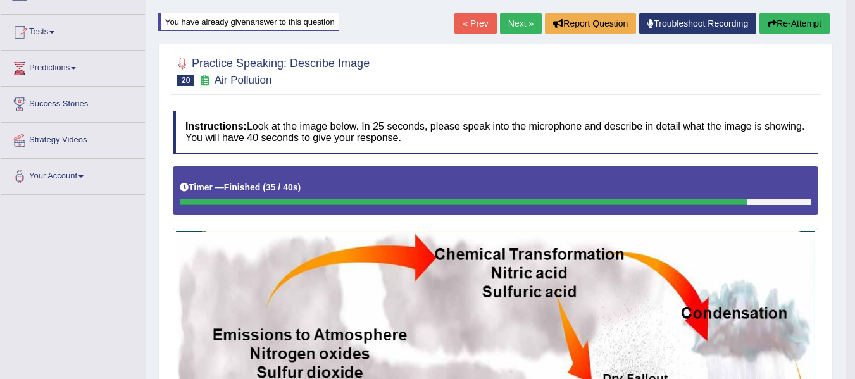
click at [801, 21] on button "Re-Attempt" at bounding box center [794, 24] width 70 height 22
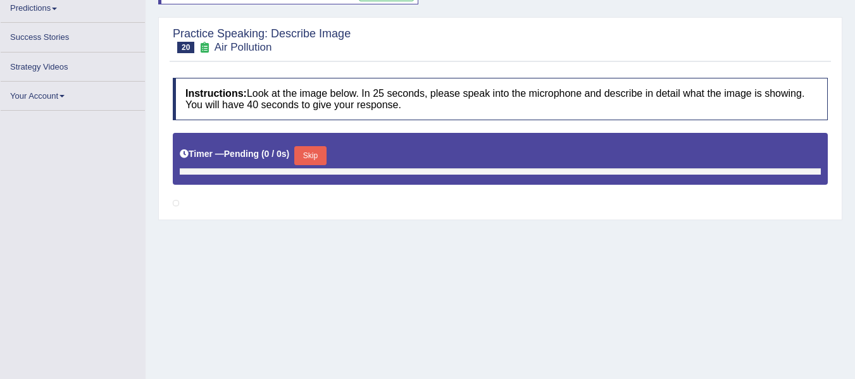
scroll to position [268, 0]
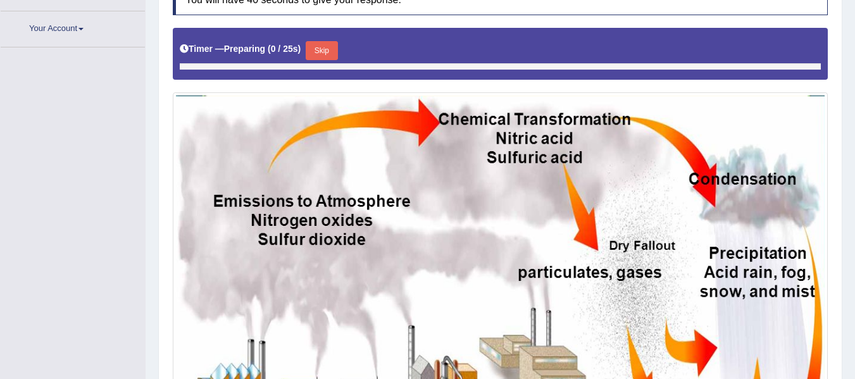
click at [316, 44] on button "Skip" at bounding box center [322, 50] width 32 height 19
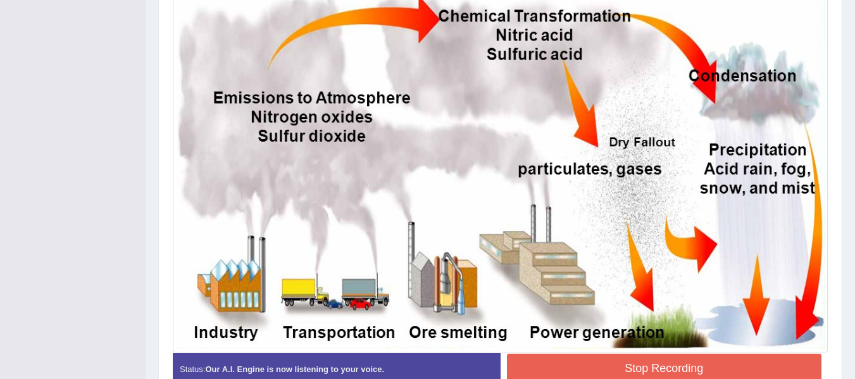
scroll to position [380, 0]
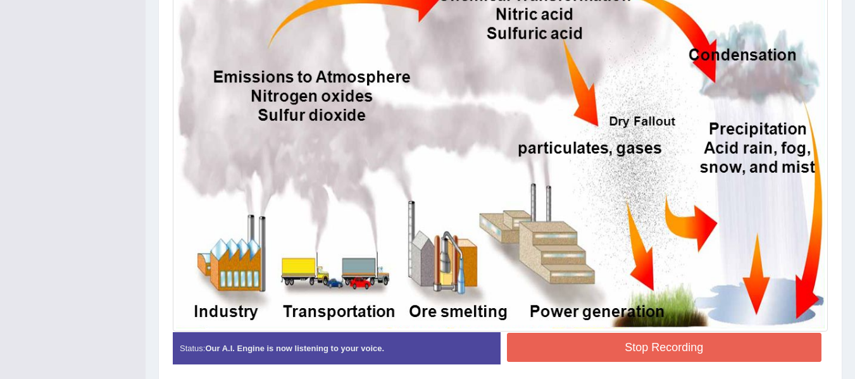
click at [700, 354] on button "Stop Recording" at bounding box center [664, 347] width 315 height 29
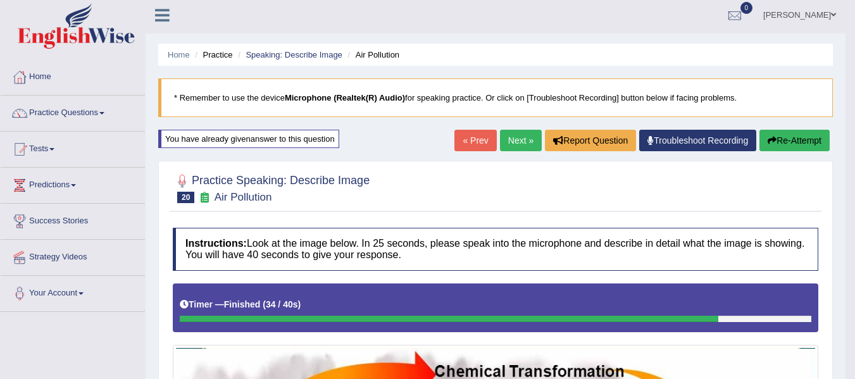
scroll to position [0, 0]
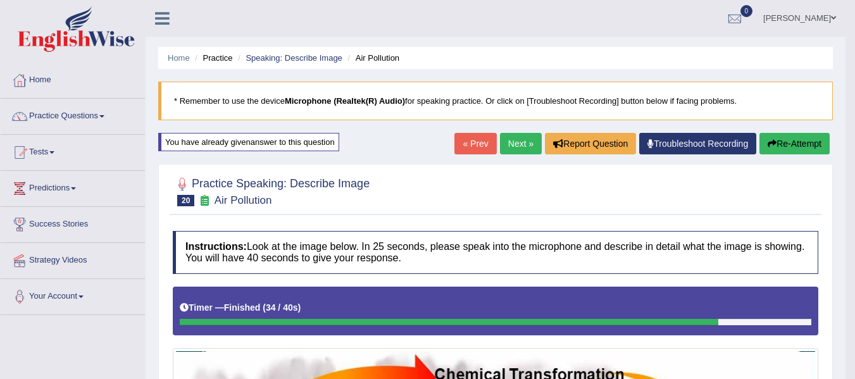
click at [783, 140] on button "Re-Attempt" at bounding box center [794, 144] width 70 height 22
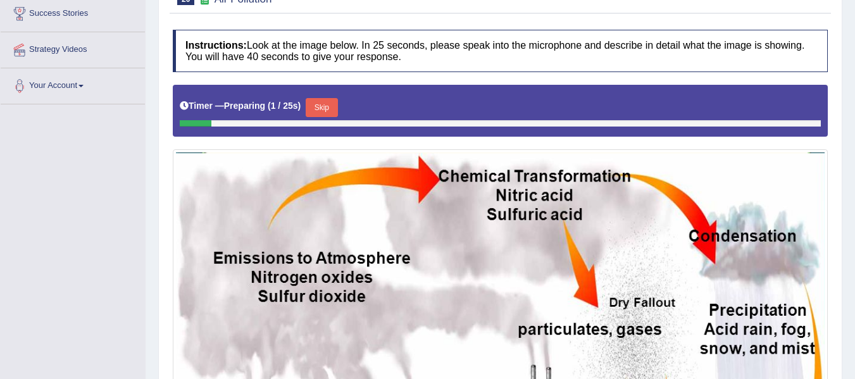
scroll to position [247, 0]
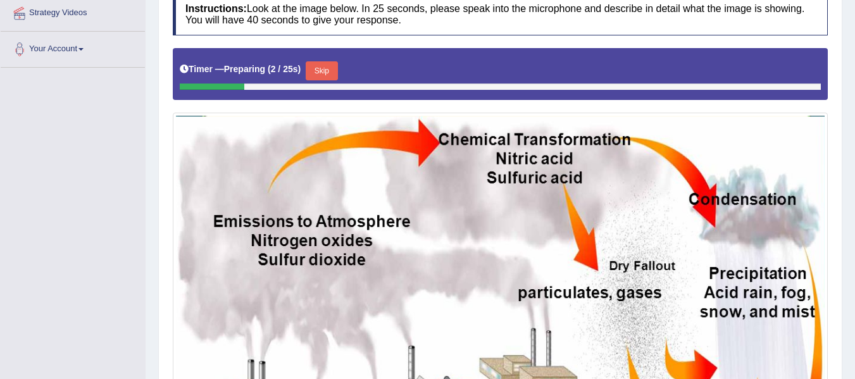
click at [321, 68] on button "Skip" at bounding box center [322, 70] width 32 height 19
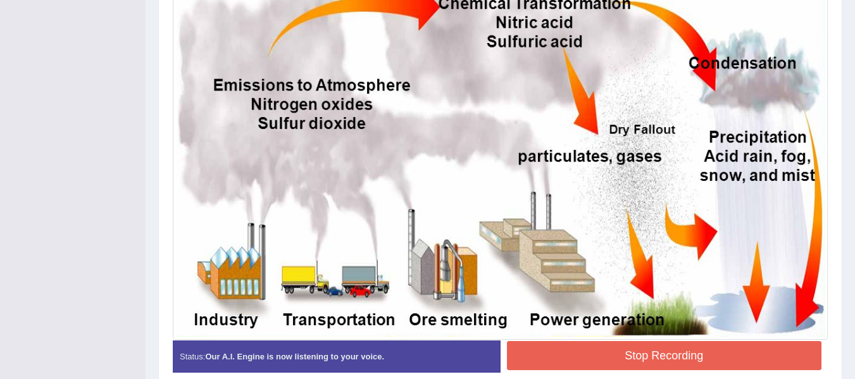
scroll to position [395, 0]
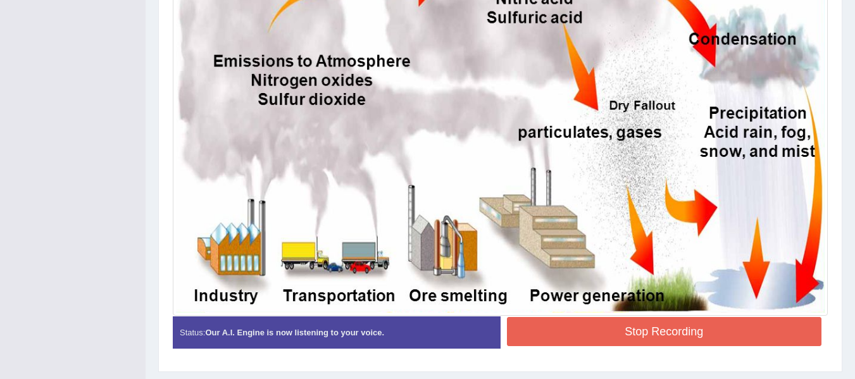
click at [686, 330] on button "Stop Recording" at bounding box center [664, 331] width 315 height 29
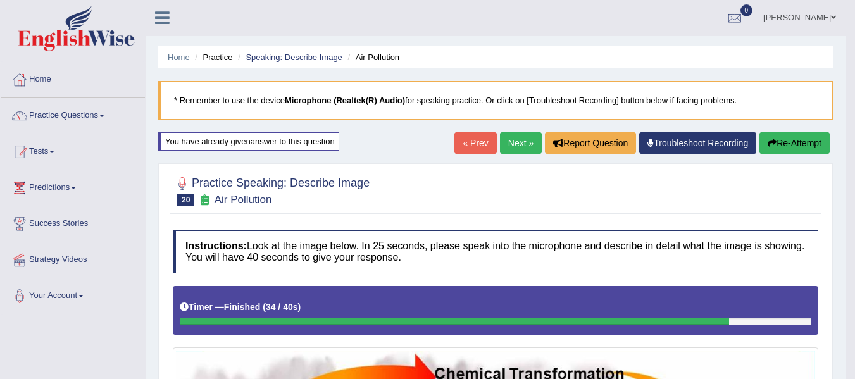
scroll to position [0, 0]
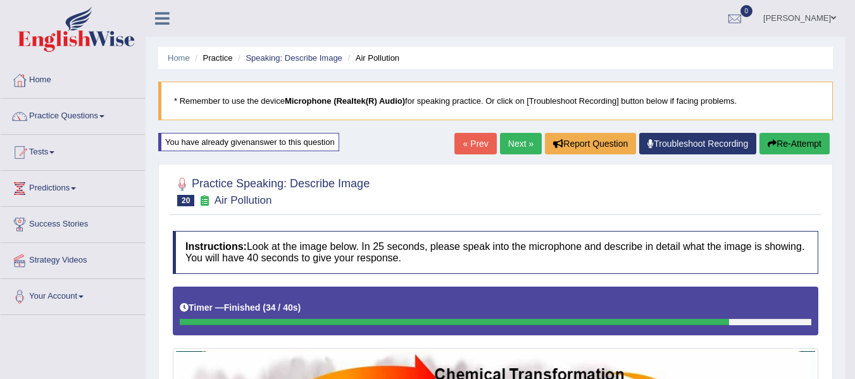
click at [521, 144] on link "Next »" at bounding box center [521, 144] width 42 height 22
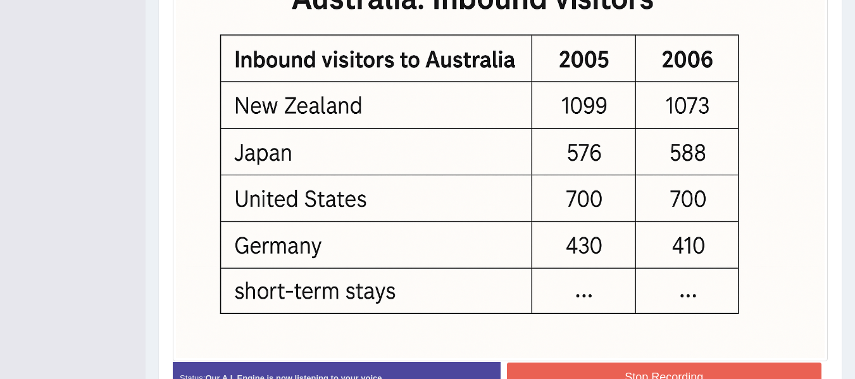
scroll to position [499, 0]
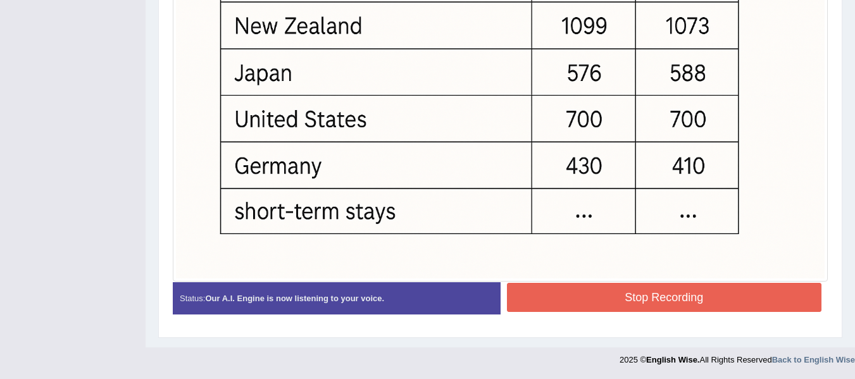
click at [681, 303] on button "Stop Recording" at bounding box center [664, 297] width 315 height 29
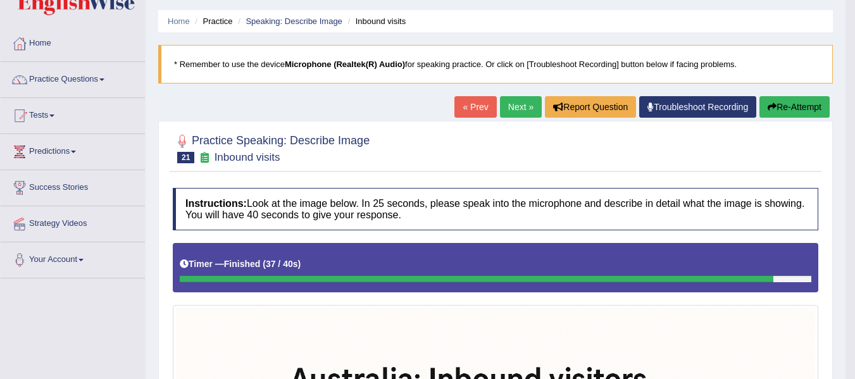
scroll to position [13, 0]
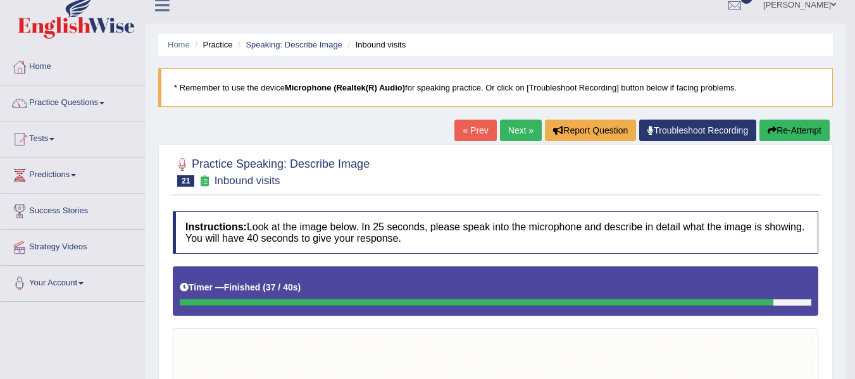
click at [800, 129] on button "Re-Attempt" at bounding box center [794, 131] width 70 height 22
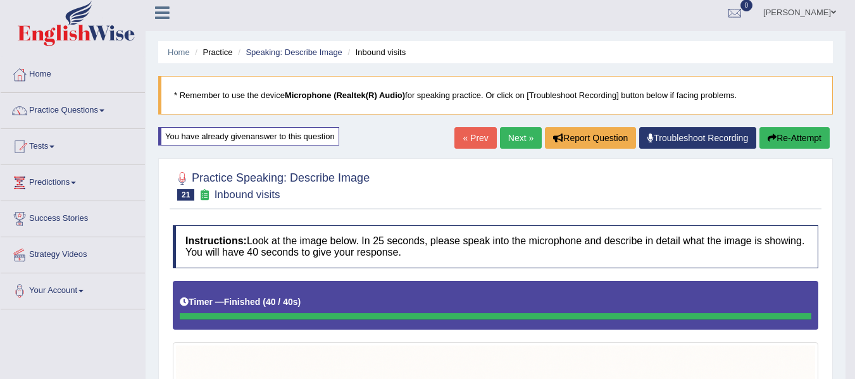
scroll to position [4, 0]
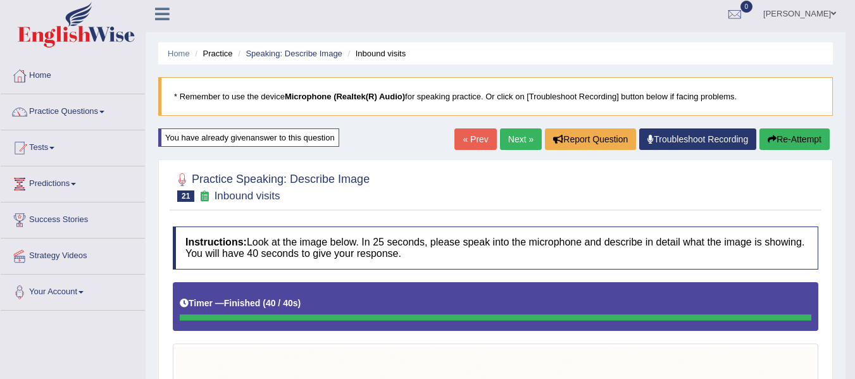
click at [786, 134] on button "Re-Attempt" at bounding box center [794, 139] width 70 height 22
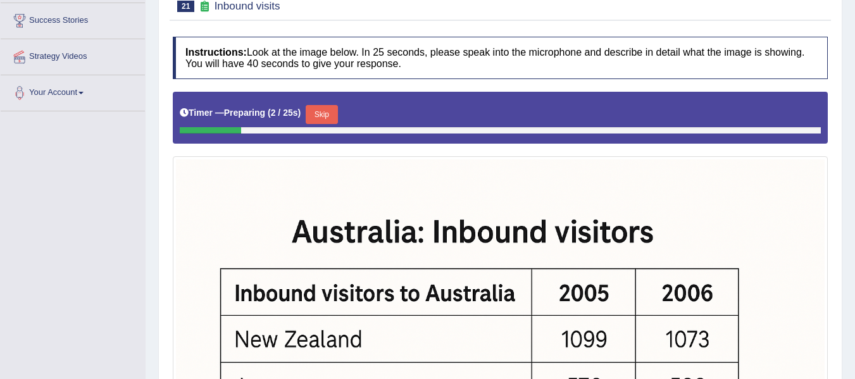
scroll to position [201, 0]
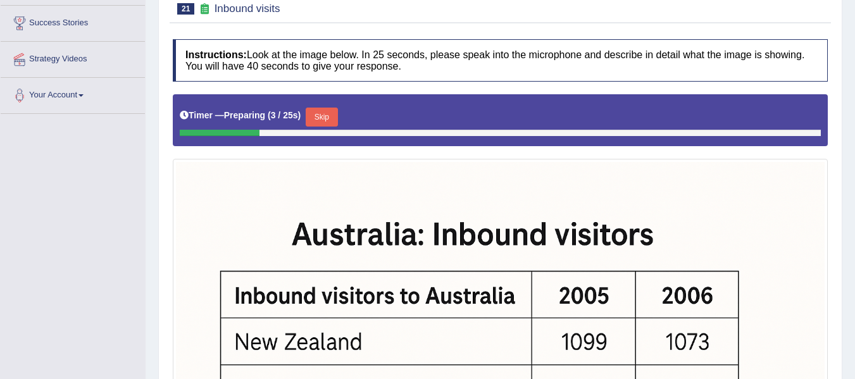
click at [330, 120] on button "Skip" at bounding box center [322, 117] width 32 height 19
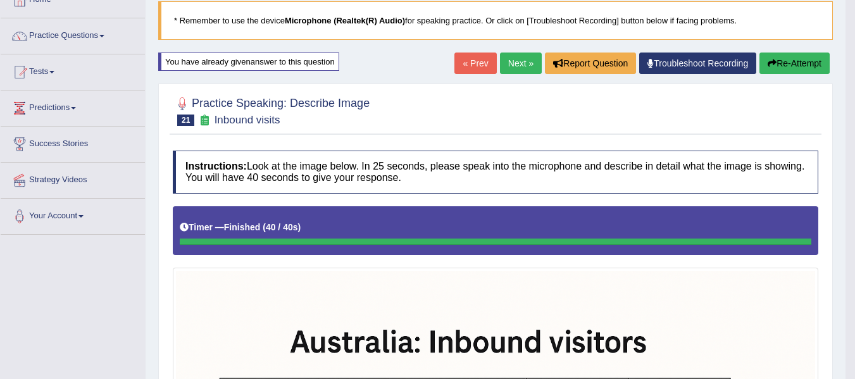
scroll to position [11, 0]
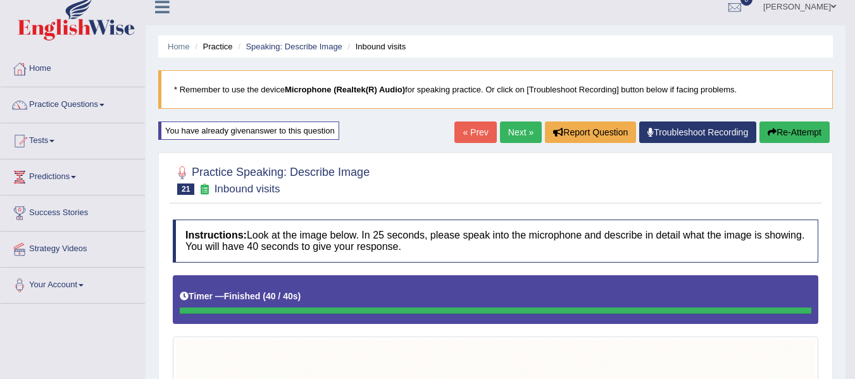
click at [786, 135] on button "Re-Attempt" at bounding box center [794, 132] width 70 height 22
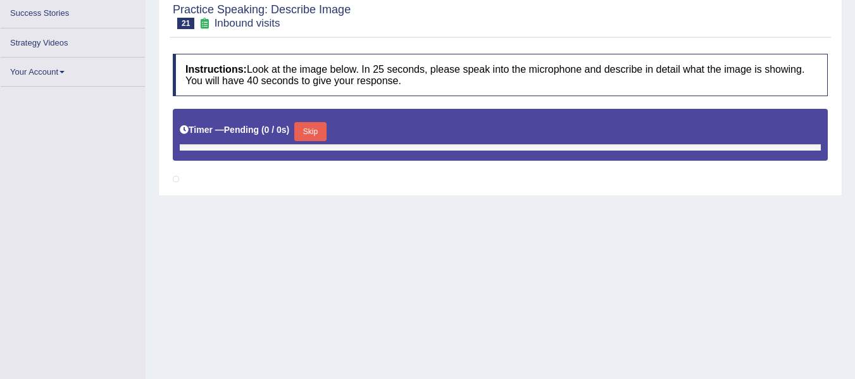
scroll to position [279, 0]
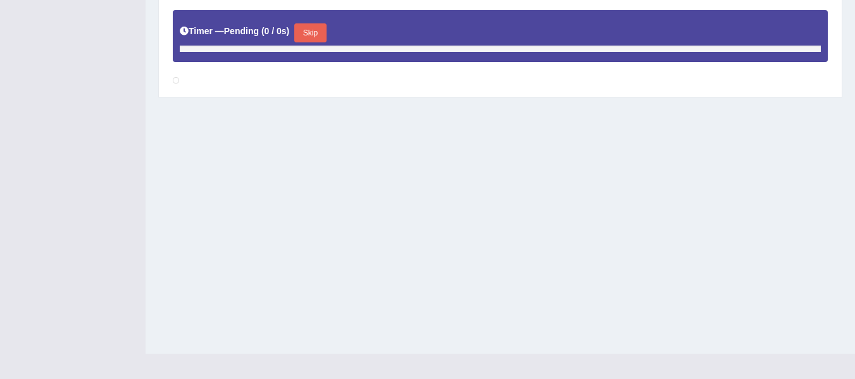
click at [321, 35] on button "Skip" at bounding box center [310, 32] width 32 height 19
click at [316, 28] on button "Skip" at bounding box center [310, 32] width 32 height 19
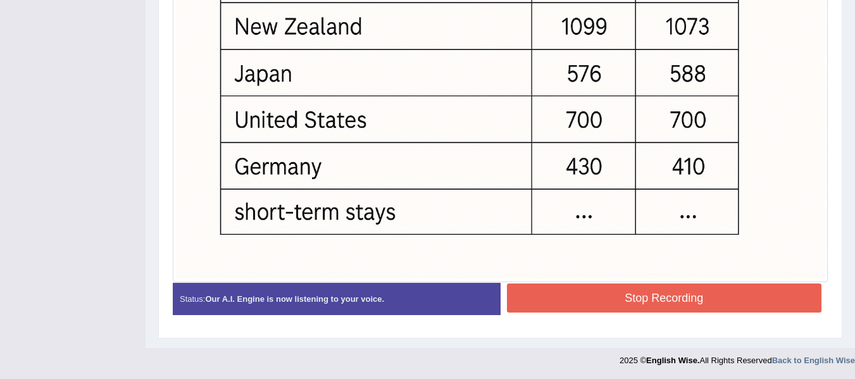
scroll to position [505, 0]
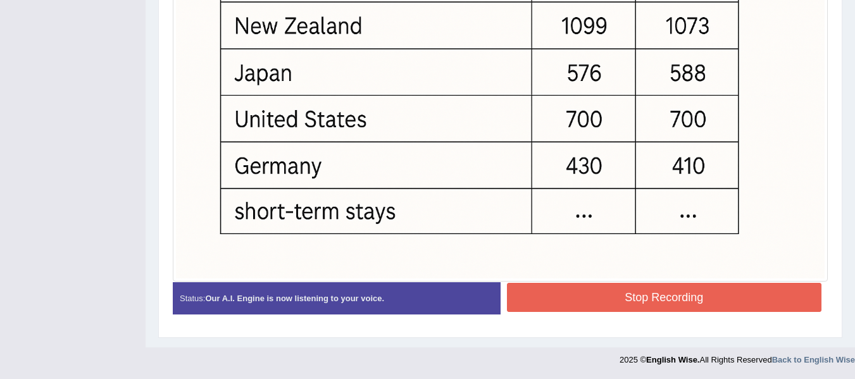
click at [685, 294] on button "Stop Recording" at bounding box center [664, 297] width 315 height 29
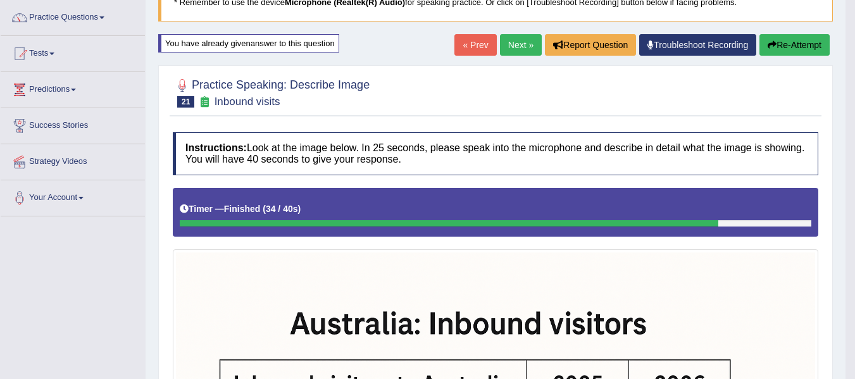
scroll to position [83, 0]
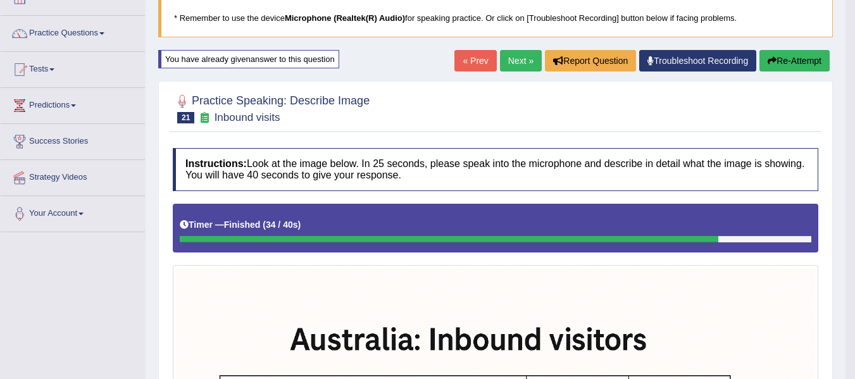
click at [514, 60] on link "Next »" at bounding box center [521, 61] width 42 height 22
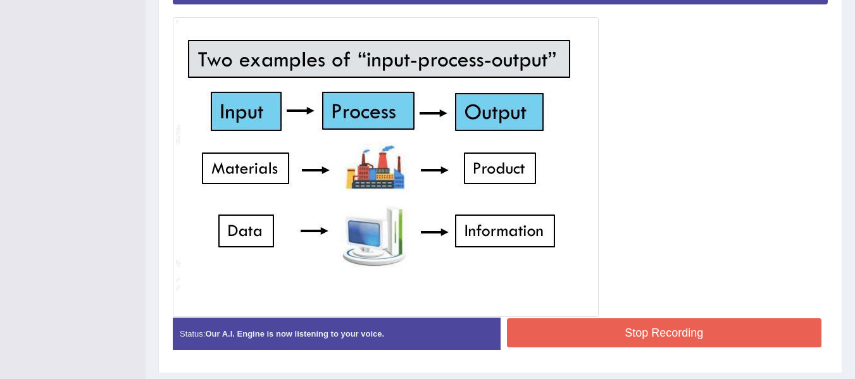
scroll to position [335, 0]
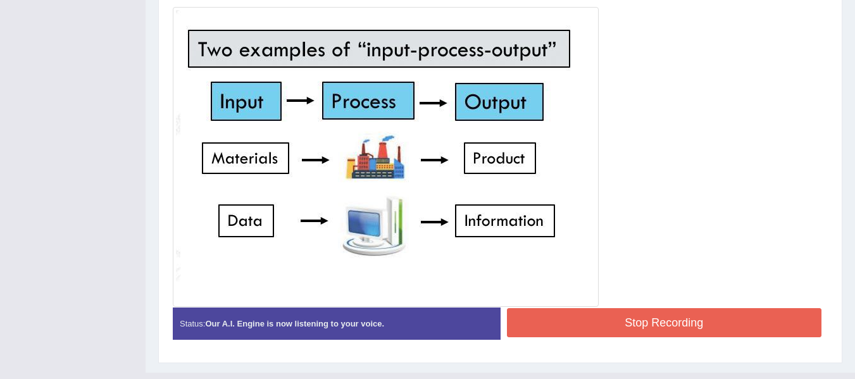
click at [540, 332] on button "Stop Recording" at bounding box center [664, 322] width 315 height 29
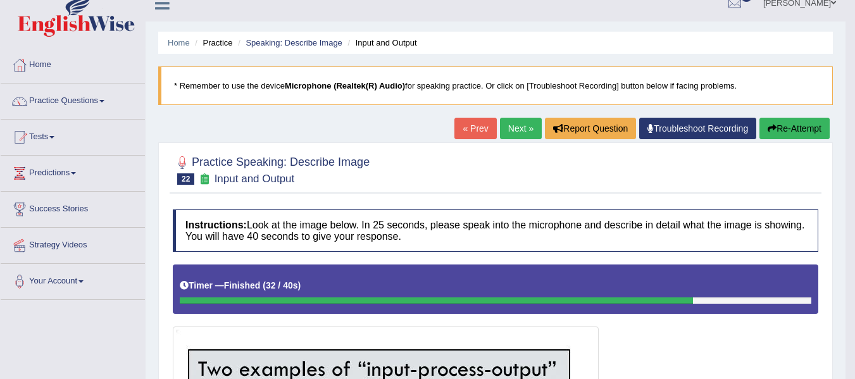
scroll to position [0, 0]
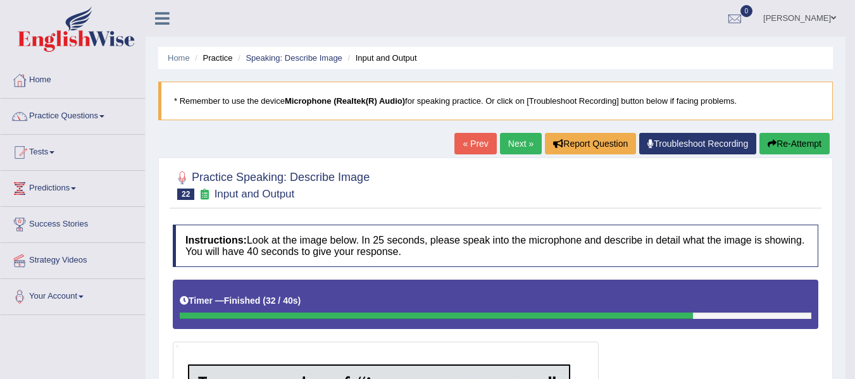
click at [794, 149] on button "Re-Attempt" at bounding box center [794, 144] width 70 height 22
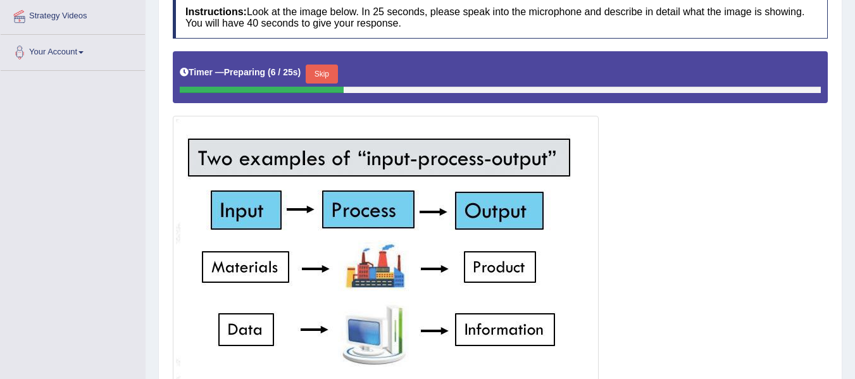
scroll to position [232, 0]
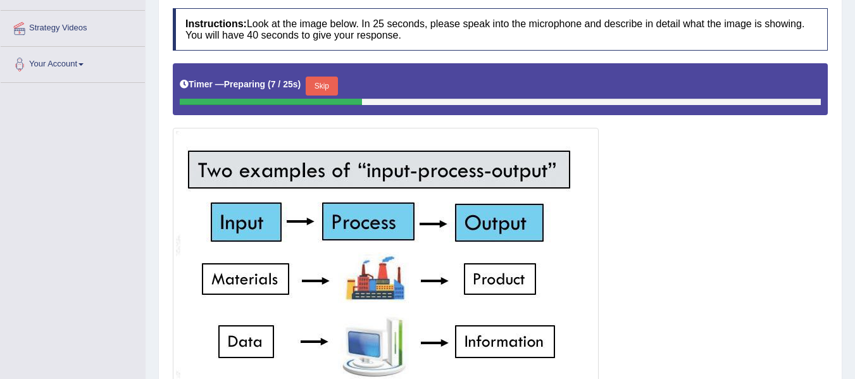
click at [334, 80] on button "Skip" at bounding box center [322, 86] width 32 height 19
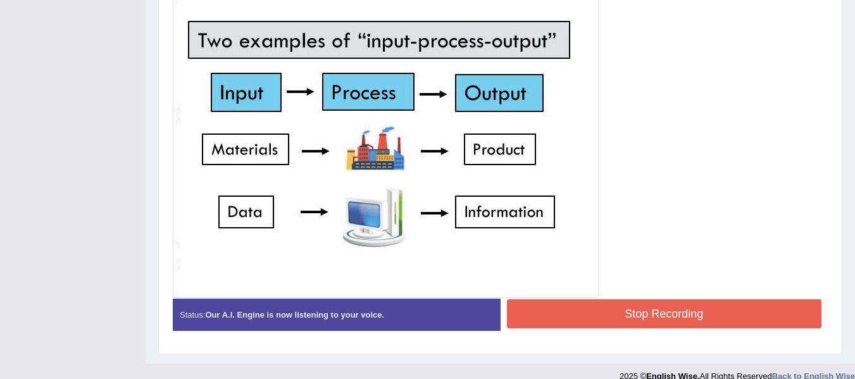
scroll to position [366, 0]
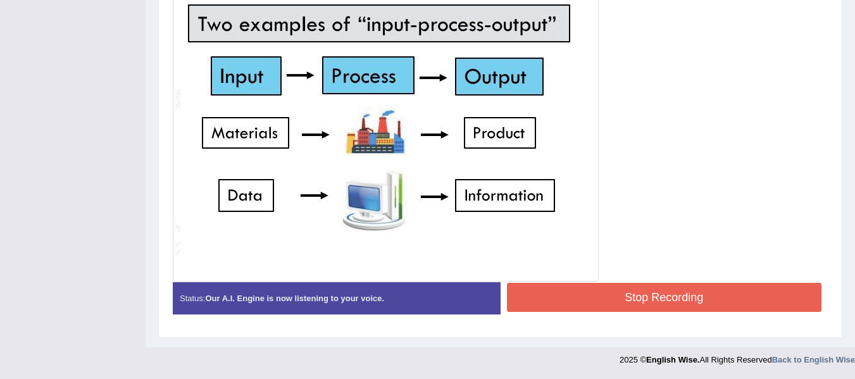
click at [683, 292] on button "Stop Recording" at bounding box center [664, 297] width 315 height 29
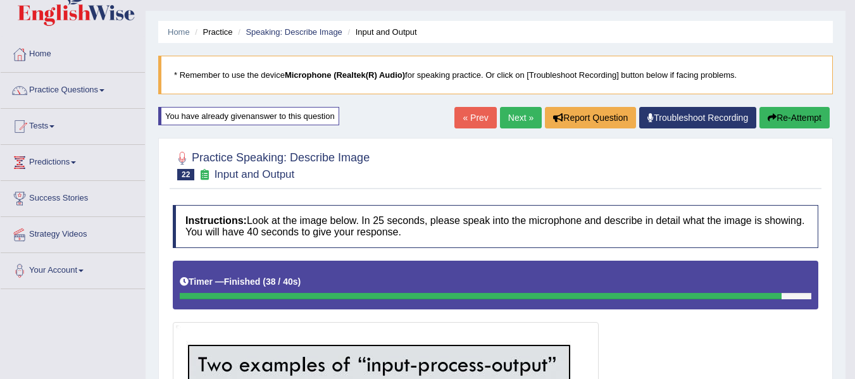
scroll to position [0, 0]
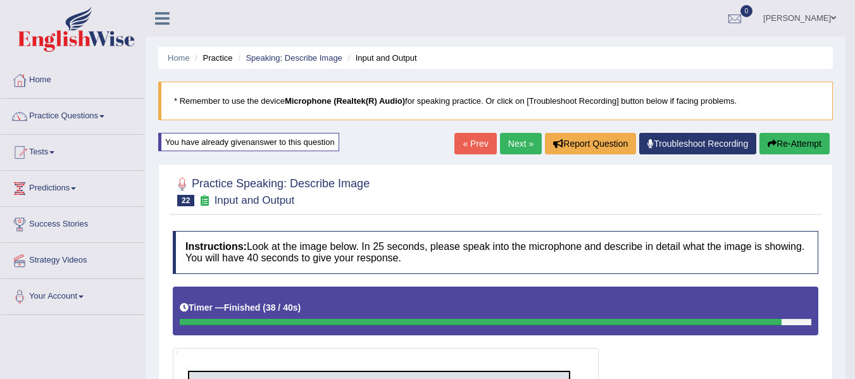
click at [772, 154] on button "Re-Attempt" at bounding box center [794, 144] width 70 height 22
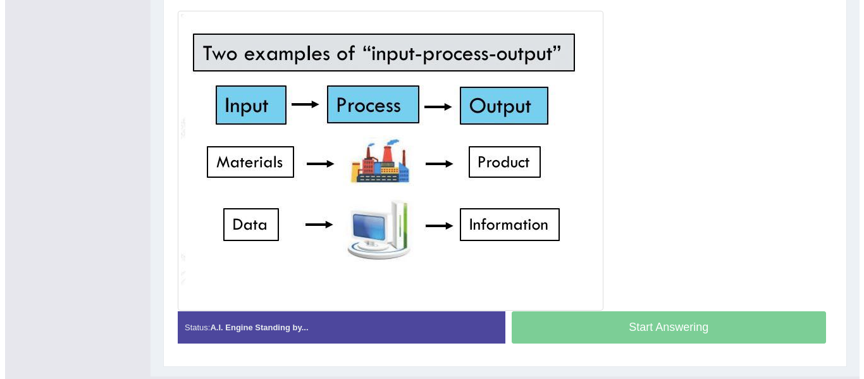
scroll to position [325, 0]
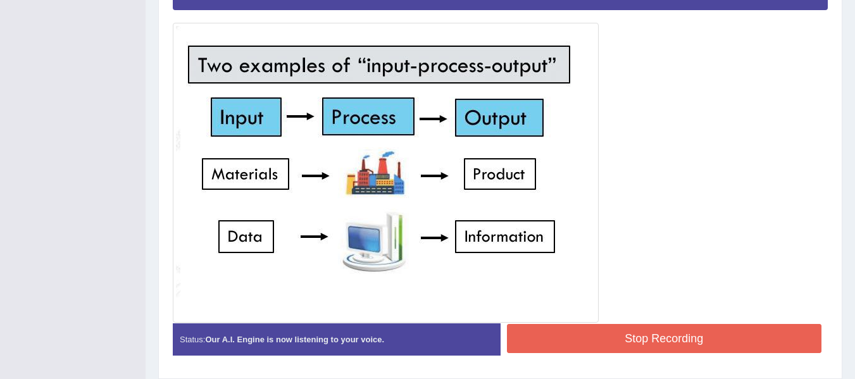
click at [628, 341] on button "Stop Recording" at bounding box center [664, 338] width 315 height 29
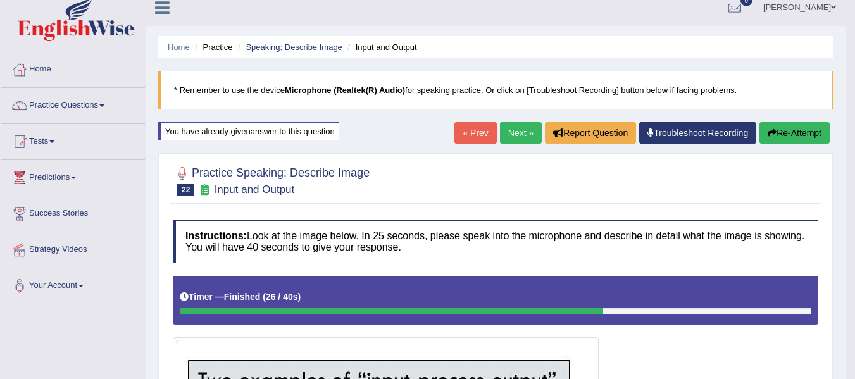
scroll to position [0, 0]
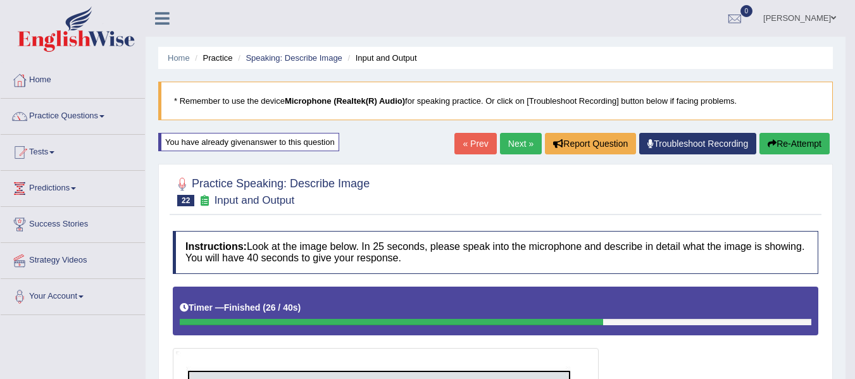
click at [511, 151] on link "Next »" at bounding box center [521, 144] width 42 height 22
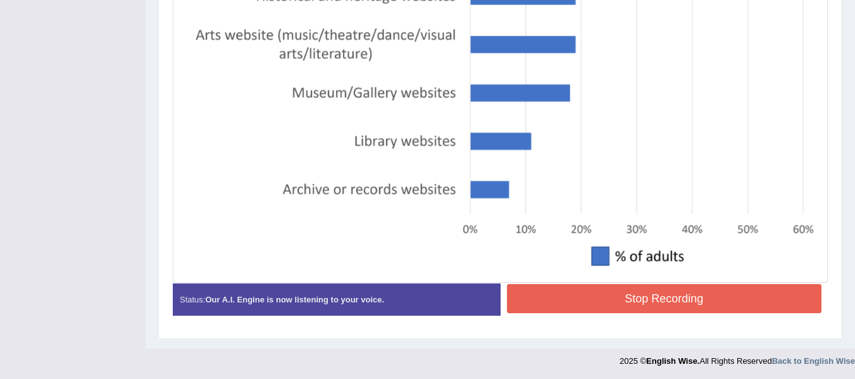
scroll to position [504, 0]
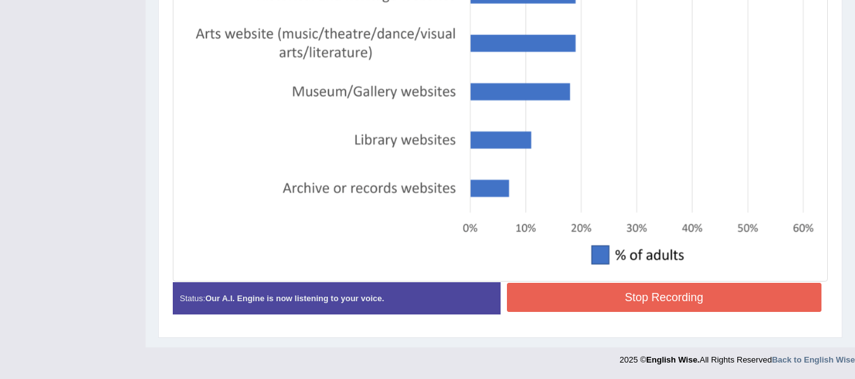
click at [723, 297] on button "Stop Recording" at bounding box center [664, 297] width 315 height 29
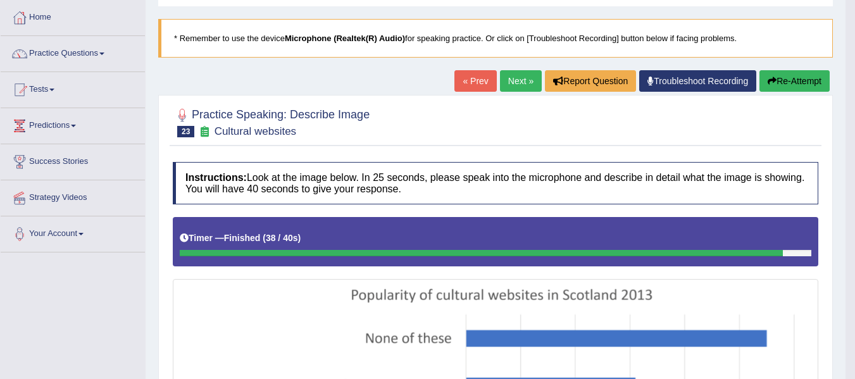
scroll to position [46, 0]
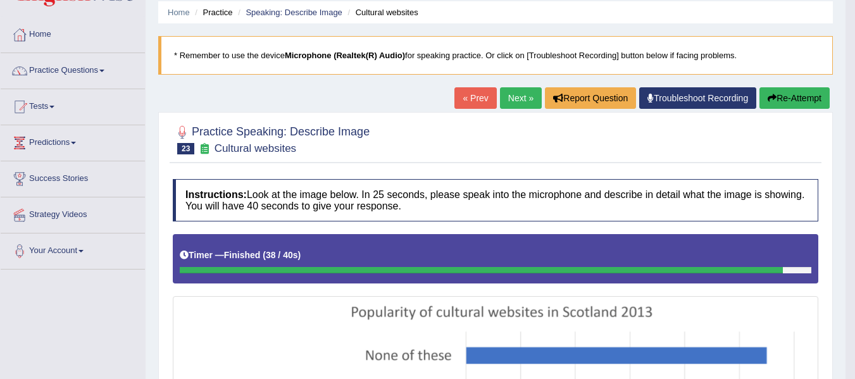
click at [784, 95] on button "Re-Attempt" at bounding box center [794, 98] width 70 height 22
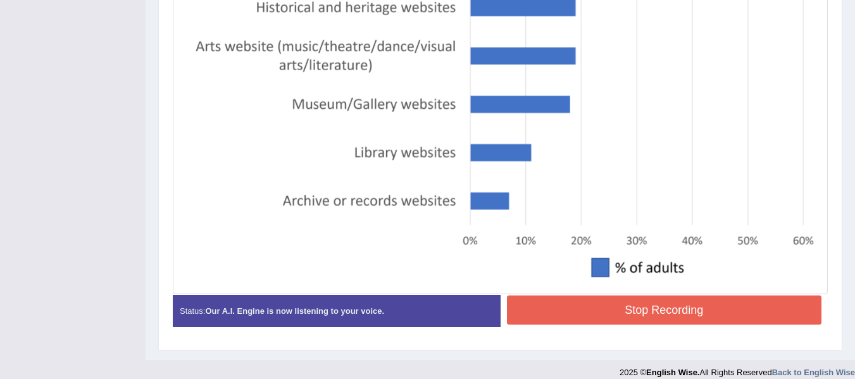
scroll to position [510, 0]
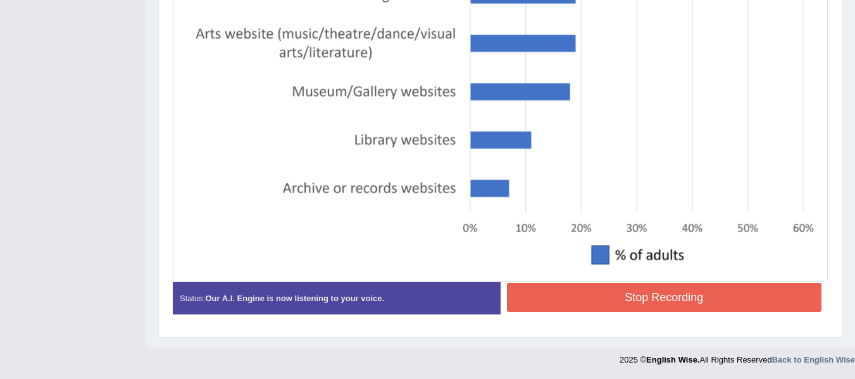
click at [599, 305] on button "Stop Recording" at bounding box center [664, 297] width 315 height 29
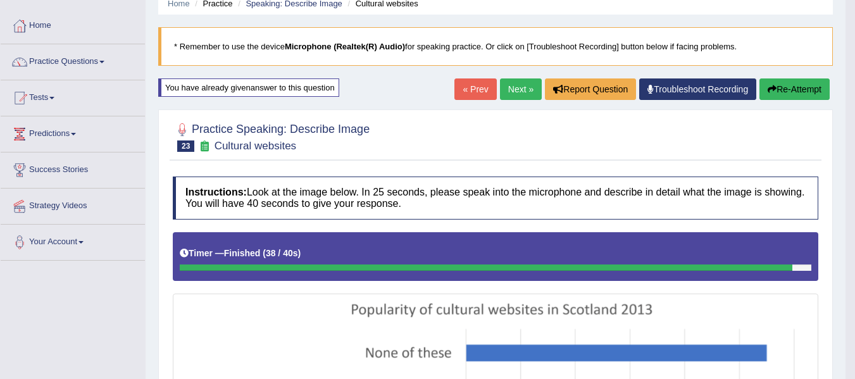
scroll to position [46, 0]
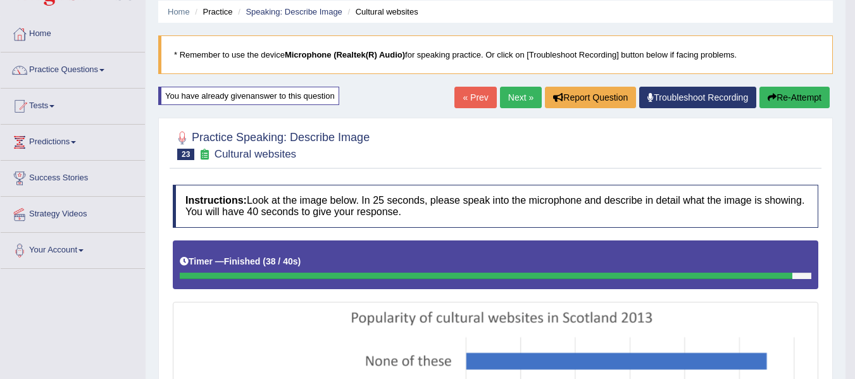
click at [514, 97] on link "Next »" at bounding box center [521, 98] width 42 height 22
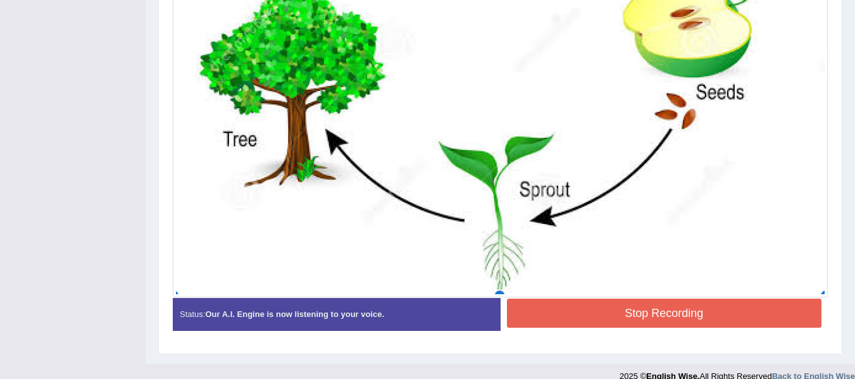
scroll to position [680, 0]
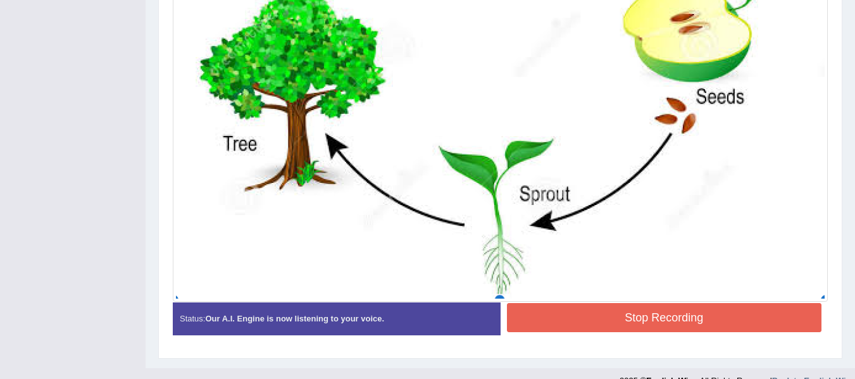
click at [615, 313] on button "Stop Recording" at bounding box center [664, 317] width 315 height 29
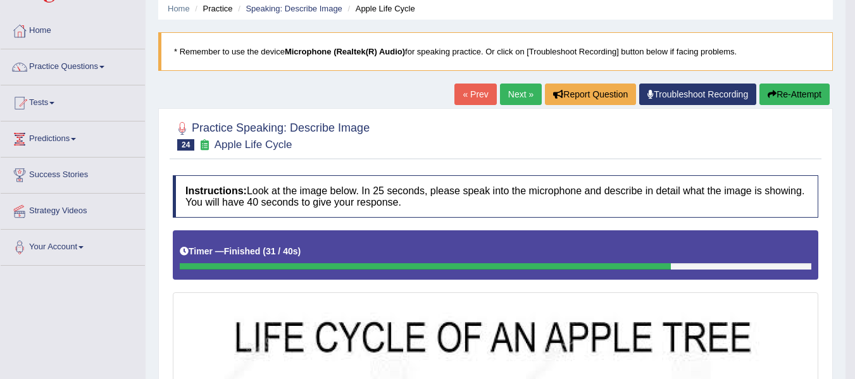
scroll to position [47, 0]
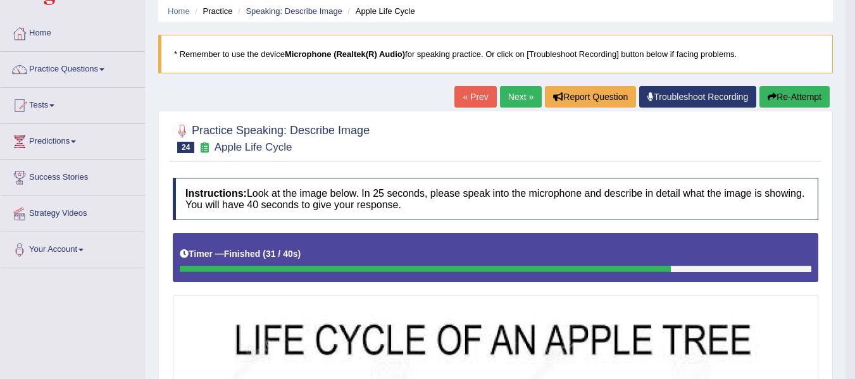
click at [778, 106] on button "Re-Attempt" at bounding box center [794, 97] width 70 height 22
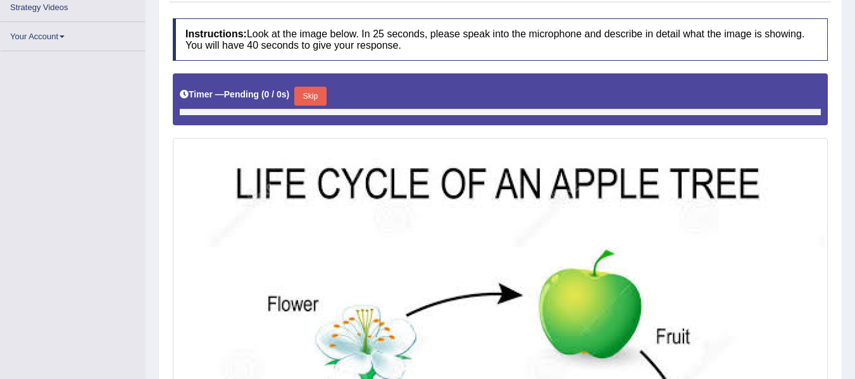
scroll to position [252, 0]
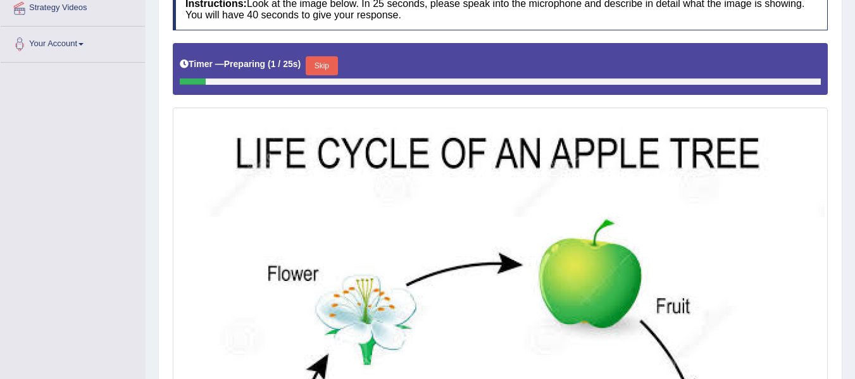
click at [319, 66] on button "Skip" at bounding box center [322, 65] width 32 height 19
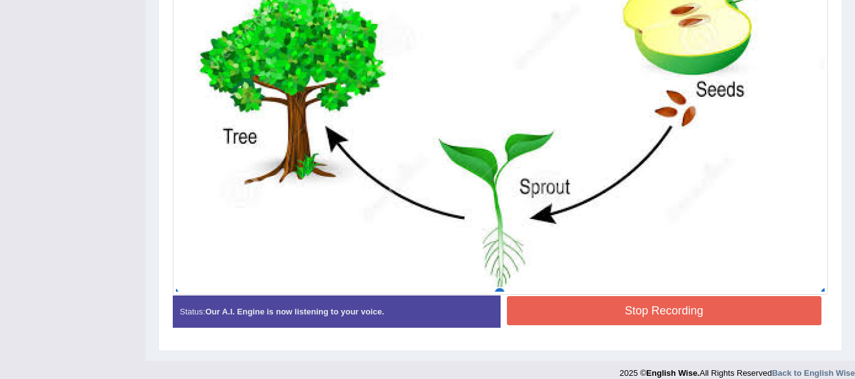
scroll to position [707, 0]
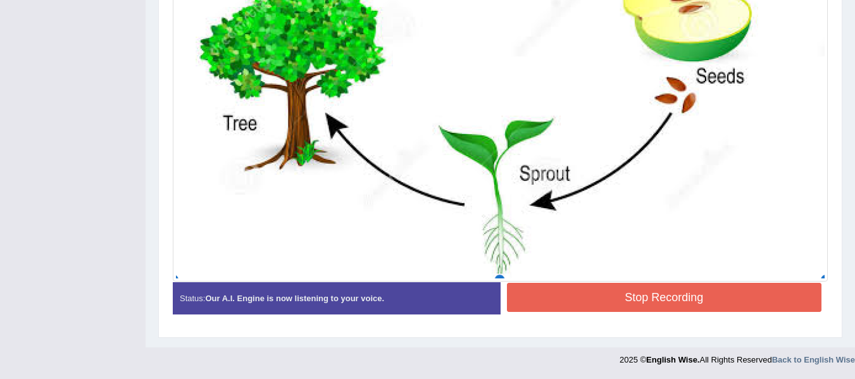
click at [631, 297] on button "Stop Recording" at bounding box center [664, 297] width 315 height 29
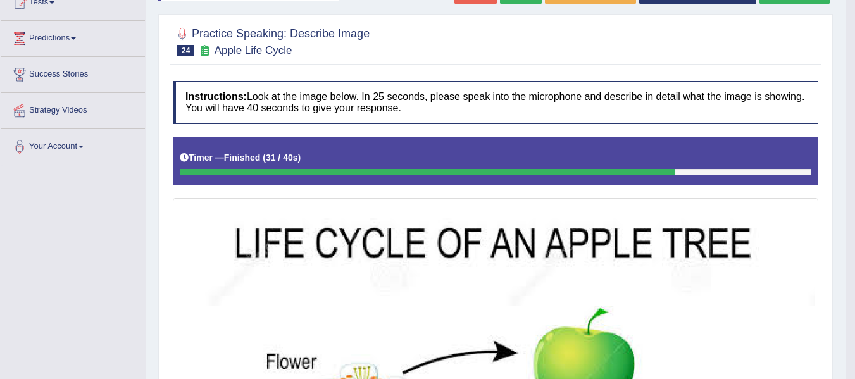
scroll to position [140, 0]
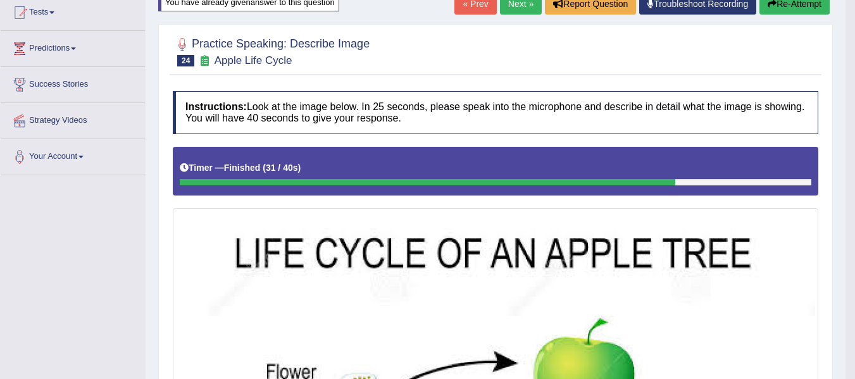
click at [787, 8] on button "Re-Attempt" at bounding box center [794, 4] width 70 height 22
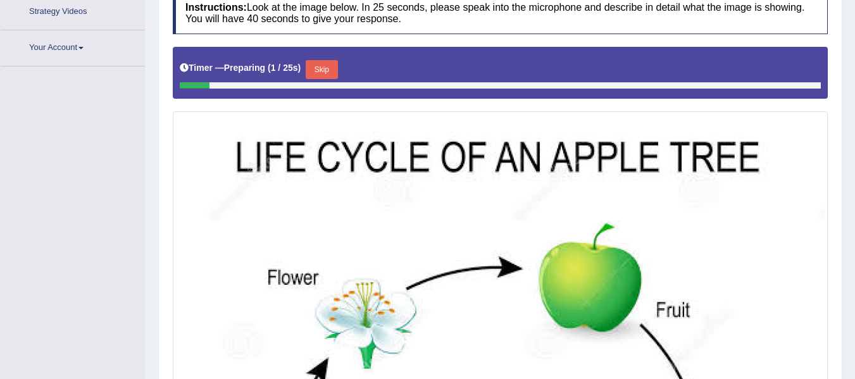
scroll to position [297, 0]
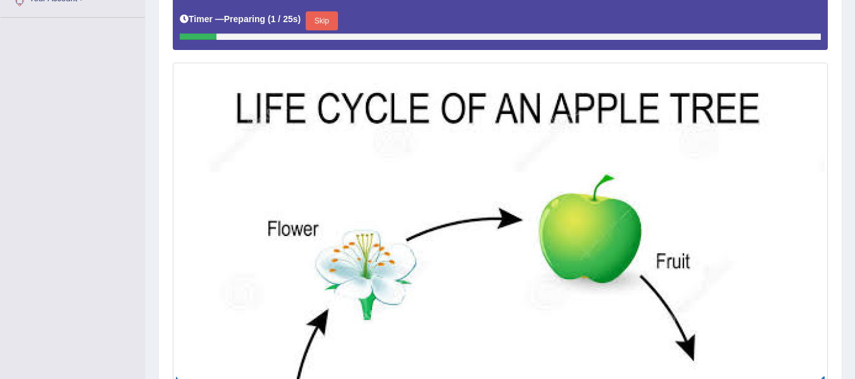
click at [331, 25] on button "Skip" at bounding box center [322, 20] width 32 height 19
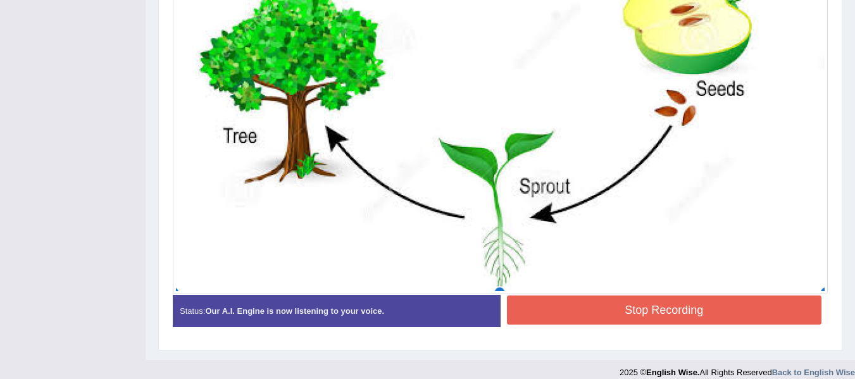
scroll to position [707, 0]
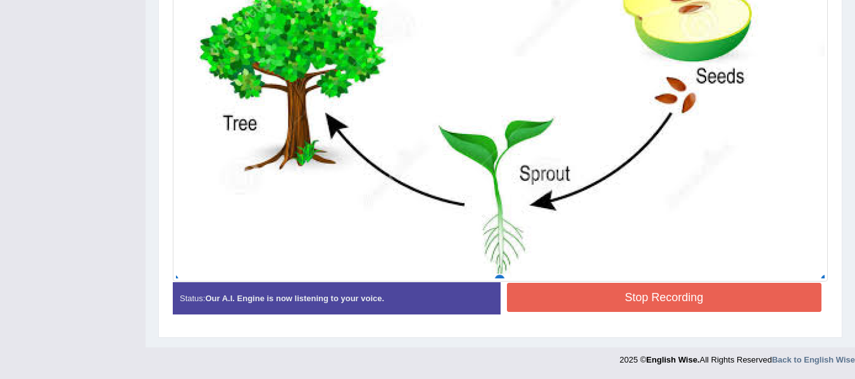
click at [595, 299] on button "Stop Recording" at bounding box center [664, 297] width 315 height 29
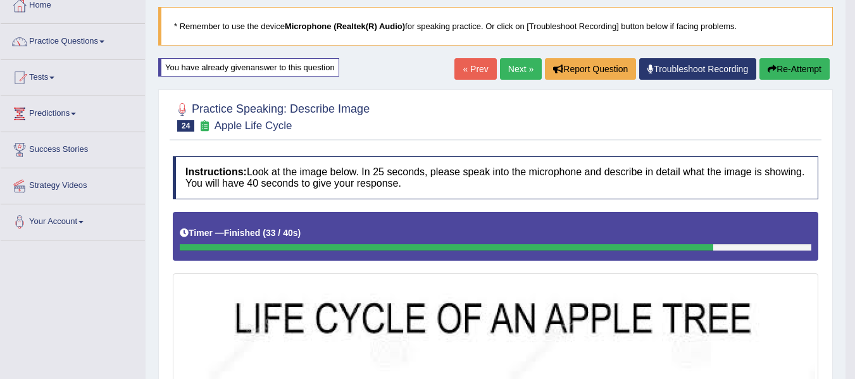
scroll to position [74, 0]
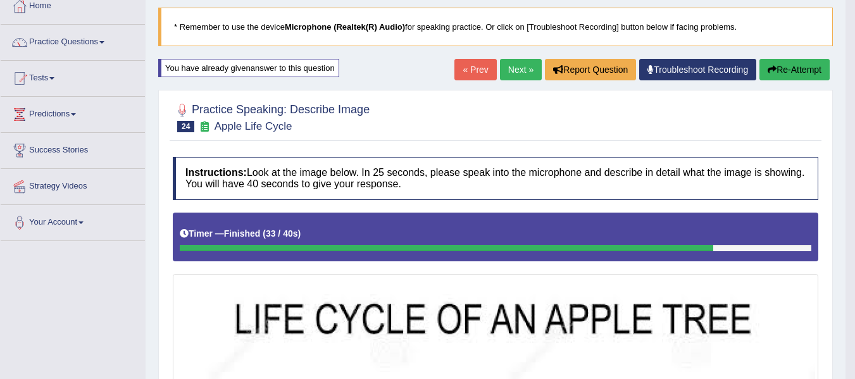
click at [790, 70] on button "Re-Attempt" at bounding box center [794, 70] width 70 height 22
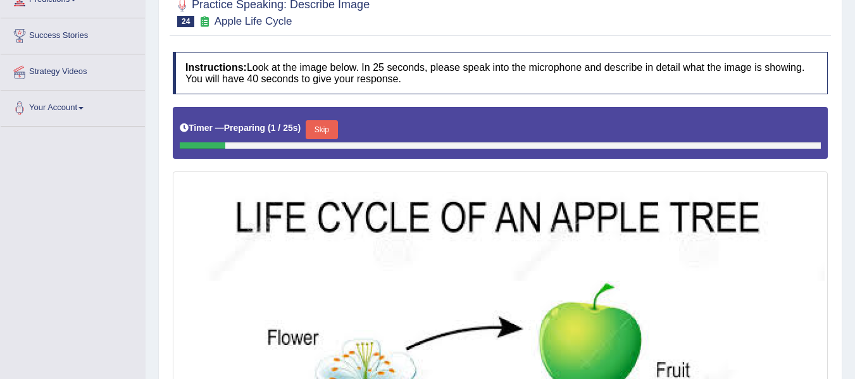
scroll to position [74, 0]
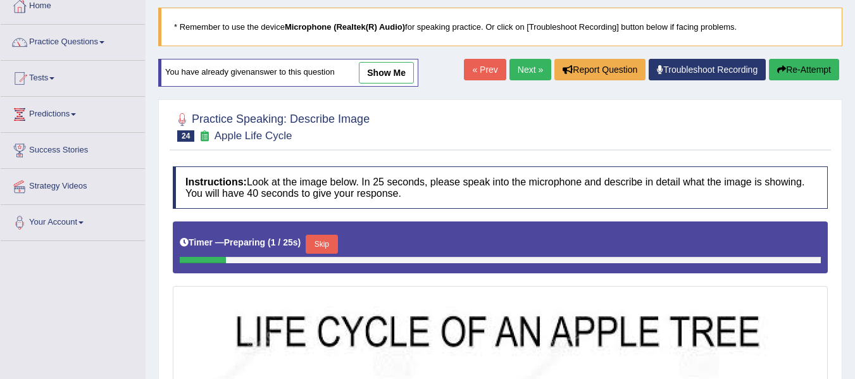
click at [521, 62] on link "Next »" at bounding box center [530, 70] width 42 height 22
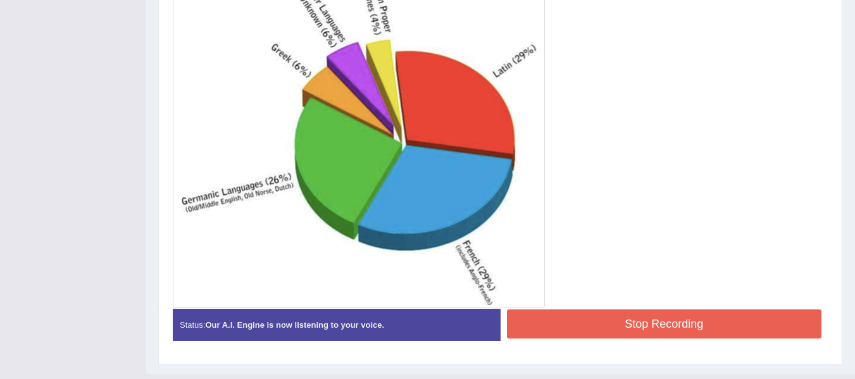
scroll to position [428, 0]
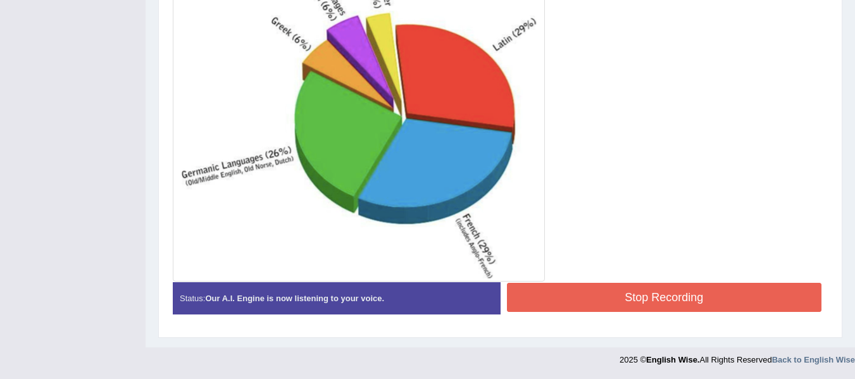
click at [564, 295] on button "Stop Recording" at bounding box center [664, 297] width 315 height 29
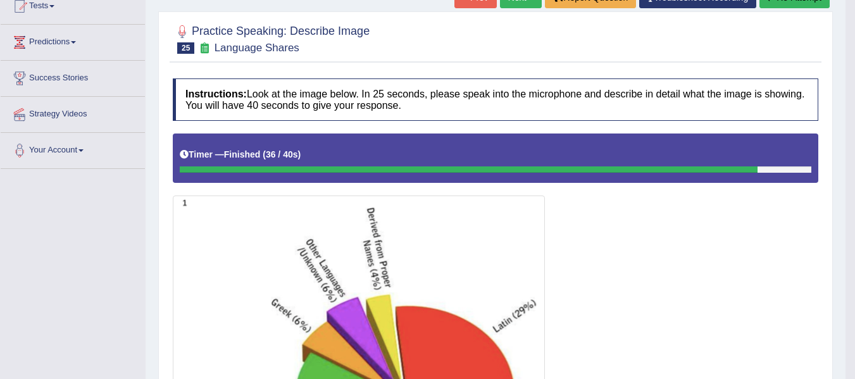
scroll to position [135, 0]
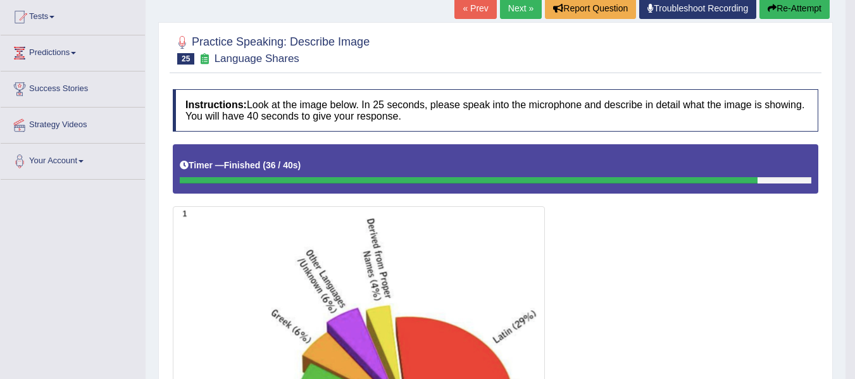
click at [779, 16] on button "Re-Attempt" at bounding box center [794, 8] width 70 height 22
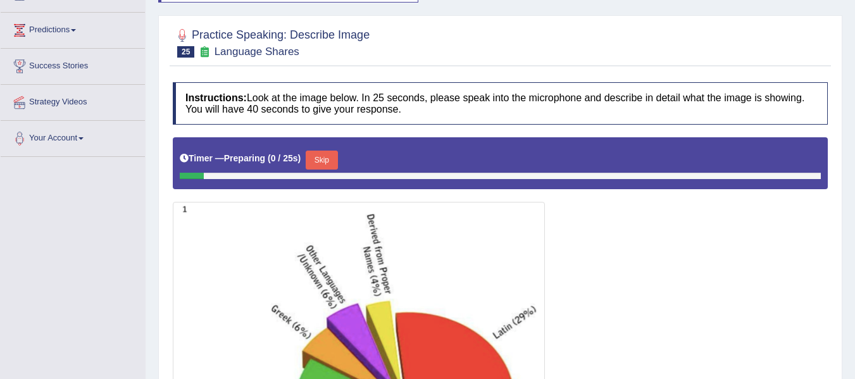
scroll to position [266, 0]
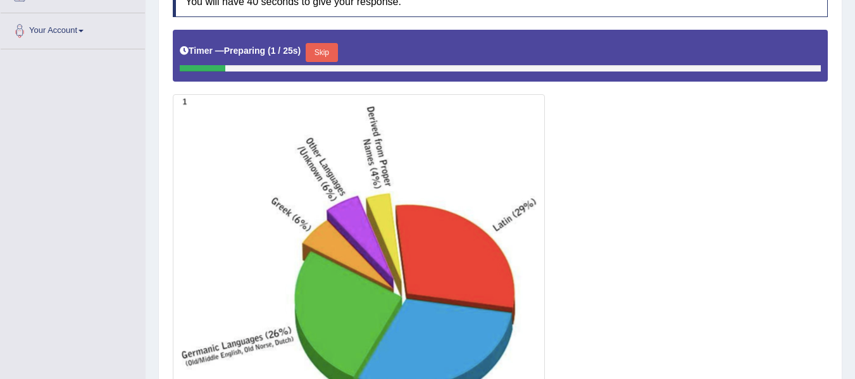
click at [324, 43] on button "Skip" at bounding box center [322, 52] width 32 height 19
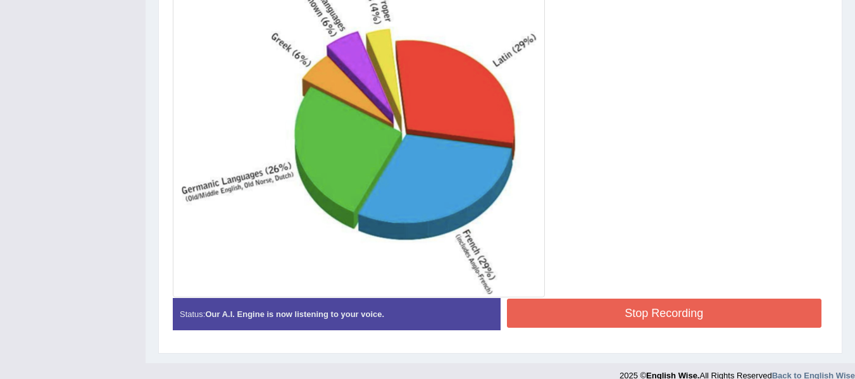
scroll to position [434, 0]
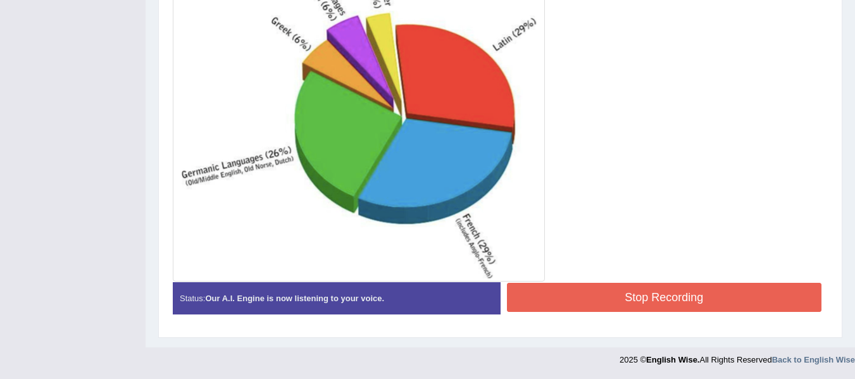
click at [664, 301] on button "Stop Recording" at bounding box center [664, 297] width 315 height 29
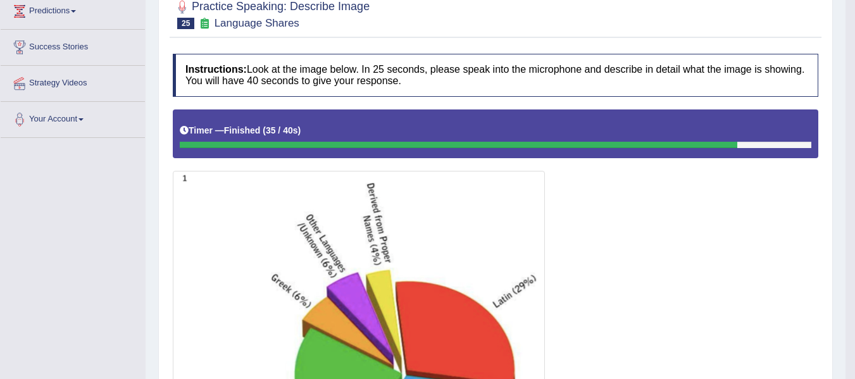
scroll to position [139, 0]
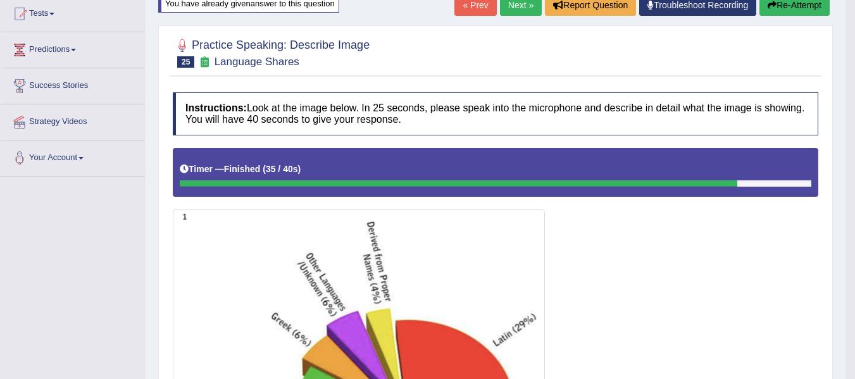
click at [781, 4] on button "Re-Attempt" at bounding box center [794, 5] width 70 height 22
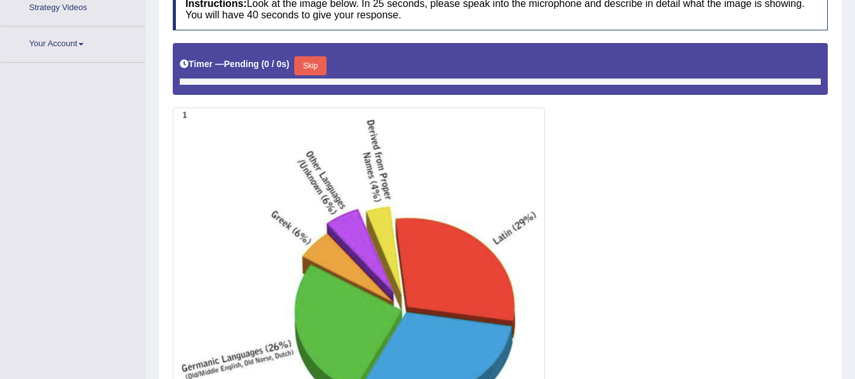
scroll to position [296, 0]
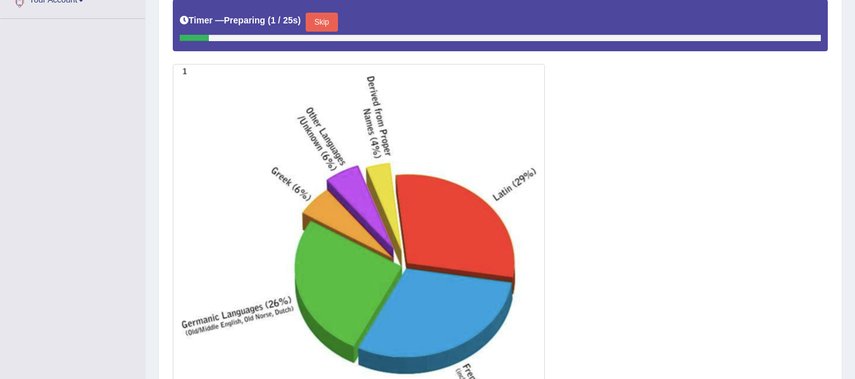
click at [311, 16] on button "Skip" at bounding box center [322, 22] width 32 height 19
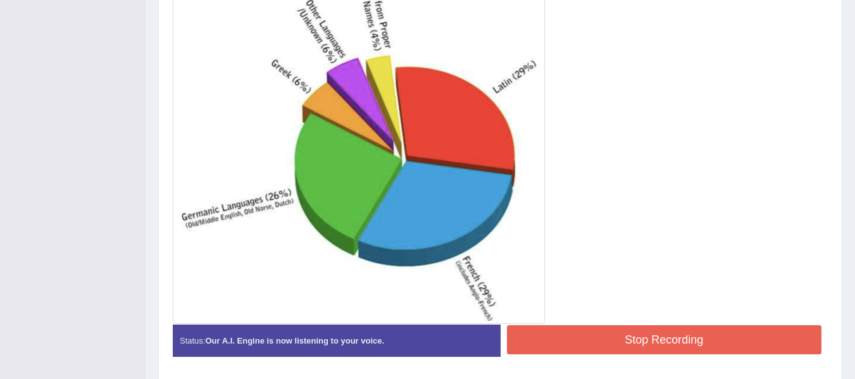
scroll to position [423, 0]
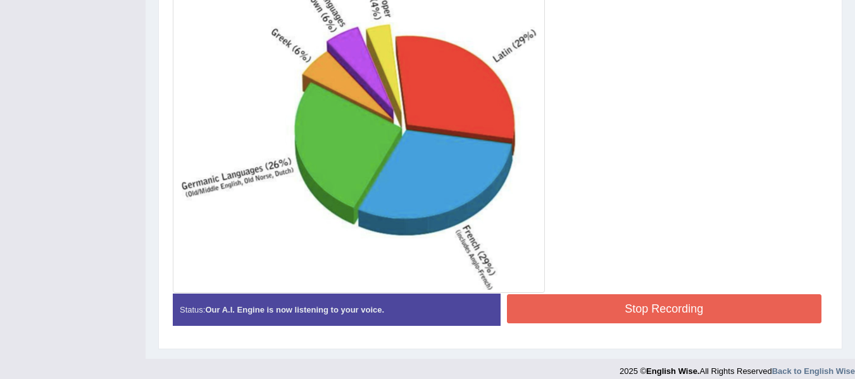
click at [559, 315] on button "Stop Recording" at bounding box center [664, 308] width 315 height 29
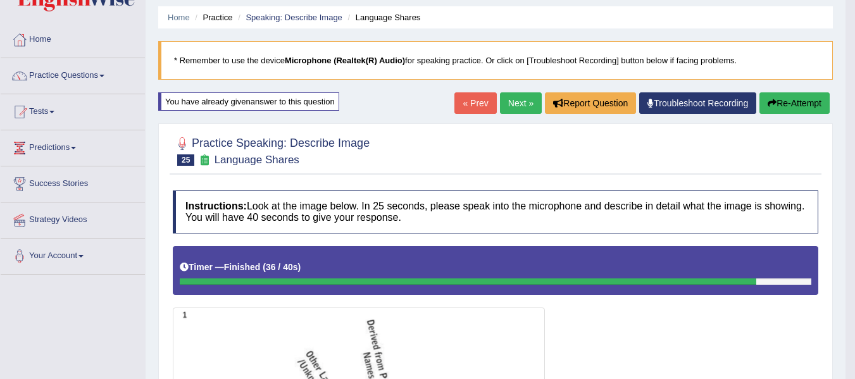
scroll to position [0, 0]
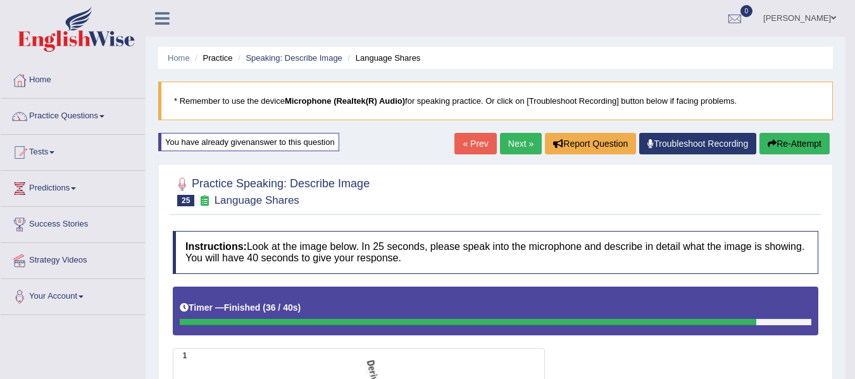
click at [506, 150] on link "Next »" at bounding box center [521, 144] width 42 height 22
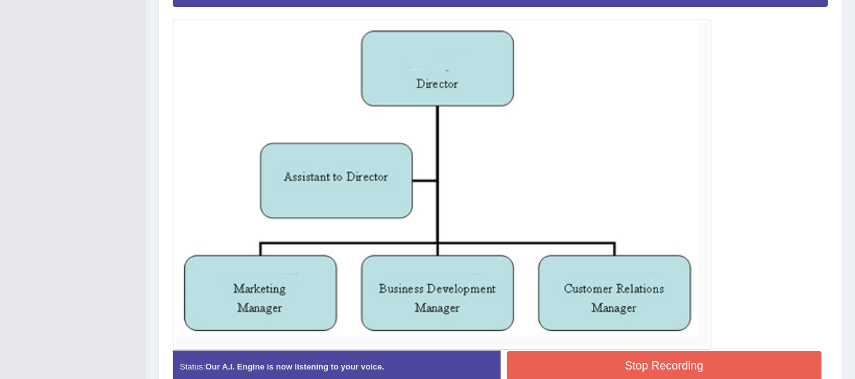
scroll to position [349, 0]
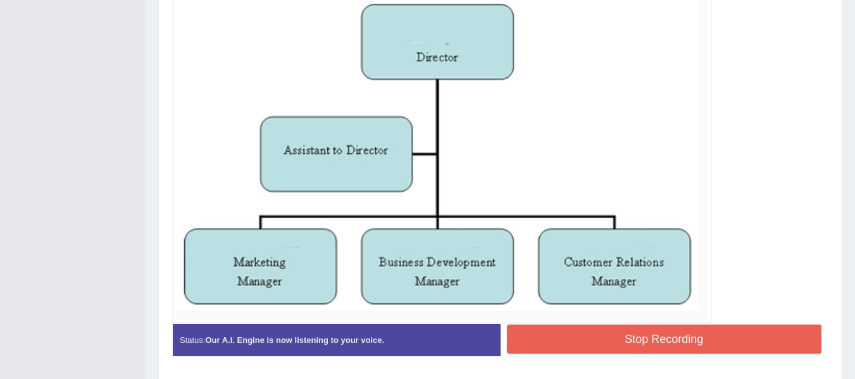
click at [657, 340] on button "Stop Recording" at bounding box center [664, 339] width 315 height 29
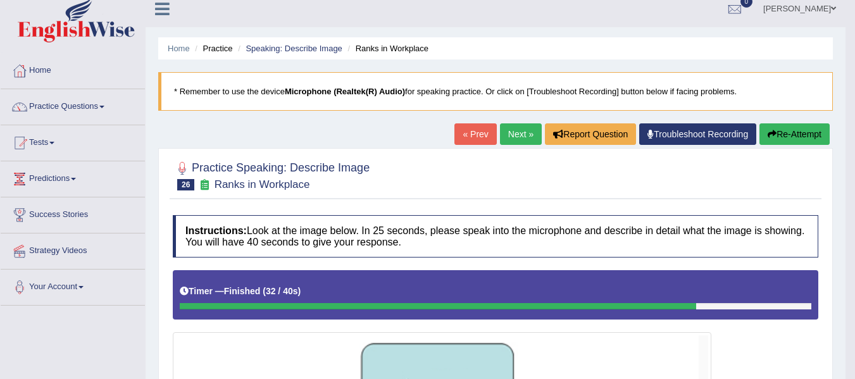
scroll to position [0, 0]
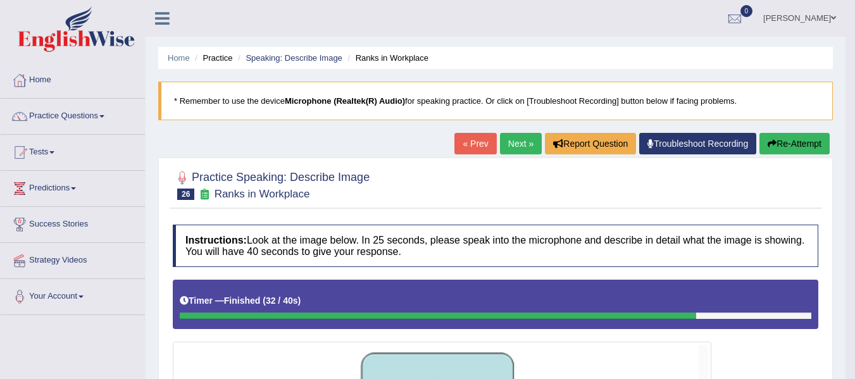
click at [516, 142] on link "Next »" at bounding box center [521, 144] width 42 height 22
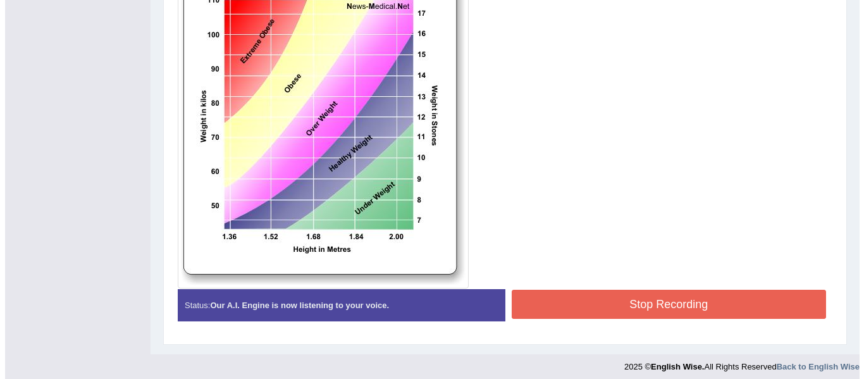
scroll to position [397, 0]
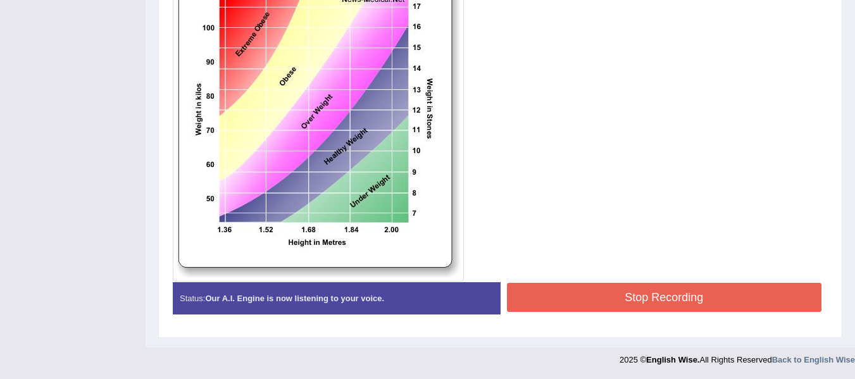
click at [604, 302] on button "Stop Recording" at bounding box center [664, 297] width 315 height 29
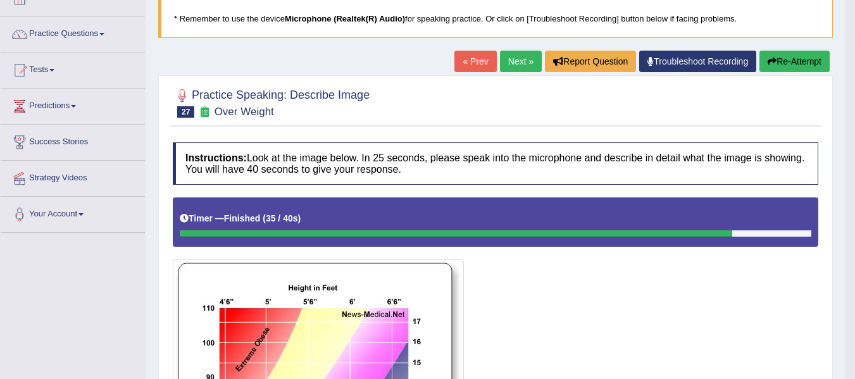
scroll to position [81, 0]
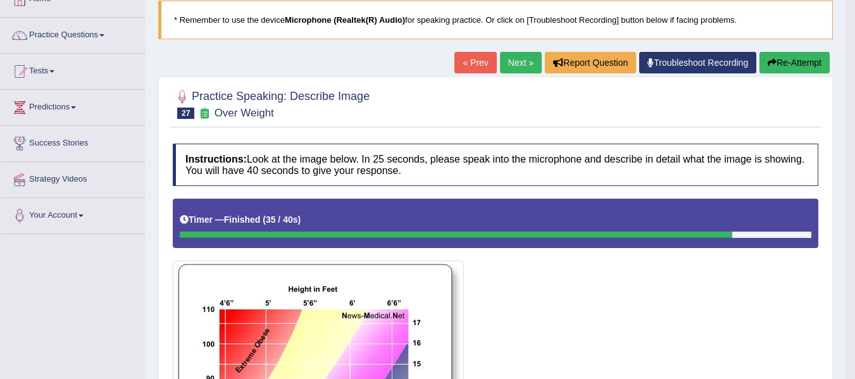
click at [518, 68] on link "Next »" at bounding box center [521, 63] width 42 height 22
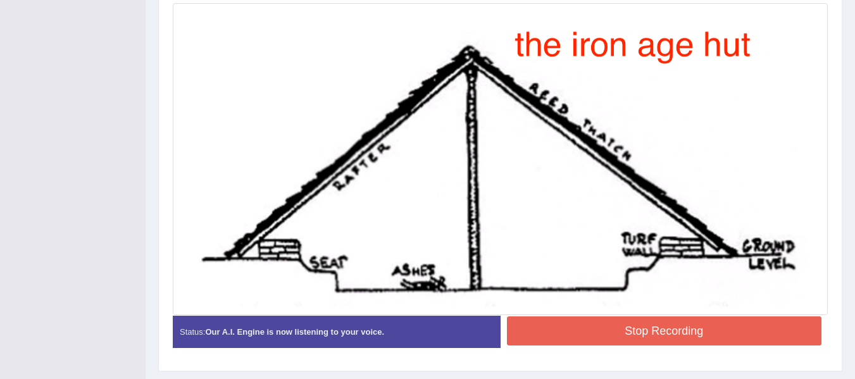
scroll to position [372, 0]
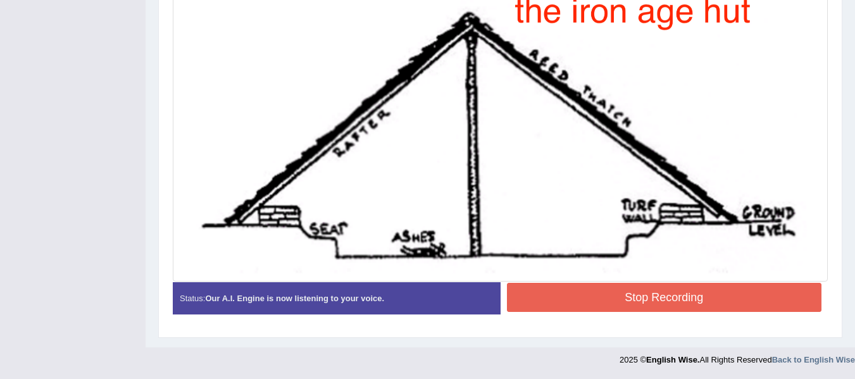
click at [667, 301] on button "Stop Recording" at bounding box center [664, 297] width 315 height 29
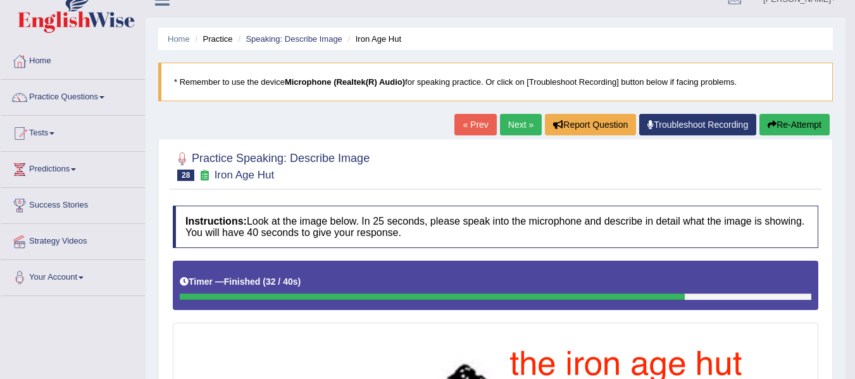
scroll to position [0, 0]
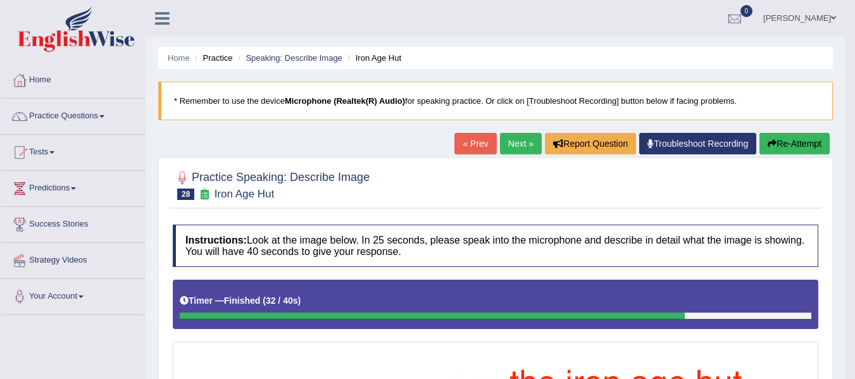
click at [511, 135] on link "Next »" at bounding box center [521, 144] width 42 height 22
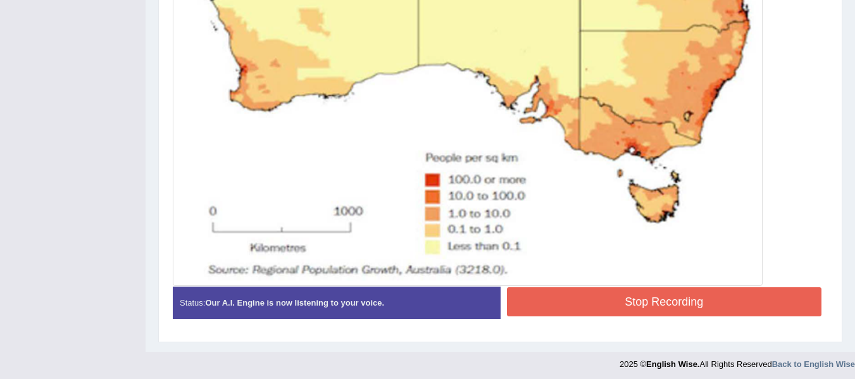
scroll to position [604, 0]
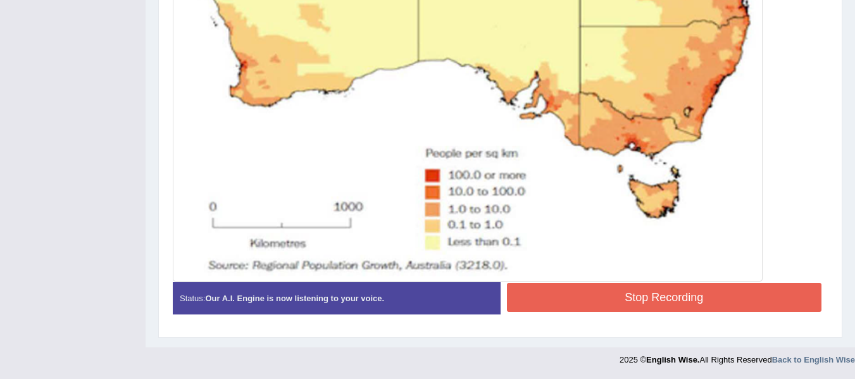
click at [577, 297] on button "Stop Recording" at bounding box center [664, 297] width 315 height 29
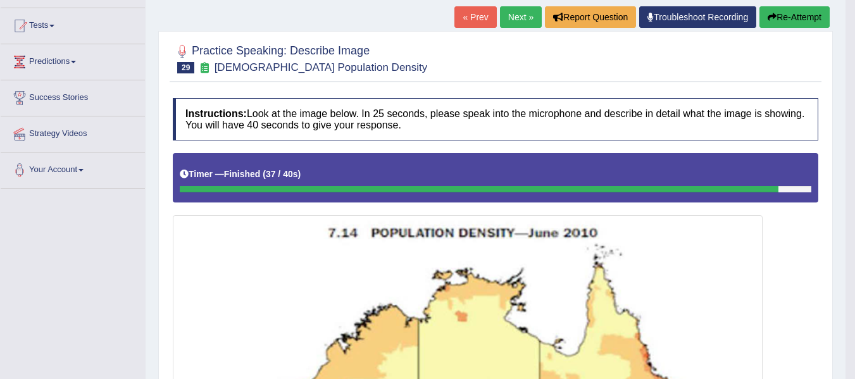
scroll to position [119, 0]
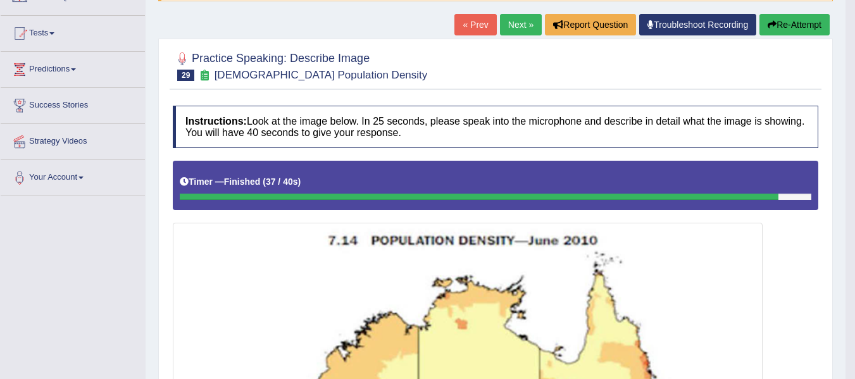
click at [791, 29] on button "Re-Attempt" at bounding box center [794, 25] width 70 height 22
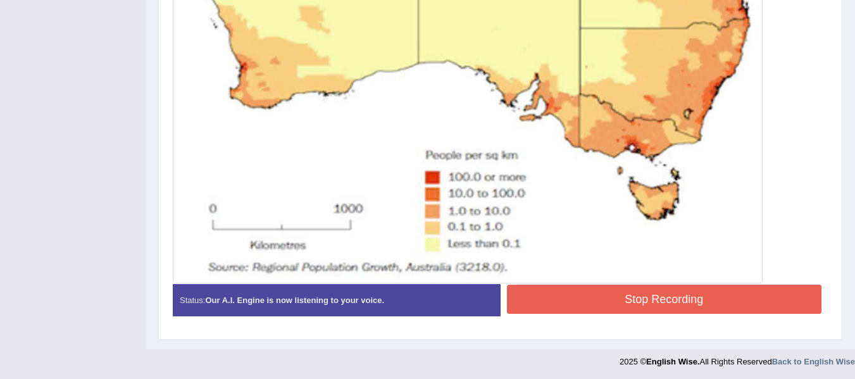
scroll to position [611, 0]
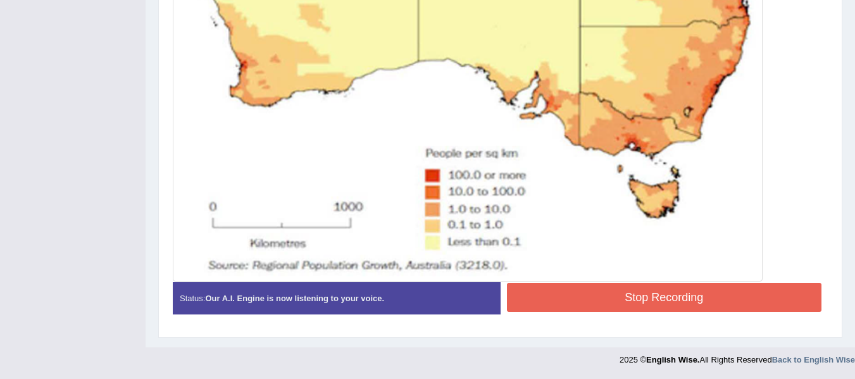
click at [596, 292] on button "Stop Recording" at bounding box center [664, 297] width 315 height 29
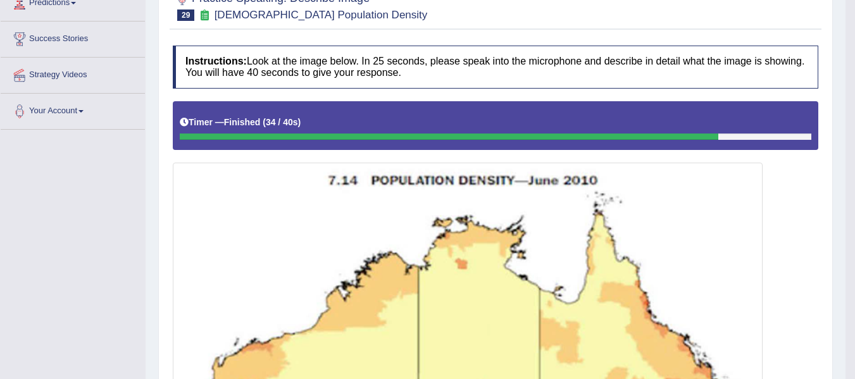
scroll to position [96, 0]
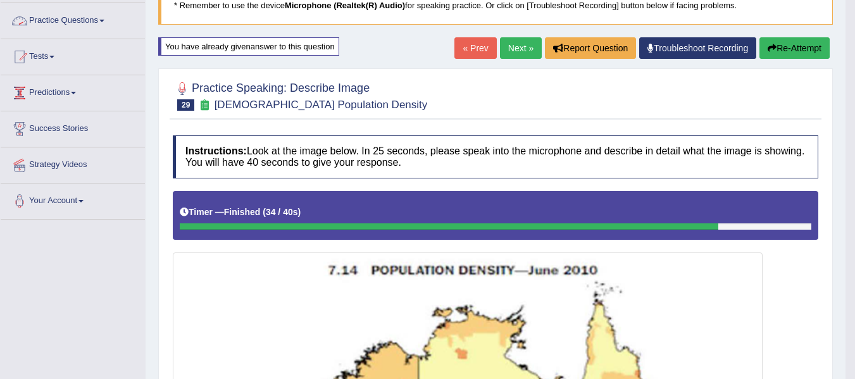
click at [86, 15] on link "Practice Questions" at bounding box center [73, 19] width 144 height 32
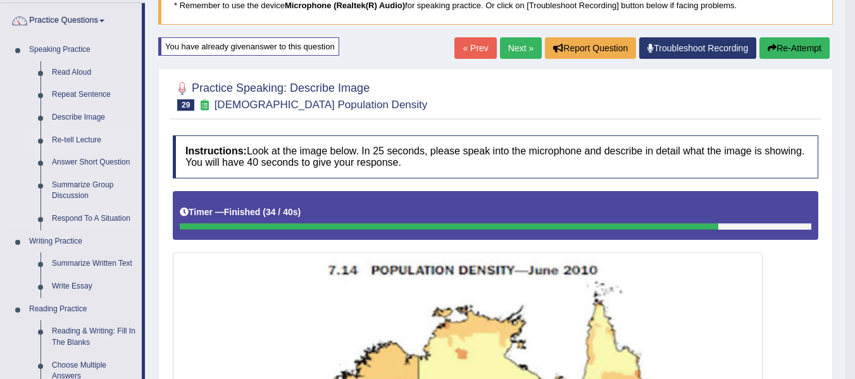
click at [85, 135] on link "Re-tell Lecture" at bounding box center [94, 140] width 96 height 23
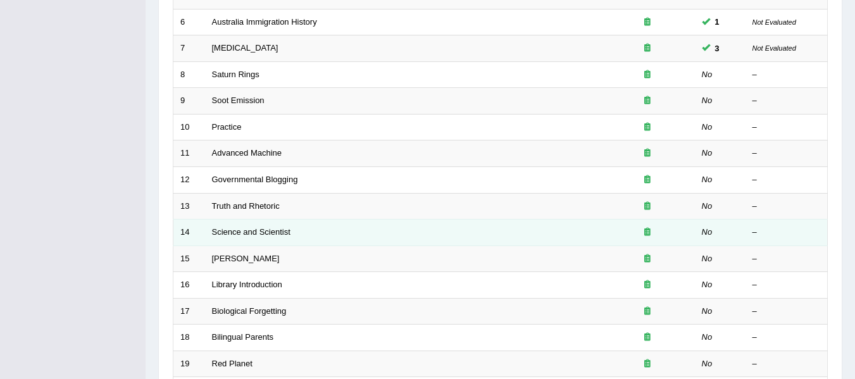
scroll to position [316, 0]
